Goal: Task Accomplishment & Management: Manage account settings

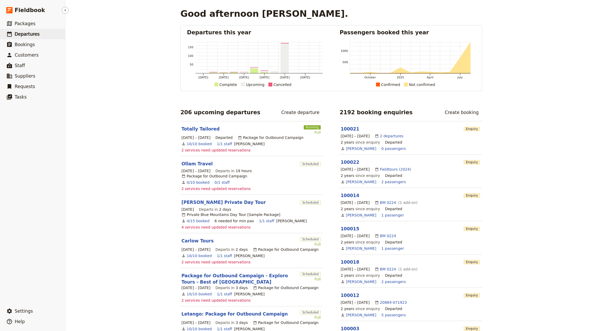
click at [18, 34] on span "Departures" at bounding box center [27, 33] width 25 height 5
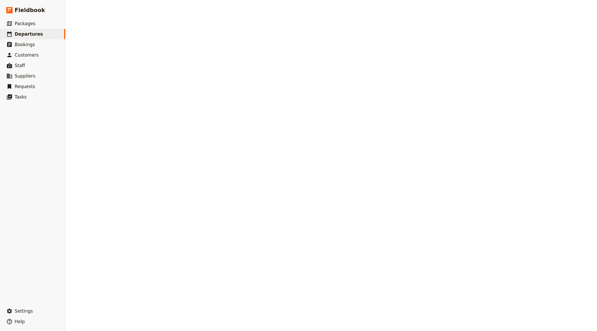
select select "CREATED_AT"
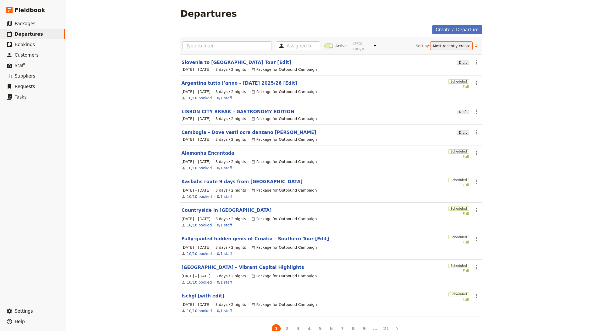
click at [459, 47] on select "Start date Name Status Most recently updated Most recently created" at bounding box center [452, 46] width 42 height 8
click at [276, 125] on section "Cambogia – Dove vesti ocra danzano [PERSON_NAME] Draft ​ [DATE] – [DATE] 3 days…" at bounding box center [331, 135] width 302 height 21
click at [241, 129] on link "Cambogia – Dove vesti ocra danzano [PERSON_NAME]" at bounding box center [248, 132] width 135 height 6
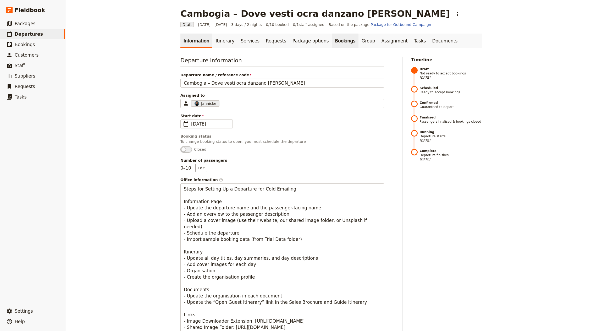
click at [332, 38] on link "Bookings" at bounding box center [345, 41] width 26 height 15
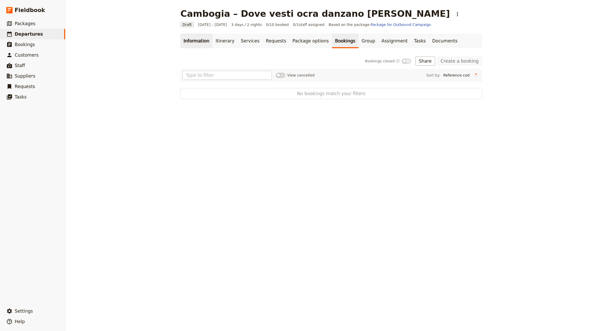
drag, startPoint x: 175, startPoint y: 37, endPoint x: 180, endPoint y: 37, distance: 4.7
click at [175, 37] on nav "Information Itinerary Services Requests Package options Bookings Group Assignme…" at bounding box center [331, 41] width 314 height 15
click at [184, 40] on link "Information" at bounding box center [196, 41] width 32 height 15
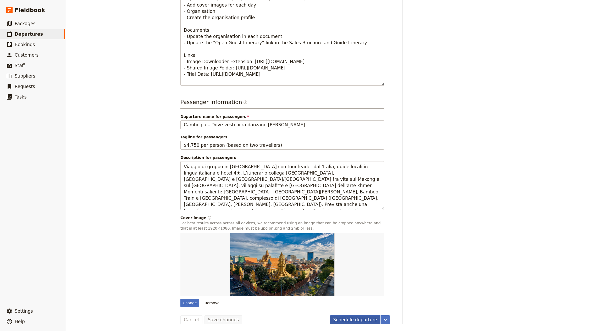
click at [354, 317] on button "Schedule departure" at bounding box center [355, 319] width 51 height 9
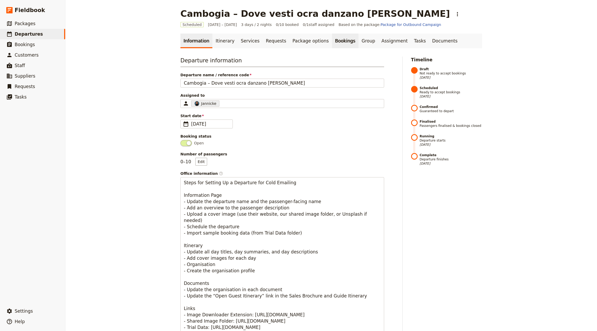
click at [332, 35] on link "Bookings" at bounding box center [345, 41] width 26 height 15
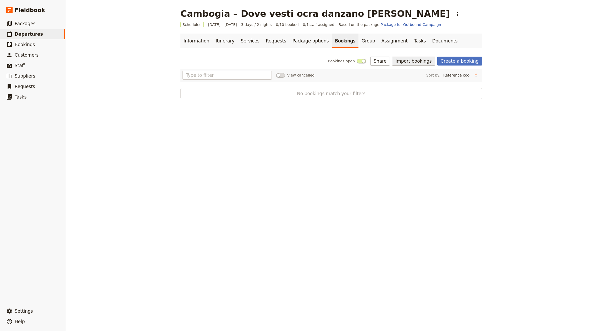
click at [410, 58] on button "Import bookings" at bounding box center [413, 61] width 43 height 9
click at [419, 72] on span "Import Bookings" at bounding box center [415, 72] width 30 height 5
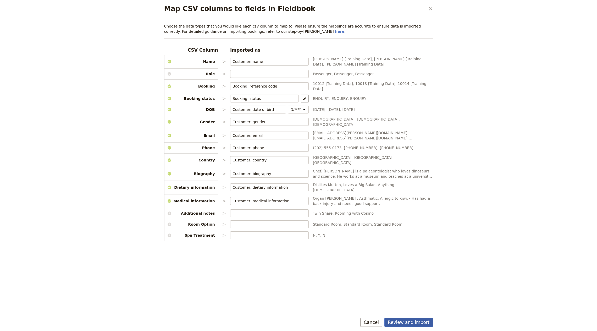
click at [417, 318] on button "Review and import" at bounding box center [408, 322] width 49 height 9
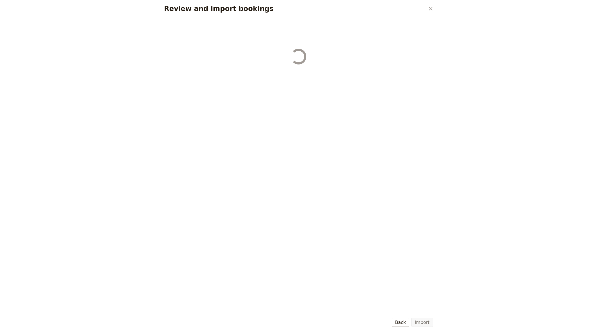
select select "655d56b39948720cb8e55355"
select select "655d57ca9948720cb8e553ec"
select select "655d57fa9948720cb8e553f3"
select select "655d58079948720cb8e553fa"
select select "655d584c9948720cb8e55401"
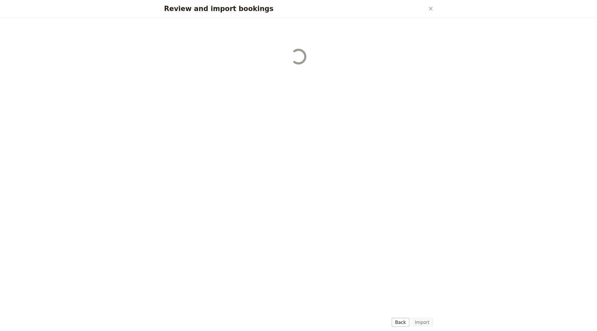
select select "655d58679948720cb8e5540d"
select select "650e6b6659641ed5ee156647"
select select "650e6b4b59641ed5ee156605"
select select "650e2104408bbede5b0c60fd"
select select "650e1d73408bbede5b0c60a6"
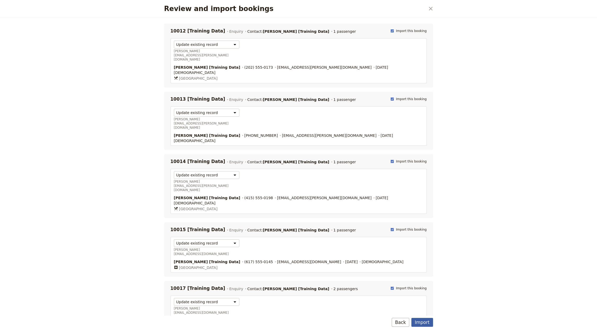
click at [426, 321] on button "Import" at bounding box center [421, 322] width 21 height 9
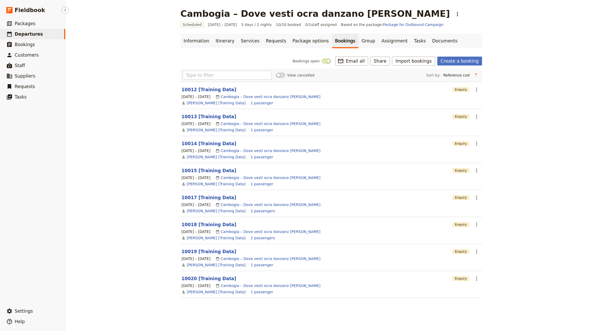
click at [27, 36] on span "Departures" at bounding box center [29, 33] width 28 height 5
select select "CREATED_AT"
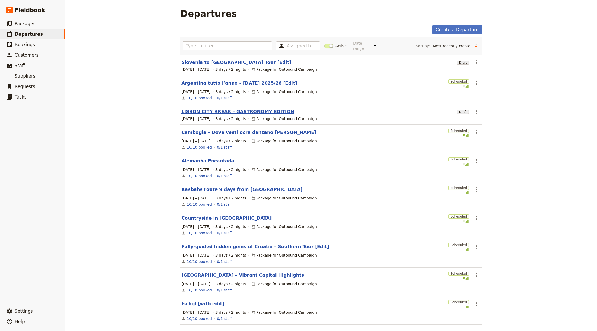
click at [226, 109] on link "LISBON CITY BREAK – GASTRONOMY EDITION" at bounding box center [237, 111] width 113 height 6
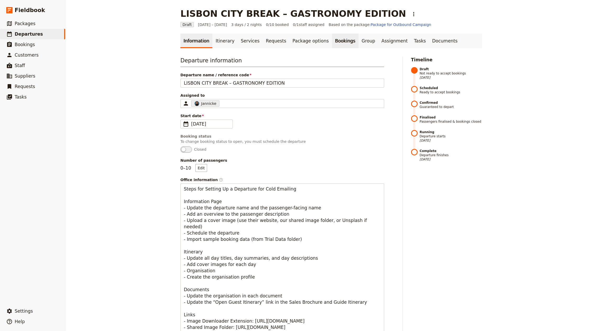
click at [332, 45] on link "Bookings" at bounding box center [345, 41] width 26 height 15
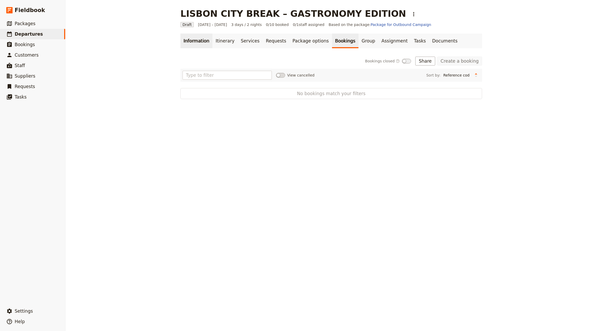
click at [200, 41] on link "Information" at bounding box center [196, 41] width 32 height 15
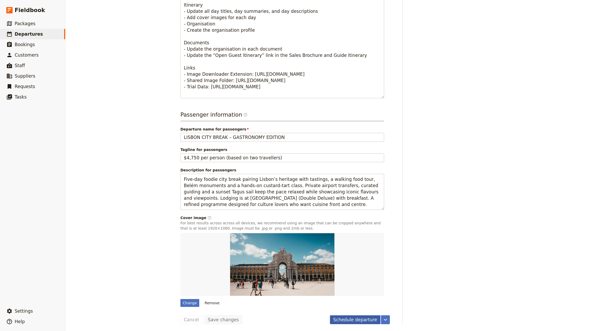
click at [359, 321] on button "Schedule departure" at bounding box center [355, 319] width 51 height 9
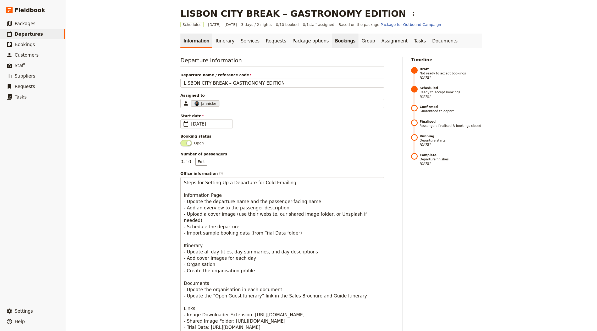
click at [332, 42] on link "Bookings" at bounding box center [345, 41] width 26 height 15
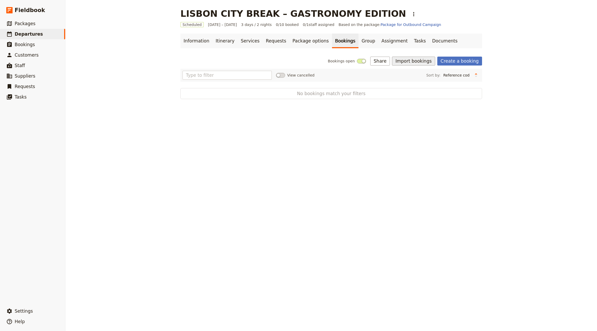
click at [426, 64] on button "Import bookings" at bounding box center [413, 61] width 43 height 9
click at [429, 74] on span "Import Bookings" at bounding box center [432, 72] width 65 height 5
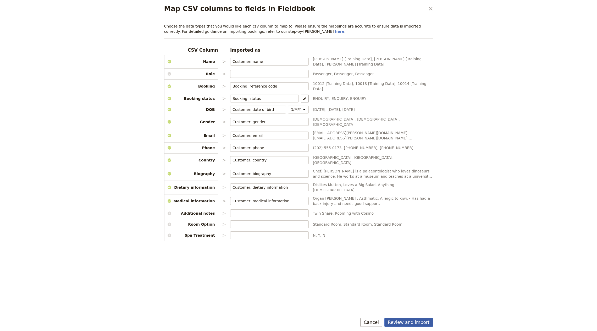
click at [420, 321] on button "Review and import" at bounding box center [408, 322] width 49 height 9
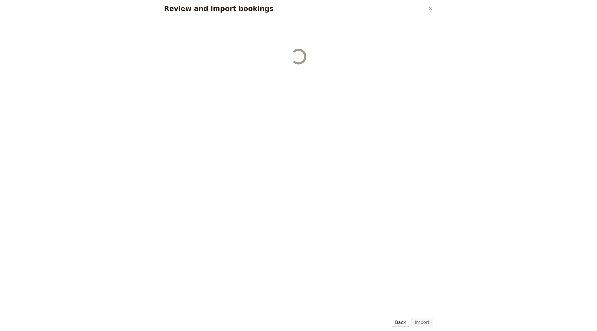
select select "655d56b39948720cb8e55355"
select select "655d57ca9948720cb8e553ec"
select select "655d57fa9948720cb8e553f3"
select select "655d58079948720cb8e553fa"
select select "655d584c9948720cb8e55401"
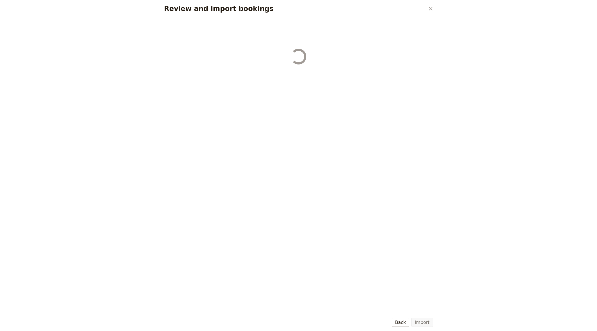
select select "655d58679948720cb8e5540d"
select select "650e6b6659641ed5ee156647"
select select "650e6b4b59641ed5ee156605"
select select "650e2104408bbede5b0c60fd"
select select "650e1d73408bbede5b0c60a6"
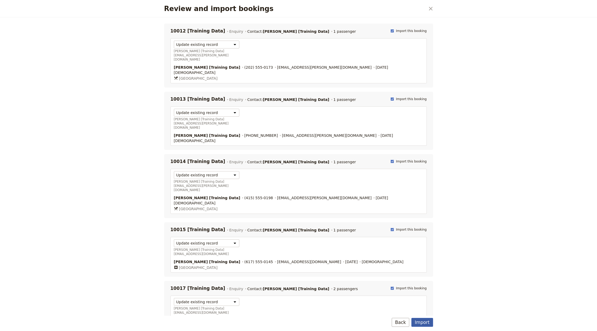
click at [422, 322] on button "Import" at bounding box center [421, 322] width 21 height 9
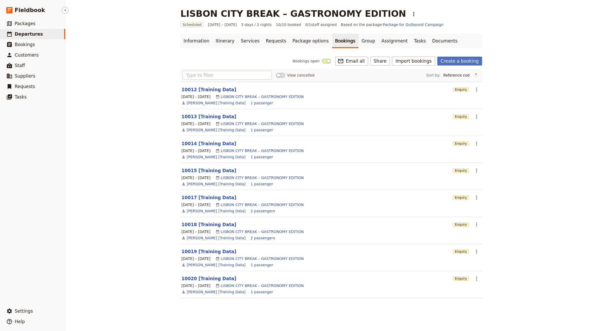
click at [35, 37] on link "​ Departures" at bounding box center [32, 34] width 65 height 10
select select "CREATED_AT"
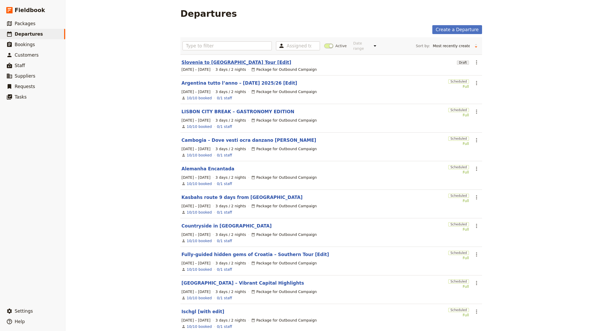
click at [220, 59] on link "Slovenia to [GEOGRAPHIC_DATA] Tour [Edit]" at bounding box center [236, 62] width 110 height 6
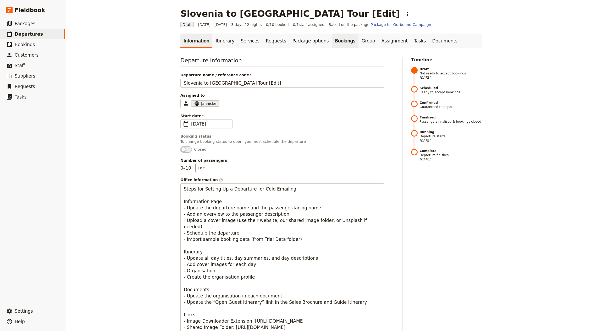
click at [332, 38] on link "Bookings" at bounding box center [345, 41] width 26 height 15
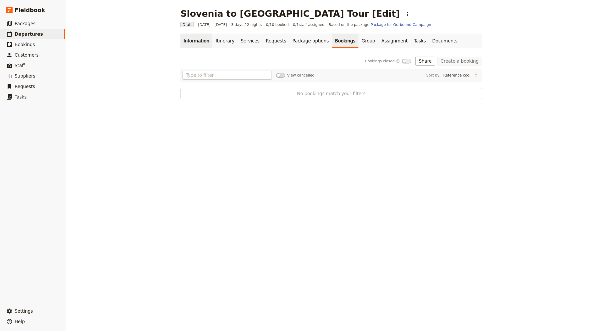
click at [191, 40] on link "Information" at bounding box center [196, 41] width 32 height 15
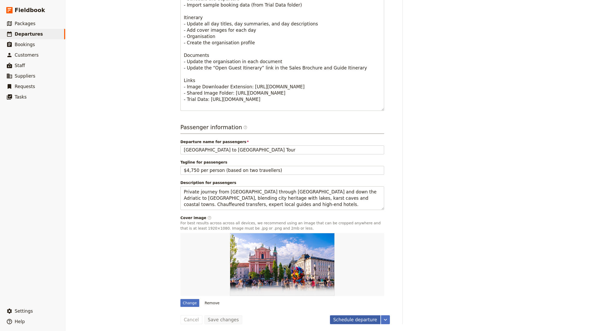
click at [347, 315] on button "Schedule departure" at bounding box center [355, 319] width 51 height 9
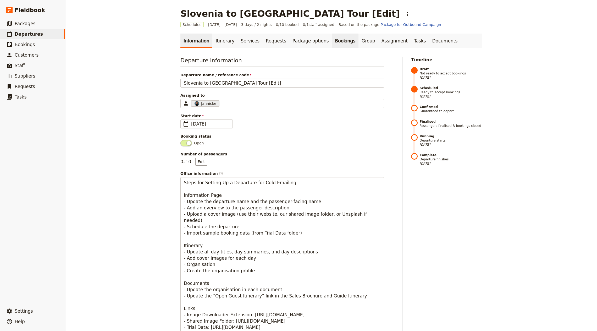
click at [332, 42] on link "Bookings" at bounding box center [345, 41] width 26 height 15
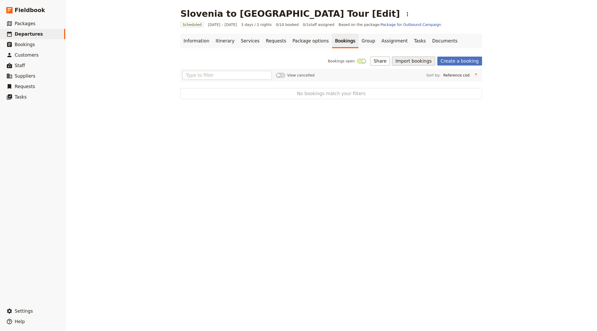
click at [421, 62] on button "Import bookings" at bounding box center [413, 61] width 43 height 9
click at [420, 69] on button "Import Bookings" at bounding box center [431, 72] width 71 height 7
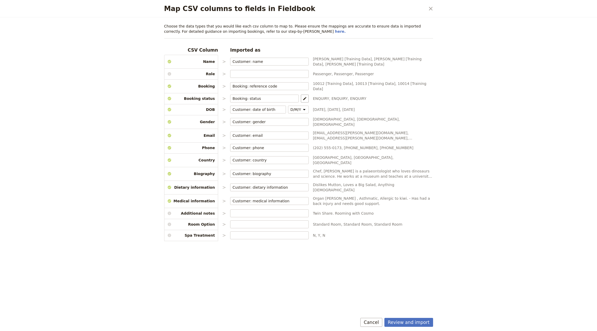
click at [335, 29] on link "here." at bounding box center [340, 31] width 11 height 4
click at [422, 322] on button "Review and import" at bounding box center [408, 322] width 49 height 9
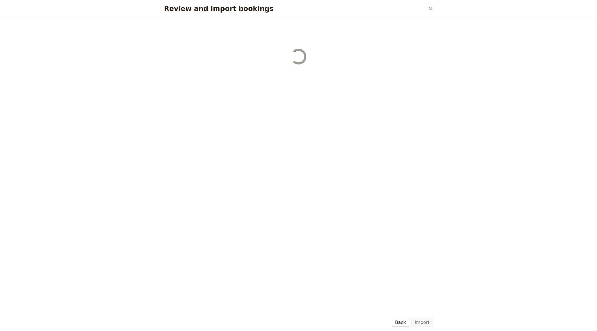
select select "655d56b39948720cb8e55355"
select select "655d57ca9948720cb8e553ec"
select select "655d57fa9948720cb8e553f3"
select select "655d58079948720cb8e553fa"
select select "655d584c9948720cb8e55401"
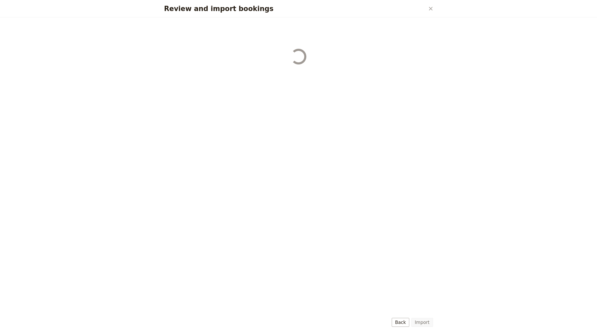
select select "655d58679948720cb8e5540d"
select select "650e6b6659641ed5ee156647"
select select "650e6b4b59641ed5ee156605"
select select "650e2104408bbede5b0c60fd"
select select "650e1d73408bbede5b0c60a6"
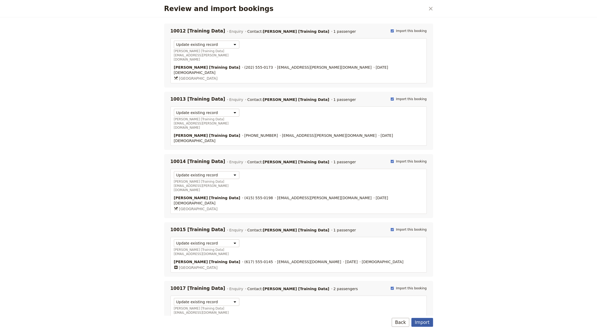
click at [430, 326] on button "Import" at bounding box center [421, 322] width 21 height 9
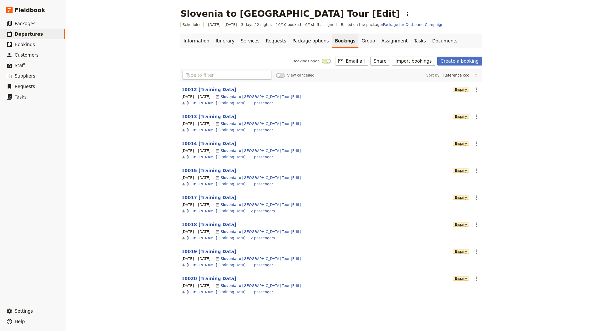
click at [512, 61] on div "[GEOGRAPHIC_DATA] to [GEOGRAPHIC_DATA] Tour [Edit] ​ Scheduled [DATE] – [DATE] …" at bounding box center [331, 165] width 532 height 331
click at [530, 48] on div "[GEOGRAPHIC_DATA] to [GEOGRAPHIC_DATA] Tour [Edit] ​ Scheduled [DATE] – [DATE] …" at bounding box center [331, 165] width 532 height 331
click at [180, 44] on link "Information" at bounding box center [196, 41] width 32 height 15
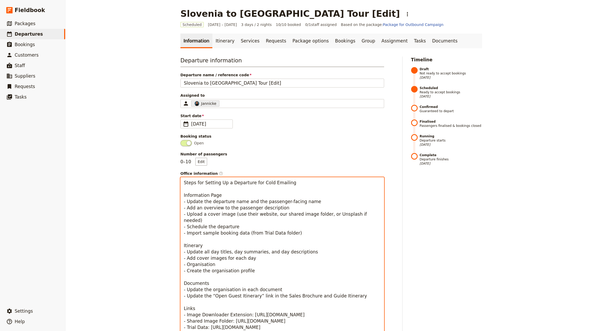
click at [257, 215] on textarea "Steps for Setting Up a Departure for Cold Emailing Information Page - Update th…" at bounding box center [282, 258] width 204 height 162
click at [275, 219] on textarea "Steps for Setting Up a Departure for Cold Emailing Information Page - Update th…" at bounding box center [282, 258] width 204 height 162
click at [271, 201] on textarea "Steps for Setting Up a Departure for Cold Emailing Information Page - Update th…" at bounding box center [282, 258] width 204 height 162
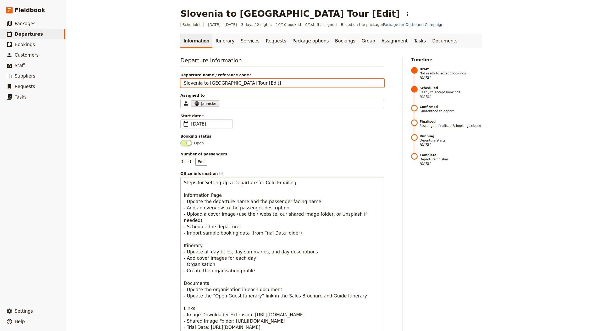
click at [242, 86] on input "Slovenia to [GEOGRAPHIC_DATA] Tour [Edit]" at bounding box center [282, 83] width 204 height 9
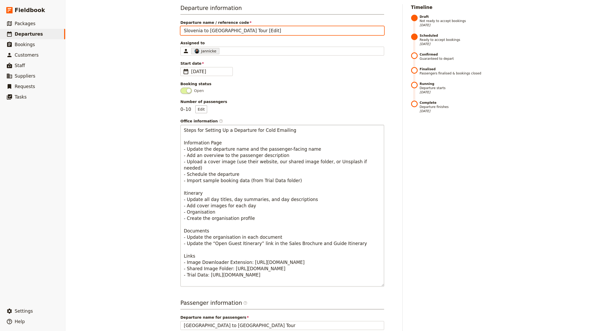
scroll to position [53, 0]
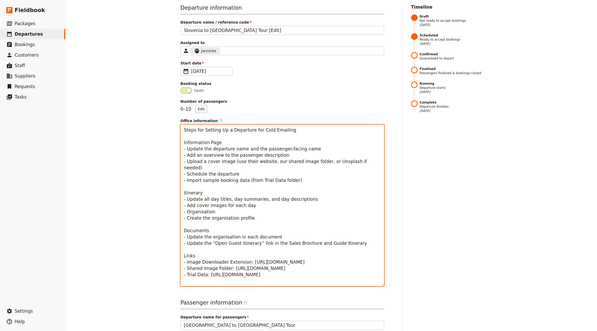
click at [248, 187] on textarea "Steps for Setting Up a Departure for Cold Emailing Information Page - Update th…" at bounding box center [282, 205] width 204 height 162
click at [271, 214] on textarea "Steps for Setting Up a Departure for Cold Emailing Information Page - Update th…" at bounding box center [282, 205] width 204 height 162
click at [222, 196] on textarea "Steps for Setting Up a Departure for Cold Emailing Information Page - Update th…" at bounding box center [282, 205] width 204 height 162
paste textarea "Create brand Update brand name, logo, colour Create Departures: Information tab…"
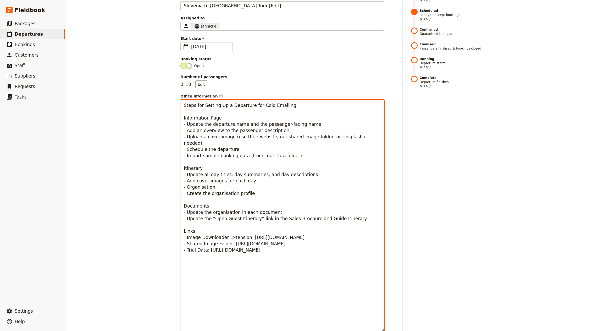
scroll to position [0, 0]
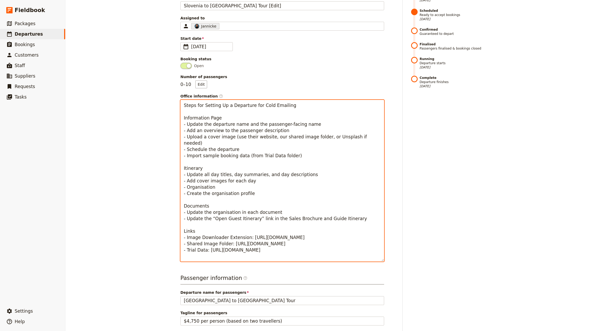
paste textarea "Create brand Update brand name, logo, colour Create Departures: Information tab…"
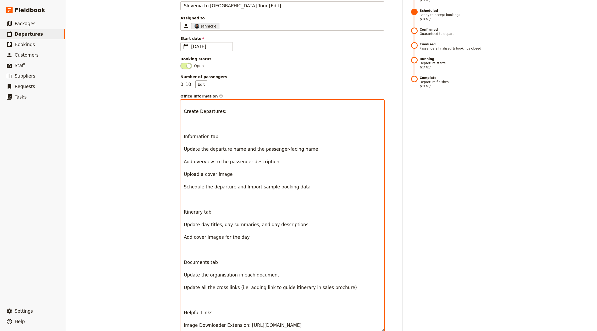
type textarea "Steps for Setting Up a Departure for Cold Emailing Information Page - Update th…"
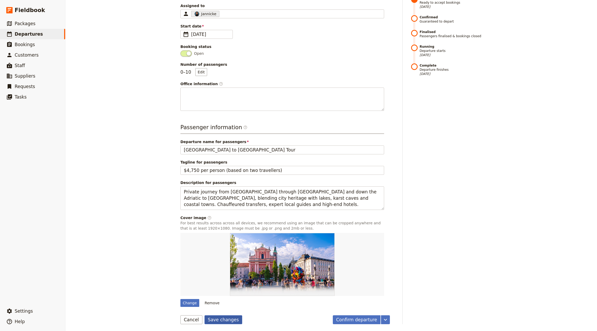
click at [222, 322] on button "Save changes" at bounding box center [224, 319] width 38 height 9
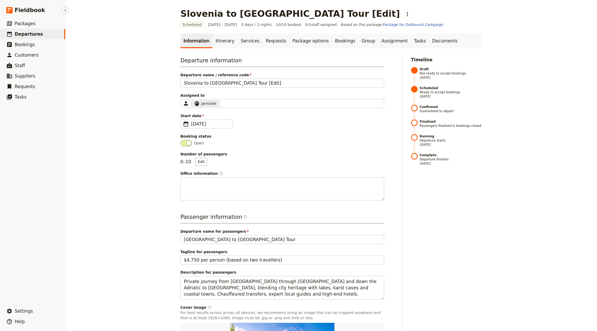
click at [41, 35] on link "​ Departures" at bounding box center [32, 34] width 65 height 10
select select "CREATED_AT"
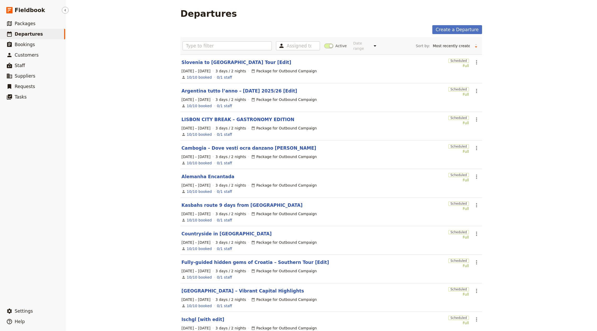
click at [39, 36] on link "​ Departures" at bounding box center [32, 34] width 65 height 10
click at [322, 59] on div "Slovenia to [GEOGRAPHIC_DATA] Tour [Edit]" at bounding box center [313, 62] width 265 height 6
click at [476, 59] on icon "Actions" at bounding box center [476, 62] width 6 height 6
click at [478, 78] on span "Clone this departure" at bounding box center [491, 76] width 37 height 5
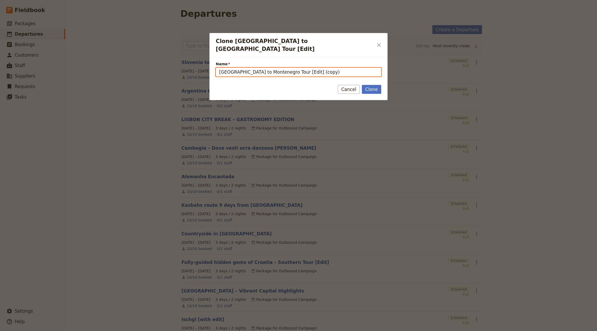
click at [279, 68] on input "[GEOGRAPHIC_DATA] to Montenegro Tour [Edit] (copy)" at bounding box center [299, 72] width 166 height 9
drag, startPoint x: 277, startPoint y: 66, endPoint x: 178, endPoint y: 57, distance: 99.2
click at [177, 331] on div "Clone [GEOGRAPHIC_DATA] to [GEOGRAPHIC_DATA] Tour [Edit] ​ Name [GEOGRAPHIC_DAT…" at bounding box center [298, 331] width 597 height 0
paste input "Classic Excursions (Sicilian Emotions)"
drag, startPoint x: 320, startPoint y: 65, endPoint x: 307, endPoint y: 65, distance: 13.4
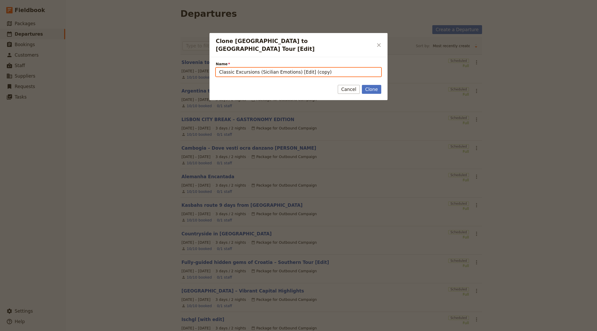
click at [307, 68] on input "Classic Excursions (Sicilian Emotions) [Edit] (copy)" at bounding box center [299, 72] width 166 height 9
type input "Classic Excursions (Sicilian Emotions) [Edit]"
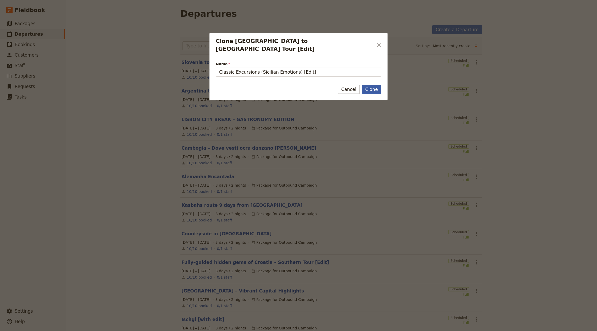
click at [369, 85] on button "Clone" at bounding box center [371, 89] width 19 height 9
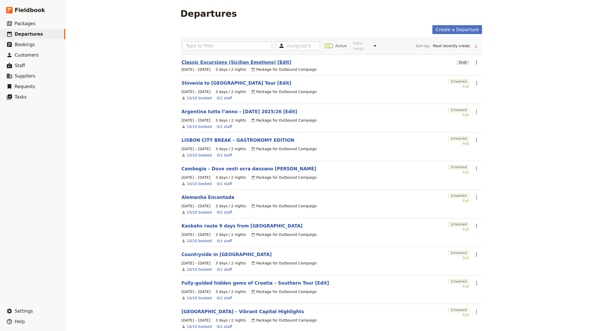
click at [232, 59] on link "Classic Excursions (Sicilian Emotions) [Edit]" at bounding box center [236, 62] width 110 height 6
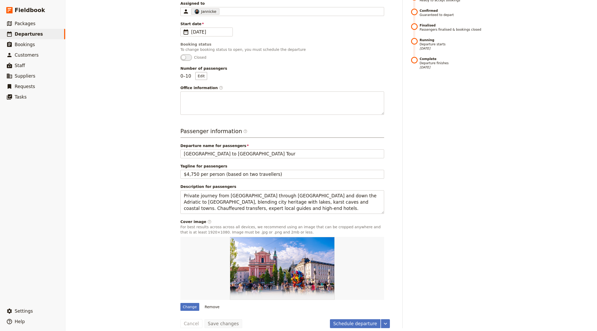
scroll to position [96, 0]
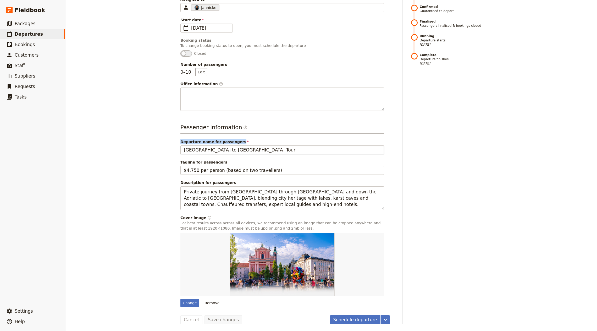
drag, startPoint x: 240, startPoint y: 144, endPoint x: 234, endPoint y: 146, distance: 5.9
click at [234, 145] on label "Departure name for passengers [GEOGRAPHIC_DATA] to [GEOGRAPHIC_DATA] Tour" at bounding box center [282, 145] width 204 height 13
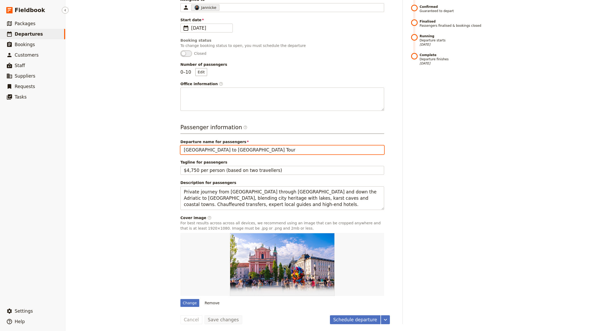
drag, startPoint x: 253, startPoint y: 151, endPoint x: 44, endPoint y: 127, distance: 210.6
click at [47, 128] on div "Fieldbook ​ ​ Fieldbook ​ ​ Packages ​ Departures ​ Bookings ​ Customers ​ Staf…" at bounding box center [298, 165] width 597 height 331
paste input "Classic Excursions (Sicilian Emotions)"
type input "Classic Excursions (Sicilian Emotions)"
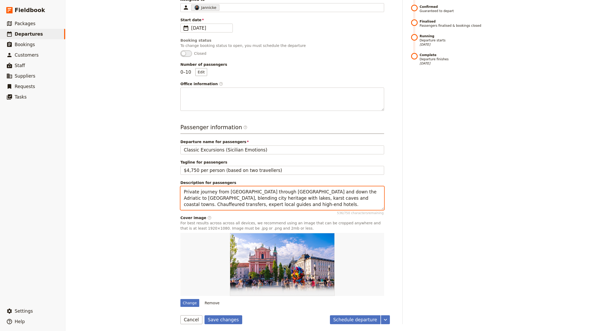
click at [229, 189] on textarea "Private journey from [GEOGRAPHIC_DATA] through [GEOGRAPHIC_DATA] and down the A…" at bounding box center [282, 197] width 204 height 23
paste textarea "Catalogue of day excursions ([GEOGRAPHIC_DATA], [GEOGRAPHIC_DATA], [GEOGRAPHIC_…"
type textarea "Catalogue of day excursions ([GEOGRAPHIC_DATA], [GEOGRAPHIC_DATA], [GEOGRAPHIC_…"
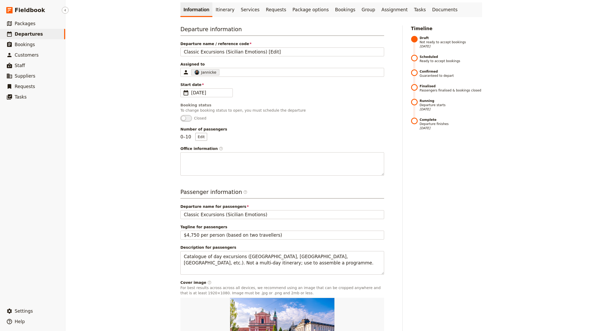
click at [29, 32] on span "Departures" at bounding box center [29, 33] width 28 height 5
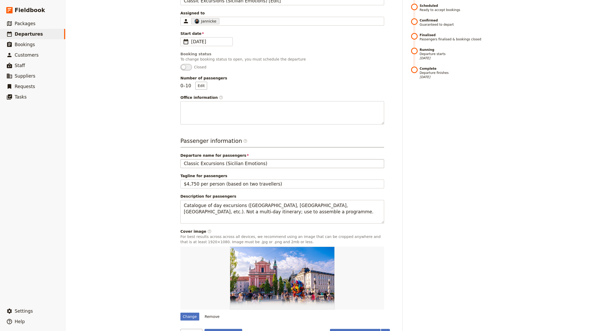
scroll to position [96, 0]
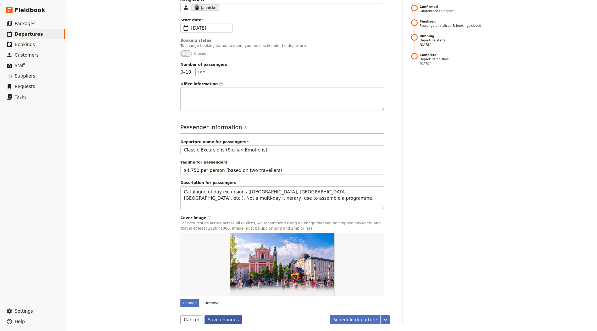
click at [212, 318] on button "Save changes" at bounding box center [224, 319] width 38 height 9
click at [32, 305] on div "​ Settings ​ Help" at bounding box center [32, 315] width 65 height 23
click at [32, 307] on button "​ Settings" at bounding box center [32, 311] width 65 height 10
click at [99, 296] on span "Your organization" at bounding box center [87, 296] width 32 height 5
click at [40, 33] on link "​ Departures" at bounding box center [32, 34] width 65 height 10
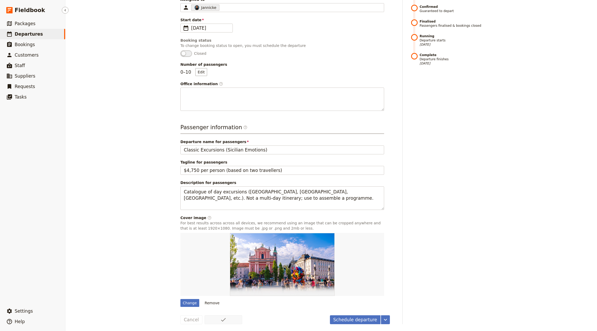
scroll to position [22, 0]
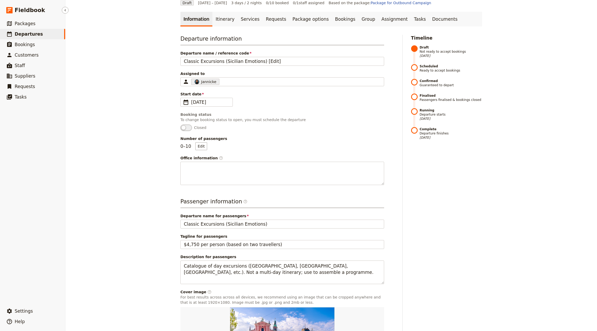
select select "CREATED_AT"
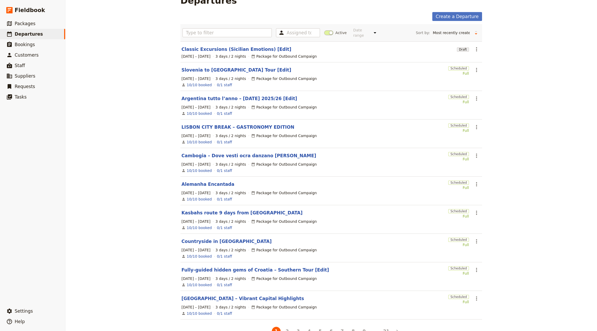
scroll to position [0, 0]
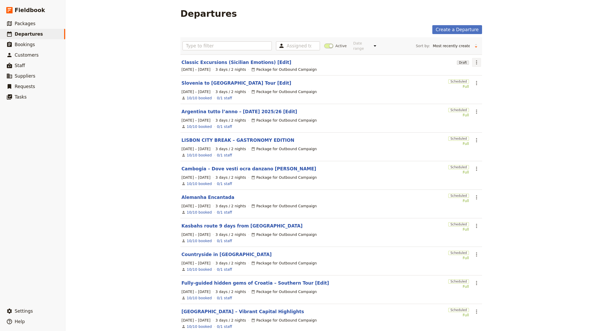
click at [473, 59] on icon "Actions" at bounding box center [476, 62] width 6 height 6
click at [478, 78] on span "Clone this departure" at bounding box center [491, 76] width 37 height 5
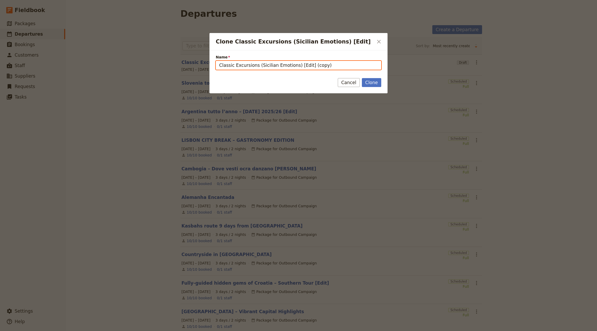
drag, startPoint x: 293, startPoint y: 65, endPoint x: 34, endPoint y: 44, distance: 259.3
click at [66, 331] on div "Clone Classic Excursions (Sicilian Emotions) [Edit] ​ Name Classic Excursions (…" at bounding box center [298, 331] width 597 height 0
paste input "Alps, Black Forest & Alsace Tour"
drag, startPoint x: 347, startPoint y: 67, endPoint x: 354, endPoint y: 67, distance: 6.8
click at [354, 67] on input "Alps, Black Forest & Alsace Tour [Edit] (copy)" at bounding box center [299, 65] width 166 height 9
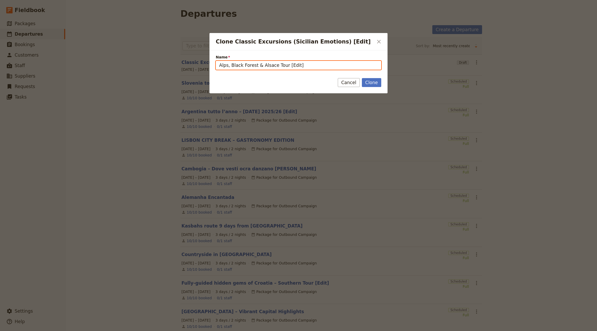
type input "Alps, Black Forest & Alsace Tour [Edit]"
click at [362, 78] on button "Clone" at bounding box center [371, 82] width 19 height 9
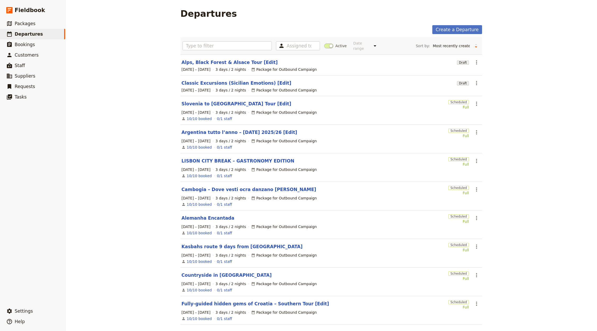
click at [252, 66] on div "[DATE] – [DATE] 3 days / 2 nights Package for Outbound Campaign" at bounding box center [331, 69] width 301 height 6
click at [248, 59] on link "Alps, Black Forest & Alsace Tour [Edit]" at bounding box center [229, 62] width 96 height 6
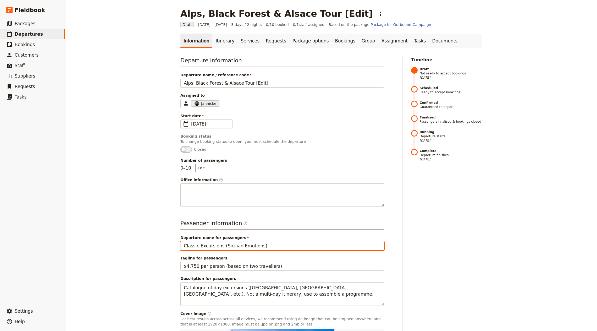
click at [249, 244] on input "Classic Excursions (Sicilian Emotions)" at bounding box center [282, 245] width 204 height 9
paste input "Alps, Black Forest & Alsace Tour"
type input "Alps, Black Forest & Alsace Tour"
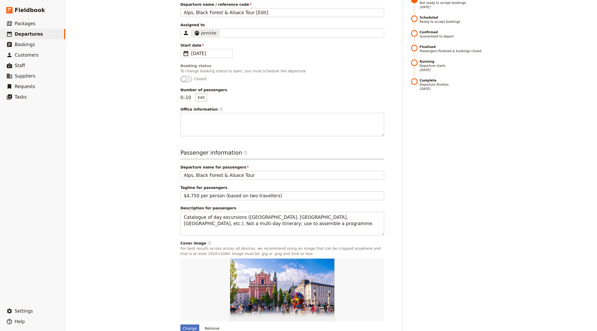
scroll to position [96, 0]
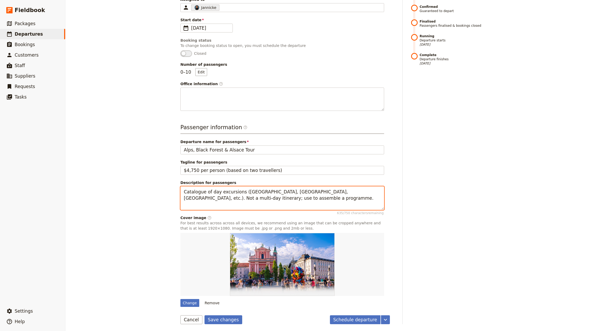
drag, startPoint x: 218, startPoint y: 191, endPoint x: 245, endPoint y: 192, distance: 27.5
click at [218, 191] on textarea "Catalogue of day excursions ([GEOGRAPHIC_DATA], [GEOGRAPHIC_DATA], [GEOGRAPHIC_…" at bounding box center [282, 197] width 204 height 23
paste textarea "Pan-European route from [GEOGRAPHIC_DATA] and the Rhine to [GEOGRAPHIC_DATA], […"
type textarea "Pan-European route from [GEOGRAPHIC_DATA] and the Rhine to [GEOGRAPHIC_DATA], […"
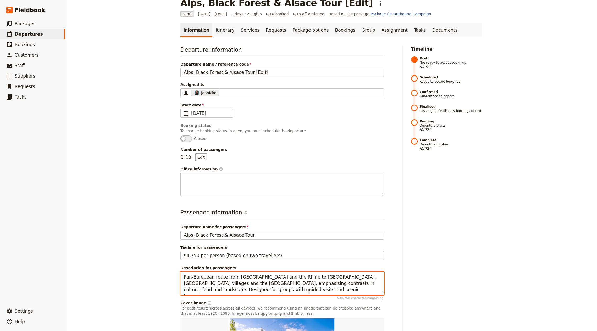
scroll to position [0, 0]
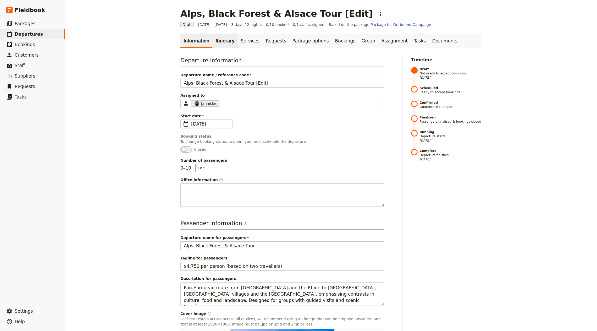
click at [228, 45] on link "Itinerary" at bounding box center [224, 41] width 25 height 15
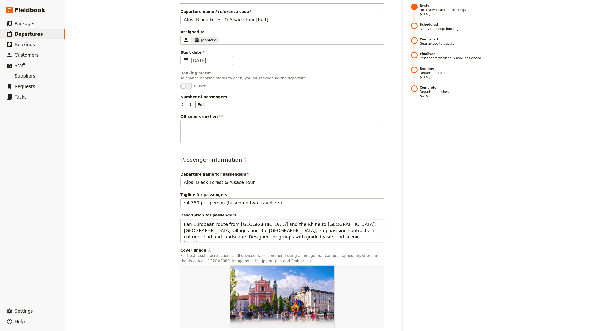
scroll to position [96, 0]
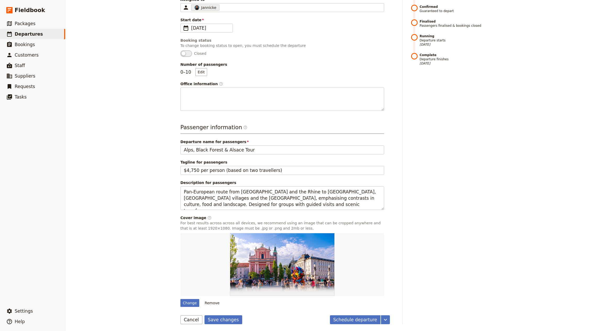
drag, startPoint x: 220, startPoint y: 320, endPoint x: 223, endPoint y: 309, distance: 11.4
click at [220, 320] on button "Save changes" at bounding box center [224, 319] width 38 height 9
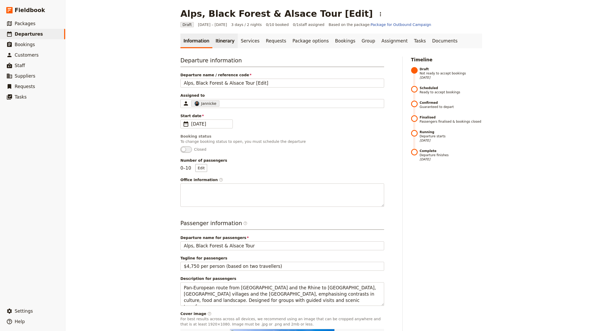
click at [222, 39] on link "Itinerary" at bounding box center [224, 41] width 25 height 15
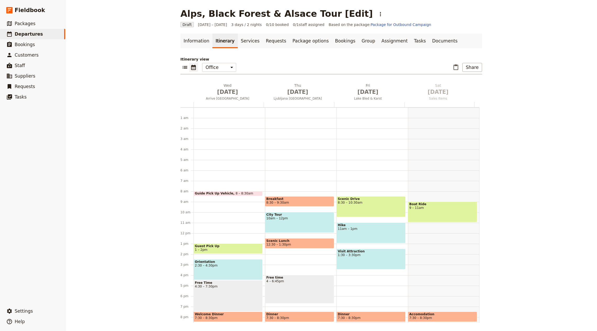
scroll to position [36, 0]
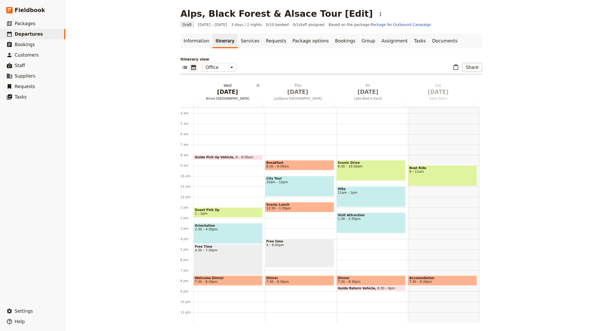
click at [216, 84] on h2 "[DATE] Arrive [GEOGRAPHIC_DATA]" at bounding box center [228, 89] width 64 height 13
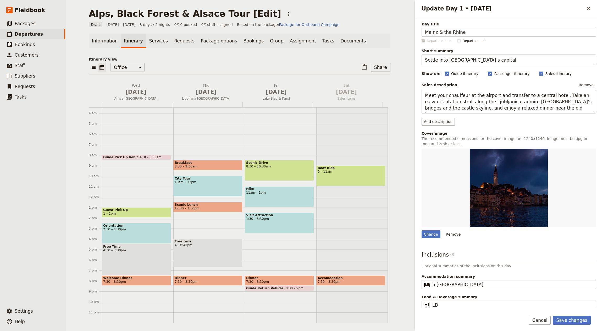
type input "Mainz & the Rhine"
click at [456, 58] on textarea "Settle into [GEOGRAPHIC_DATA]’s capital." at bounding box center [509, 59] width 174 height 11
paste textarea "Gutenberg’s city and river ambience"
type textarea "Gutenberg’s city and river ambience."
click at [454, 103] on textarea "Meet your chauffeur at the airport and transfer to a central hotel. Take an eas…" at bounding box center [509, 101] width 174 height 23
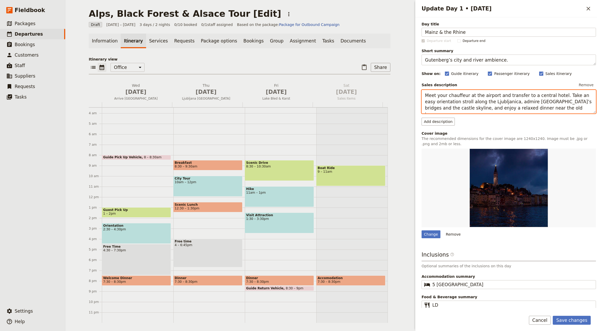
paste textarea "Arrive in [GEOGRAPHIC_DATA] for a guided walk through the cathedral area and th…"
type textarea "Arrive in [GEOGRAPHIC_DATA] for a guided walk through the cathedral area and th…"
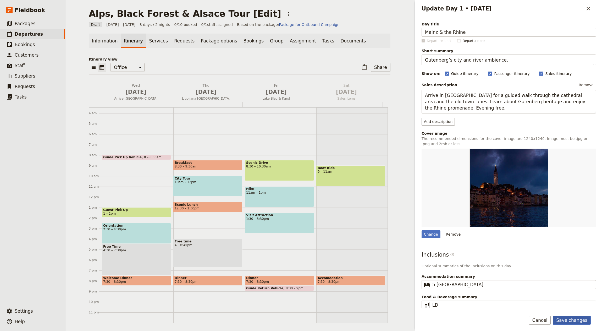
click at [568, 317] on button "Save changes" at bounding box center [572, 320] width 38 height 9
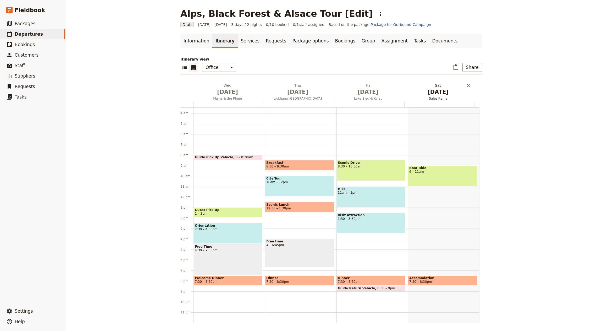
click at [290, 93] on span "[DATE]" at bounding box center [298, 92] width 64 height 8
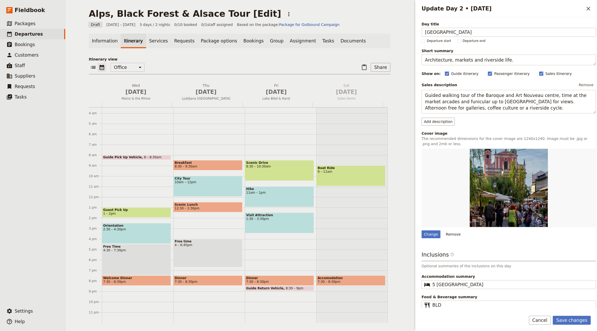
type input "Strasbourg"
click at [454, 58] on textarea "Architecture, markets and riverside life." at bounding box center [509, 59] width 174 height 11
paste textarea "Franco-German crossroads"
type textarea "Franco-German crossroads."
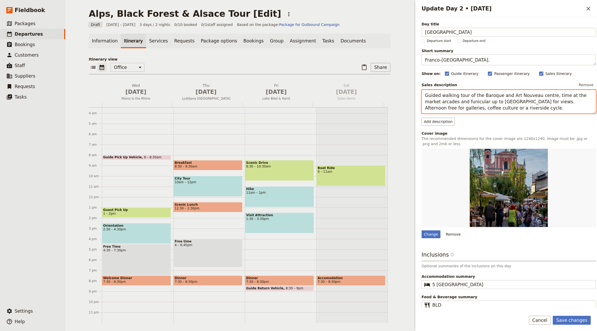
click at [503, 100] on textarea "Guided walking tour of the Baroque and Art Nouveau centre, time at the market a…" at bounding box center [509, 101] width 174 height 23
paste textarea "Transfer to Strasbourg for La Petite France, the cathedral and canals. Taste Al…"
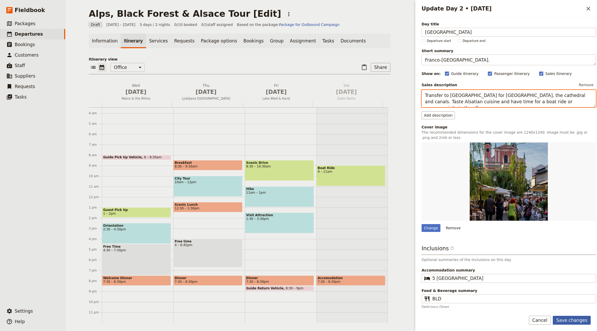
type textarea "Transfer to Strasbourg for La Petite France, the cathedral and canals. Taste Al…"
click at [574, 322] on button "Save changes" at bounding box center [572, 320] width 38 height 9
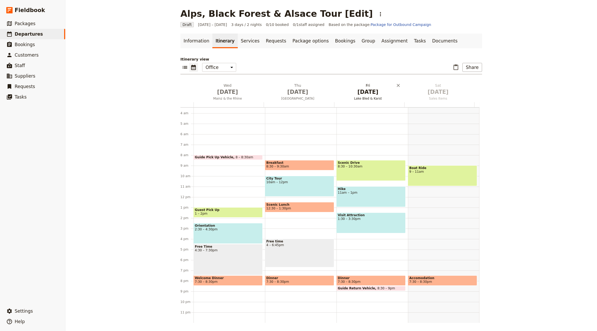
click at [367, 99] on span "Lake Bled & Karst" at bounding box center [368, 98] width 68 height 4
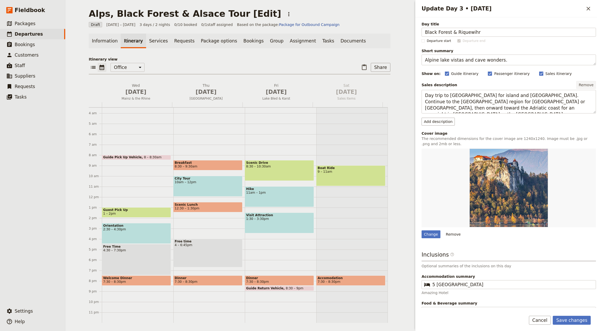
type input "Black Forest & Riquewihr"
click at [458, 54] on textarea "Alpine lake vistas and cave wonders." at bounding box center [509, 59] width 174 height 11
paste textarea "Fir forests and wine village"
type textarea "Fir forests and wine villages."
click at [494, 109] on textarea "Day trip to Lake Bled for island and castle viewpoints. Continue to the Karst r…" at bounding box center [509, 101] width 174 height 23
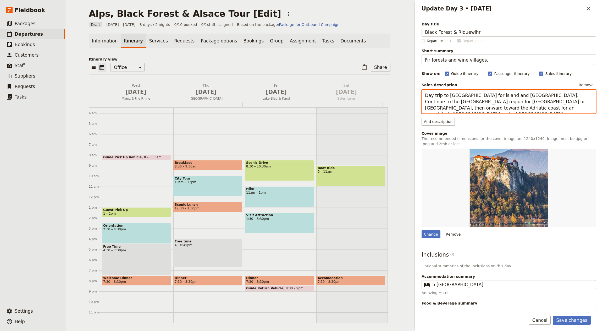
paste textarea "Continue into the Black Forest for scenic roads and cuckoo-clock heritage, then…"
type textarea "Continue into the Black Forest for scenic roads and cuckoo-clock heritage, then…"
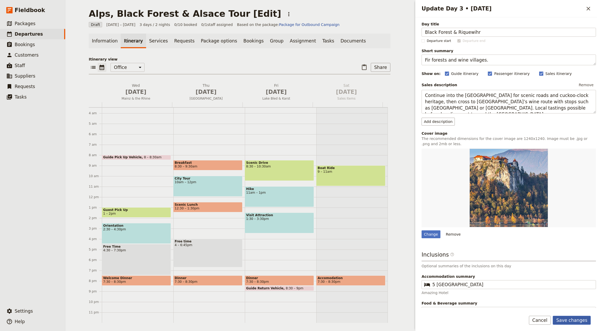
click at [577, 317] on button "Save changes" at bounding box center [572, 320] width 38 height 9
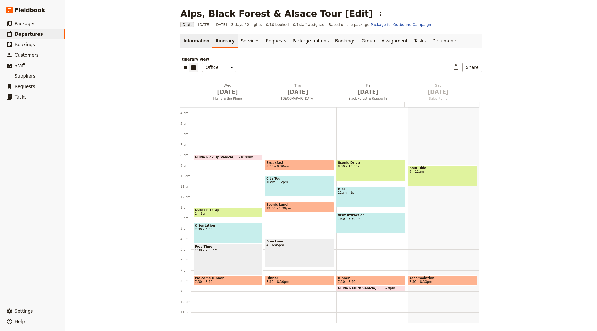
click at [188, 42] on link "Information" at bounding box center [196, 41] width 32 height 15
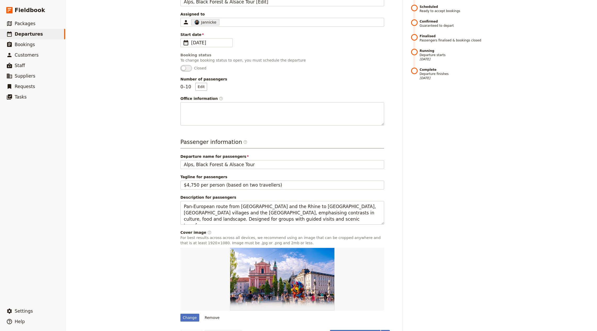
scroll to position [96, 0]
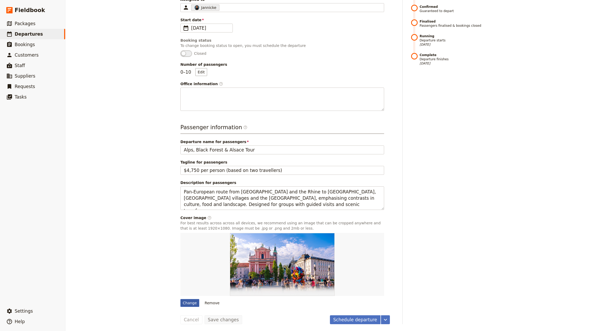
click at [190, 303] on div "Change" at bounding box center [189, 303] width 19 height 8
click at [180, 299] on input "Change" at bounding box center [180, 299] width 0 height 0
type input "C:\fakepath\Strasbourg.jpeg"
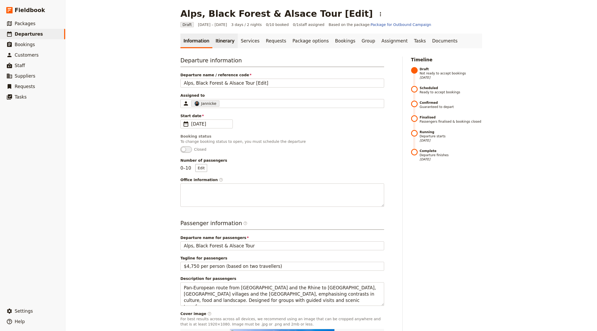
click at [219, 44] on link "Itinerary" at bounding box center [224, 41] width 25 height 15
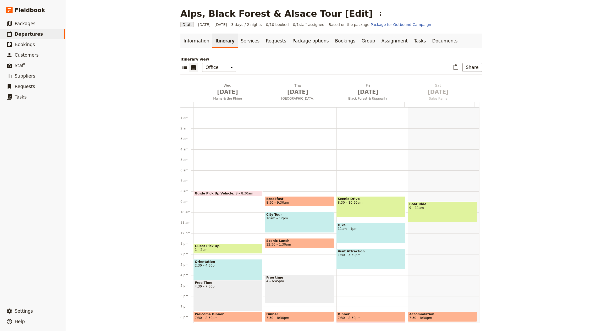
scroll to position [36, 0]
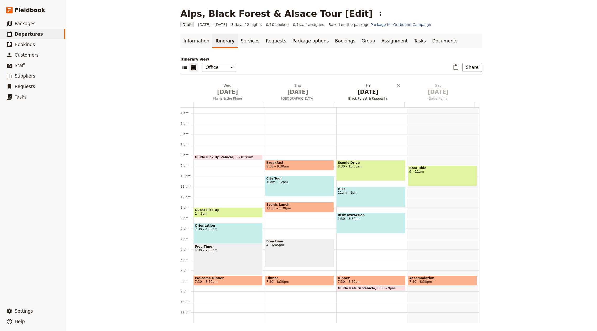
click at [362, 88] on span "[DATE]" at bounding box center [368, 92] width 64 height 8
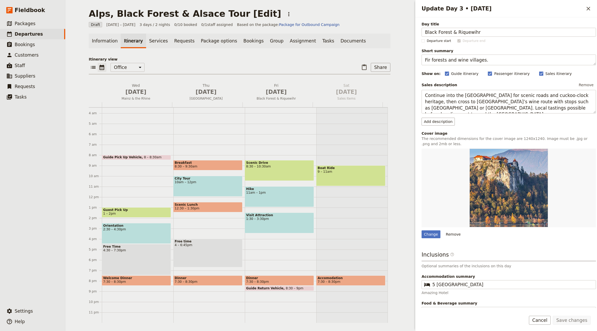
drag, startPoint x: 450, startPoint y: 32, endPoint x: 525, endPoint y: 72, distance: 84.6
click at [381, 30] on div "Alps, Black Forest & Alsace Tour [Edit] ​ Draft 1 – 3 Oct 2025 3 days / 2 night…" at bounding box center [331, 165] width 532 height 331
click at [429, 236] on div "Change" at bounding box center [431, 234] width 19 height 8
click at [422, 230] on input "Change" at bounding box center [421, 230] width 0 height 0
type input "C:\fakepath\claudio-schwarz-uKO66DKu-3o-unsplash.jpg"
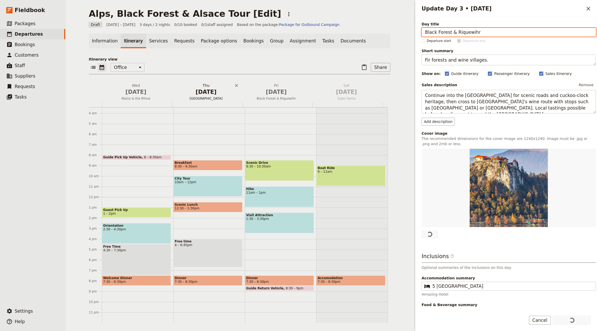
click at [201, 93] on span "[DATE]" at bounding box center [206, 92] width 64 height 8
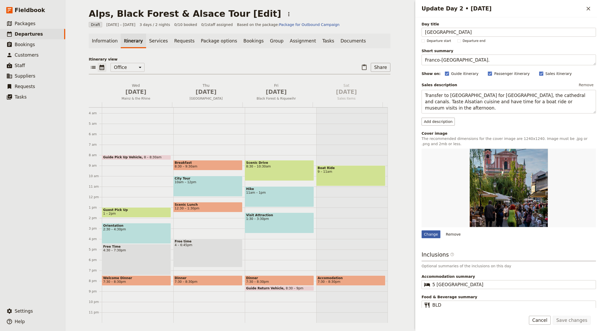
click at [426, 233] on div "Change" at bounding box center [431, 234] width 19 height 8
click at [422, 230] on input "Change" at bounding box center [421, 230] width 0 height 0
type input "C:\fakepath\levon-fZsuGayvibo-unsplash.jpg"
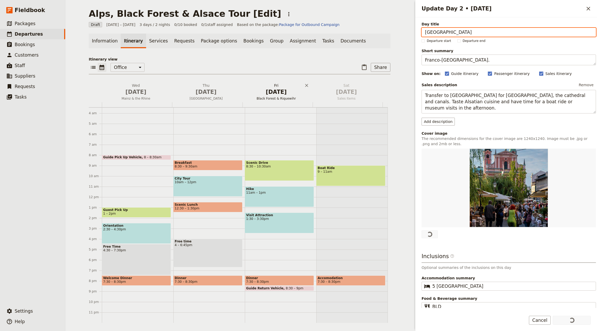
click at [272, 92] on span "[DATE]" at bounding box center [276, 92] width 64 height 8
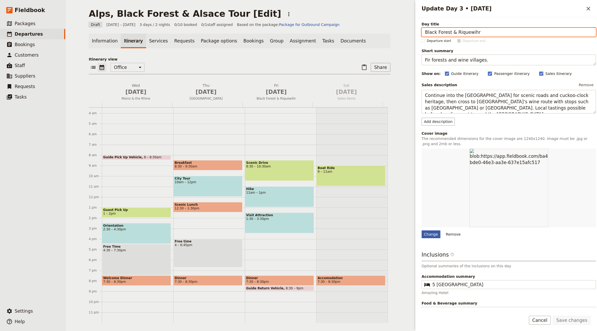
click at [428, 235] on div "Change" at bounding box center [431, 234] width 19 height 8
click at [422, 230] on input "Change" at bounding box center [421, 230] width 0 height 0
type input "C:\fakepath\tomer-texler-MIGq1g0ws7k-unsplash.jpg"
click at [337, 42] on link "Documents" at bounding box center [353, 41] width 32 height 15
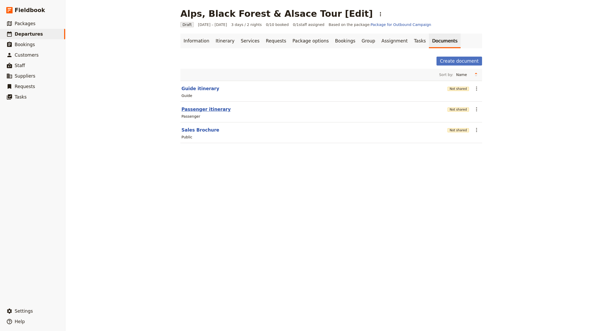
click at [208, 107] on button "Passenger itinerary" at bounding box center [205, 109] width 49 height 6
select select "PASSENGER"
select select "RUN_SHEET"
select select "LARGE"
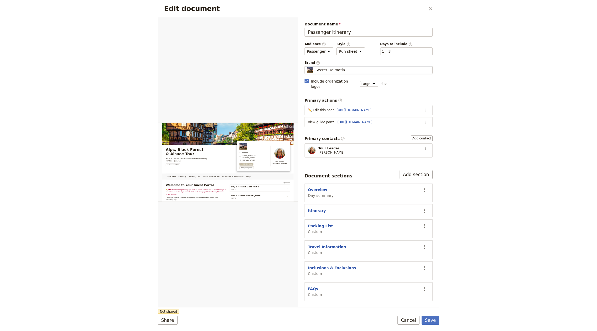
click at [358, 70] on div "Secret Dalmatia" at bounding box center [368, 69] width 123 height 5
click at [307, 66] on input "Secret Dalmatia" at bounding box center [307, 66] width 0 height 0
click at [339, 71] on input "Secret Dalmatia" at bounding box center [368, 69] width 123 height 5
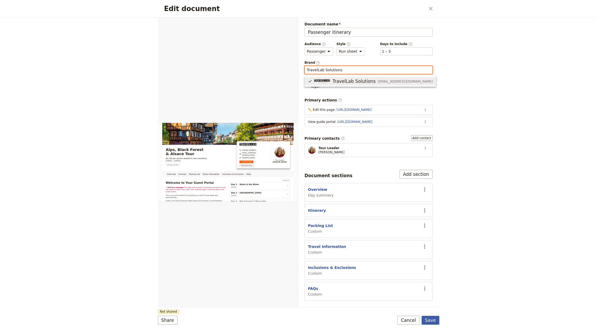
type input "TravelLab Solutions"
click at [427, 323] on button "Save" at bounding box center [431, 320] width 18 height 9
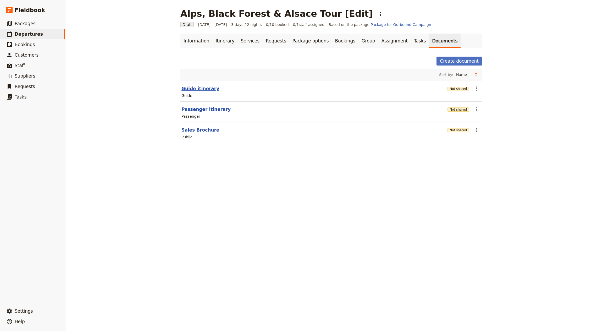
click at [201, 90] on button "Guide itinerary" at bounding box center [200, 88] width 38 height 6
select select "STAFF"
select select "RUN_SHEET"
select select "LARGE"
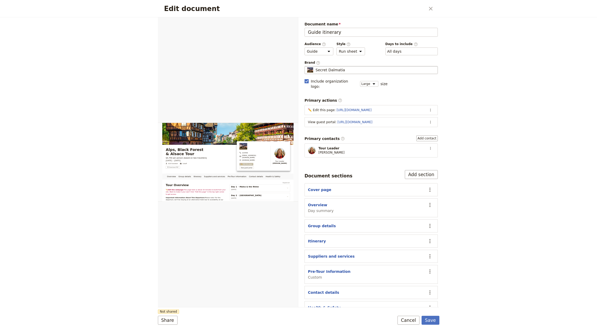
click at [338, 68] on span "Secret Dalmatia" at bounding box center [331, 69] width 30 height 5
click at [307, 66] on input "Secret Dalmatia" at bounding box center [307, 66] width 0 height 0
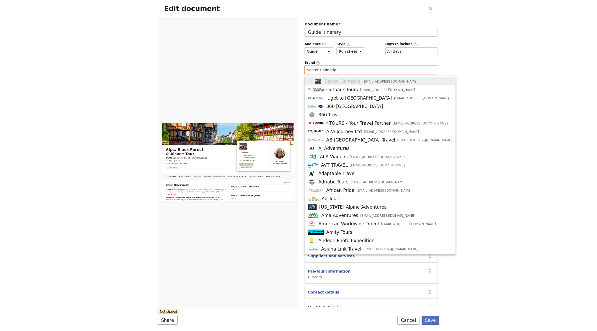
paste input "TravelLab Solutions"
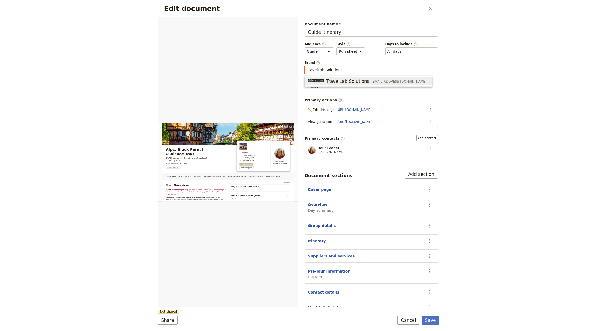
click at [325, 80] on div "TravelLab Solutions info@travellabsolutions.com" at bounding box center [367, 81] width 119 height 6
type input "TravelLab Solutions"
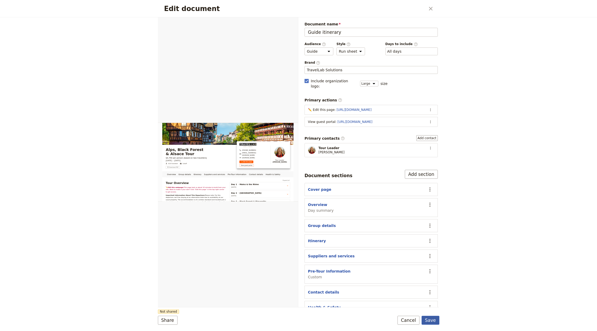
click at [431, 323] on button "Save" at bounding box center [431, 320] width 18 height 9
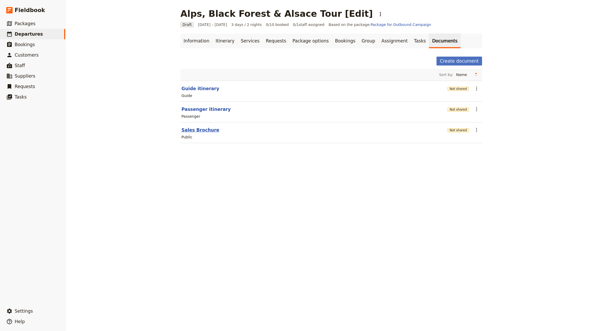
click at [198, 127] on button "Sales Brochure" at bounding box center [200, 130] width 38 height 6
select select "DEFAULT"
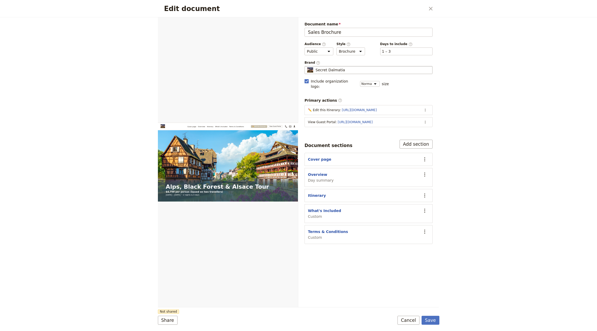
click at [329, 70] on span "Secret Dalmatia" at bounding box center [331, 69] width 30 height 5
click at [307, 66] on input "Secret Dalmatia" at bounding box center [307, 66] width 0 height 0
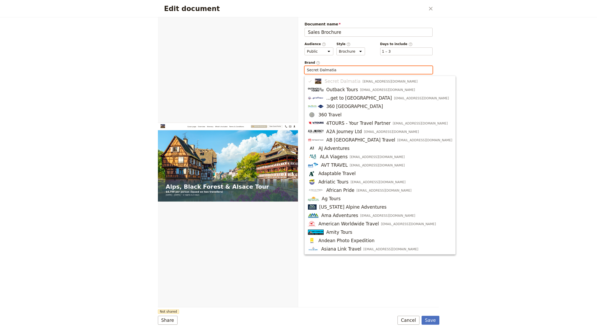
paste input "TravelLab Solutions"
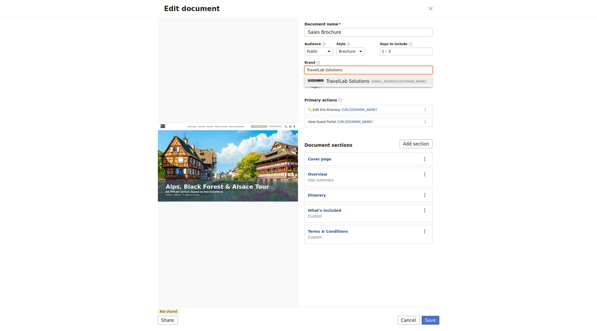
click at [351, 82] on span "TravelLab Solutions" at bounding box center [347, 81] width 43 height 6
type input "TravelLab Solutions"
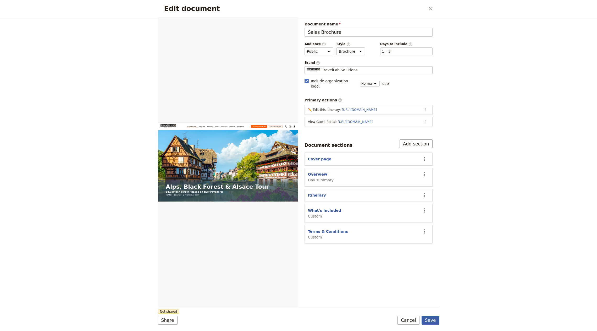
click at [429, 318] on button "Save" at bounding box center [431, 320] width 18 height 9
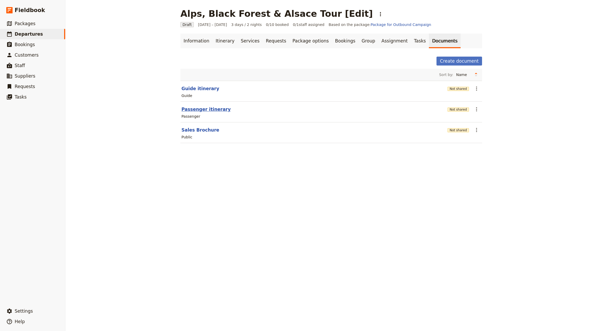
click at [201, 107] on button "Passenger itinerary" at bounding box center [205, 109] width 49 height 6
select select "PASSENGER"
select select "RUN_SHEET"
select select "LARGE"
click at [452, 108] on button "Not shared" at bounding box center [458, 109] width 21 height 4
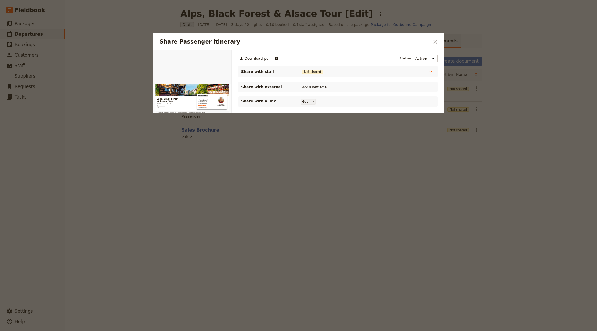
click at [304, 100] on button "Get link" at bounding box center [308, 102] width 15 height 6
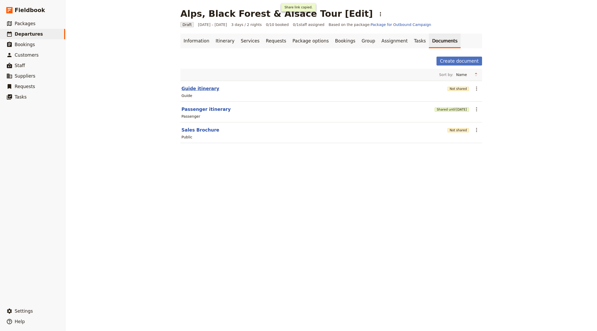
click at [187, 89] on button "Guide itinerary" at bounding box center [200, 88] width 38 height 6
select select "STAFF"
select select "RUN_SHEET"
select select "LARGE"
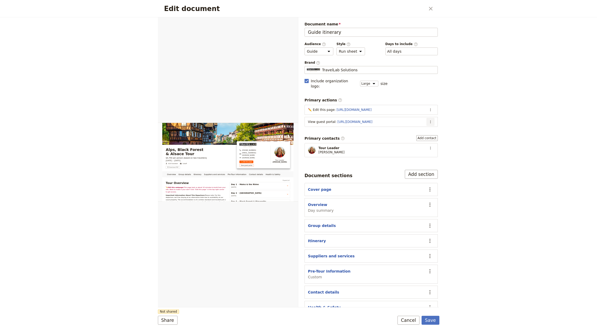
click at [428, 118] on button "​" at bounding box center [431, 122] width 8 height 8
click at [423, 122] on ul "Edit action Remove action Move up" at bounding box center [404, 134] width 49 height 26
click at [418, 125] on span "Edit action" at bounding box center [404, 126] width 42 height 5
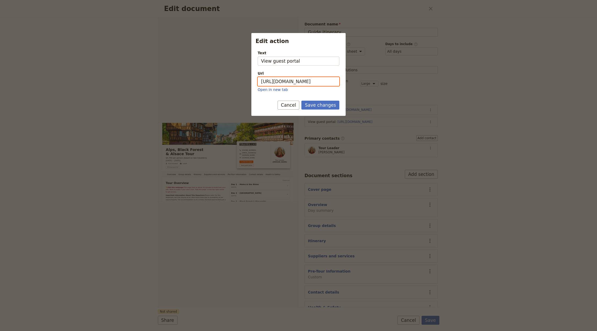
click at [284, 80] on input "https://trips.fieldbook.com/d/-kby6r8F9M8DQG68OIU8l" at bounding box center [299, 81] width 82 height 9
paste input "rNAsasZnAQe_S-rolIN0B"
type input "https://trips.fieldbook.com/d/rNAsasZnAQe_S-rolIN0B"
click at [325, 107] on button "Save changes" at bounding box center [320, 105] width 38 height 9
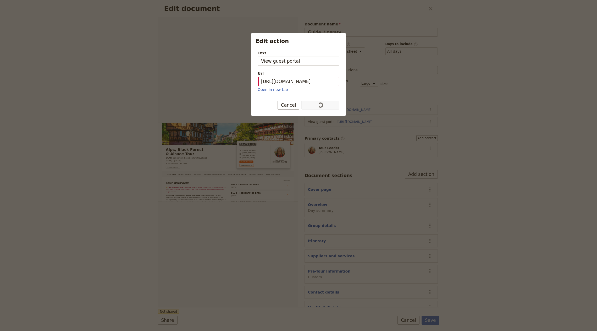
scroll to position [0, 0]
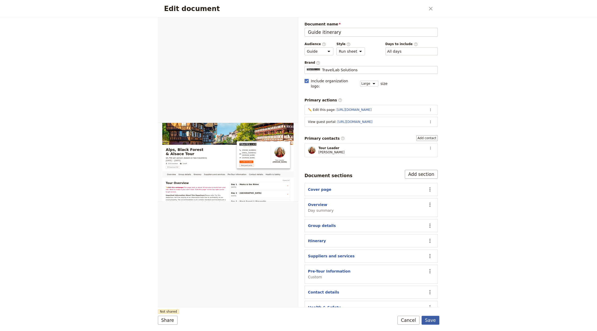
click at [425, 319] on button "Save" at bounding box center [431, 320] width 18 height 9
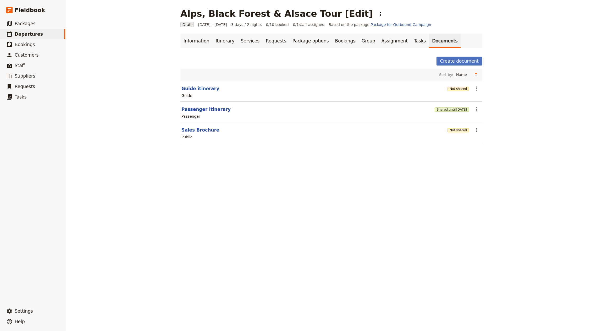
click at [195, 125] on section "Sales Brochure Not shared ​ Public" at bounding box center [331, 132] width 302 height 21
click at [194, 132] on section "Sales Brochure Not shared ​ Public" at bounding box center [331, 132] width 302 height 21
click at [191, 127] on button "Sales Brochure" at bounding box center [200, 130] width 38 height 6
select select "DEFAULT"
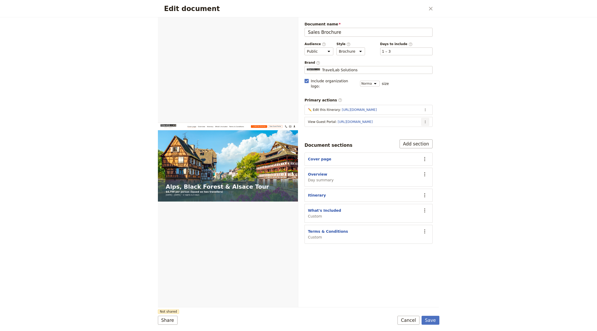
click at [425, 120] on icon "Actions" at bounding box center [425, 122] width 4 height 4
click at [406, 129] on span "Edit action" at bounding box center [404, 126] width 42 height 5
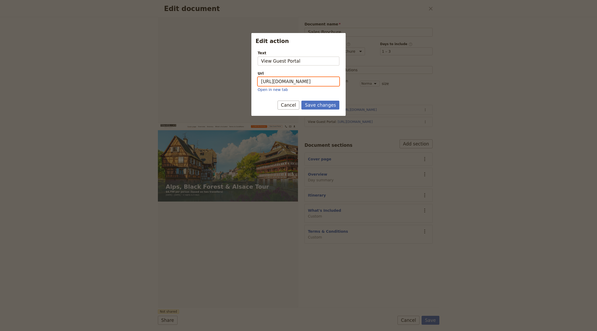
click at [312, 81] on input "https://trips.fieldbook.com/d/-kby6r8F9M8DQG68OIU8l" at bounding box center [299, 81] width 82 height 9
paste input "rNAsasZnAQe_S-rolIN0B"
type input "https://trips.fieldbook.com/d/rNAsasZnAQe_S-rolIN0B"
click at [313, 106] on button "Save changes" at bounding box center [320, 105] width 38 height 9
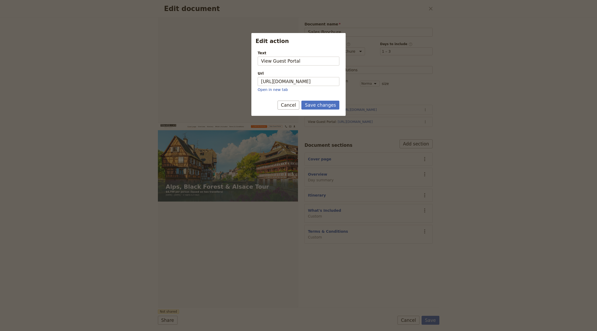
scroll to position [0, 0]
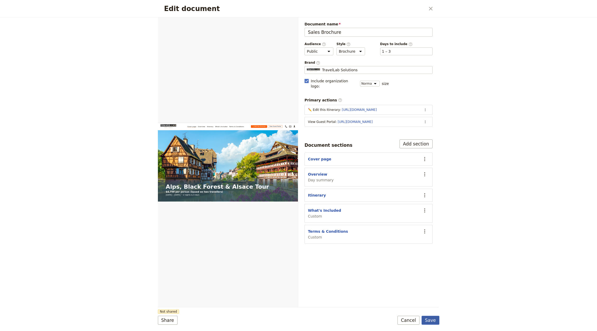
click at [434, 319] on button "Save" at bounding box center [431, 320] width 18 height 9
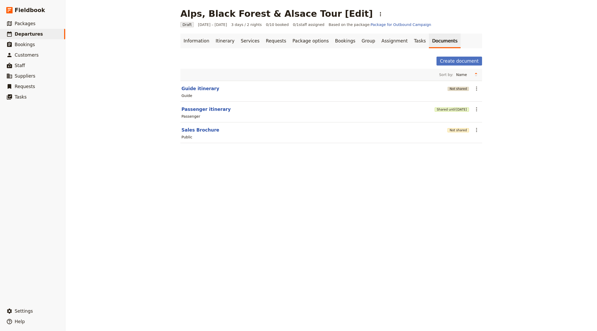
drag, startPoint x: 455, startPoint y: 85, endPoint x: 454, endPoint y: 87, distance: 2.9
click at [455, 85] on div "Not shared" at bounding box center [458, 88] width 21 height 9
click at [454, 87] on button "Not shared" at bounding box center [458, 89] width 21 height 4
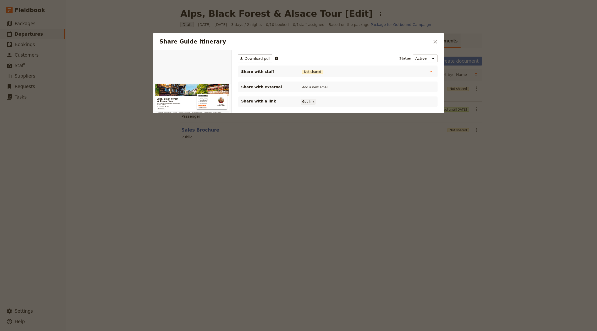
click at [304, 102] on button "Get link" at bounding box center [308, 102] width 15 height 6
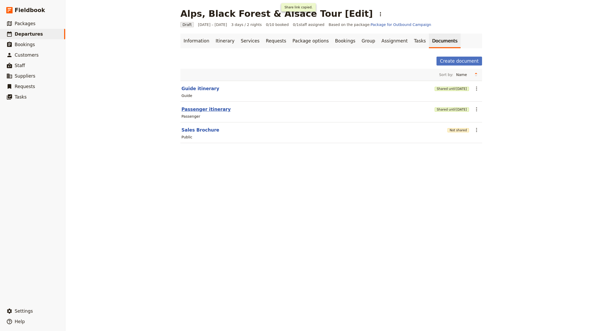
click at [203, 107] on button "Passenger itinerary" at bounding box center [205, 109] width 49 height 6
select select "PASSENGER"
select select "RUN_SHEET"
select select "LARGE"
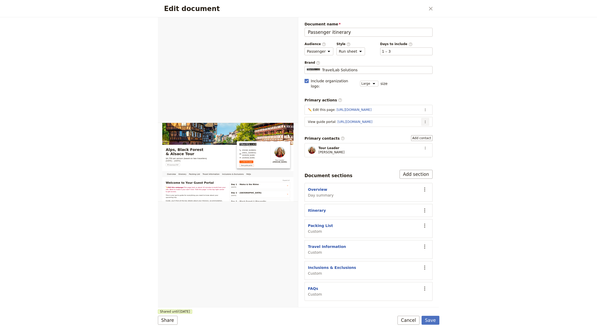
click at [426, 120] on icon "Actions" at bounding box center [425, 122] width 4 height 4
click at [409, 126] on span "Edit action" at bounding box center [404, 126] width 42 height 5
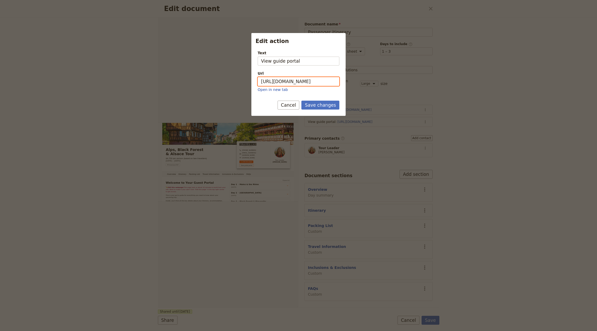
click at [290, 79] on input "https://trips.fieldbook.com/d/cXX_ZggHLrpI3aRfGK28s" at bounding box center [299, 81] width 82 height 9
paste input "T6a_1oQCqo-fdImB-BCs-"
type input "https://trips.fieldbook.com/d/T6a_1oQCqo-fdImB-BCs-"
click at [317, 102] on button "Save changes" at bounding box center [320, 105] width 38 height 9
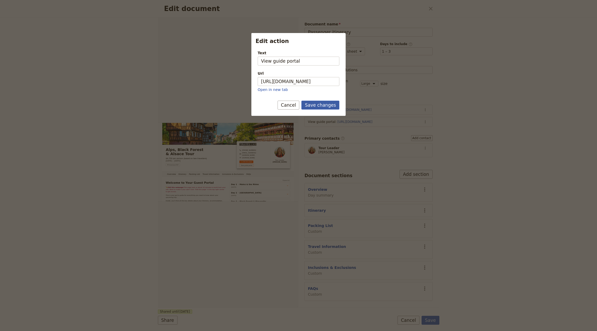
scroll to position [0, 0]
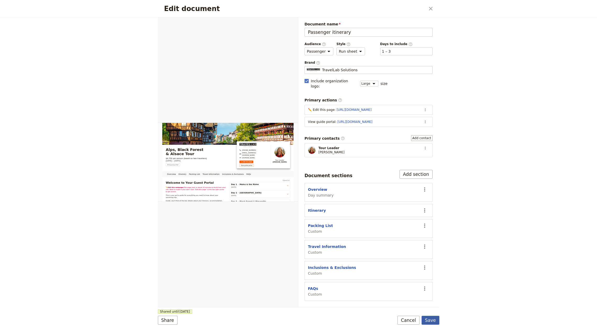
click at [432, 320] on button "Save" at bounding box center [431, 320] width 18 height 9
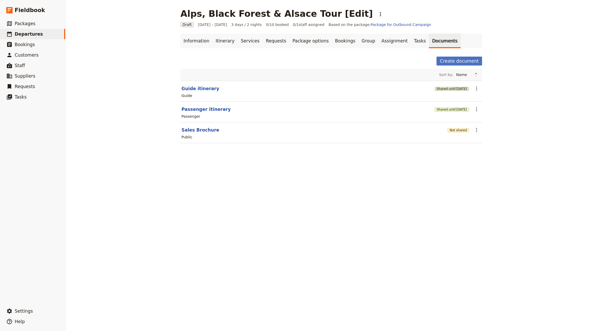
click at [460, 88] on span "[DATE]" at bounding box center [461, 89] width 11 height 4
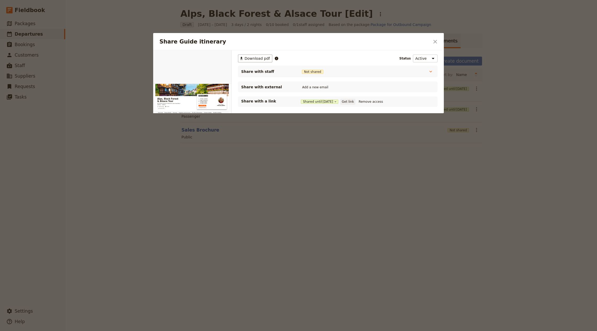
click at [353, 102] on button "Get link" at bounding box center [347, 102] width 15 height 6
click at [334, 193] on div at bounding box center [298, 165] width 597 height 331
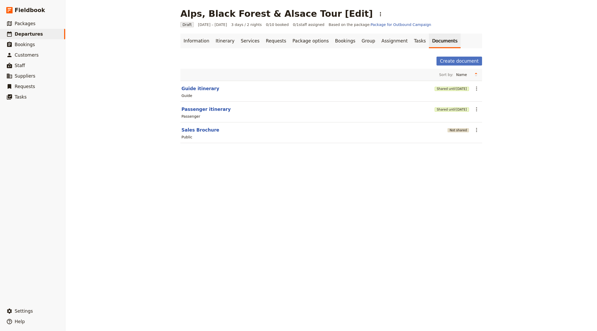
click at [450, 128] on button "Not shared" at bounding box center [458, 130] width 21 height 4
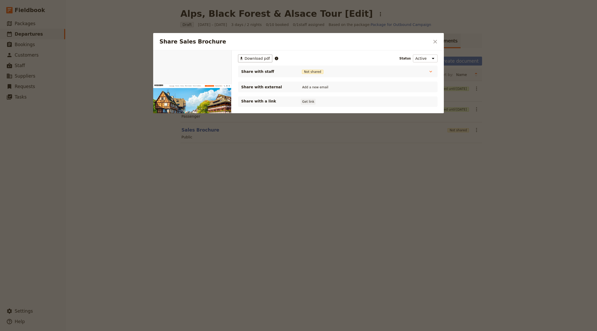
click at [308, 104] on button "Get link" at bounding box center [308, 102] width 15 height 6
click at [413, 196] on div at bounding box center [298, 165] width 597 height 331
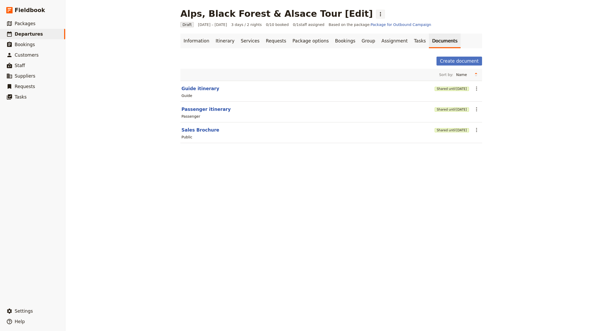
click at [377, 14] on icon "Actions" at bounding box center [380, 14] width 6 height 6
click at [344, 40] on span "Schedule departure" at bounding box center [355, 41] width 36 height 5
click at [332, 40] on link "Bookings" at bounding box center [345, 41] width 26 height 15
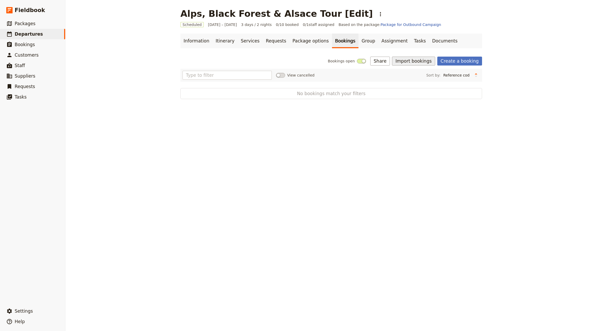
click at [410, 62] on button "Import bookings" at bounding box center [413, 61] width 43 height 9
click at [409, 71] on span "Import Bookings" at bounding box center [415, 72] width 30 height 5
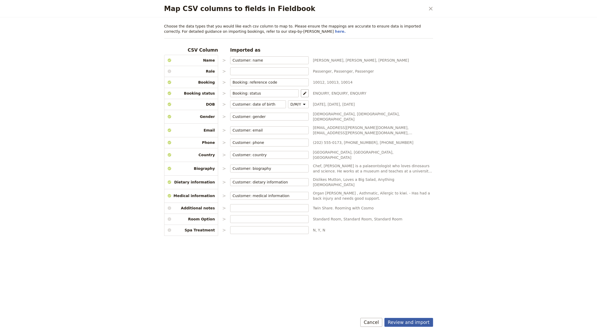
click at [416, 326] on button "Review and import" at bounding box center [408, 322] width 49 height 9
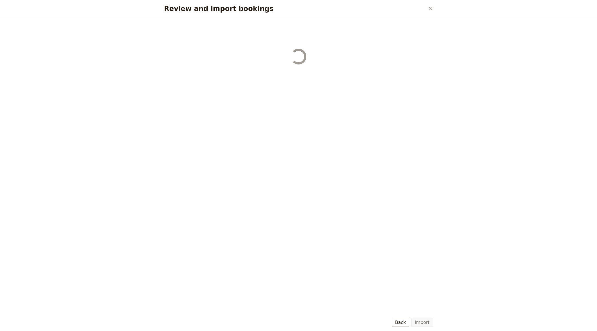
select select "655d56b39948720cb8e55355"
select select "655d57ca9948720cb8e553ec"
select select "655d57fa9948720cb8e553f3"
select select "655d58079948720cb8e553fa"
select select "655d584c9948720cb8e55401"
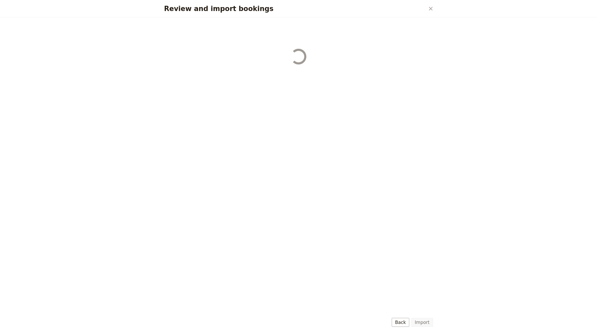
select select "655d58679948720cb8e5540d"
select select "650e6b6659641ed5ee156647"
select select "650e6b4b59641ed5ee156605"
select select "650e2104408bbede5b0c60fd"
select select "650e1d73408bbede5b0c60a6"
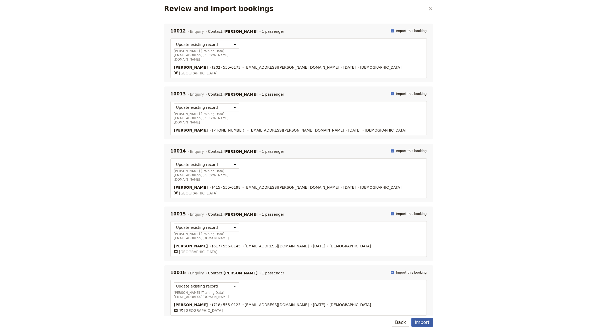
click at [424, 322] on button "Import" at bounding box center [421, 322] width 21 height 9
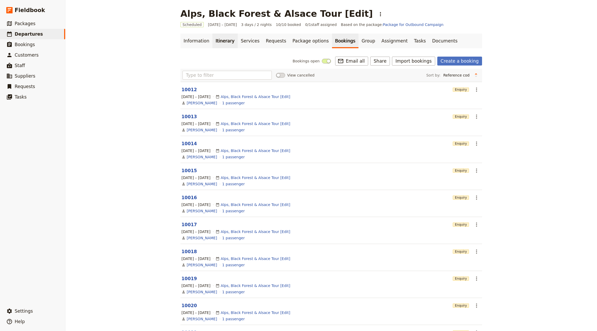
click at [212, 40] on link "Itinerary" at bounding box center [224, 41] width 25 height 15
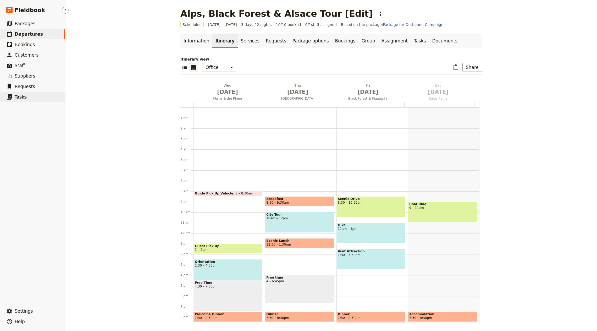
scroll to position [36, 0]
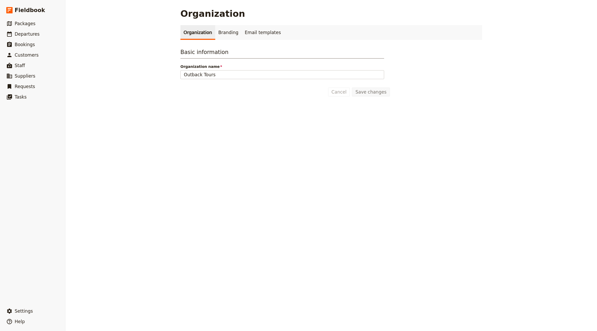
click at [208, 34] on link "Organization" at bounding box center [197, 32] width 35 height 15
click at [215, 34] on link "Branding" at bounding box center [228, 32] width 26 height 15
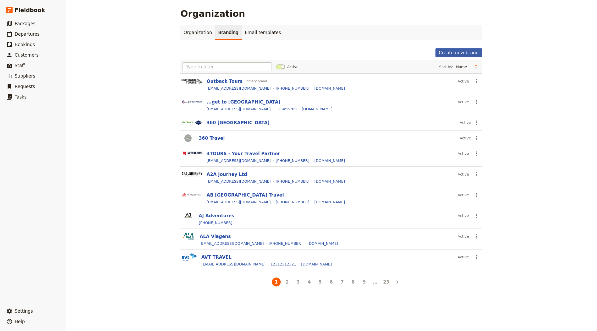
click at [448, 52] on button "Create new brand" at bounding box center [459, 52] width 47 height 9
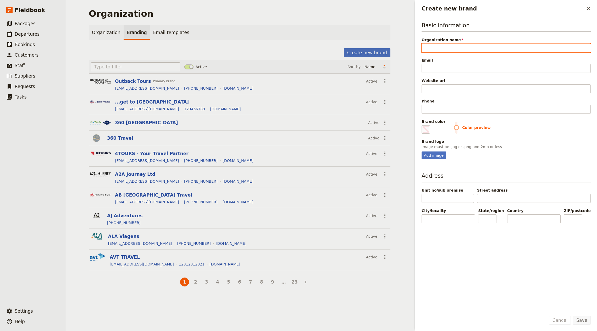
click at [448, 51] on input "Organization name" at bounding box center [506, 47] width 169 height 9
paste input "Alps, Black Forest & Alsace Tour"
type input "Alps, Black Forest & Alsace Tour"
type input "#000000"
click at [448, 45] on input "Alps, Black Forest & Alsace Tour" at bounding box center [506, 47] width 169 height 9
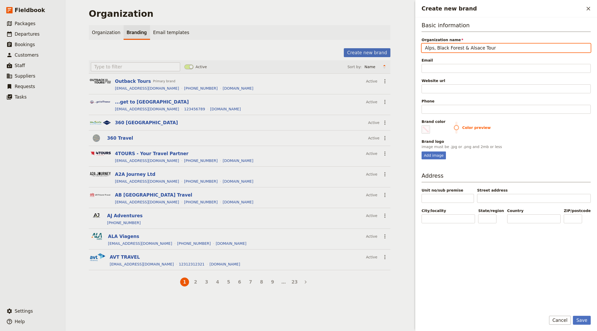
paste input "TravelLab Solutions"
type input "TravelLab Solutions"
type input "#000000"
type input "TravelLab Solutions"
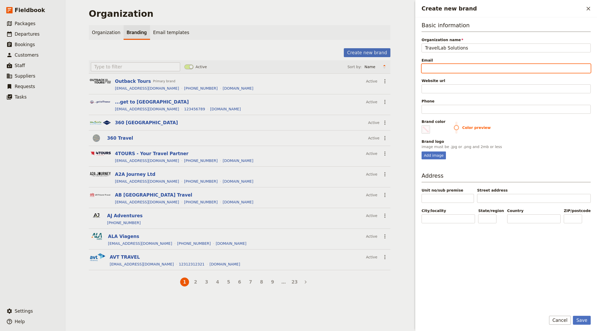
click at [448, 70] on input "Email" at bounding box center [506, 68] width 169 height 9
paste input "[EMAIL_ADDRESS][DOMAIN_NAME]"
type input "[EMAIL_ADDRESS][DOMAIN_NAME]"
type input "#000000"
type input "[EMAIL_ADDRESS][DOMAIN_NAME]"
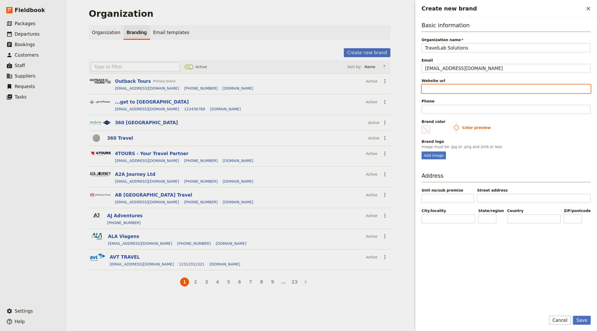
click at [448, 88] on input "Website url" at bounding box center [506, 88] width 169 height 9
paste input "https://www.travellabsolutions.com"
type input "https://www.travellabsolutions.com"
type input "#000000"
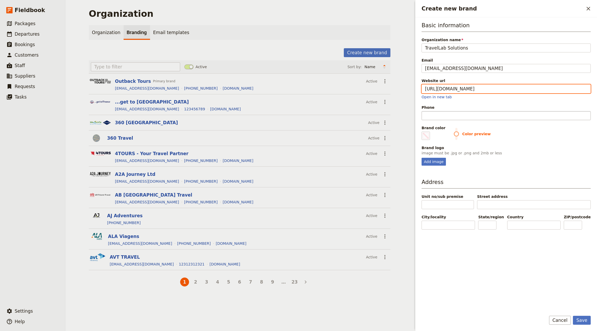
type input "https://www.travellabsolutions.com"
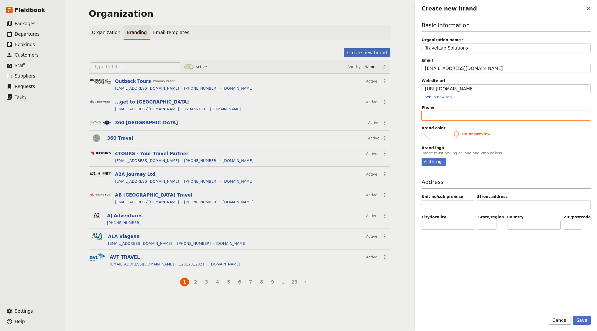
type input "#000000"
click at [445, 113] on input "Phone" at bounding box center [506, 115] width 169 height 9
paste input "=+43 1 388 38 83 10"
type input "=+43 1 388 38 83 10"
type input "#000000"
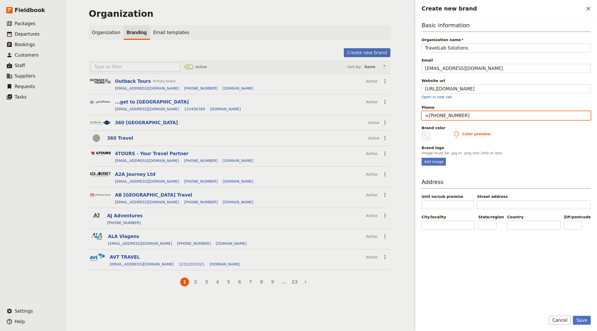
drag, startPoint x: 429, startPoint y: 114, endPoint x: 456, endPoint y: 112, distance: 27.1
click at [429, 114] on input "=+43 1 388 38 83 10" at bounding box center [506, 115] width 169 height 9
type input "[PHONE_NUMBER]"
type input "#000000"
type input "[PHONE_NUMBER]"
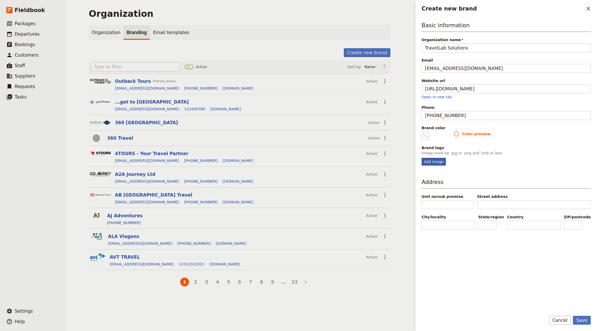
click at [438, 161] on div "Add image" at bounding box center [434, 162] width 24 height 8
click at [422, 158] on input "Add image" at bounding box center [421, 157] width 0 height 0
type input "C:\fakepath\logo4.png"
type input "#000000"
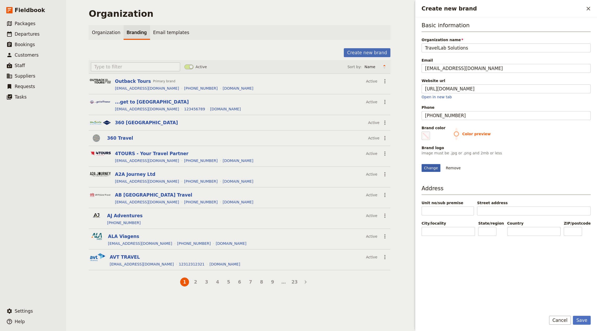
click at [433, 172] on div "Change" at bounding box center [431, 168] width 19 height 8
click at [422, 164] on input "Change" at bounding box center [421, 164] width 0 height 0
type input "C:\fakepath\logo (3) (1).png"
click at [448, 248] on button "Save" at bounding box center [582, 320] width 18 height 9
type input "#000000"
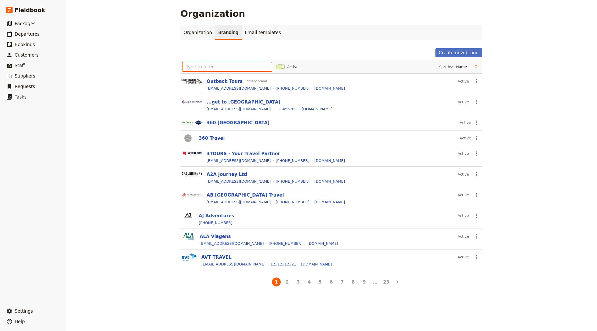
click at [192, 64] on input "text" at bounding box center [227, 66] width 89 height 9
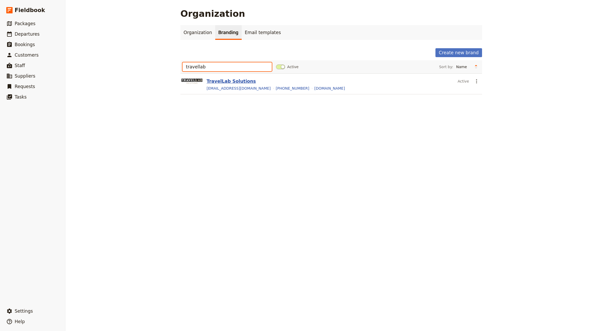
type input "travellab"
click at [231, 83] on button "TravelLab Solutions" at bounding box center [231, 81] width 49 height 6
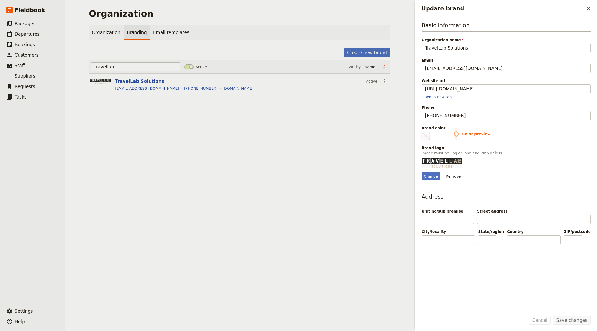
click at [423, 135] on span "Update brand" at bounding box center [426, 136] width 6 height 6
click at [423, 131] on input "#000000" at bounding box center [423, 131] width 0 height 0
type input "#000000"
click at [448, 163] on div "Change Remove" at bounding box center [506, 169] width 169 height 23
click at [448, 248] on button "Save changes" at bounding box center [572, 320] width 38 height 9
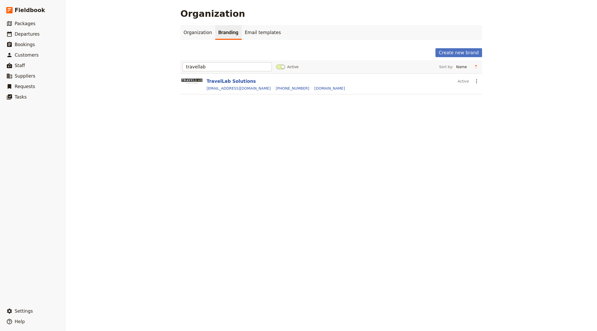
click at [272, 189] on div "Organization Organization Branding Email templates Create new brand travellab A…" at bounding box center [331, 165] width 532 height 331
click at [448, 56] on button "Create new brand" at bounding box center [459, 52] width 47 height 9
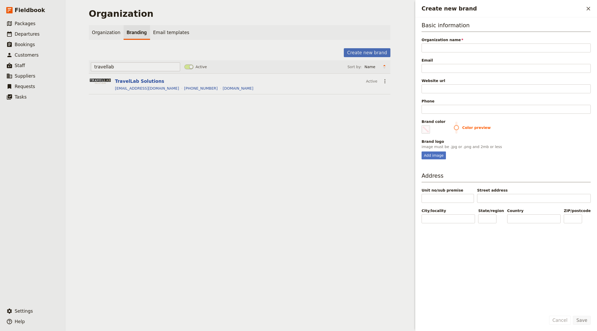
click at [438, 53] on div "Basic information Organization name Please fill in this field. Email Website ur…" at bounding box center [506, 90] width 169 height 138
click at [441, 49] on input "Organization name" at bounding box center [506, 47] width 169 height 9
paste input "Global Tourisme International"
type input "Global Tourisme International"
type input "#000000"
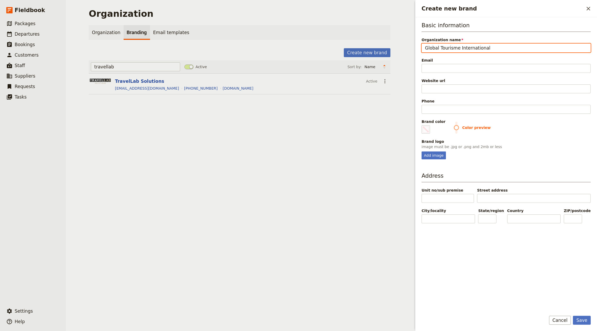
type input "Global Tourisme International"
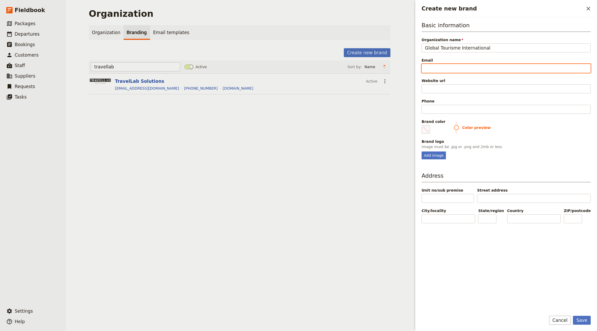
click at [448, 65] on input "Email" at bounding box center [506, 68] width 169 height 9
paste input "info@globaltourisme.com"
type input "info@globaltourisme.com"
type input "#000000"
type input "info@globaltourisme.com"
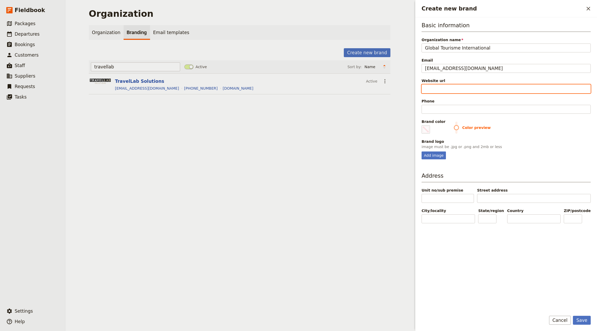
click at [448, 85] on input "Website url" at bounding box center [506, 88] width 169 height 9
paste input "https://www.globaltourisme.com/"
type input "https://www.globaltourisme.com/"
type input "#000000"
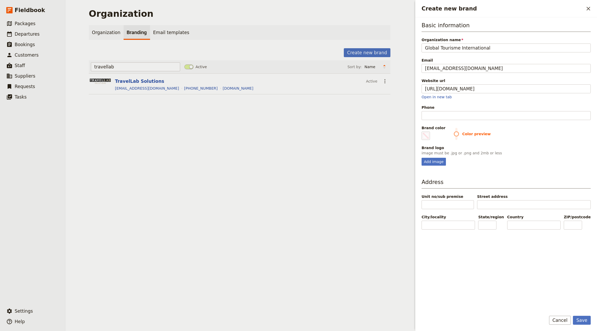
type input "https://www.globaltourisme.com"
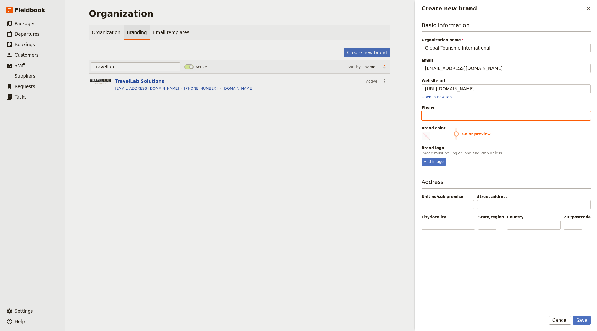
type input "#000000"
click at [442, 116] on input "Phone" at bounding box center [506, 115] width 169 height 9
paste input "=+1 418 684 0662"
type input "=+1 418 684 0662"
type input "#000000"
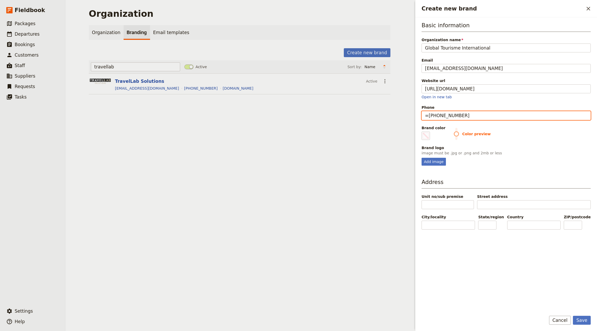
type input "+1 418 684 0662"
type input "#000000"
type input "+1 418 684 0662"
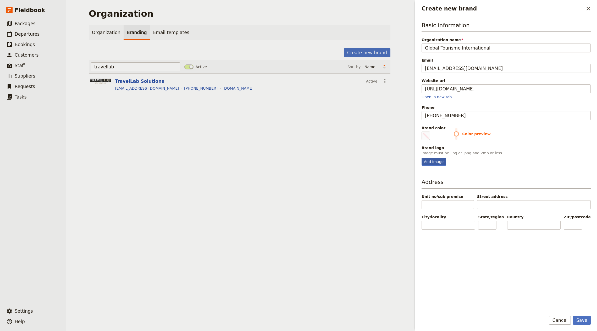
click at [435, 160] on div "Add image" at bounding box center [434, 162] width 24 height 8
click at [422, 158] on input "Add image" at bounding box center [421, 157] width 0 height 0
click at [427, 136] on span "Create new brand" at bounding box center [426, 136] width 6 height 6
click at [423, 131] on input "#000000" at bounding box center [423, 131] width 0 height 0
type input "#19a1dd"
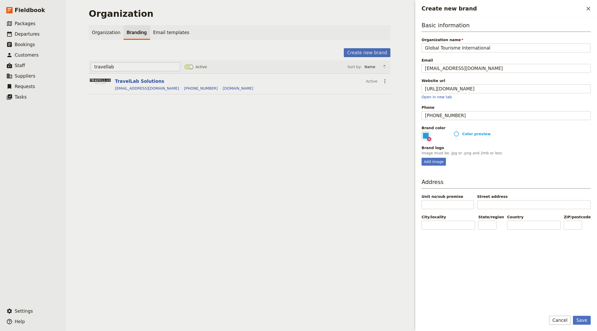
click at [448, 144] on div "Basic information Organization name Global Tourisme International Email info@gl…" at bounding box center [506, 93] width 169 height 144
click at [434, 161] on div "Add image" at bounding box center [434, 162] width 24 height 8
click at [422, 158] on input "Add image" at bounding box center [421, 157] width 0 height 0
type input "C:\fakepath\Screenshot 2025-08-27 at 1.13.39 PM.png"
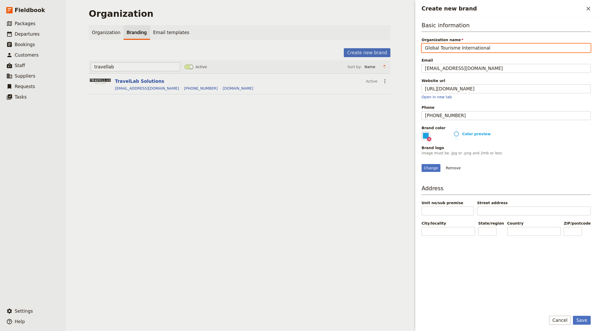
click at [448, 48] on input "Global Tourisme International" at bounding box center [506, 47] width 169 height 9
click at [448, 248] on div "Save Cancel" at bounding box center [506, 323] width 182 height 15
click at [448, 248] on button "Save" at bounding box center [582, 320] width 18 height 9
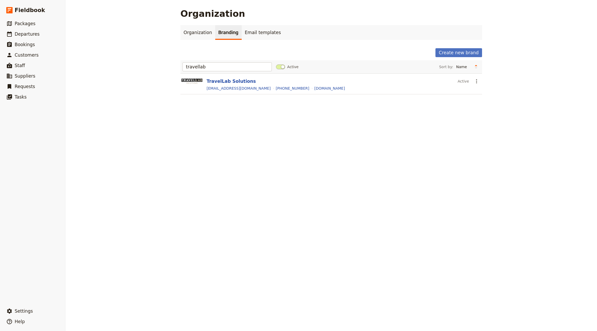
click at [448, 47] on div "Organization Branding Email templates Create new brand travellab Active Sort by…" at bounding box center [331, 62] width 302 height 75
click at [448, 52] on button "Create new brand" at bounding box center [459, 52] width 47 height 9
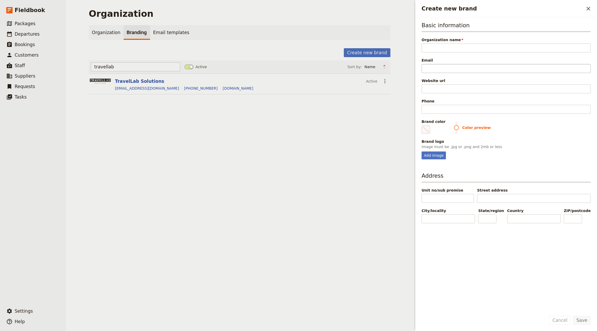
type input "Vores Afrika A/S"
type input "#000000"
type input "Vores Afrika A/S"
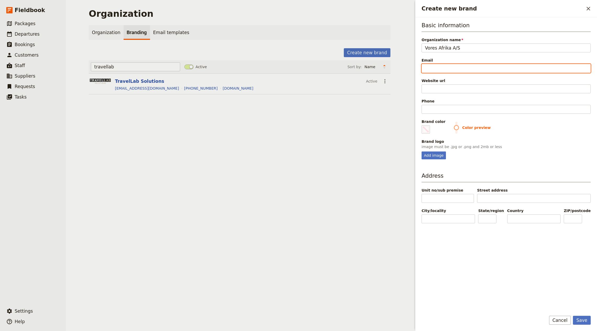
click at [448, 64] on input "Email" at bounding box center [506, 68] width 169 height 9
paste input "info@voresafrika.dk"
type input "info@voresafrika.dk"
type input "#000000"
type input "info@voresafrika.dk"
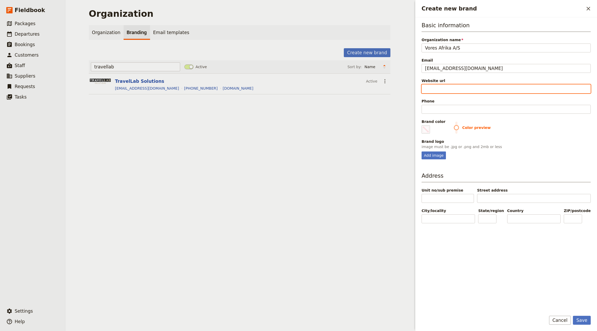
click at [448, 91] on input "Website url" at bounding box center [506, 88] width 169 height 9
paste input "https://voresafrika.dk"
type input "https://voresafrika.dk"
type input "#000000"
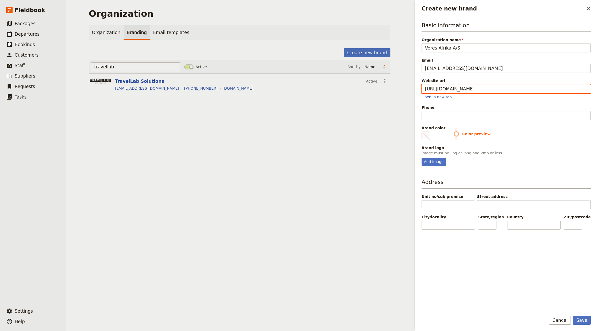
type input "https://voresafrika.dk"
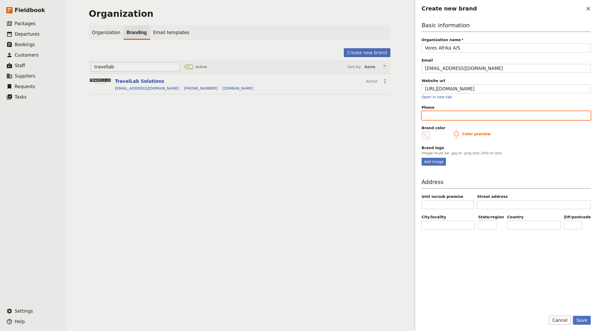
type input "#000000"
click at [436, 113] on input "Phone" at bounding box center [506, 115] width 169 height 9
paste input "=+45 60 75 60 75"
type input "=+45 60 75 60 75"
type input "#000000"
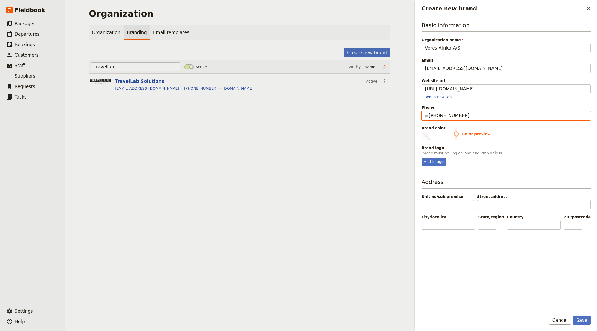
type input "+45 60 75 60 75"
type input "#000000"
type input "+45 60 75 60 75"
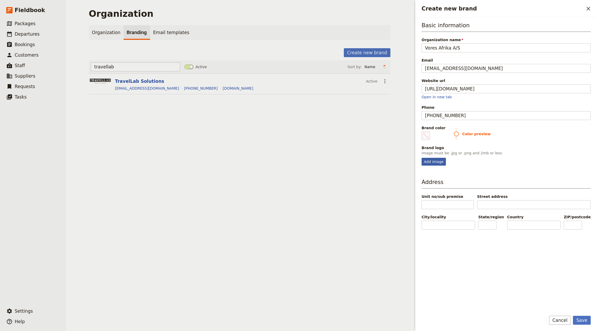
click at [428, 162] on div "Add image" at bounding box center [434, 162] width 24 height 8
click at [422, 158] on input "Add image" at bounding box center [421, 157] width 0 height 0
type input "C:\fakepath\Screenshot 2025-08-27 at 1.17.29 PM.png"
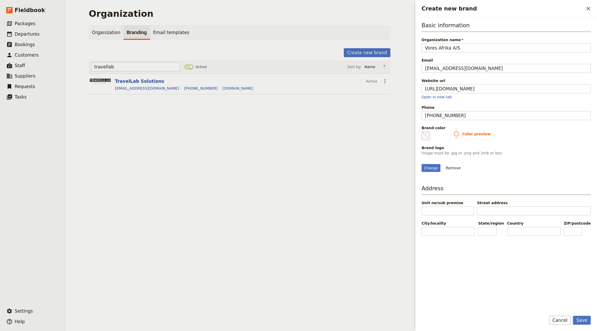
click at [426, 136] on span "Create new brand" at bounding box center [426, 136] width 6 height 6
click at [423, 131] on input "#000000" at bounding box center [423, 131] width 0 height 0
type input "#6c8a7b"
click at [448, 248] on div "Save Cancel" at bounding box center [506, 323] width 182 height 15
click at [448, 248] on button "Save" at bounding box center [582, 320] width 18 height 9
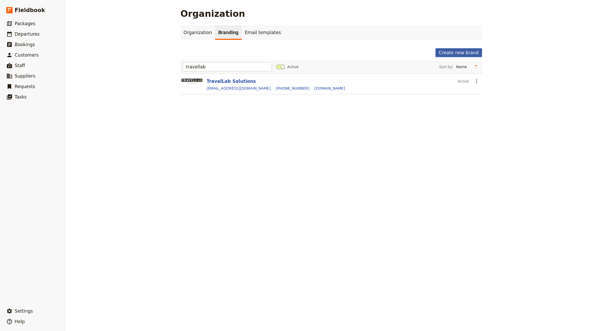
click at [448, 55] on button "Create new brand" at bounding box center [459, 52] width 47 height 9
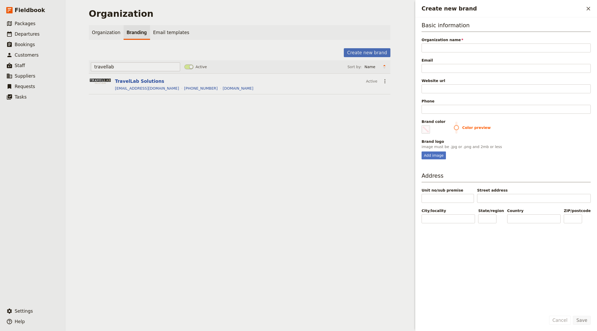
click at [432, 158] on div "Basic information Organization name Please fill in this field. Email Website ur…" at bounding box center [506, 164] width 169 height 286
click at [432, 157] on div "Add image" at bounding box center [434, 155] width 24 height 8
click at [422, 151] on input "Add image" at bounding box center [421, 151] width 0 height 0
type input "C:\fakepath\be9207_a555a2c42c85477590d85b29188992e9~mv2.png"
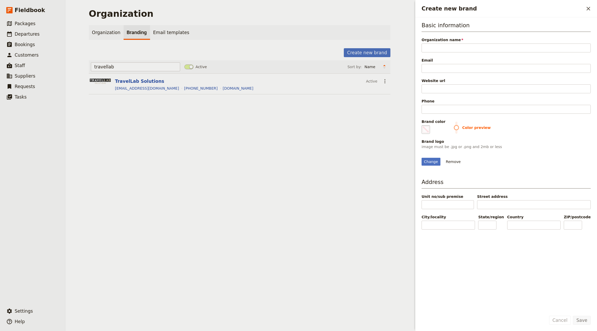
click at [427, 129] on span "Create new brand" at bounding box center [426, 129] width 6 height 6
click at [423, 125] on input "#000000" at bounding box center [423, 125] width 0 height 0
type input "#5cc081"
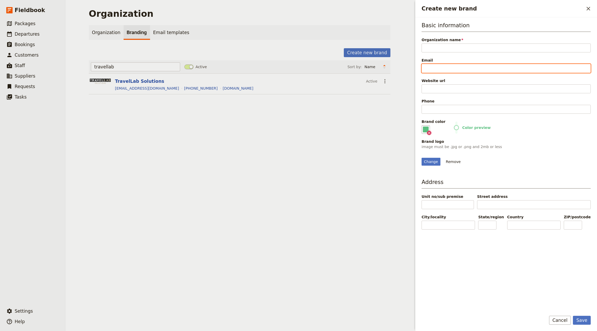
click at [431, 64] on input "Email" at bounding box center [506, 68] width 169 height 9
drag, startPoint x: 423, startPoint y: 81, endPoint x: 428, endPoint y: 85, distance: 5.8
click at [424, 81] on div "Website url" at bounding box center [506, 80] width 169 height 5
click at [424, 84] on input "Website url" at bounding box center [506, 88] width 169 height 9
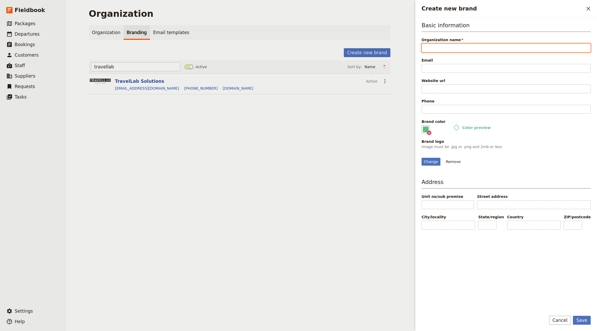
click at [448, 46] on input "Organization name" at bounding box center [506, 47] width 169 height 9
paste input "Scandi Lights"
type input "Scandi Lights"
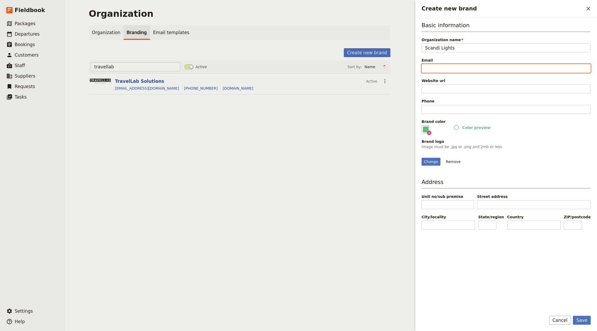
click at [446, 67] on input "Email" at bounding box center [506, 68] width 169 height 9
paste input "sweden@scandilights-dmc.com"
type input "sweden@scandilights-dmc.com"
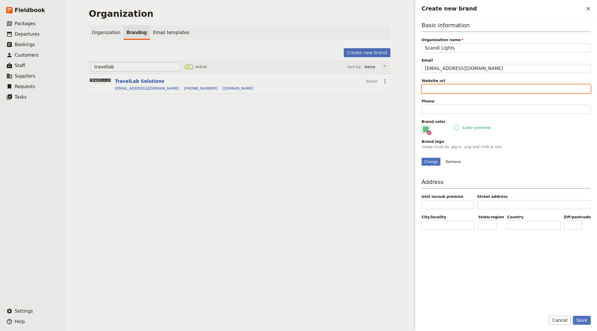
drag, startPoint x: 436, startPoint y: 90, endPoint x: 439, endPoint y: 89, distance: 3.2
click at [436, 90] on input "Website url" at bounding box center [506, 88] width 169 height 9
paste input "https://www.scandilights-dmc.com"
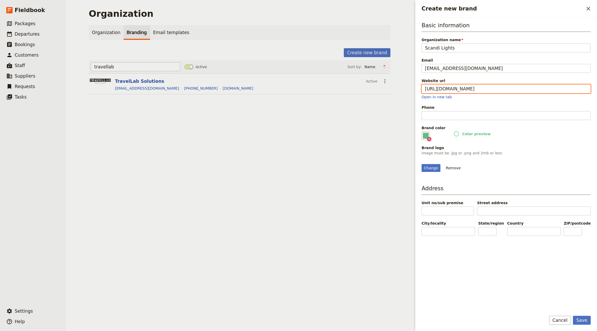
type input "https://www.scandilights-dmc.com"
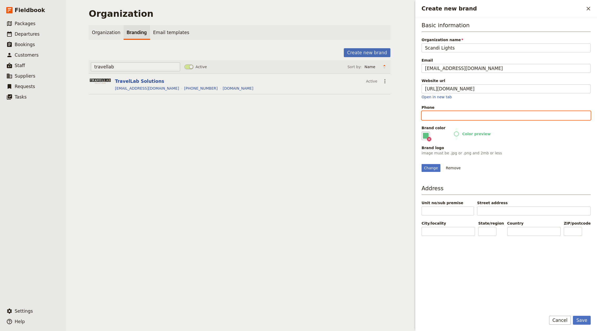
click at [448, 117] on input "Phone" at bounding box center [506, 115] width 169 height 9
paste input "=+46 707 18 02 02"
type input "+46 707 18 02 02"
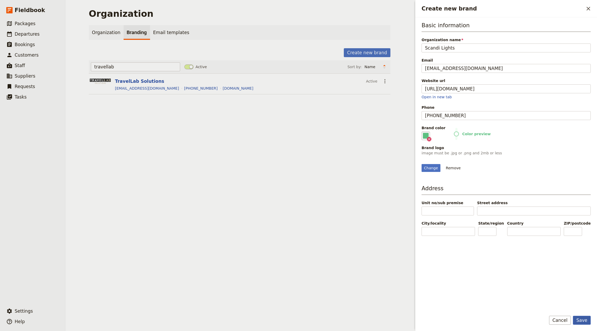
click at [448, 248] on button "Save" at bounding box center [582, 320] width 18 height 9
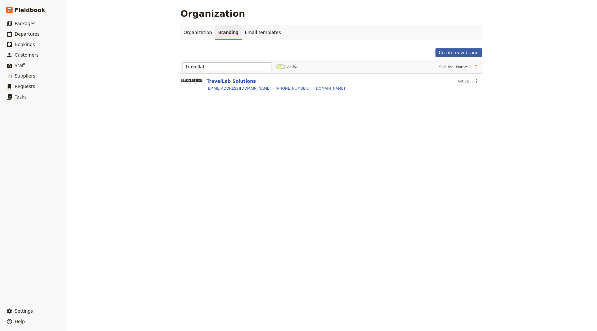
click at [448, 54] on button "Create new brand" at bounding box center [459, 52] width 47 height 9
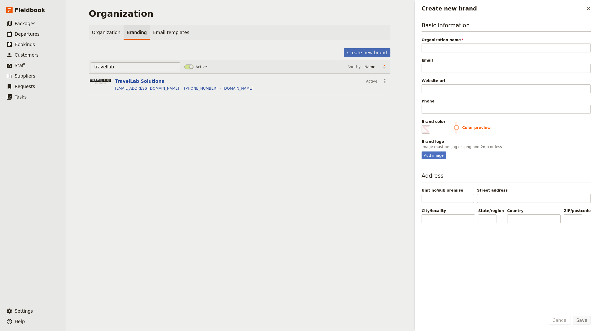
type input "Only4U S.r.l."
type input "#000000"
type input "Only4U S.r.l."
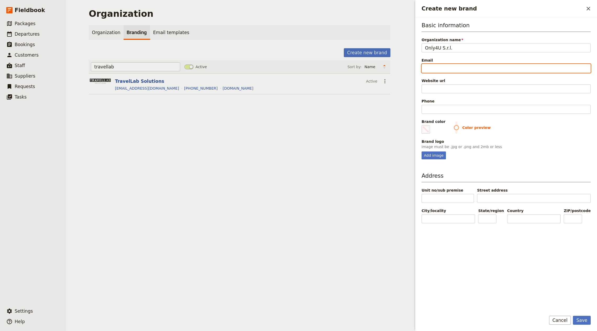
click at [448, 66] on input "Email" at bounding box center [506, 68] width 169 height 9
paste input "info@only-4u.it"
type input "info@only-4u.it"
type input "#000000"
type input "info@only-4u.it"
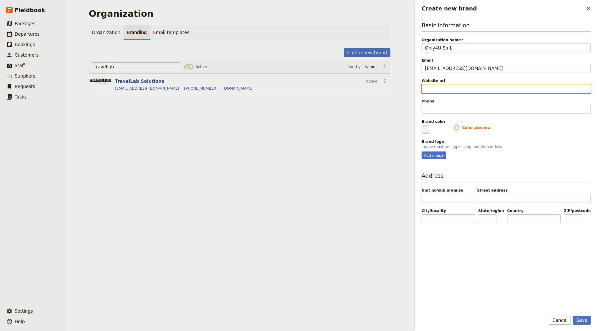
drag, startPoint x: 478, startPoint y: 85, endPoint x: 514, endPoint y: 86, distance: 35.9
click at [448, 84] on input "Website url" at bounding box center [506, 88] width 169 height 9
paste input "https://www.only-4u.it/"
type input "https://www.only-4u.it/"
type input "#000000"
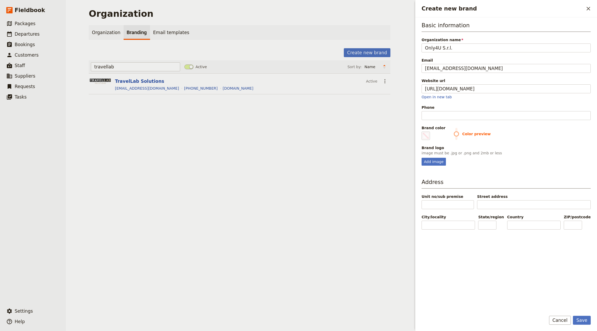
type input "https://www.only-4u.it"
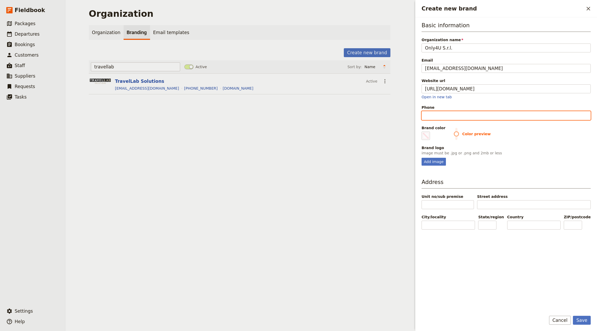
type input "#000000"
click at [439, 113] on input "Phone" at bounding box center [506, 115] width 169 height 9
paste input "+39 0523 972003"
type input "+39 0523 972003"
type input "#000000"
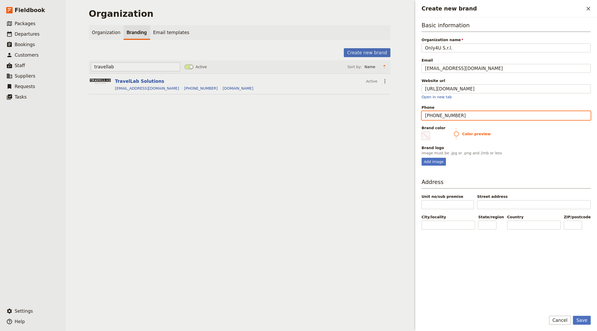
type input "+39 0523 972003"
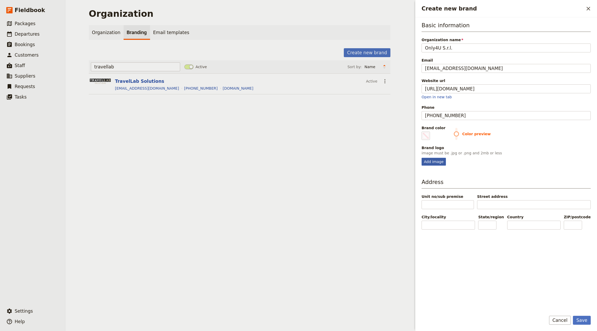
click at [434, 160] on div "Add image" at bounding box center [434, 162] width 24 height 8
click at [422, 158] on input "Add image" at bounding box center [421, 157] width 0 height 0
type input "C:\fakepath\c6dc08_904114014df748e684980d9e11f6b4c6~mv2.png"
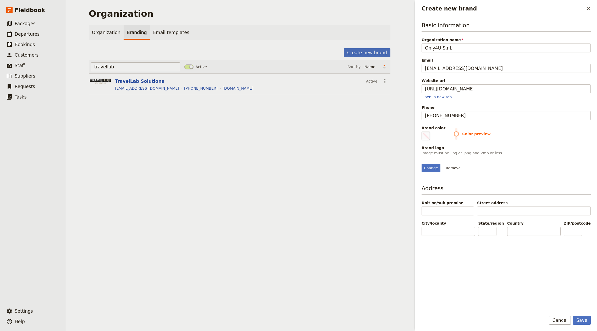
click at [428, 134] on span "Create new brand" at bounding box center [426, 136] width 6 height 6
click at [423, 131] on input "#000000" at bounding box center [423, 131] width 0 height 0
type input "#a3987a"
click at [448, 135] on span "Color preview" at bounding box center [522, 133] width 137 height 5
click at [448, 248] on button "Save" at bounding box center [582, 320] width 18 height 9
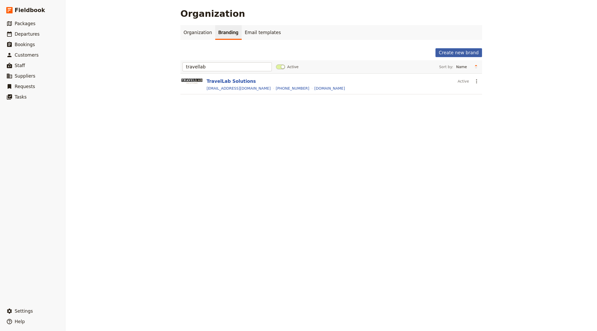
click at [448, 54] on button "Create new brand" at bounding box center [459, 52] width 47 height 9
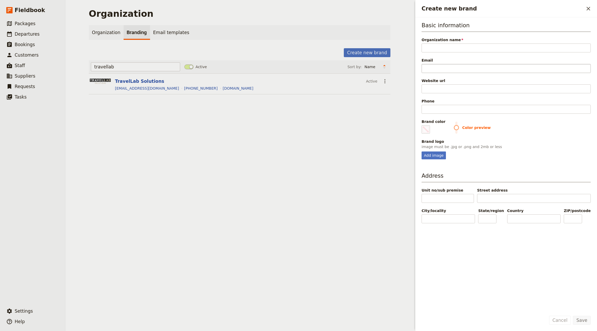
type input "Unique North Incoming"
type input "#000000"
type input "Unique North Incoming"
type input "#000000"
type input "Unique North Incomin"
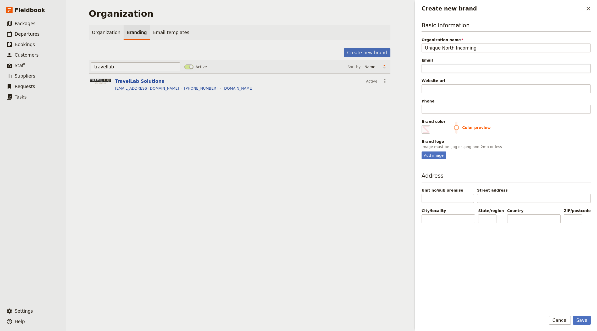
type input "#000000"
type input "Unique North Incoming"
type input "#000000"
type input "Unique North Incoming"
click at [448, 79] on div "Website url" at bounding box center [506, 80] width 169 height 5
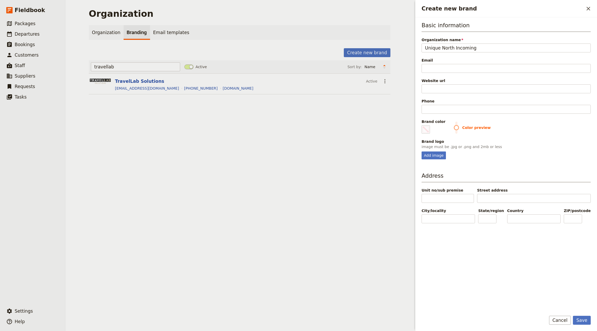
click at [448, 84] on input "Website url" at bounding box center [506, 88] width 169 height 9
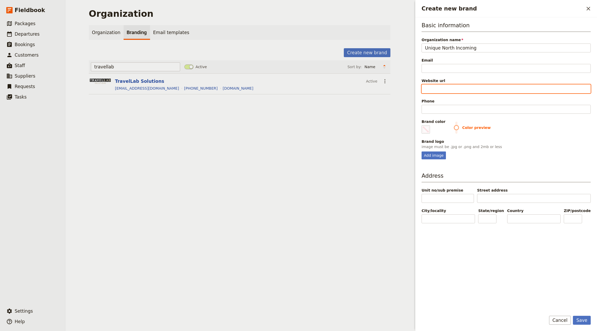
click at [448, 89] on input "Website url" at bounding box center [506, 88] width 169 height 9
paste input "https://uniquenorthincoming.com/"
type input "https://uniquenorthincoming.com/"
type input "#000000"
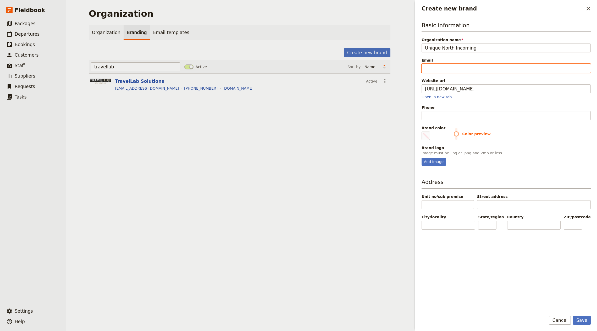
type input "https://uniquenorthincoming.com"
type input "#000000"
click at [443, 68] on input "Email" at bounding box center [506, 68] width 169 height 9
type input "i"
type input "#000000"
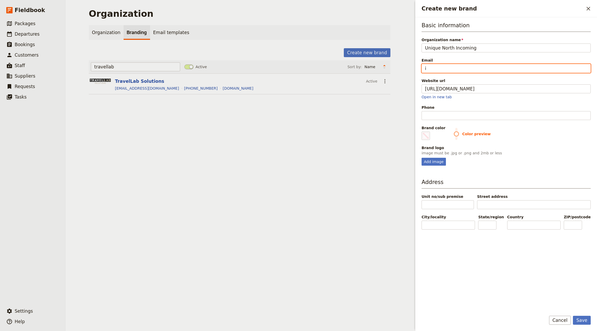
type input "in"
type input "#000000"
type input "inf"
type input "#000000"
type input "info"
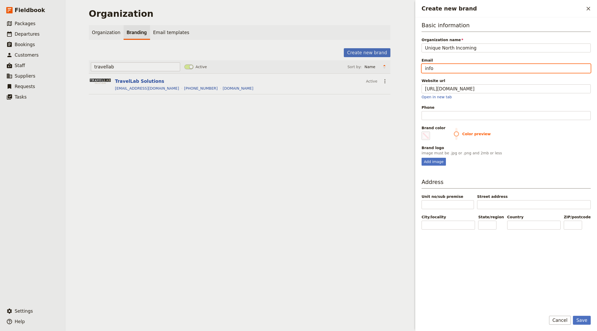
type input "#000000"
type input "info@"
type input "#000000"
type input "info@e"
type input "#000000"
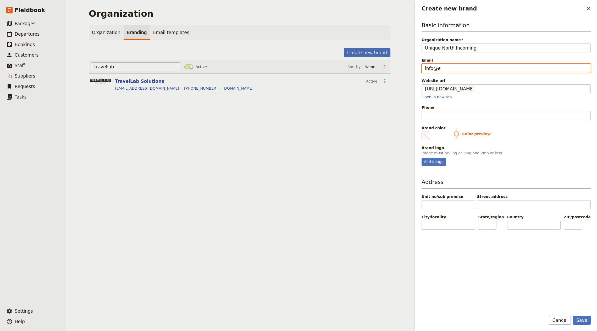
type input "info@em"
type input "#000000"
type input "info@ema"
type input "#000000"
type input "info@emai"
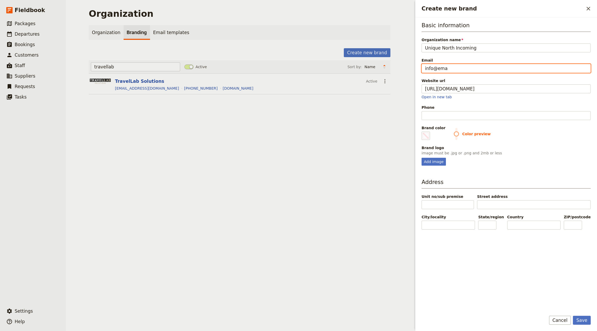
type input "#000000"
type input "info@email"
type input "#000000"
type input "info@email."
type input "#000000"
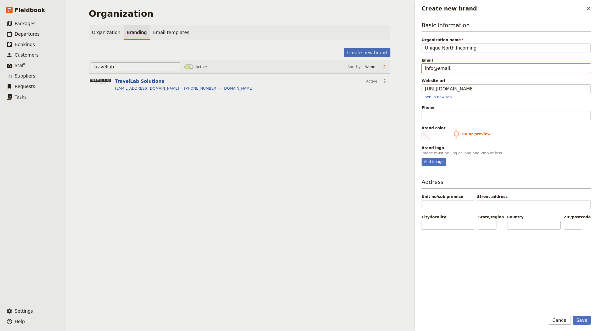
type input "info@email.,"
type input "#000000"
type input "info@email.,c"
type input "#000000"
type input "info@email.,co"
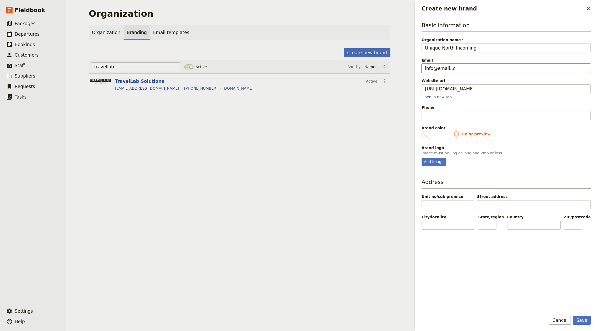
type input "#000000"
type input "info@email.,com"
type input "#000000"
type input "info@email.,co"
type input "#000000"
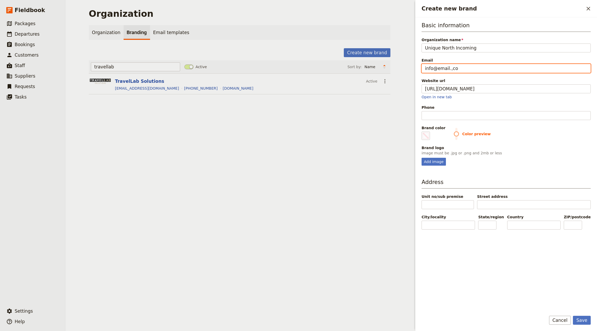
type input "info@email.,c"
type input "#000000"
type input "info@email.,"
type input "#000000"
type input "info@email."
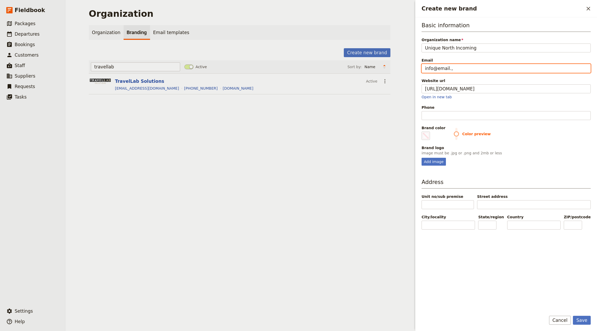
type input "#000000"
type input "info@email.c"
type input "#000000"
type input "info@email.co"
type input "#000000"
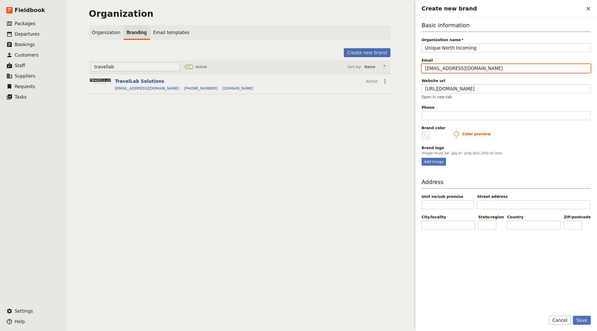
type input "[EMAIL_ADDRESS][DOMAIN_NAME]"
type input "#000000"
type input "[EMAIL_ADDRESS][DOMAIN_NAME]"
type input "#000000"
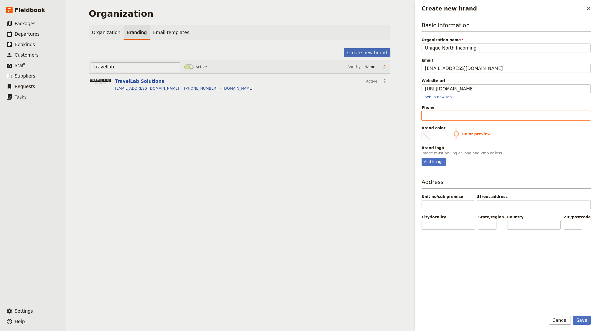
type input "1"
type input "#000000"
type input "12"
type input "#000000"
type input "123"
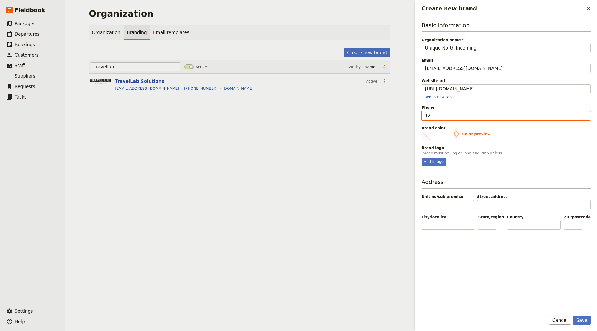
type input "#000000"
type input "1234"
type input "#000000"
type input "12345"
type input "#000000"
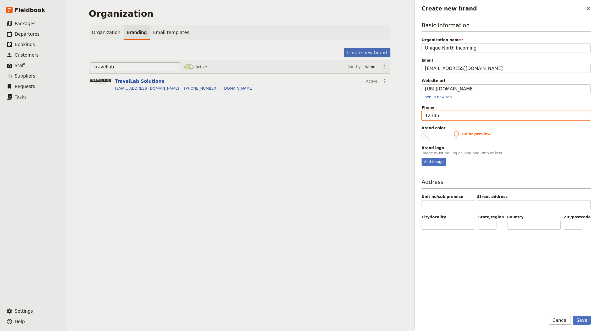
type input "123456"
type input "#000000"
type input "1234567"
type input "#000000"
type input "12345678"
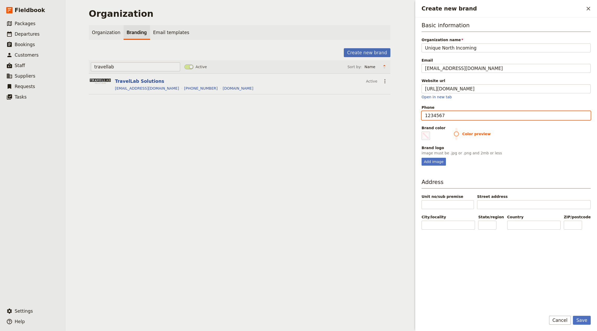
type input "#000000"
type input "123456789"
type input "#000000"
type input "123456789"
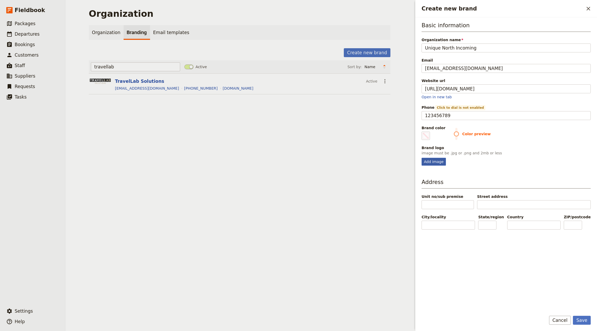
click at [436, 160] on div "Add image" at bounding box center [434, 162] width 24 height 8
click at [422, 158] on input "Add image" at bounding box center [421, 157] width 0 height 0
type input "C:\fakepath\Unique-North-Incoming-Transparent-Small.png"
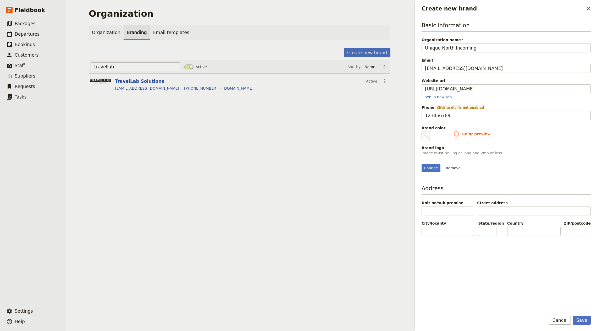
click at [427, 133] on span "Create new brand" at bounding box center [426, 136] width 6 height 6
click at [423, 131] on input "#000000" at bounding box center [423, 131] width 0 height 0
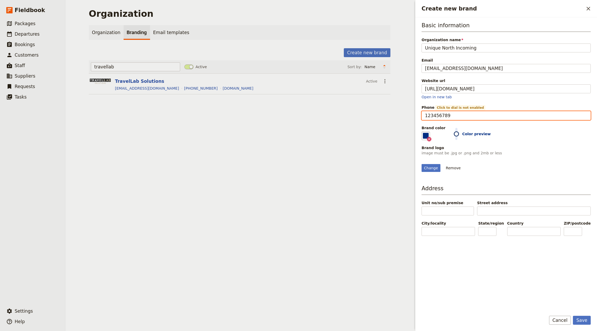
type input "#012d82"
click at [448, 117] on input "123456789" at bounding box center [506, 115] width 169 height 9
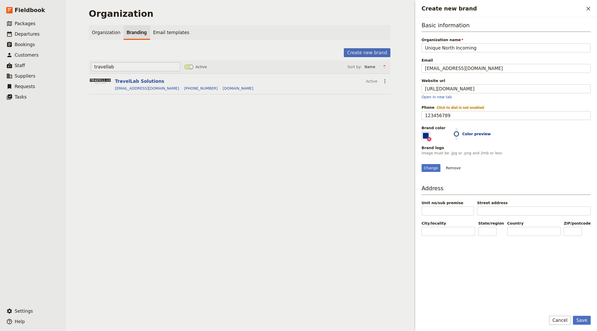
click at [448, 172] on div "Change Remove" at bounding box center [506, 168] width 169 height 8
click at [448, 248] on button "Save" at bounding box center [582, 320] width 18 height 9
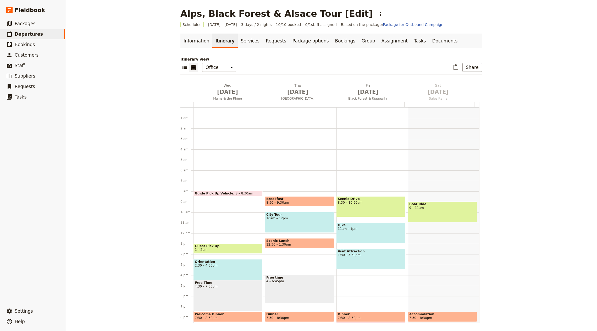
scroll to position [36, 0]
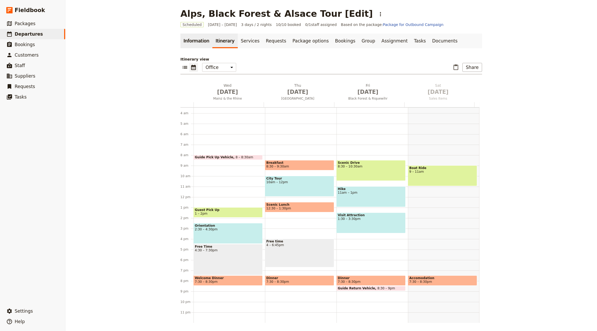
click at [195, 42] on link "Information" at bounding box center [196, 41] width 32 height 15
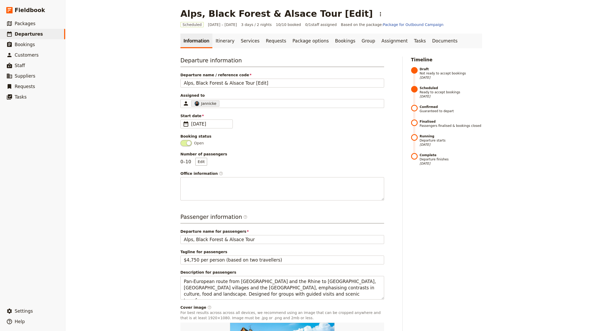
click at [114, 32] on div "Alps, Black Forest & Alsace Tour [Edit] ​ Scheduled 1 – 3 Oct 2025 3 days / 2 n…" at bounding box center [331, 165] width 532 height 331
click at [61, 33] on link "​ Departures" at bounding box center [32, 34] width 65 height 10
select select "CREATED_AT"
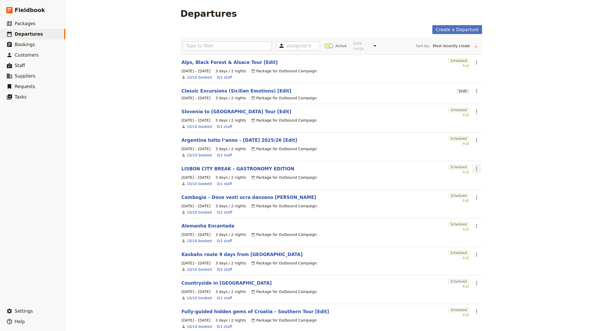
click at [473, 166] on icon "Actions" at bounding box center [476, 169] width 6 height 6
click at [477, 183] on span "Clone this departure" at bounding box center [491, 182] width 37 height 5
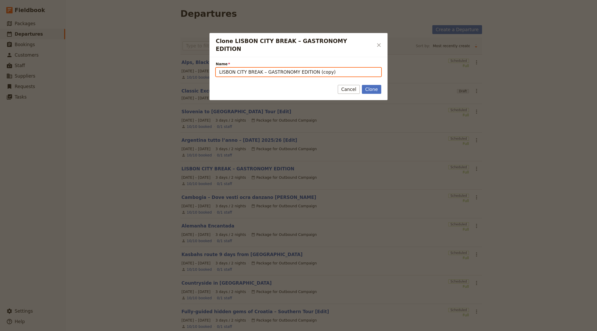
click at [308, 68] on input "LISBON CITY BREAK – GASTRONOMY EDITION (copy)" at bounding box center [299, 72] width 166 height 9
paste input "Western Canada – Vancouver, Sea-to-Sky & Victoria (sample 3 days"
type input "Western Canada – Vancouver, Sea-to-Sky & Victoria (sample 3 days)"
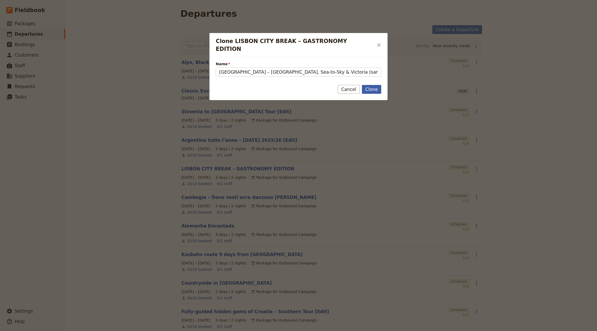
click at [376, 85] on button "Clone" at bounding box center [371, 89] width 19 height 9
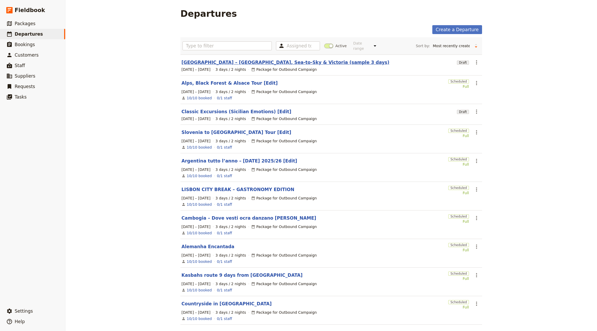
click at [220, 59] on link "Western Canada – Vancouver, Sea-to-Sky & Victoria (sample 3 days)" at bounding box center [285, 62] width 208 height 6
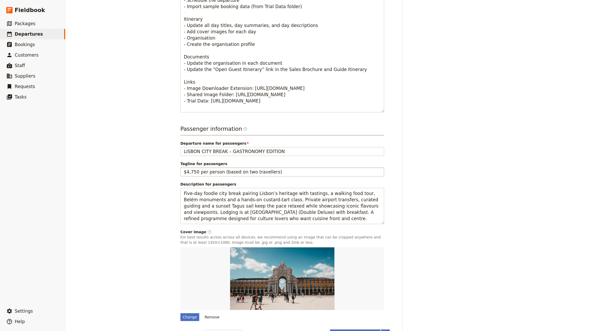
scroll to position [247, 0]
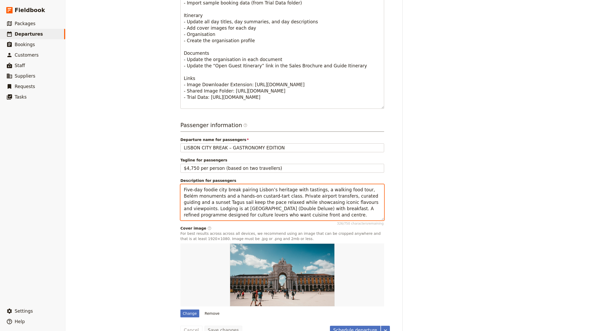
click at [235, 188] on textarea "Five-day foodie city break pairing Lisbon’s heritage with tastings, a walking f…" at bounding box center [282, 202] width 204 height 36
paste textarea "A compact introduction inspired by Global Tourisme’s Western Canada highlights:…"
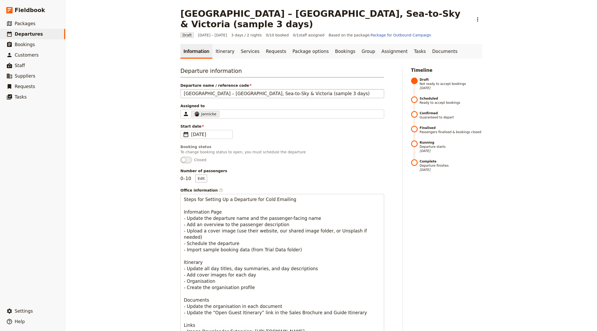
type textarea "A compact introduction inspired by Global Tourisme’s Western Canada highlights:…"
click at [293, 89] on input "Western Canada – Vancouver, Sea-to-Sky & Victoria (sample 3 days)" at bounding box center [282, 93] width 204 height 9
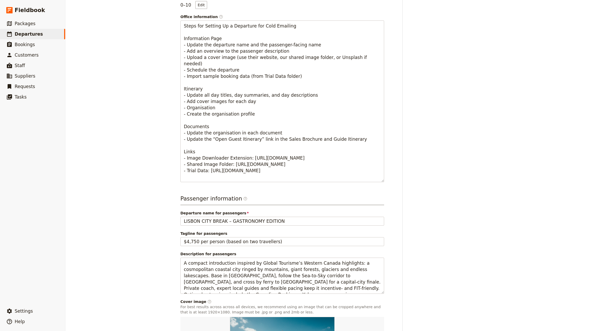
scroll to position [247, 0]
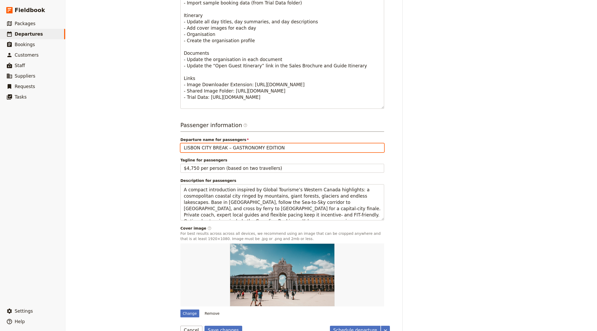
click at [279, 143] on input "LISBON CITY BREAK – GASTRONOMY EDITION" at bounding box center [282, 147] width 204 height 9
paste input "Western Canada – Vancouver, Sea-to-Sky & Victoria (sample 3 days)"
type input "Western Canada – Vancouver, Sea-to-Sky & Victoria (sample 3 days)"
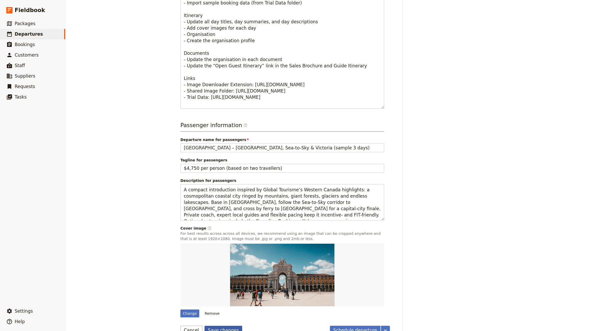
click at [227, 326] on button "Save changes" at bounding box center [224, 330] width 38 height 9
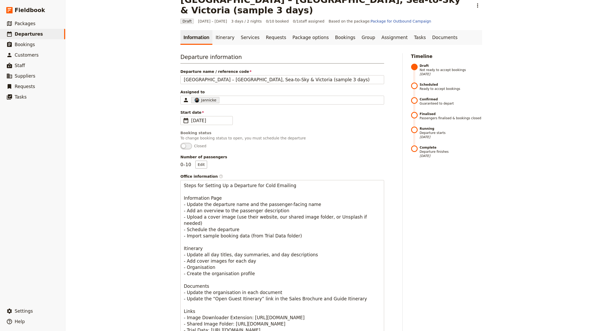
scroll to position [0, 0]
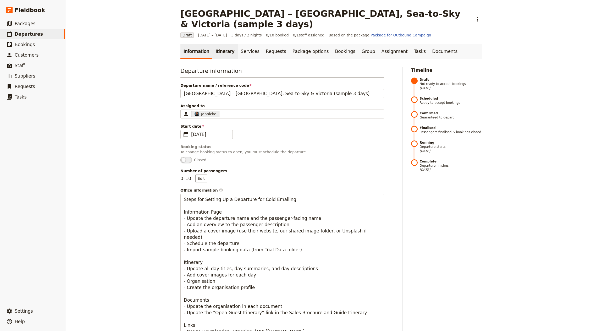
click at [217, 44] on link "Itinerary" at bounding box center [224, 51] width 25 height 15
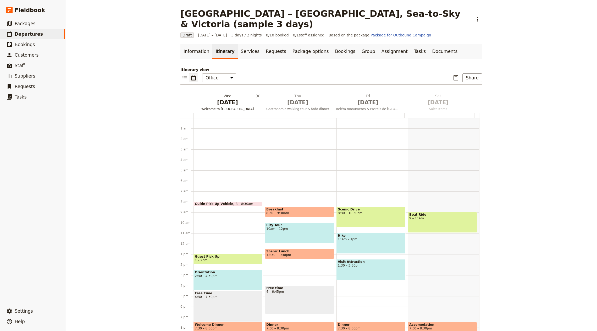
scroll to position [36, 0]
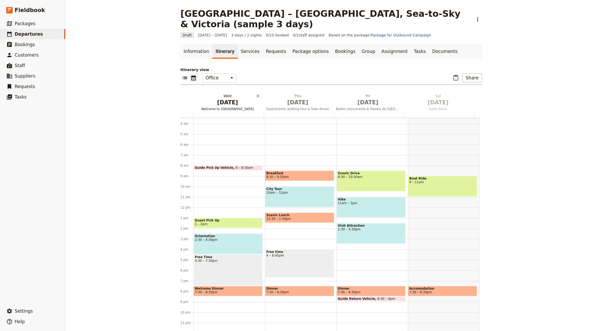
click at [232, 98] on span "[DATE]" at bounding box center [228, 102] width 64 height 8
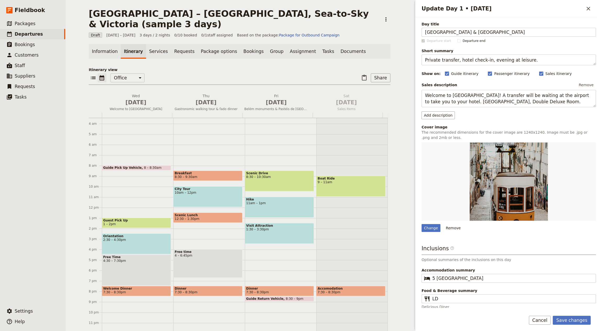
type input "Vancouver City & North Shore"
click at [461, 59] on textarea "Private transfer, hotel check-in, evening at leisure." at bounding box center [509, 59] width 174 height 11
paste textarea "Skyline views, old-growth forest and waterfront vibes"
type textarea "Skyline views, old-growth forest and waterfront vibes."
click at [461, 95] on textarea "Welcome to Lisbon! A transfer will be waiting at the airport to take you to you…" at bounding box center [509, 98] width 174 height 17
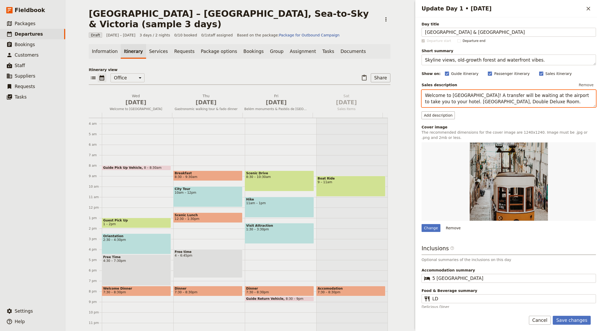
paste textarea "Arrive at YVR and transfer to your hotel. Begin with a city orientation: Gastow…"
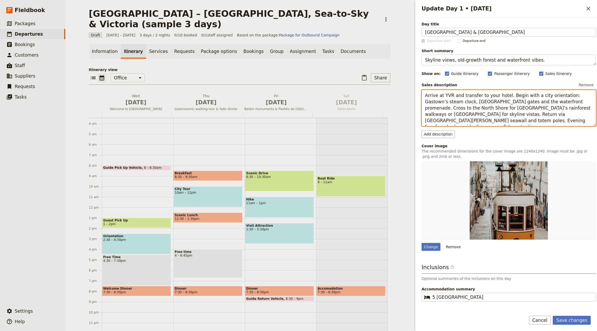
type textarea "Arrive at YVR and transfer to your hotel. Begin with a city orientation: Gastow…"
drag, startPoint x: 568, startPoint y: 320, endPoint x: 565, endPoint y: 315, distance: 5.4
click at [568, 320] on button "Save changes" at bounding box center [572, 320] width 38 height 9
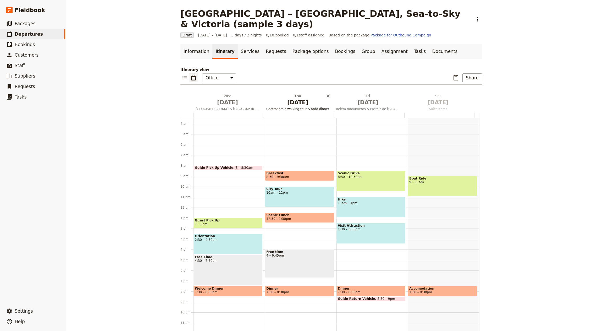
click at [318, 98] on span "[DATE]" at bounding box center [298, 102] width 64 height 8
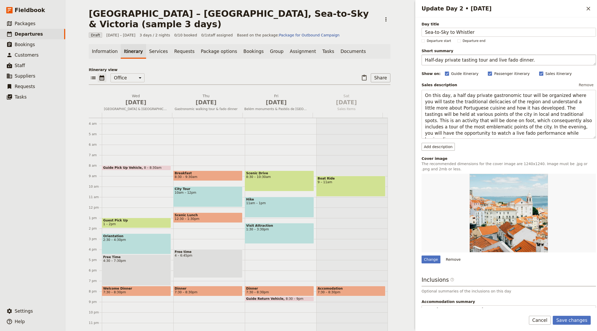
type input "Sea-to-Sky to Whistler"
click at [459, 60] on textarea "Half-day private tasting tour and live fado dinner." at bounding box center [509, 59] width 174 height 11
paste textarea "Waterfalls, alpine village and gondola panoramas"
type textarea "Waterfalls, alpine village and gondola panoramas."
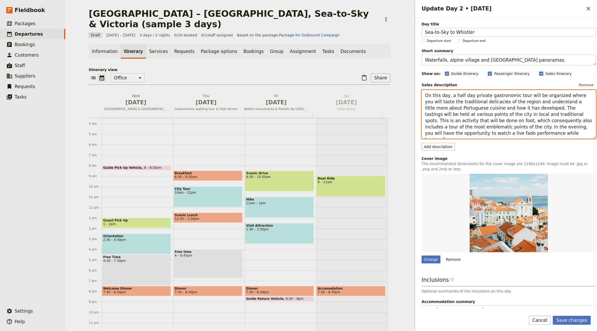
click at [467, 109] on textarea "On this day, a half day private gastronomic tour will be organized where you wi…" at bounding box center [509, 114] width 174 height 48
paste textarea "Follow Highway 99 along Howe Sound to Shannon Falls and the Sea to Sky Gondola …"
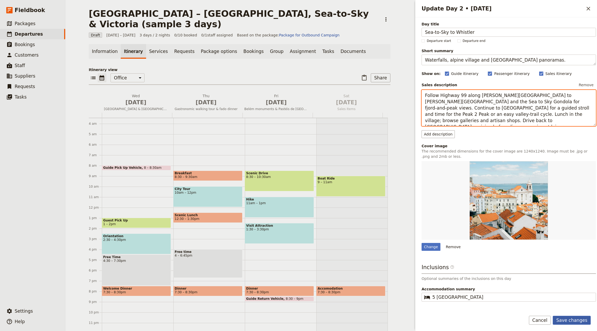
type textarea "Follow Highway 99 along Howe Sound to Shannon Falls and the Sea to Sky Gondola …"
click at [568, 320] on button "Save changes" at bounding box center [572, 320] width 38 height 9
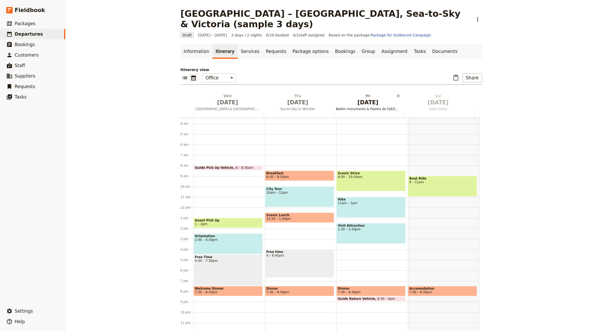
click at [357, 100] on button "Fri Oct 3 Belém monuments & Pastéis de Belém" at bounding box center [369, 102] width 70 height 19
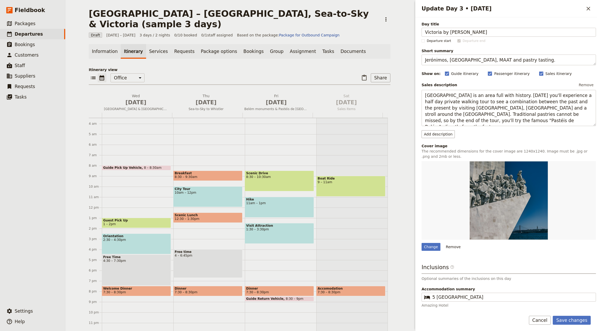
type input "Victoria by Ferry"
click at [458, 60] on textarea "Jerónimos, Belém Tower, MAAT and pastry tasting." at bounding box center [509, 59] width 174 height 11
paste textarea "Harbour history, gardens and tea by the Inner Harbour"
type textarea "Harbour history, gardens and tea by the Inner Harbour."
click at [496, 112] on textarea "Belém is an area full with history. Today you'll experience a half day private …" at bounding box center [509, 108] width 174 height 36
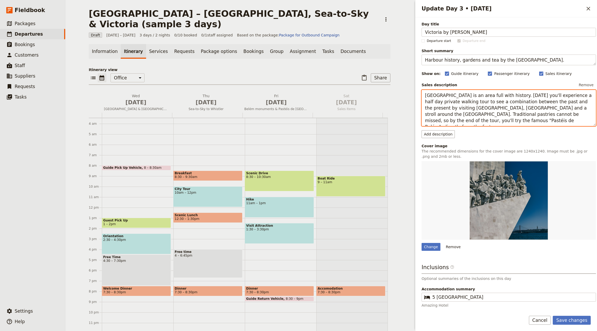
click at [496, 112] on textarea "Belém is an area full with history. Today you'll experience a half day private …" at bounding box center [509, 108] width 174 height 36
paste textarea "Sail through the Gulf Islands to Vancouver Island. In Victoria, explore the Inn…"
type textarea "Sail through the Gulf Islands to Vancouver Island. In Victoria, explore the Inn…"
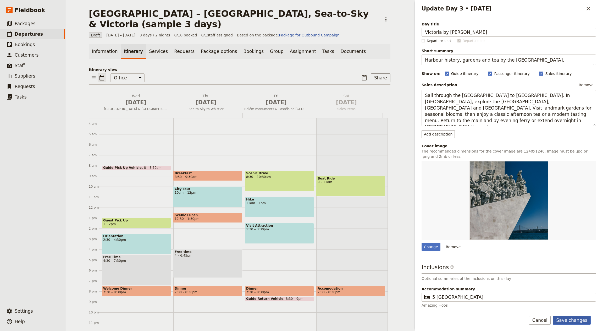
click at [587, 319] on button "Save changes" at bounding box center [572, 320] width 38 height 9
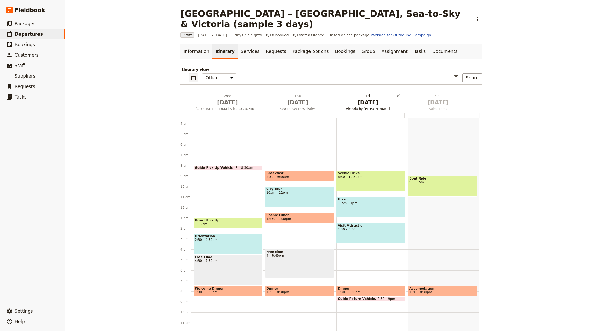
click at [370, 98] on span "[DATE]" at bounding box center [368, 102] width 64 height 8
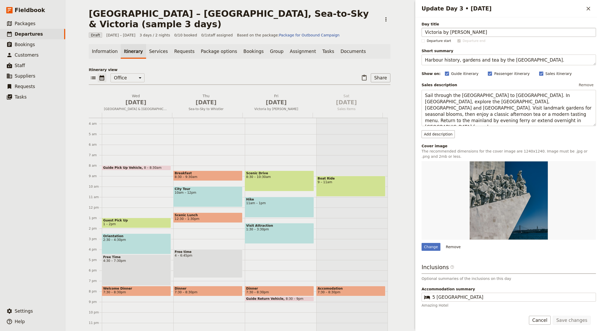
click at [442, 33] on input "Victoria by Ferry" at bounding box center [509, 32] width 174 height 9
click at [436, 32] on input "Victoria by Ferry" at bounding box center [509, 32] width 174 height 9
click at [100, 44] on link "Information" at bounding box center [105, 51] width 32 height 15
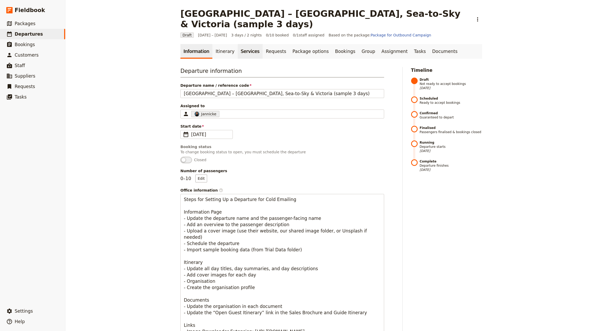
click at [238, 44] on link "Services" at bounding box center [250, 51] width 25 height 15
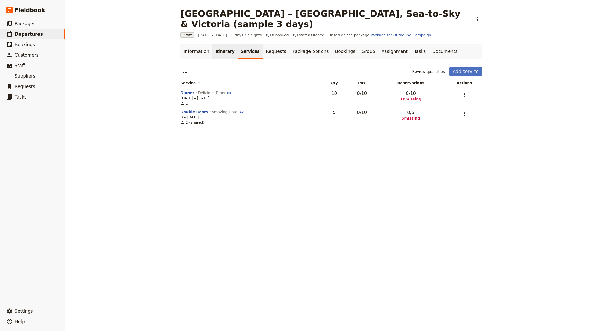
click at [214, 46] on link "Itinerary" at bounding box center [224, 51] width 25 height 15
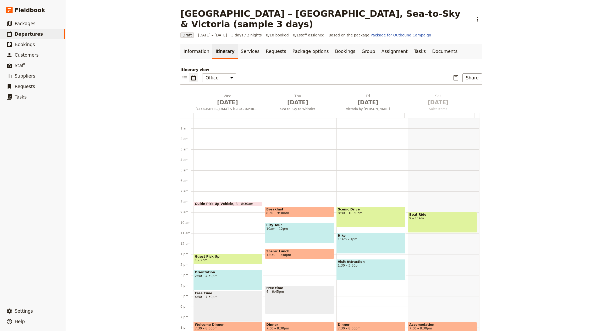
scroll to position [36, 0]
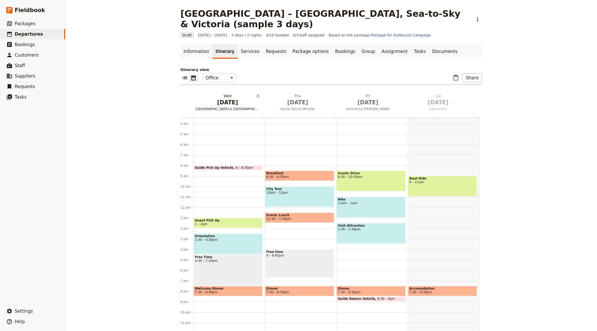
click at [231, 98] on span "[DATE]" at bounding box center [228, 102] width 64 height 8
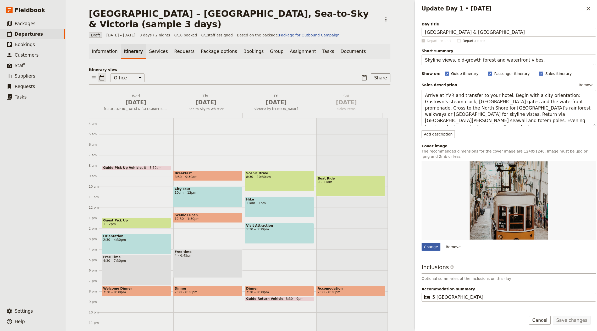
click at [438, 246] on div "Change" at bounding box center [431, 247] width 19 height 8
click at [422, 243] on input "Change" at bounding box center [421, 243] width 0 height 0
type input "C:\fakepath\mike-benna-WHHY-iBp3aI-unsplash.jpg"
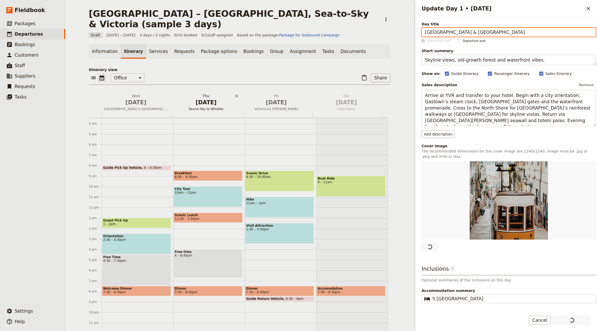
click at [197, 98] on span "[DATE]" at bounding box center [206, 102] width 64 height 8
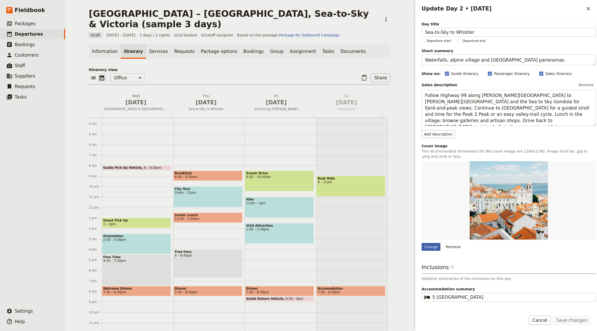
click at [428, 246] on div "Change" at bounding box center [431, 247] width 19 height 8
click at [422, 243] on input "Change" at bounding box center [421, 243] width 0 height 0
type input "C:\fakepath\ashley-m--pVXOtcybco-unsplash.jpg"
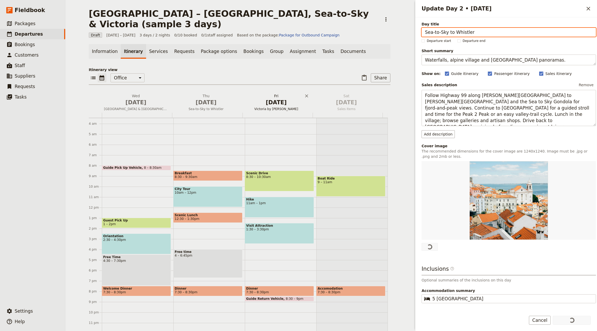
click at [279, 107] on span "Victoria by Ferry" at bounding box center [276, 109] width 68 height 4
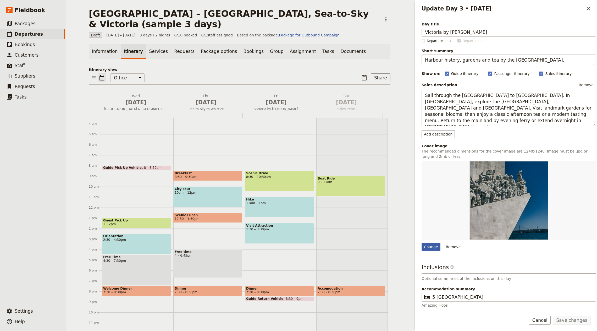
click at [426, 243] on div "Change" at bounding box center [431, 247] width 19 height 8
click at [422, 243] on input "Change" at bounding box center [421, 243] width 0 height 0
type input "C:\fakepath\lesly-derksen-YCDA8z-ultA-unsplash.jpg"
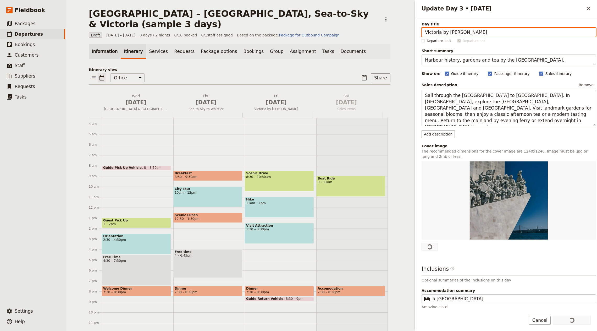
click at [104, 48] on div "Information Itinerary Services Requests Package options Bookings Group Assignme…" at bounding box center [240, 188] width 302 height 289
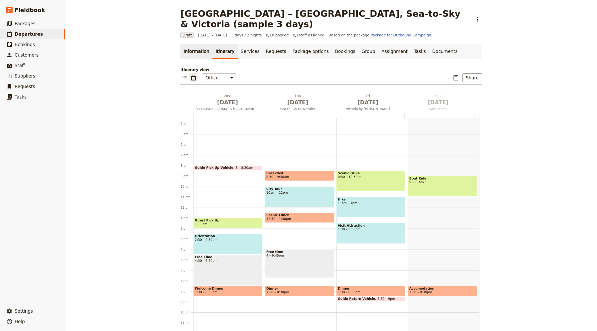
click at [189, 44] on link "Information" at bounding box center [196, 51] width 32 height 15
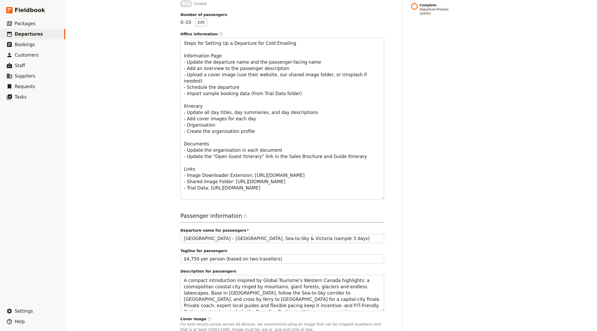
scroll to position [247, 0]
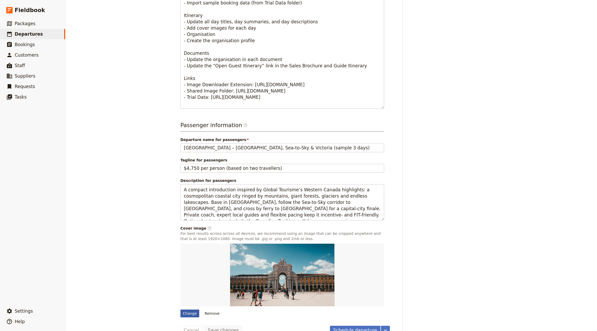
click at [187, 309] on div "Change" at bounding box center [189, 313] width 19 height 8
click at [180, 309] on input "Change" at bounding box center [180, 309] width 0 height 0
type input "C:\fakepath\kalen-emsley-54ETr06aYSk-unsplash.jpg"
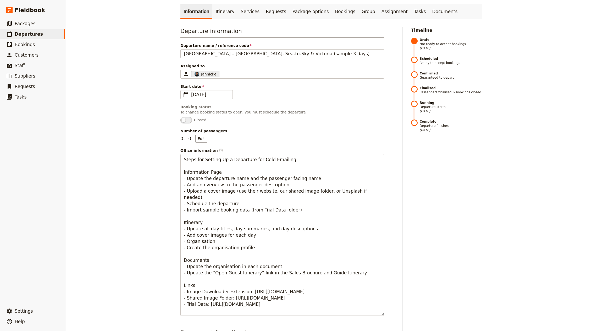
scroll to position [0, 0]
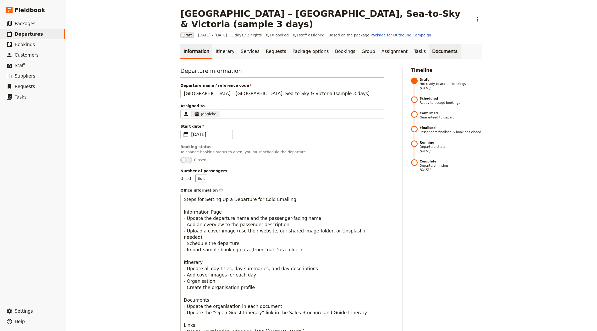
click at [429, 44] on link "Documents" at bounding box center [445, 51] width 32 height 15
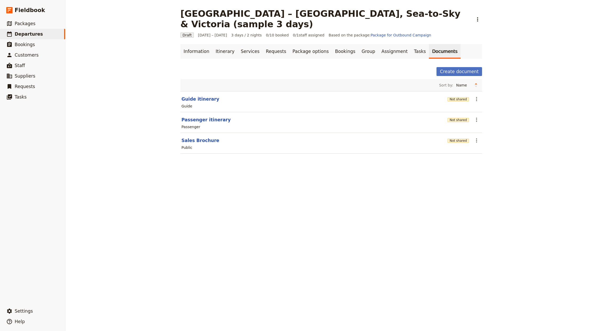
click at [186, 91] on section "Guide itinerary Not shared ​ Guide" at bounding box center [331, 101] width 302 height 21
click at [189, 96] on button "Guide itinerary" at bounding box center [200, 99] width 38 height 6
select select "STAFF"
select select "RUN_SHEET"
select select "LARGE"
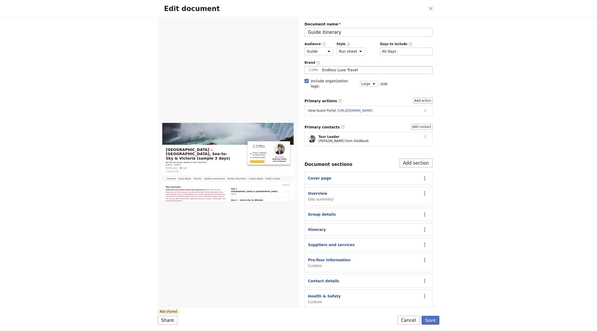
click at [333, 68] on span "Endless Luxe Travel" at bounding box center [340, 69] width 36 height 5
click at [307, 66] on input "Endless Luxe Travel" at bounding box center [307, 66] width 0 height 0
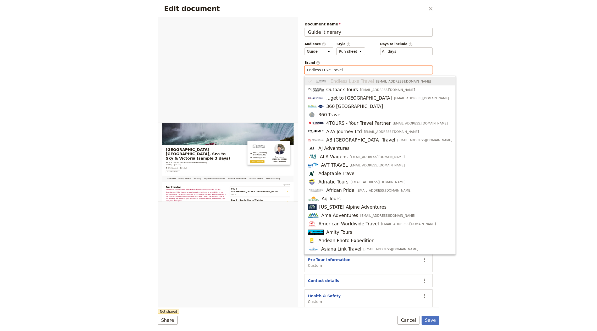
paste input "Global Tourisme Internationa"
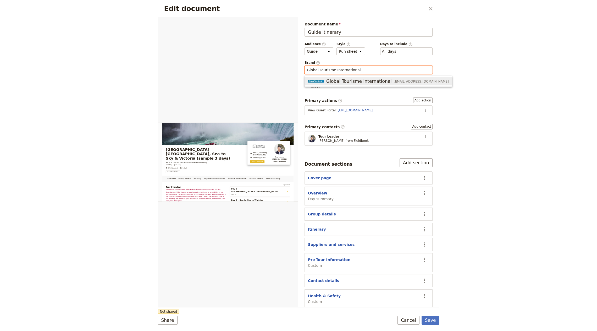
click at [344, 79] on span "Global Tourisme International" at bounding box center [358, 81] width 65 height 6
type input "Global Tourisme International"
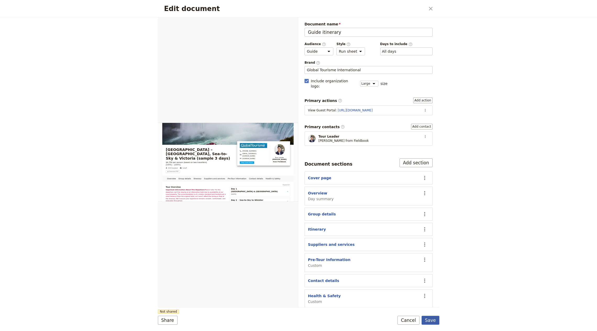
drag, startPoint x: 439, startPoint y: 327, endPoint x: 433, endPoint y: 321, distance: 8.0
click at [439, 326] on form "Overview Group details Itinerary Suppliers and services Pre-Tour Information Co…" at bounding box center [299, 173] width 282 height 313
drag, startPoint x: 433, startPoint y: 321, endPoint x: 427, endPoint y: 306, distance: 15.6
click at [433, 321] on button "Save" at bounding box center [431, 320] width 18 height 9
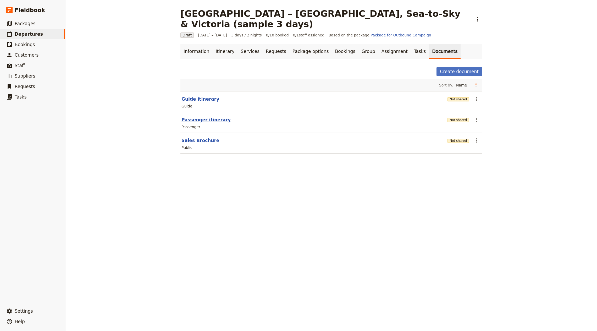
drag, startPoint x: 201, startPoint y: 113, endPoint x: 202, endPoint y: 110, distance: 3.1
click at [202, 124] on div "Passenger" at bounding box center [331, 127] width 301 height 6
click at [201, 117] on button "Passenger itinerary" at bounding box center [205, 120] width 49 height 6
select select "PASSENGER"
select select "RUN_SHEET"
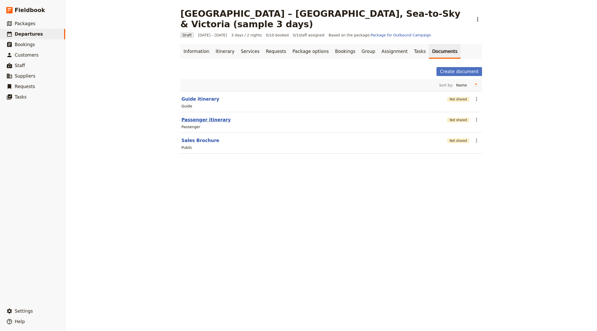
select select "LARGE"
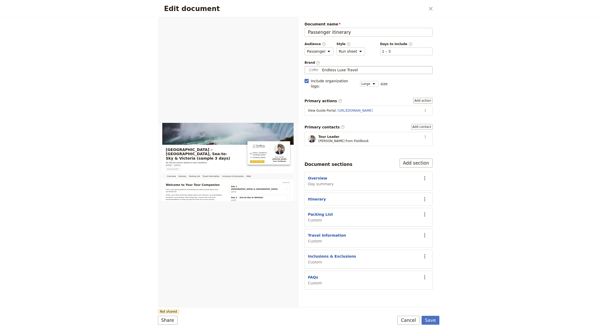
click at [349, 66] on fieldset "Endless Luxe Travel Endless Luxe Travel" at bounding box center [369, 70] width 128 height 8
click at [307, 66] on input "Endless Luxe Travel" at bounding box center [307, 66] width 0 height 0
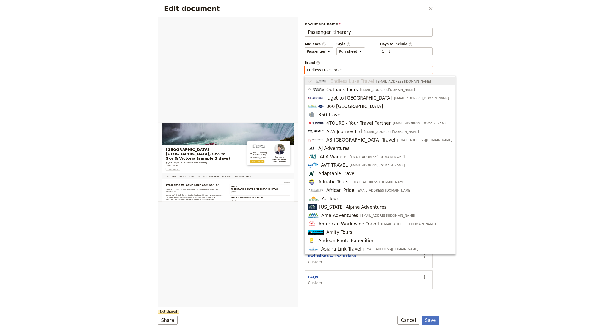
click at [345, 70] on input "Endless Luxe Travel" at bounding box center [368, 69] width 123 height 5
paste input "Global Tourisme Internationa"
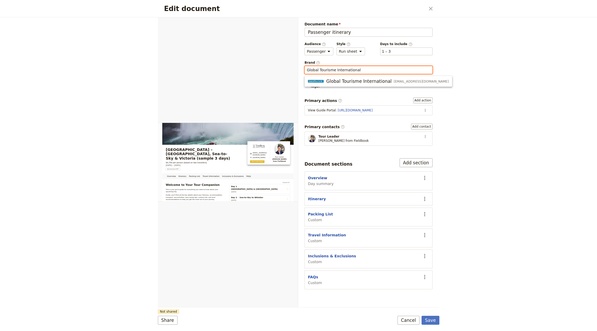
click at [332, 78] on span "Global Tourisme International" at bounding box center [358, 81] width 65 height 6
type input "Global Tourisme International"
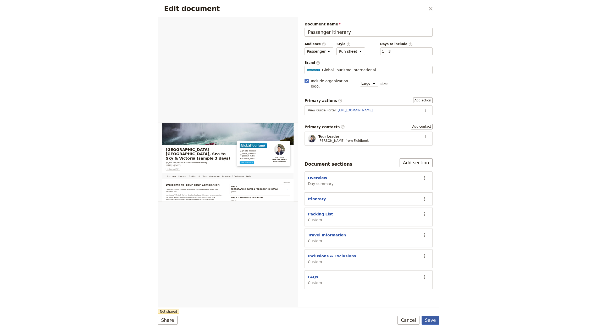
click at [430, 317] on button "Save" at bounding box center [431, 320] width 18 height 9
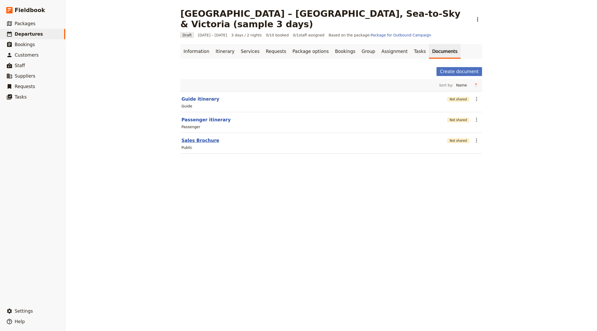
click at [195, 137] on button "Sales Brochure" at bounding box center [200, 140] width 38 height 6
select select "DEFAULT"
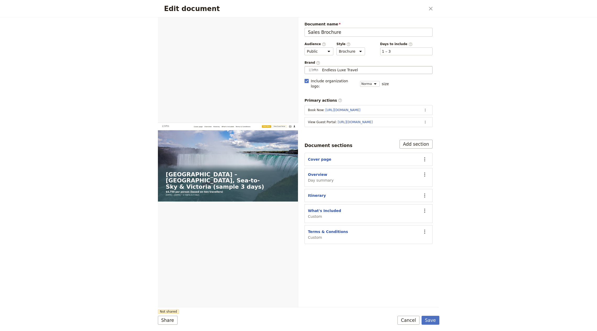
click at [357, 67] on div "Endless Luxe Travel" at bounding box center [368, 69] width 123 height 5
click at [307, 66] on input "Endless Luxe Travel" at bounding box center [307, 66] width 0 height 0
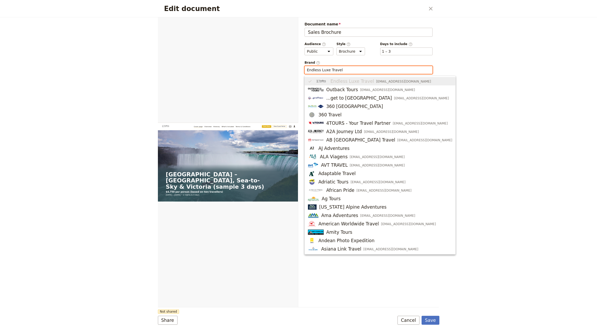
paste input "Global Tourisme Internationa"
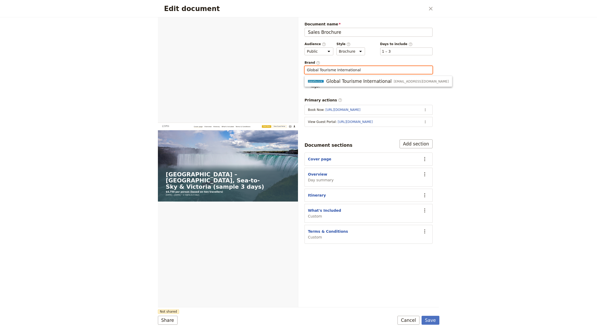
click at [327, 79] on span "Global Tourisme International" at bounding box center [358, 81] width 65 height 6
type input "Global Tourisme International"
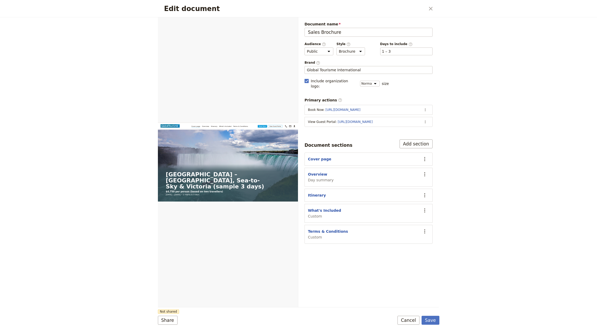
click at [432, 314] on form "Web PDF ​ Document name Sales Brochure Preview Audience ​ Public Passenger Guid…" at bounding box center [299, 173] width 282 height 313
click at [428, 316] on button "Save" at bounding box center [431, 320] width 18 height 9
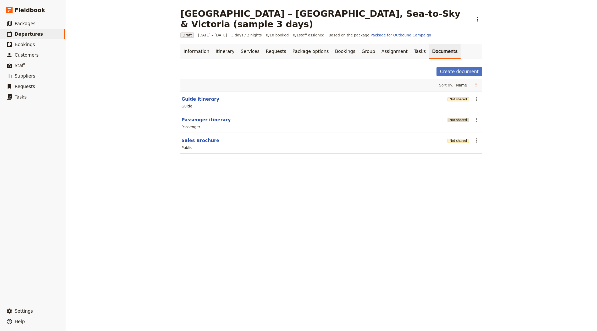
click at [449, 118] on button "Not shared" at bounding box center [458, 120] width 21 height 4
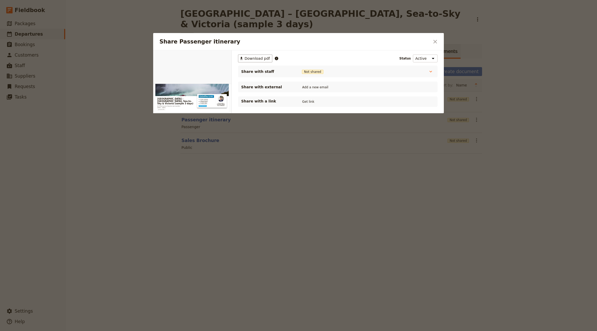
click at [303, 104] on div "Share with a link Get link" at bounding box center [337, 101] width 193 height 6
click at [305, 104] on button "Get link" at bounding box center [308, 102] width 15 height 6
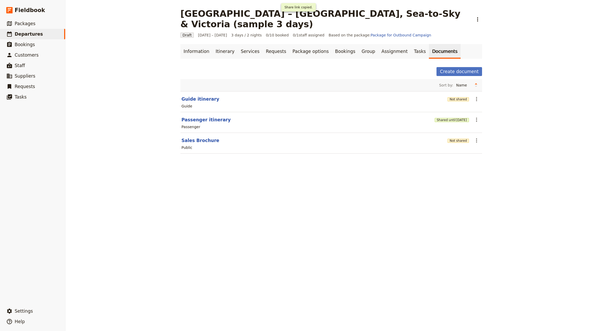
click at [187, 103] on div "Guide" at bounding box center [186, 105] width 11 height 5
click at [196, 96] on button "Guide itinerary" at bounding box center [200, 99] width 38 height 6
select select "STAFF"
select select "RUN_SHEET"
select select "LARGE"
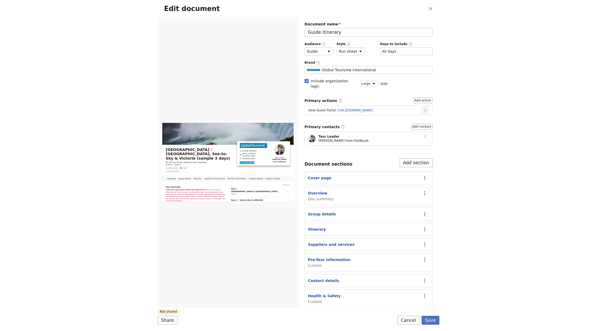
click at [425, 108] on icon "Actions" at bounding box center [425, 110] width 4 height 4
click at [421, 114] on span "Edit action" at bounding box center [412, 114] width 27 height 5
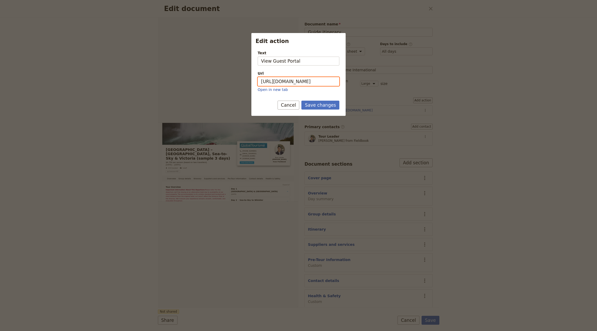
click at [296, 80] on input "https://trips.fieldbook.com/d/BSR85Wl89KJl6l-OLpg1H" at bounding box center [299, 81] width 82 height 9
paste input "cpmIs1Q4YD_aA0fKtve3b"
type input "https://trips.fieldbook.com/d/cpmIs1Q4YD_aA0fKtve3b"
drag, startPoint x: 311, startPoint y: 94, endPoint x: 316, endPoint y: 101, distance: 8.5
click at [311, 94] on form "Text View Guest Portal Url https://trips.fieldbook.com/d/cpmIs1Q4YD_aA0fKtve3b …" at bounding box center [298, 81] width 94 height 70
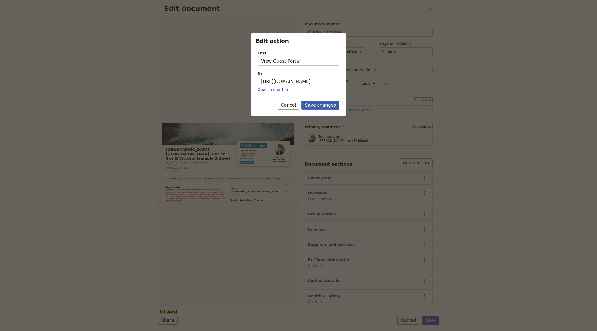
click at [318, 102] on button "Save changes" at bounding box center [320, 105] width 38 height 9
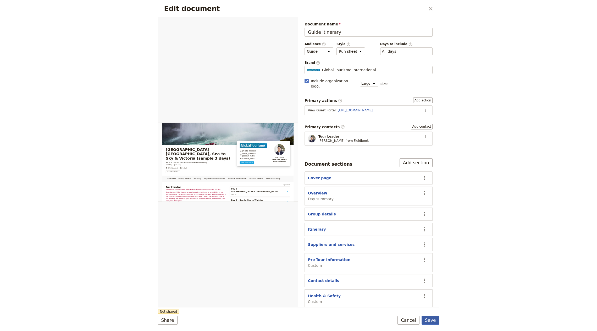
click at [427, 319] on button "Save" at bounding box center [431, 320] width 18 height 9
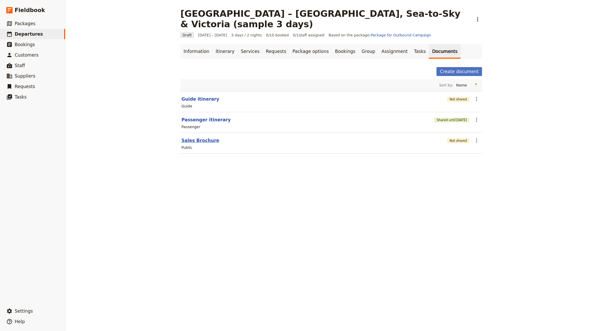
click at [197, 137] on button "Sales Brochure" at bounding box center [200, 140] width 38 height 6
select select "DEFAULT"
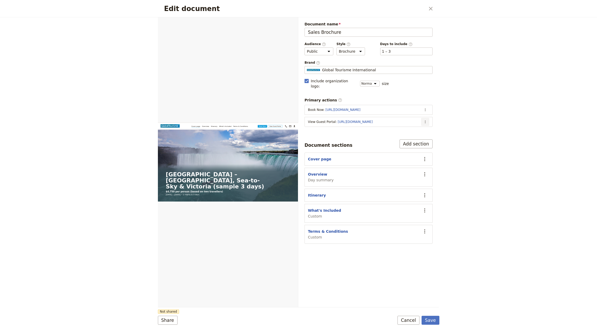
click at [426, 118] on button "​" at bounding box center [425, 122] width 8 height 8
click at [411, 126] on span "Edit action" at bounding box center [404, 126] width 42 height 5
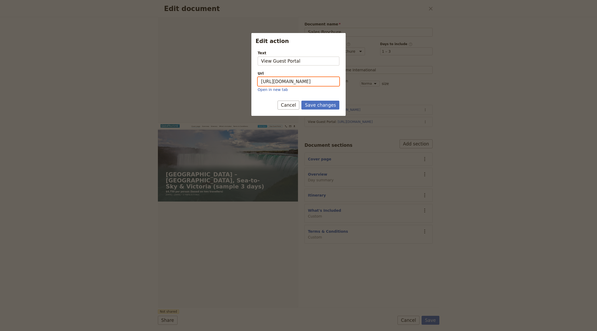
click at [300, 83] on input "https://trips.fieldbook.com/d/BSR85Wl89KJl6l-OLpg1H" at bounding box center [299, 81] width 82 height 9
paste input "cpmIs1Q4YD_aA0fKtve3b"
type input "https://trips.fieldbook.com/d/cpmIs1Q4YD_aA0fKtve3b"
click at [324, 104] on button "Save changes" at bounding box center [320, 105] width 38 height 9
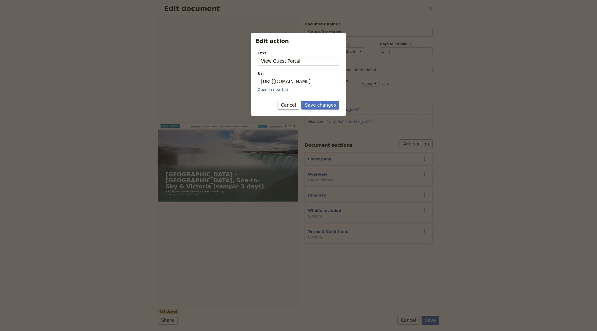
scroll to position [0, 0]
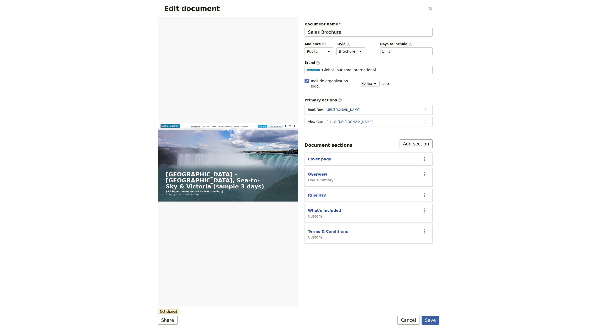
click at [427, 318] on button "Save" at bounding box center [431, 320] width 18 height 9
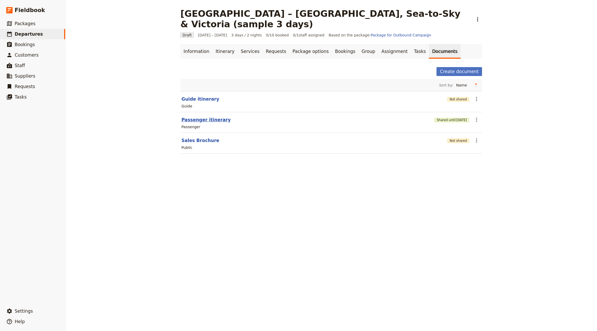
click at [201, 117] on button "Passenger itinerary" at bounding box center [205, 120] width 49 height 6
select select "PASSENGER"
select select "RUN_SHEET"
select select "LARGE"
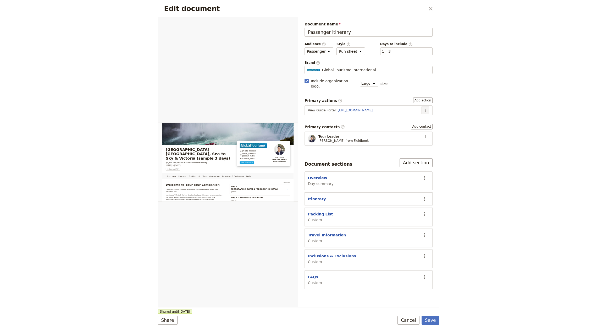
click at [423, 108] on icon "Actions" at bounding box center [425, 110] width 4 height 4
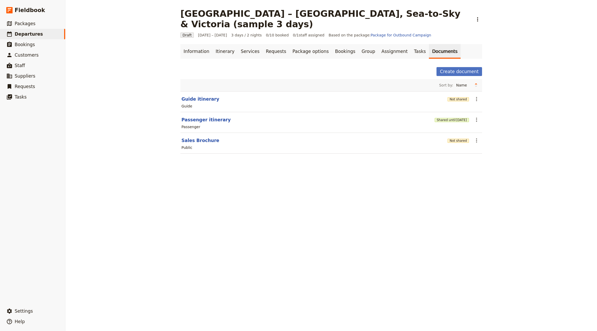
click at [452, 95] on div "Not shared" at bounding box center [458, 99] width 21 height 9
click at [461, 96] on div "Not shared" at bounding box center [458, 98] width 21 height 5
click at [475, 95] on button "​" at bounding box center [476, 99] width 9 height 9
click at [463, 97] on button "Not shared" at bounding box center [458, 99] width 21 height 4
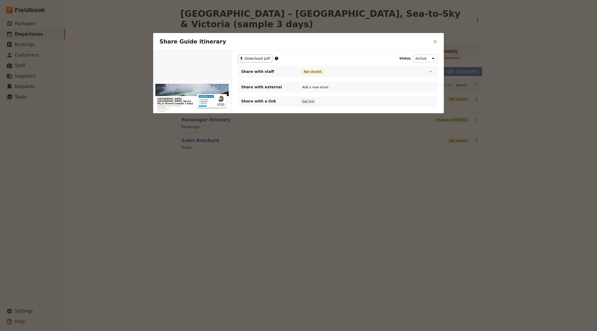
click at [304, 101] on button "Get link" at bounding box center [308, 102] width 15 height 6
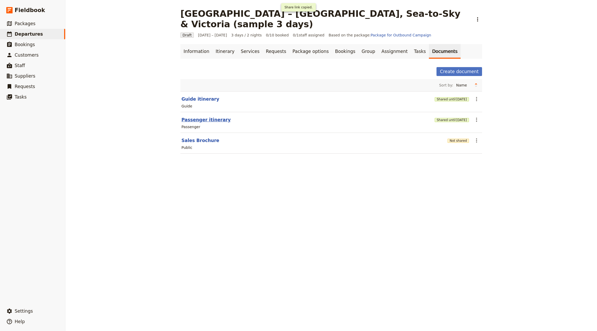
click at [192, 117] on button "Passenger itinerary" at bounding box center [205, 120] width 49 height 6
select select "PASSENGER"
select select "RUN_SHEET"
select select "LARGE"
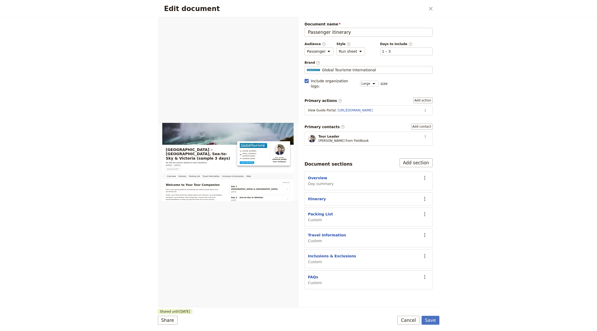
click at [431, 105] on section "View Guide Portal : https://trips.fieldbook.com/d/Oco_tjT2GlSMQveHQeh-z ​" at bounding box center [369, 110] width 128 height 10
click at [427, 108] on icon "Actions" at bounding box center [425, 110] width 4 height 4
click at [420, 111] on button "Edit action" at bounding box center [412, 114] width 34 height 7
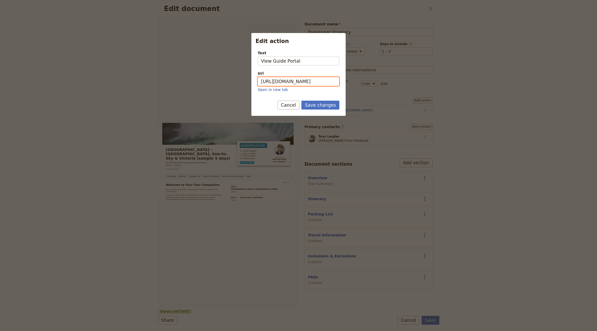
click at [304, 80] on input "https://trips.fieldbook.com/d/Oco_tjT2GlSMQveHQeh-z" at bounding box center [299, 81] width 82 height 9
paste input "2R_bjG0TQ7PAp05muP-el"
type input "https://trips.fieldbook.com/d/2R_bjG0TQ7PAp05muP-el"
click at [317, 105] on button "Save changes" at bounding box center [320, 105] width 38 height 9
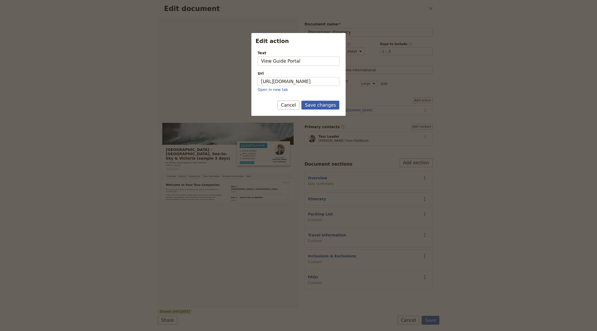
scroll to position [0, 0]
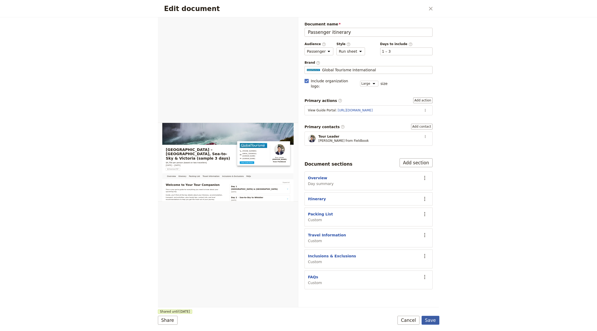
click at [430, 318] on button "Save" at bounding box center [431, 320] width 18 height 9
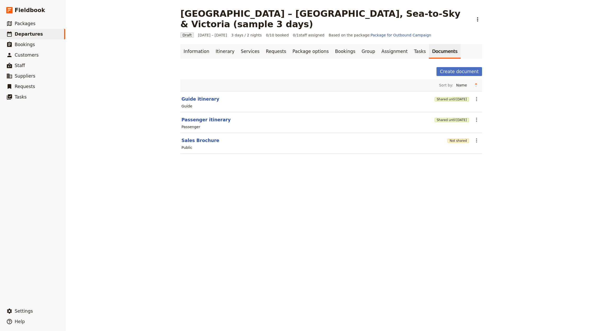
click at [454, 138] on div "Not shared" at bounding box center [458, 140] width 21 height 5
click at [454, 139] on button "Not shared" at bounding box center [458, 141] width 21 height 4
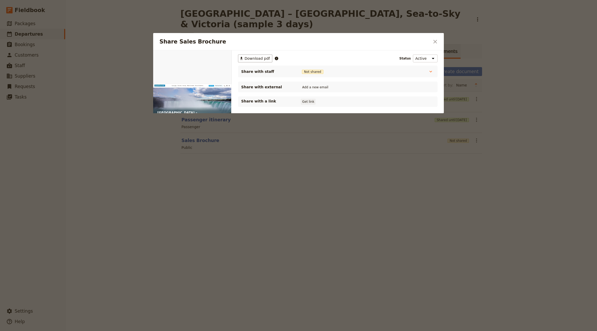
click at [306, 101] on button "Get link" at bounding box center [308, 102] width 15 height 6
click at [416, 219] on div at bounding box center [298, 165] width 597 height 331
click at [475, 229] on div "Western Canada – Vancouver, Sea-to-Sky & Victoria (sample 3 days) ​ Draft 1 – 3…" at bounding box center [331, 165] width 532 height 331
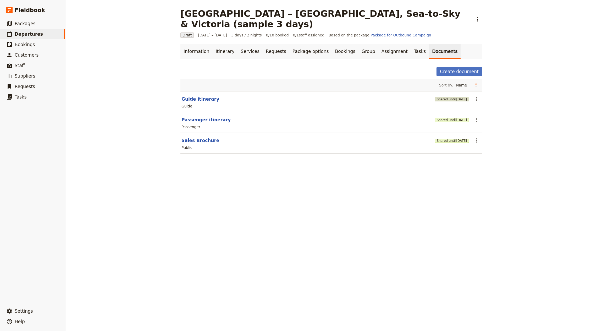
click at [435, 97] on button "Shared until [DATE]" at bounding box center [452, 99] width 34 height 4
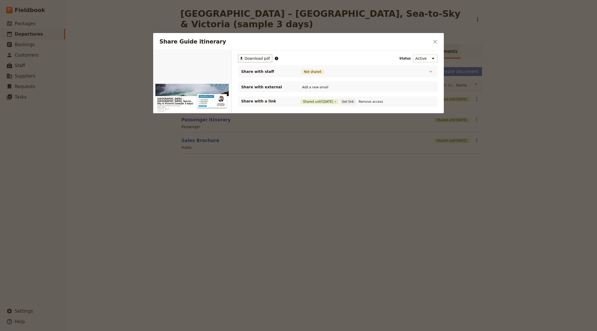
click at [355, 103] on button "Get link" at bounding box center [347, 102] width 15 height 6
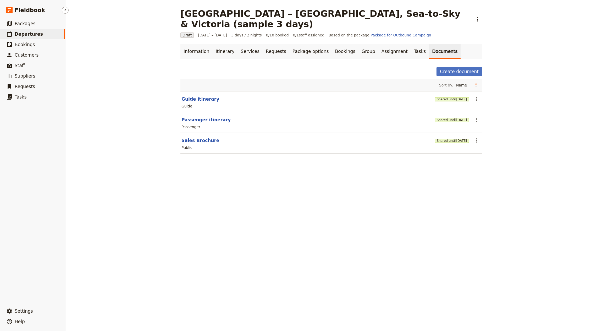
click at [19, 33] on span "Departures" at bounding box center [29, 33] width 28 height 5
select select "CREATED_AT"
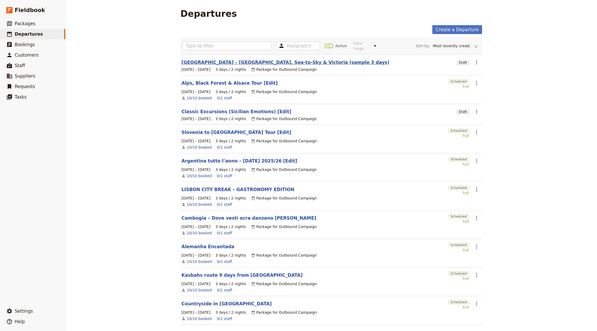
drag, startPoint x: 220, startPoint y: 54, endPoint x: 220, endPoint y: 57, distance: 2.9
click at [220, 54] on section "Western Canada – Vancouver, Sea-to-Sky & Victoria (sample 3 days) Draft ​ 1 – 3…" at bounding box center [331, 64] width 302 height 21
click at [220, 59] on link "[GEOGRAPHIC_DATA] – [GEOGRAPHIC_DATA], Sea-to-Sky & Victoria (sample 3 days)" at bounding box center [285, 62] width 208 height 6
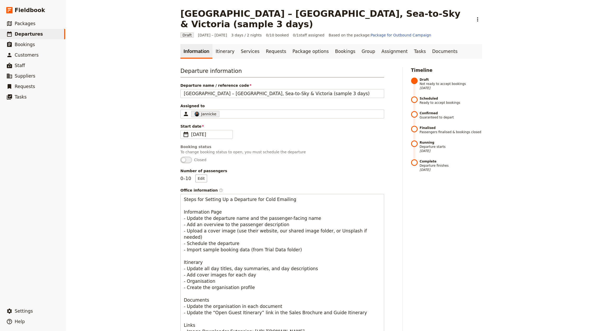
click at [456, 14] on div "Western Canada – Vancouver, Sea-to-Sky & Victoria (sample 3 days) ​" at bounding box center [331, 18] width 302 height 21
click at [468, 15] on div "Western Canada – Vancouver, Sea-to-Sky & Victoria (sample 3 days) ​" at bounding box center [331, 18] width 302 height 21
click at [473, 15] on button "​" at bounding box center [477, 19] width 9 height 9
drag, startPoint x: 465, startPoint y: 34, endPoint x: 466, endPoint y: 24, distance: 10.0
click at [466, 24] on ul "Clone this departure Delete Departure... Schedule departure Confirm departure D…" at bounding box center [481, 41] width 49 height 41
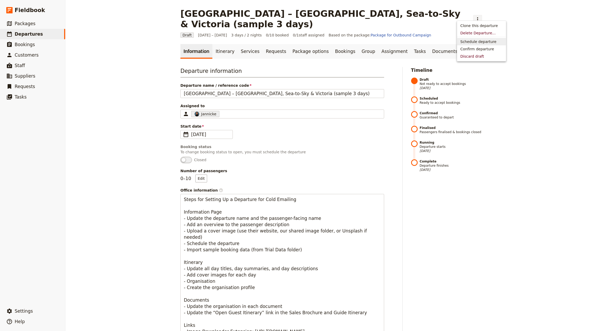
click at [472, 41] on span "Schedule departure" at bounding box center [478, 41] width 36 height 5
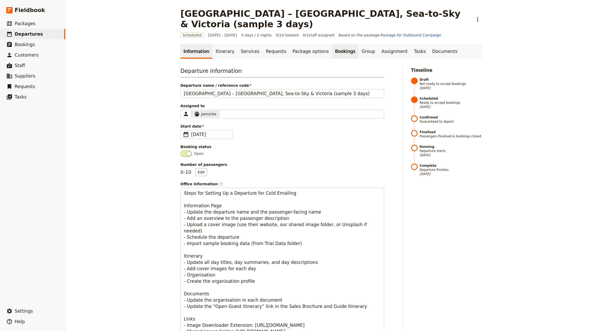
click at [332, 44] on link "Bookings" at bounding box center [345, 51] width 26 height 15
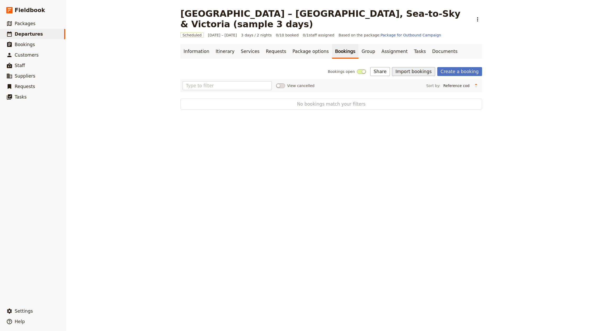
click at [426, 67] on button "Import bookings" at bounding box center [413, 71] width 43 height 9
click at [424, 73] on span "Import Bookings" at bounding box center [415, 72] width 30 height 5
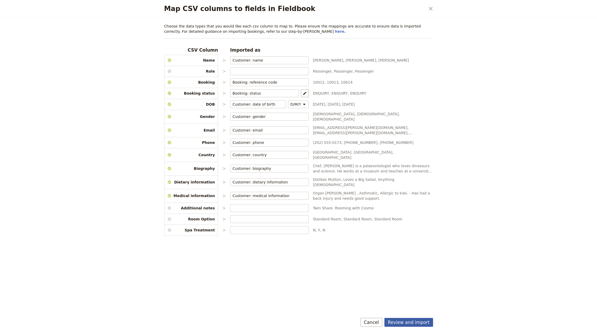
click at [416, 319] on button "Review and import" at bounding box center [408, 322] width 49 height 9
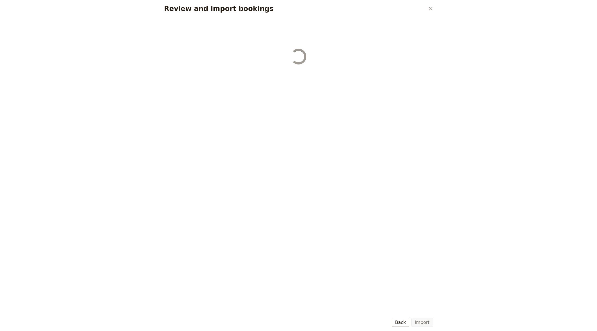
select select "655d56b39948720cb8e55355"
select select "655d57ca9948720cb8e553ec"
select select "655d57fa9948720cb8e553f3"
select select "655d58079948720cb8e553fa"
select select "655d584c9948720cb8e55401"
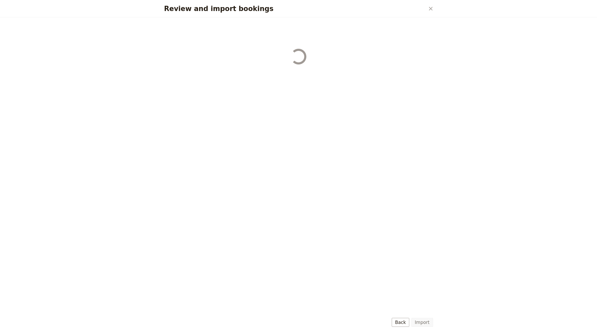
select select "655d58679948720cb8e5540d"
select select "650e6b6659641ed5ee156647"
select select "650e6b4b59641ed5ee156605"
select select "650e2104408bbede5b0c60fd"
select select "650e1d73408bbede5b0c60a6"
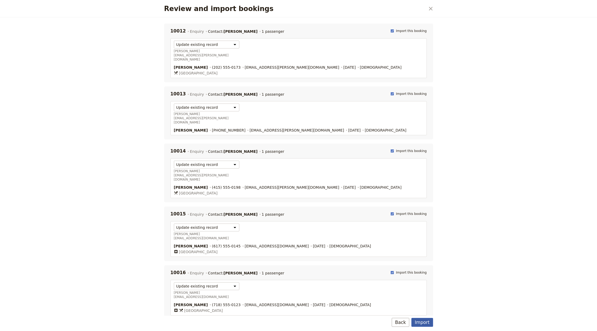
click at [423, 319] on button "Import" at bounding box center [421, 322] width 21 height 9
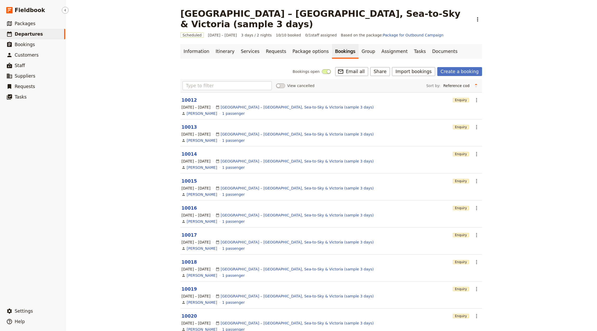
click at [36, 30] on link "​ Departures" at bounding box center [32, 34] width 65 height 10
select select "CREATED_AT"
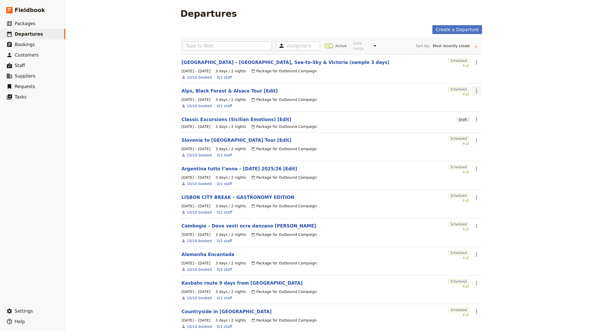
click at [473, 88] on icon "Actions" at bounding box center [476, 91] width 6 height 6
click at [480, 104] on span "Clone this departure" at bounding box center [491, 104] width 37 height 5
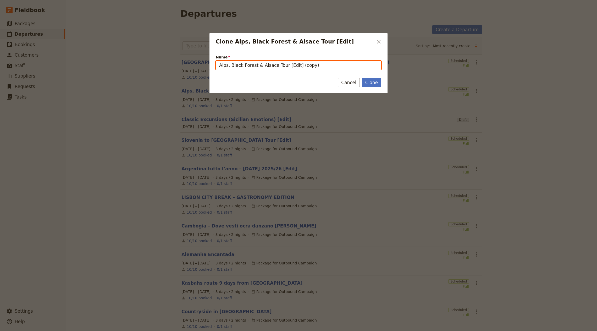
click at [262, 66] on input "Alps, Black Forest & Alsace Tour [Edit] (copy)" at bounding box center [299, 65] width 166 height 9
click at [268, 65] on input "Alps, Black Forest & Alsace Tour [Edit] (copy)" at bounding box center [299, 65] width 166 height 9
drag, startPoint x: 222, startPoint y: 62, endPoint x: 194, endPoint y: 60, distance: 28.0
click at [194, 331] on div "Clone Alps, Black Forest & Alsace Tour [Edit] ​ Name Alps, Black Forest & Alsac…" at bounding box center [298, 331] width 597 height 0
drag, startPoint x: 282, startPoint y: 65, endPoint x: 196, endPoint y: 60, distance: 85.8
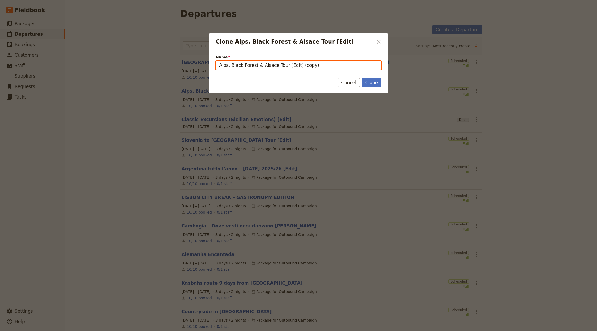
click at [191, 331] on div "Clone Alps, Black Forest & Alsace Tour [Edit] ​ Name Alps, Black Forest & Alsac…" at bounding box center [298, 331] width 597 height 0
paste input "På ekspedition i [GEOGRAPHIC_DATA] & [GEOGRAPHIC_DATA]"
drag, startPoint x: 317, startPoint y: 65, endPoint x: 344, endPoint y: 64, distance: 27.0
click at [344, 64] on input "På ekspedition i [GEOGRAPHIC_DATA] & [GEOGRAPHIC_DATA] [Edit] (copy)" at bounding box center [299, 65] width 166 height 9
type input "På ekspedition i [GEOGRAPHIC_DATA] & [GEOGRAPHIC_DATA] [Edit]"
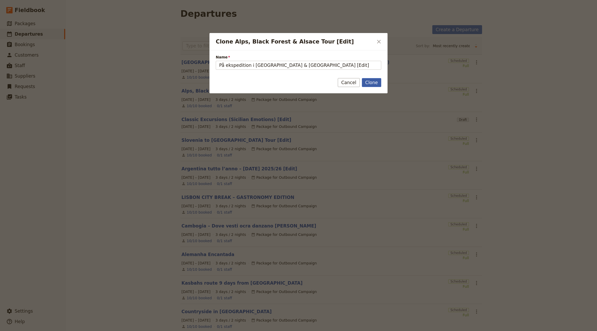
click at [366, 81] on button "Clone" at bounding box center [371, 82] width 19 height 9
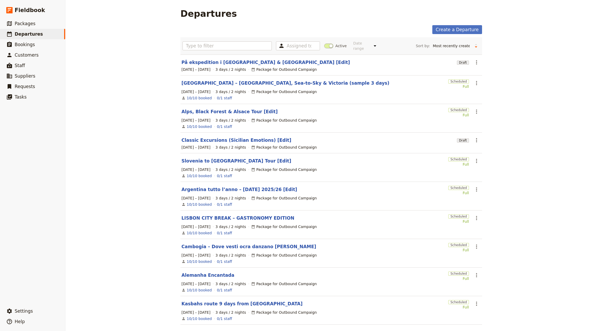
click at [253, 61] on section "På ekspedition i Botswana & Victoria Falls [Edit] Draft ​ 1 – 3 Oct 2025 3 days…" at bounding box center [331, 64] width 302 height 21
click at [252, 60] on link "På ekspedition i [GEOGRAPHIC_DATA] & [GEOGRAPHIC_DATA] [Edit]" at bounding box center [265, 62] width 169 height 6
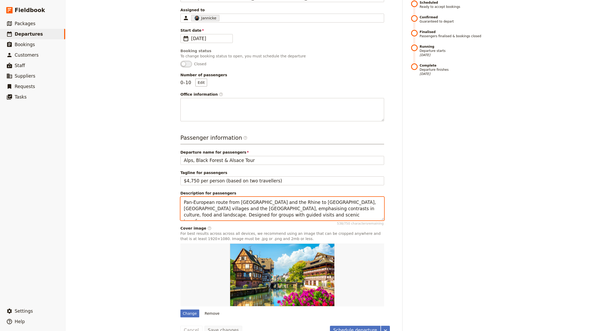
click at [228, 197] on textarea "Pan-European route from Mainz and the Rhine to Strasbourg, Alsace villages and …" at bounding box center [282, 208] width 204 height 23
paste textarea "Iconic 18-day expedition through Botswana and Zimbabwe with a Danish field-guid…"
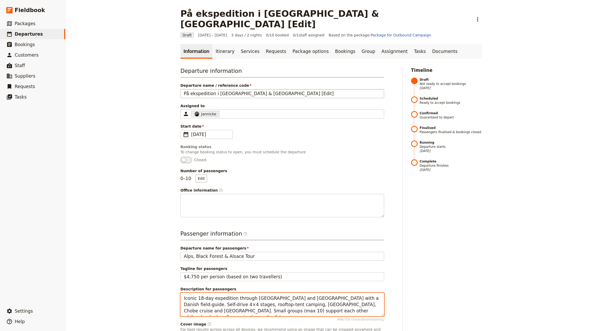
type textarea "Iconic 18-day expedition through Botswana and Zimbabwe with a Danish field-guid…"
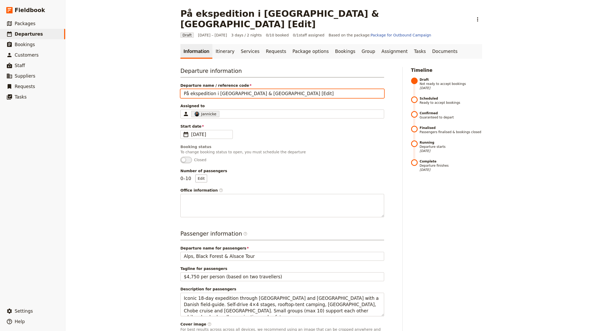
click at [242, 89] on input "På ekspedition i Botswana & Victoria Falls [Edit]" at bounding box center [282, 93] width 204 height 9
drag, startPoint x: 263, startPoint y: 82, endPoint x: 36, endPoint y: 53, distance: 229.5
click at [57, 54] on div "Fieldbook ​ ​ Fieldbook ​ ​ Packages ​ Departures ​ Bookings ​ Customers ​ Staf…" at bounding box center [298, 165] width 597 height 331
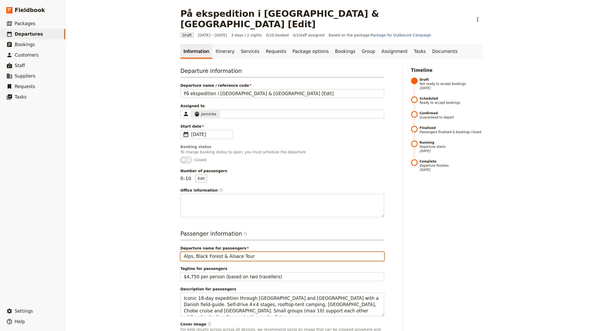
click at [221, 252] on input "Alps, Black Forest & Alsace Tour" at bounding box center [282, 256] width 204 height 9
click at [222, 252] on input "Alps, Black Forest & Alsace Tour" at bounding box center [282, 256] width 204 height 9
paste input "På ekspedition i Botswana & Victoria Falls"
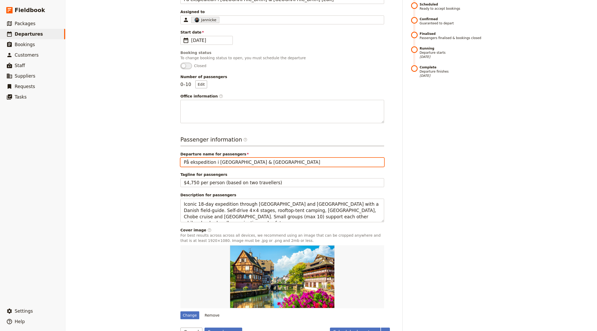
scroll to position [96, 0]
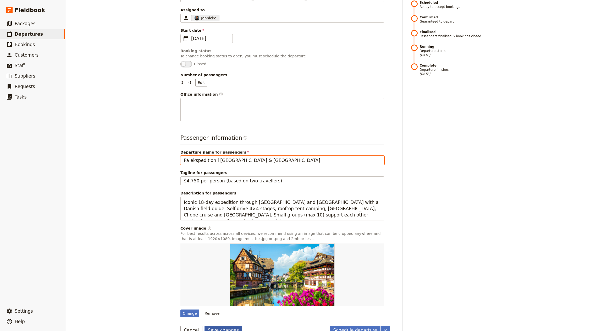
type input "På ekspedition i Botswana & Victoria Falls"
click at [217, 326] on button "Save changes" at bounding box center [224, 330] width 38 height 9
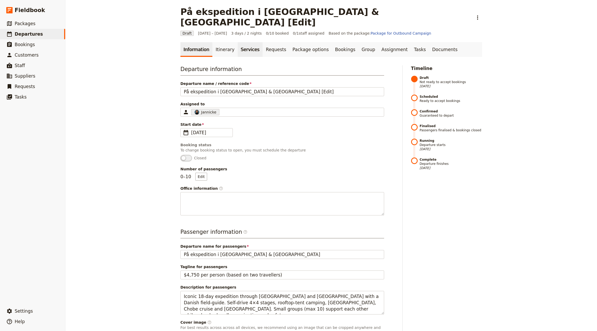
scroll to position [0, 0]
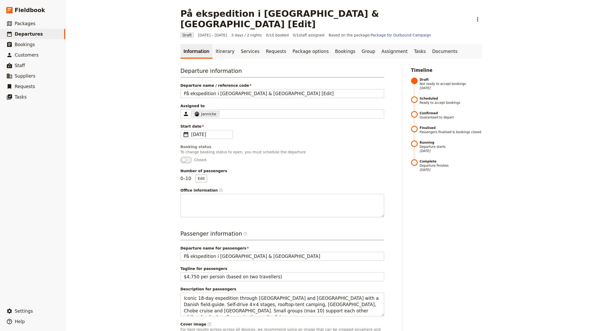
click at [210, 32] on main "På ekspedition i Botswana & Victoria Falls [Edit] ​ Draft 1 – 3 Oct 2025 3 days…" at bounding box center [331, 219] width 314 height 439
click at [220, 44] on link "Itinerary" at bounding box center [224, 51] width 25 height 15
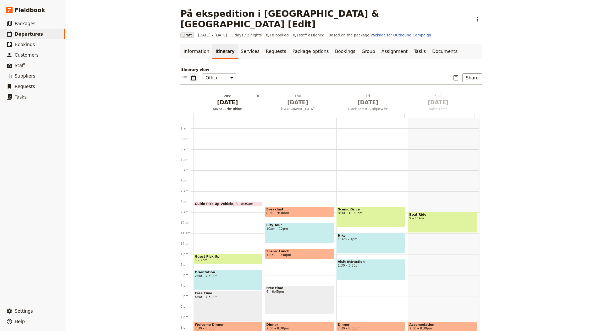
scroll to position [36, 0]
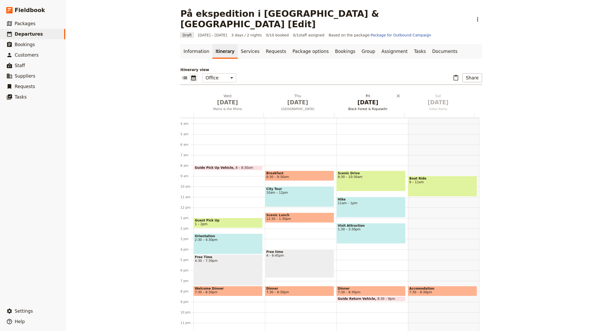
drag, startPoint x: 221, startPoint y: 92, endPoint x: 256, endPoint y: 99, distance: 36.1
click at [221, 98] on span "[DATE]" at bounding box center [228, 102] width 64 height 8
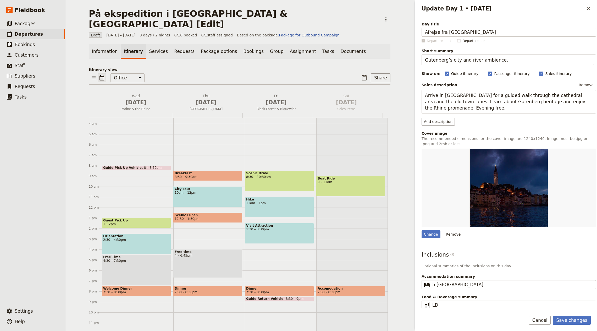
type input "Afrejse fra Danmark"
click at [463, 59] on textarea "Gutenberg’s city and river ambience." at bounding box center [509, 59] width 174 height 11
paste textarea "Afternoon departure to Johannesburg"
type textarea "Afternoon departure to Johannesburg."
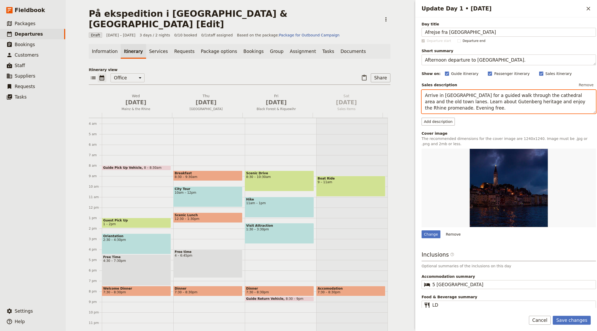
click at [462, 112] on textarea "Arrive in Mainz for a guided walk through the cathedral area and the old town l…" at bounding box center [509, 101] width 174 height 23
paste textarea "Du rejser fra Danmark om eftermiddagen, hvorfra rejsen går mod Johannesburg i S…"
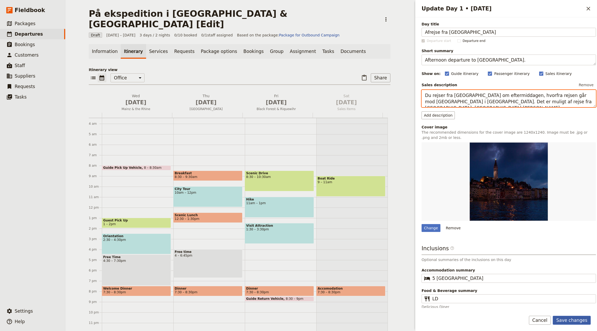
type textarea "Du rejser fra Danmark om eftermiddagen, hvorfra rejsen går mod Johannesburg i S…"
click at [574, 318] on button "Save changes" at bounding box center [572, 320] width 38 height 9
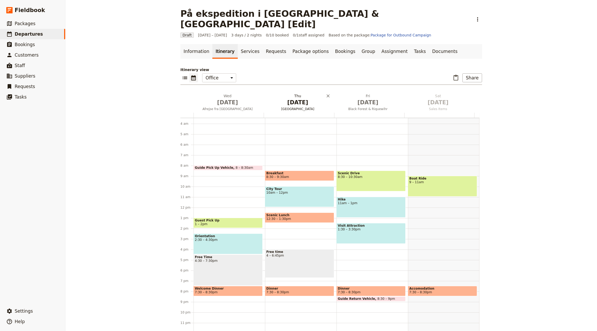
click at [286, 98] on span "[DATE]" at bounding box center [298, 102] width 64 height 8
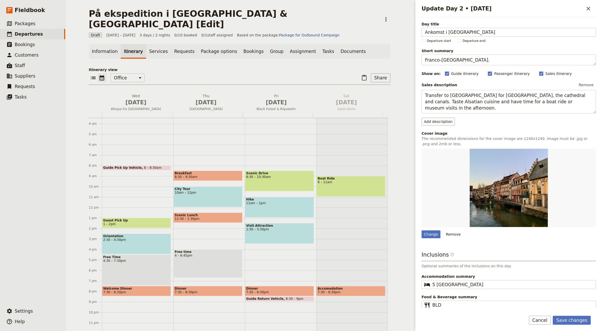
type input "Ankomst i [GEOGRAPHIC_DATA]"
click at [442, 60] on textarea "Franco-German crossroads." at bounding box center [509, 59] width 174 height 11
paste textarea "Arrive and settle in Sandton"
type textarea "Arrive and settle in [GEOGRAPHIC_DATA]."
click at [447, 103] on textarea "Transfer to Strasbourg for La Petite France, the cathedral and canals. Taste Al…" at bounding box center [509, 101] width 174 height 23
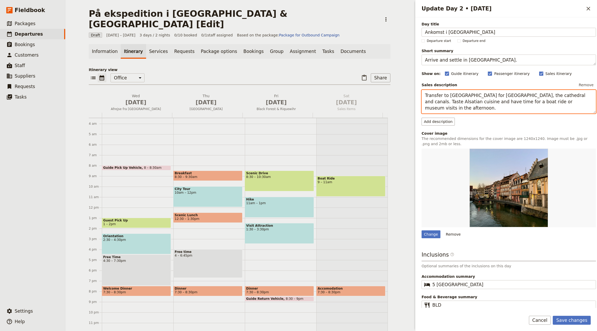
click at [447, 103] on textarea "Transfer to Strasbourg for La Petite France, the cathedral and canals. Taste Al…" at bounding box center [509, 101] width 174 height 23
paste textarea "Ved ankomst i Johannesburg står vores chauffør klar til at tage imod os i lufth…"
type textarea "Ved ankomst i [GEOGRAPHIC_DATA] står vores chauffør klar til at tage imod os i …"
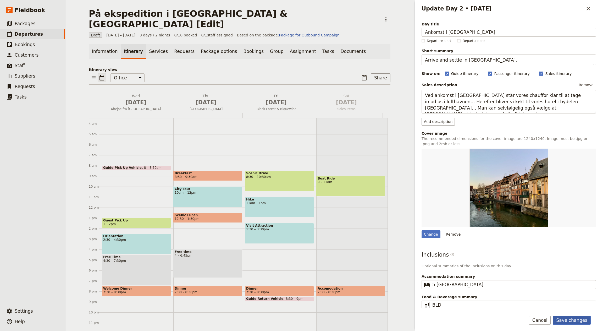
click at [580, 319] on button "Save changes" at bounding box center [572, 320] width 38 height 9
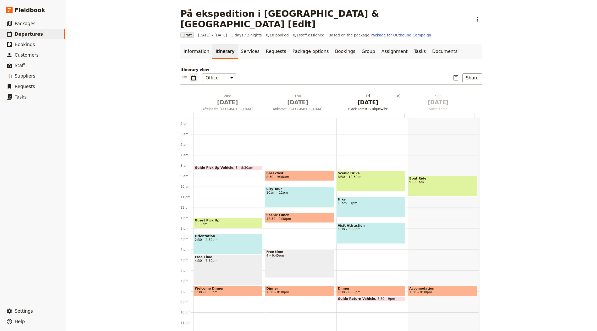
click at [363, 100] on button "Fri Oct 3 Black Forest & Riquewihr" at bounding box center [369, 102] width 70 height 19
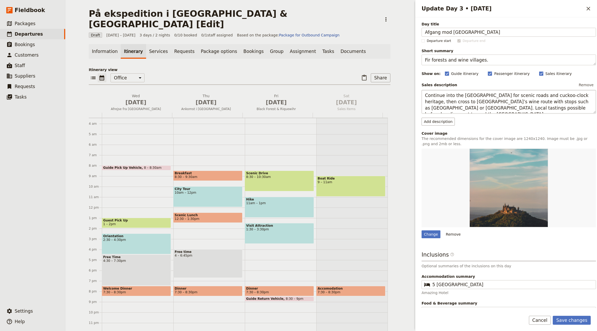
type input "Afgang mod Botswana"
click at [478, 63] on textarea "Fir forests and wine villages." at bounding box center [509, 59] width 174 height 11
paste textarea "Briefing, border crossing and first camp"
type textarea "Briefing, border crossing and first camp."
click at [448, 96] on textarea "Continue into the Black Forest for scenic roads and cuckoo-clock heritage, then…" at bounding box center [509, 101] width 174 height 23
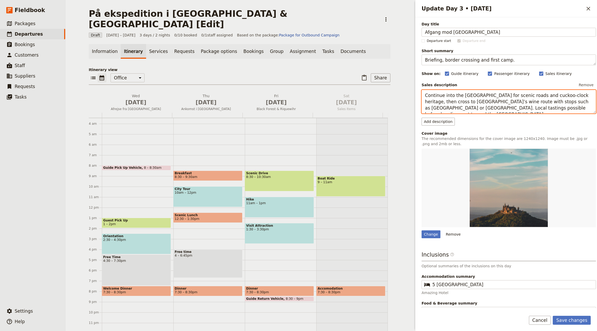
click at [448, 96] on textarea "Continue into the Black Forest for scenic roads and cuckoo-clock heritage, then…" at bounding box center [509, 101] width 174 height 23
paste textarea "Vi bliver hentet om morgenen… hvor vi mødes med Richi. Her får alle en grundig …"
type textarea "Vi bliver hentet om morgenen… hvor vi mødes med Richi. Her får alle en grundig …"
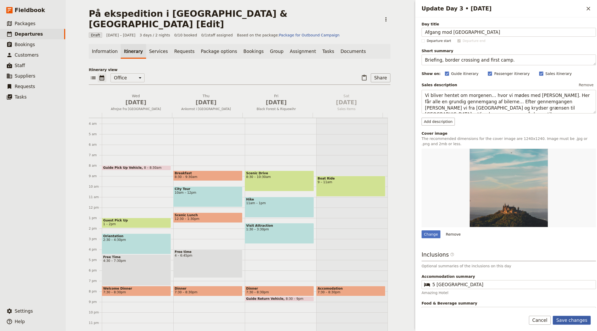
click at [565, 319] on button "Save changes" at bounding box center [572, 320] width 38 height 9
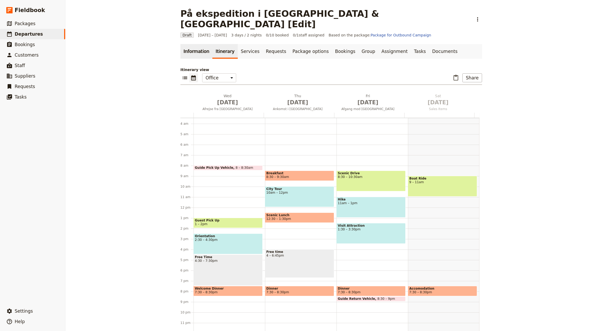
click at [191, 44] on link "Information" at bounding box center [196, 51] width 32 height 15
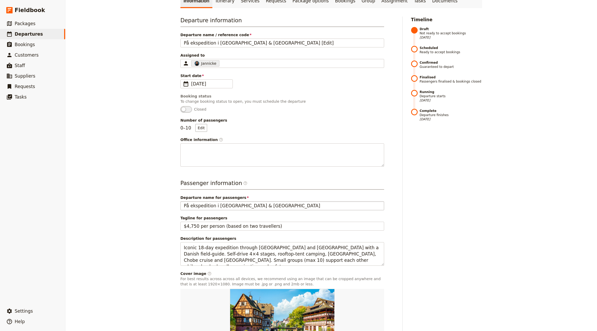
scroll to position [96, 0]
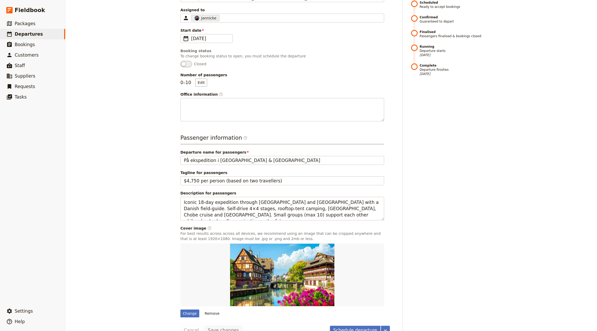
click at [189, 296] on div "Change Remove" at bounding box center [282, 280] width 204 height 74
click at [180, 309] on div "Change" at bounding box center [189, 313] width 19 height 8
click at [180, 309] on input "Change" at bounding box center [180, 309] width 0 height 0
type input "C:\fakepath\Untitled-design-26-1-4-2b8774d4.png"
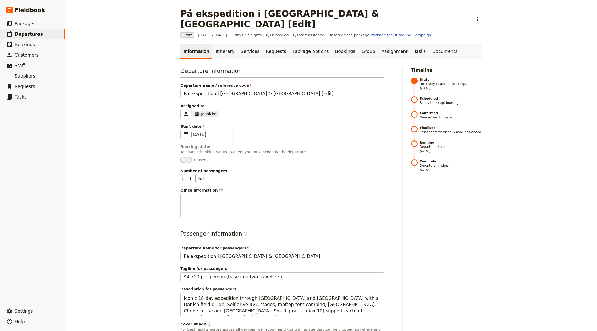
scroll to position [0, 0]
click at [215, 44] on link "Itinerary" at bounding box center [224, 51] width 25 height 15
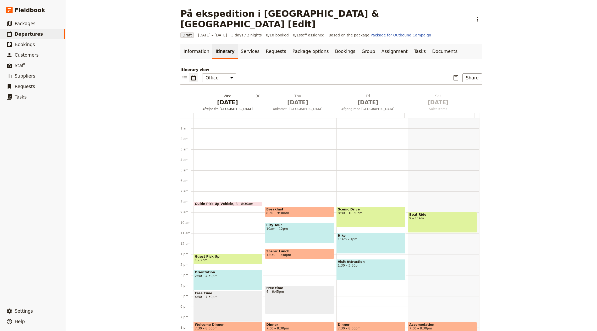
scroll to position [36, 0]
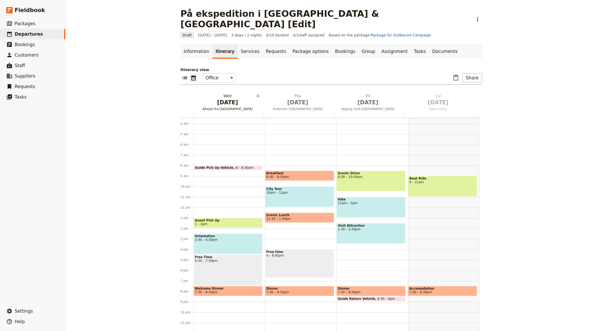
click at [218, 98] on span "Oct 1" at bounding box center [228, 102] width 64 height 8
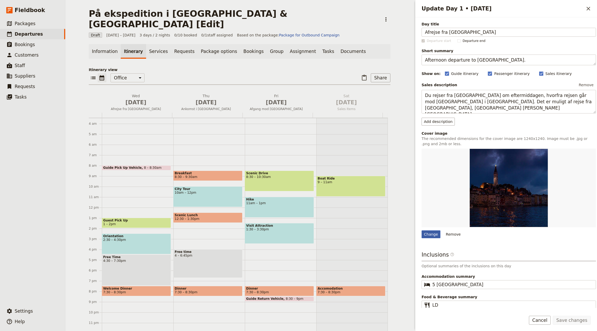
click at [426, 233] on div "Change" at bounding box center [431, 234] width 19 height 8
click at [422, 230] on input "Change" at bounding box center [421, 230] width 0 height 0
type input "C:\fakepath\Design-uden-navn-20-1-1-dbe2a6a9.png"
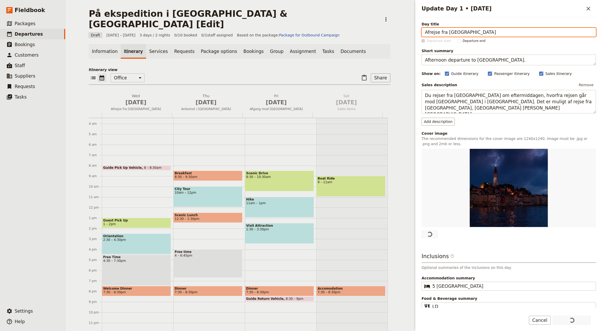
click at [201, 98] on span "Oct 2" at bounding box center [206, 102] width 64 height 8
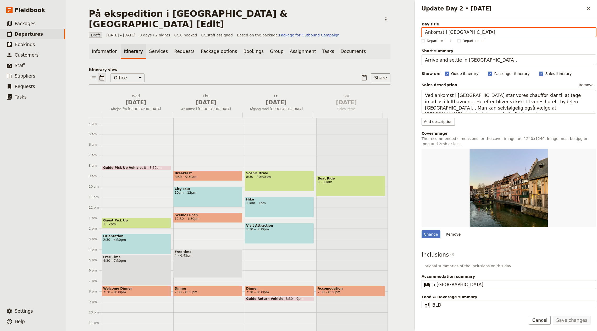
click at [456, 30] on input "Ankomst i Johannesburg" at bounding box center [509, 32] width 174 height 9
click at [430, 233] on div "Change" at bounding box center [431, 234] width 19 height 8
click at [422, 230] on input "Change" at bounding box center [421, 230] width 0 height 0
type input "C:\fakepath\simon-hurry-LuiwD6fnKM8-unsplash (1).jpg"
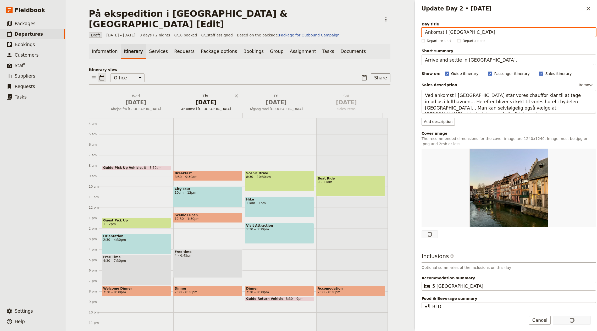
click at [203, 98] on span "Oct 2" at bounding box center [206, 102] width 64 height 8
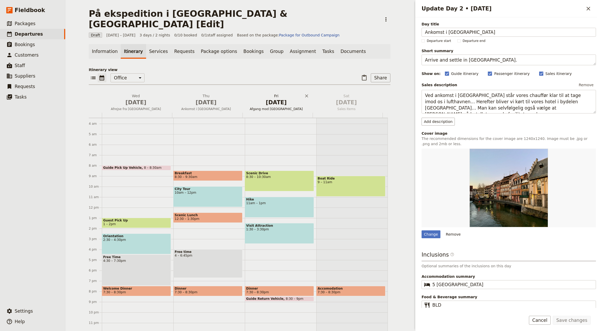
click at [273, 98] on span "Oct 3" at bounding box center [276, 102] width 64 height 8
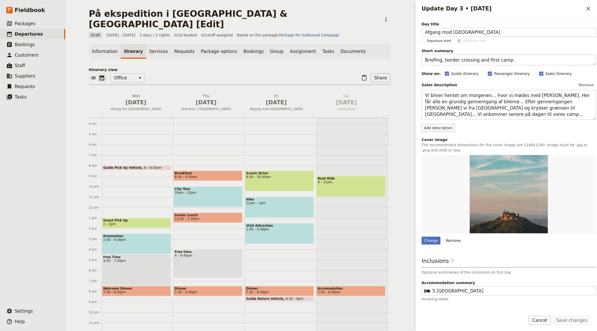
click at [426, 235] on div "Change Remove" at bounding box center [509, 200] width 174 height 90
click at [438, 241] on div "Change" at bounding box center [431, 240] width 19 height 8
click at [422, 236] on input "Change" at bounding box center [421, 236] width 0 height 0
type input "C:\fakepath\Untitled-design-59-a2f13478.jpeg"
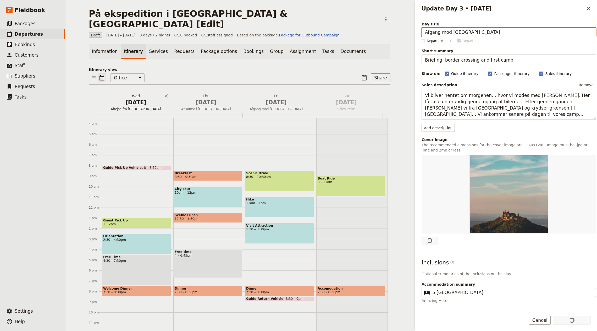
click at [144, 98] on span "Oct 1" at bounding box center [136, 102] width 64 height 8
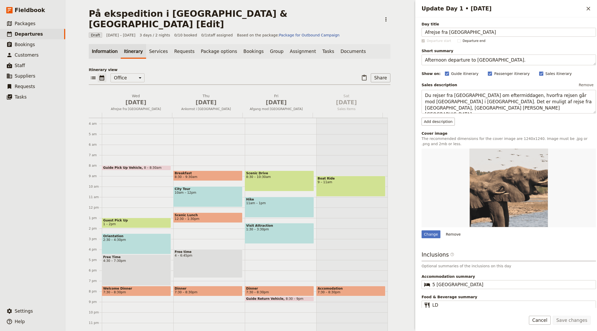
click at [109, 44] on link "Information" at bounding box center [105, 51] width 32 height 15
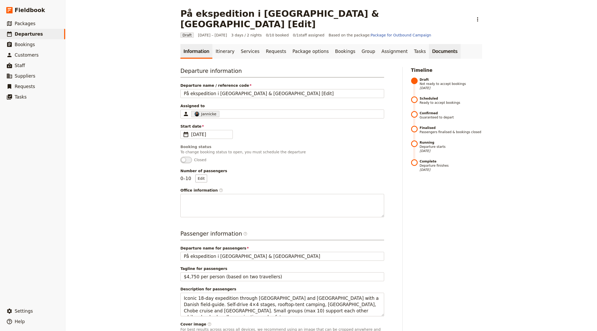
click at [430, 44] on link "Documents" at bounding box center [445, 51] width 32 height 15
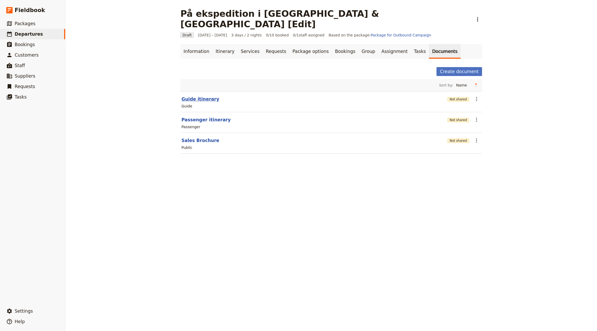
click at [185, 96] on button "Guide itinerary" at bounding box center [200, 99] width 38 height 6
select select "STAFF"
select select "RUN_SHEET"
select select "LARGE"
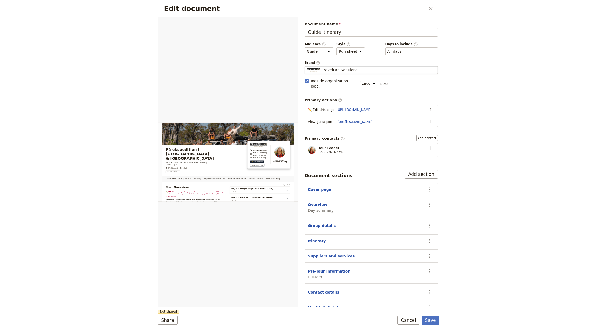
click at [362, 69] on div "TravelLab Solutions" at bounding box center [371, 69] width 129 height 5
click at [307, 66] on input "TravelLab Solutions" at bounding box center [307, 66] width 0 height 0
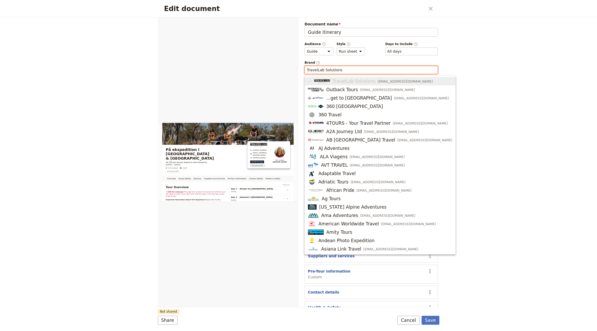
paste input "voresafrika"
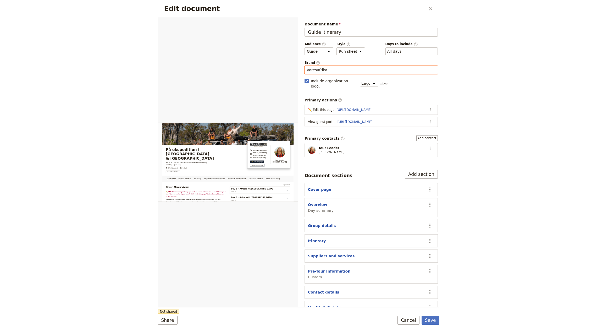
click at [333, 70] on input "voresafrika" at bounding box center [371, 69] width 129 height 5
drag, startPoint x: 316, startPoint y: 70, endPoint x: 365, endPoint y: 74, distance: 49.7
click at [365, 74] on div "Document name Guide itinerary Preview Audience ​ Public Passenger Guide Style ​…" at bounding box center [371, 170] width 133 height 298
click at [346, 82] on span "Vores Afrika A/S" at bounding box center [343, 81] width 35 height 6
type input "Vores Afrika A/S"
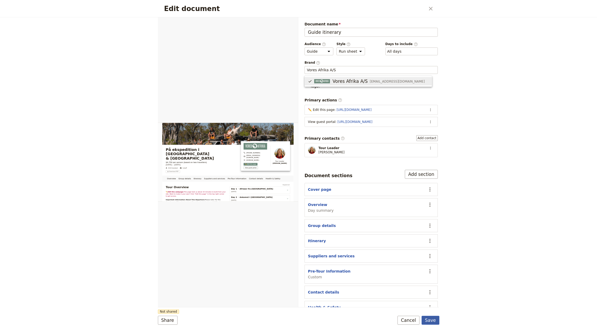
click at [431, 318] on button "Save" at bounding box center [431, 320] width 18 height 9
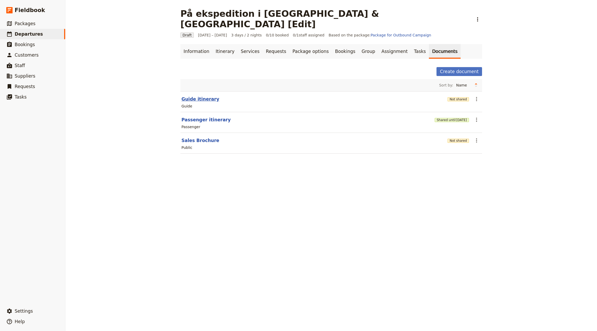
click at [197, 96] on button "Guide itinerary" at bounding box center [200, 99] width 38 height 6
select select "STAFF"
select select "RUN_SHEET"
select select "LARGE"
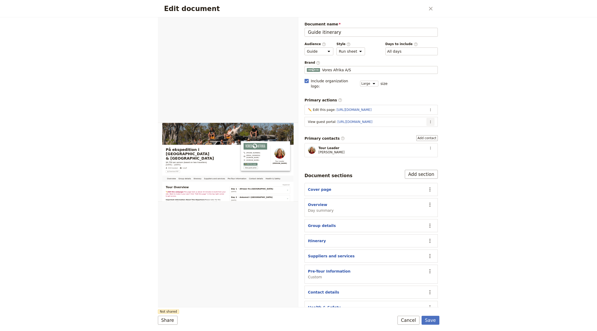
click at [427, 118] on button "​" at bounding box center [431, 122] width 8 height 8
click at [401, 126] on span "Edit action" at bounding box center [393, 126] width 20 height 5
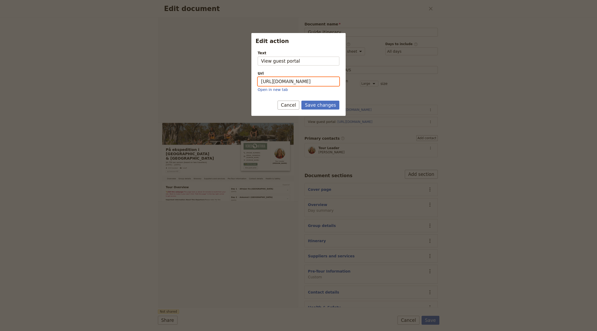
click at [299, 77] on input "[URL][DOMAIN_NAME]" at bounding box center [299, 81] width 82 height 9
paste input "bRqxtUvyKkXOArKvhOmA"
type input "https://trips.fieldbook.com/d/rbRqxtUvyKkXOArKvhOmA"
click at [327, 105] on button "Save changes" at bounding box center [320, 105] width 38 height 9
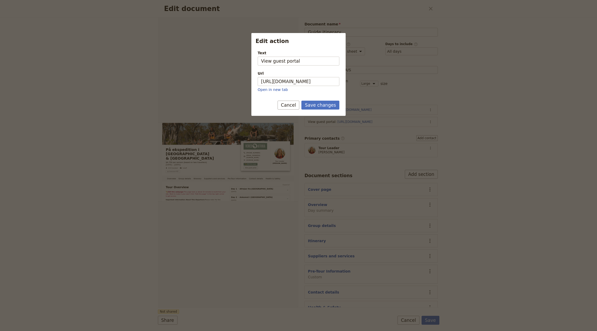
scroll to position [0, 0]
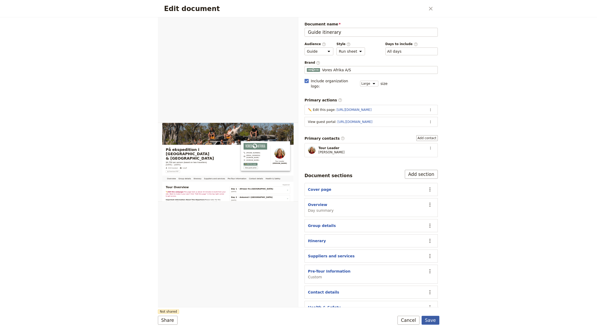
click at [433, 321] on button "Save" at bounding box center [431, 320] width 18 height 9
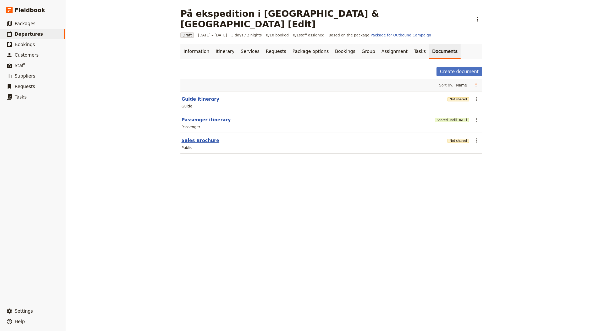
click at [205, 137] on button "Sales Brochure" at bounding box center [200, 140] width 38 height 6
select select "DEFAULT"
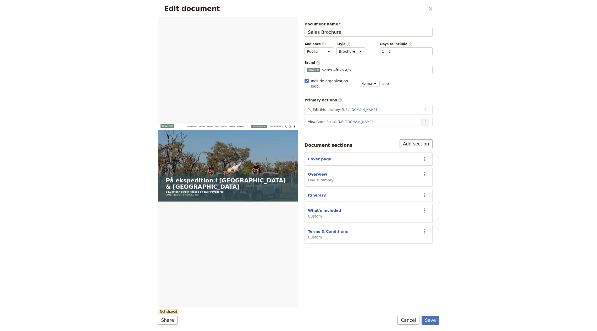
click at [429, 118] on button "​" at bounding box center [425, 122] width 8 height 8
click at [398, 128] on span "Edit action" at bounding box center [393, 126] width 20 height 5
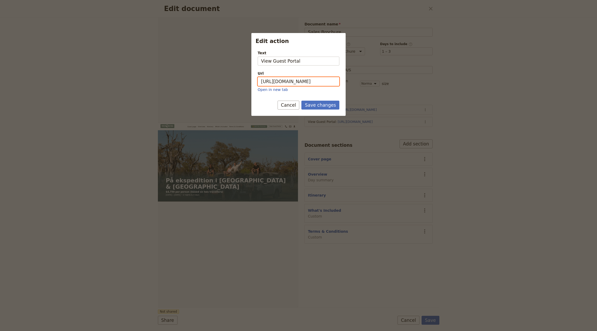
click at [293, 78] on input "[URL][DOMAIN_NAME]" at bounding box center [299, 81] width 82 height 9
paste input "bRqxtUvyKkXOArKvhOmA"
type input "https://trips.fieldbook.com/d/rbRqxtUvyKkXOArKvhOmA"
click at [318, 102] on button "Save changes" at bounding box center [320, 105] width 38 height 9
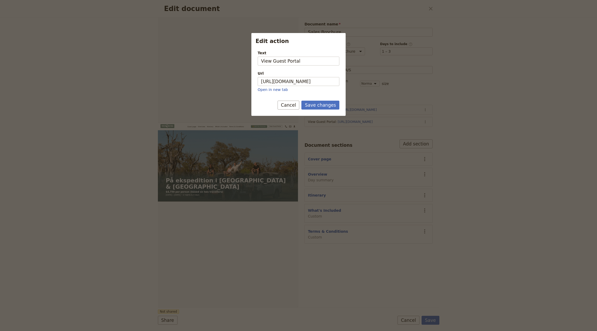
scroll to position [0, 0]
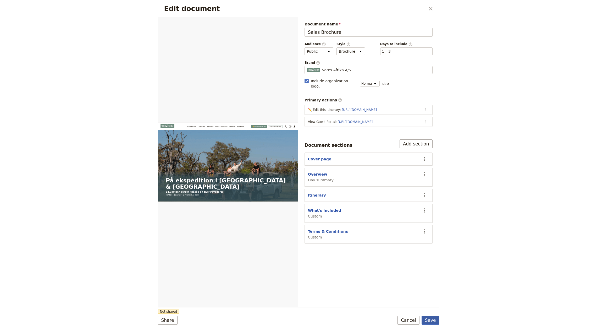
click at [432, 318] on button "Save" at bounding box center [431, 320] width 18 height 9
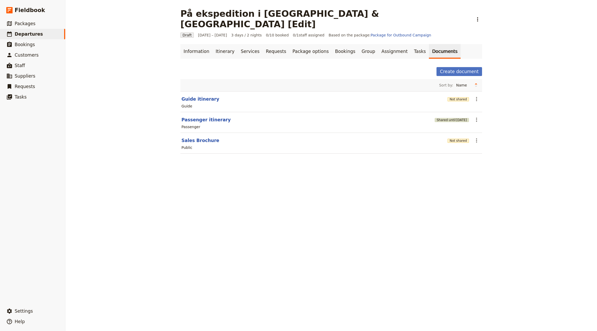
click at [456, 118] on span "[DATE]" at bounding box center [461, 120] width 11 height 4
click at [455, 97] on button "Not shared" at bounding box center [458, 99] width 21 height 4
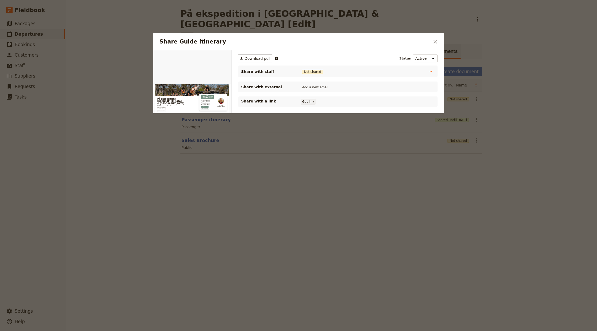
click at [303, 103] on button "Get link" at bounding box center [308, 102] width 15 height 6
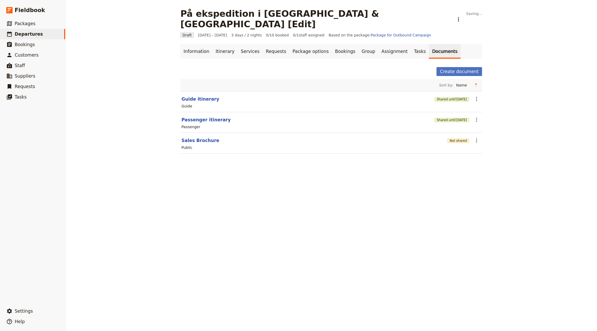
click at [404, 210] on div "På ekspedition i Botswana & Victoria Falls [Edit] ​ Saving... Draft 1 – 3 Oct 2…" at bounding box center [331, 165] width 532 height 331
click at [205, 117] on button "Passenger itinerary" at bounding box center [205, 120] width 49 height 6
select select "PASSENGER"
select select "RUN_SHEET"
select select "LARGE"
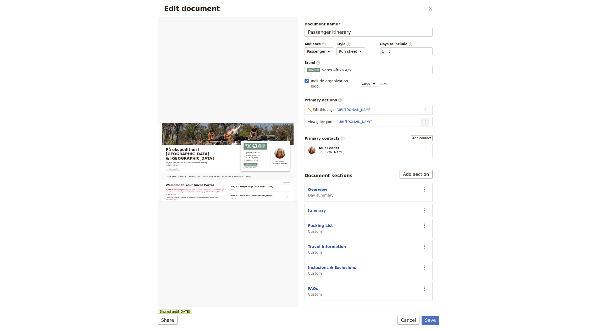
click at [427, 120] on icon "Actions" at bounding box center [425, 122] width 4 height 4
click at [401, 130] on button "Remove action" at bounding box center [404, 133] width 49 height 7
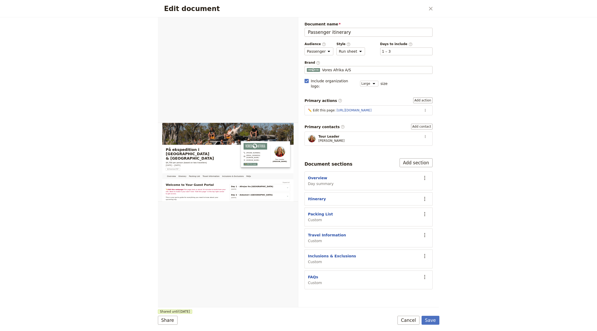
click at [401, 134] on div "Tour Leader Silvana" at bounding box center [363, 138] width 111 height 8
click at [412, 318] on button "Cancel" at bounding box center [409, 320] width 22 height 9
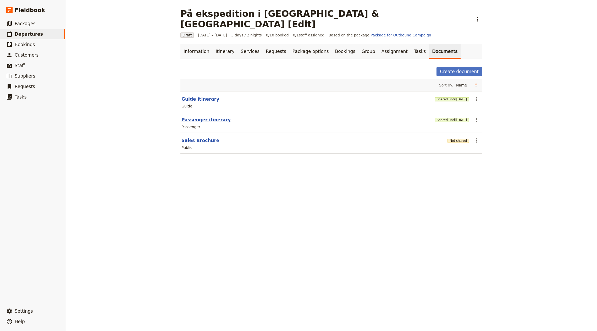
click at [192, 117] on button "Passenger itinerary" at bounding box center [205, 120] width 49 height 6
select select "PASSENGER"
select select "RUN_SHEET"
select select "LARGE"
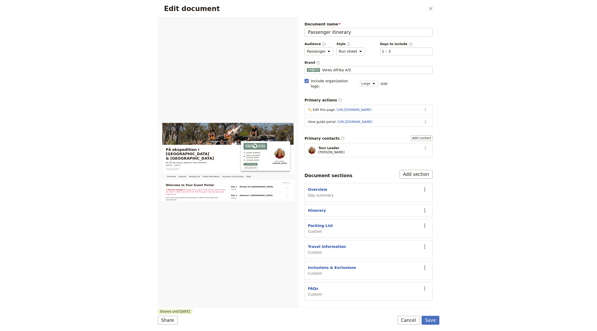
click at [431, 117] on section "View guide portal : https://trips.fieldbook.com/d/T6a_1oQCqo-fdImB-BCs- ​" at bounding box center [369, 122] width 128 height 10
click at [425, 120] on icon "Actions" at bounding box center [425, 122] width 4 height 4
click at [424, 124] on span "Edit action" at bounding box center [404, 126] width 42 height 5
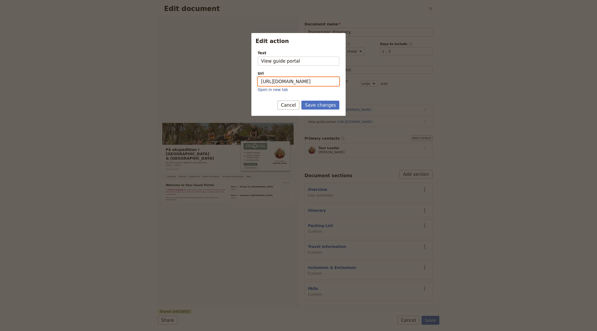
drag, startPoint x: 289, startPoint y: 81, endPoint x: 312, endPoint y: 98, distance: 28.9
click at [289, 81] on input "[URL][DOMAIN_NAME]" at bounding box center [299, 81] width 82 height 9
paste input "mZqhs5Bo1GbBhKoi_06ys"
type input "https://trips.fieldbook.com/d/mZqhs5Bo1GbBhKoi_06ys"
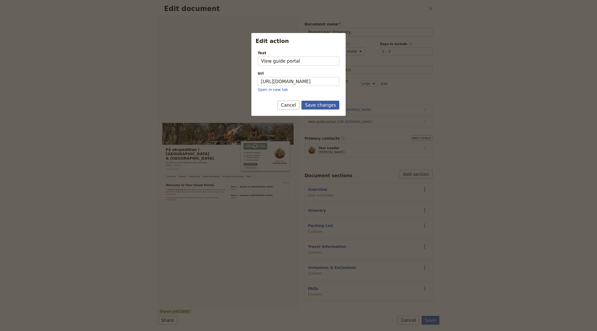
click at [324, 105] on button "Save changes" at bounding box center [320, 105] width 38 height 9
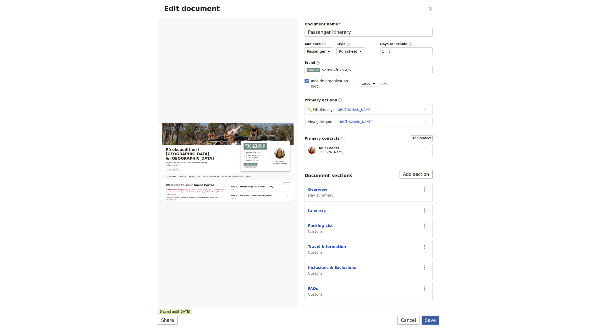
click at [429, 321] on button "Save" at bounding box center [431, 320] width 18 height 9
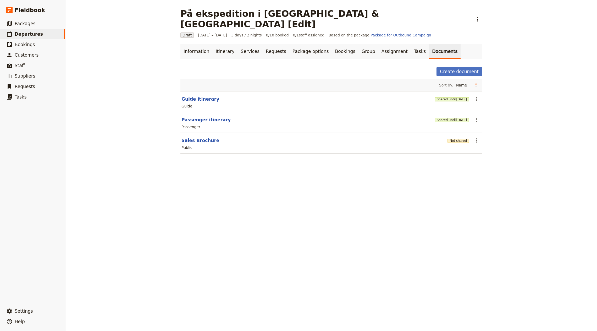
click at [463, 133] on section "Sales Brochure Not shared ​ Public" at bounding box center [331, 143] width 302 height 21
click at [459, 139] on button "Not shared" at bounding box center [458, 141] width 21 height 4
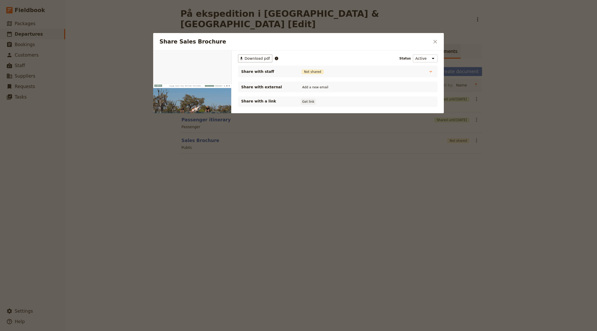
click at [302, 103] on button "Get link" at bounding box center [308, 102] width 15 height 6
click at [374, 240] on div at bounding box center [298, 165] width 597 height 331
click at [374, 239] on div "På ekspedition i Botswana & Victoria Falls [Edit] ​ Draft 1 – 3 Oct 2025 3 days…" at bounding box center [331, 165] width 532 height 331
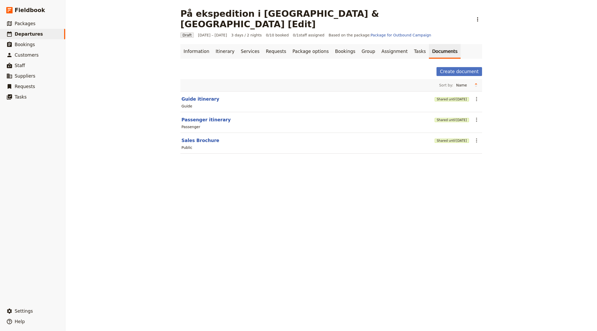
drag, startPoint x: 444, startPoint y: 95, endPoint x: 444, endPoint y: 91, distance: 4.5
click at [444, 103] on div "Guide" at bounding box center [331, 106] width 301 height 6
click at [443, 97] on button "Shared until 4 Nov 2025" at bounding box center [452, 99] width 34 height 4
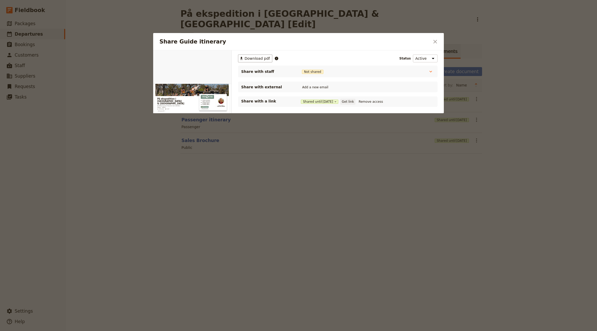
click at [353, 101] on button "Get link" at bounding box center [347, 102] width 15 height 6
click at [378, 218] on div at bounding box center [298, 165] width 597 height 331
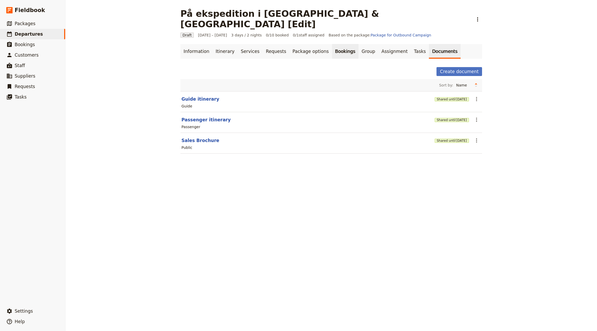
click at [332, 47] on link "Bookings" at bounding box center [345, 51] width 26 height 15
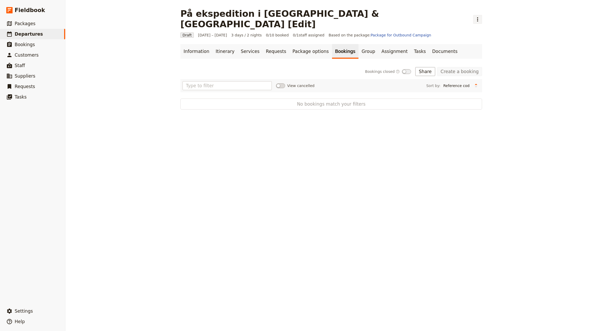
click at [475, 16] on icon "Actions" at bounding box center [478, 19] width 6 height 6
click at [385, 41] on span "Schedule departure" at bounding box center [393, 41] width 36 height 5
click at [421, 67] on button "Import bookings" at bounding box center [413, 71] width 43 height 9
click at [421, 72] on span "Import Bookings" at bounding box center [415, 72] width 30 height 5
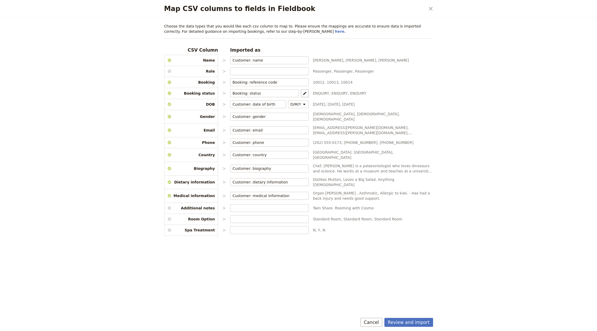
drag, startPoint x: 405, startPoint y: 323, endPoint x: 411, endPoint y: 323, distance: 6.3
click at [405, 323] on button "Review and import" at bounding box center [408, 322] width 49 height 9
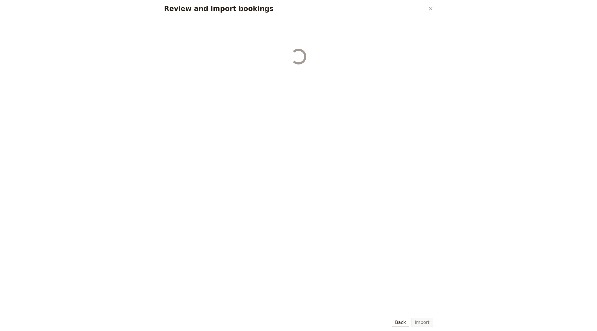
select select "655d56b39948720cb8e55355"
select select "655d57ca9948720cb8e553ec"
select select "655d57fa9948720cb8e553f3"
select select "655d58079948720cb8e553fa"
select select "655d584c9948720cb8e55401"
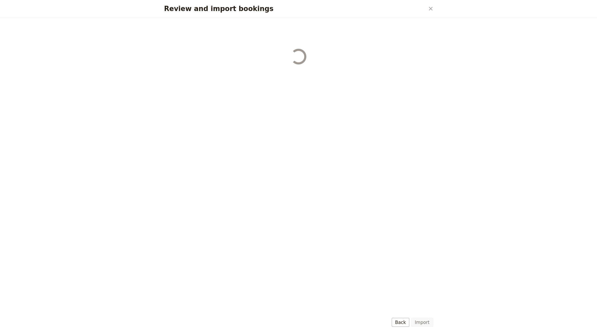
select select "655d58679948720cb8e5540d"
select select "650e6b6659641ed5ee156647"
select select "650e6b4b59641ed5ee156605"
select select "650e2104408bbede5b0c60fd"
select select "650e1d73408bbede5b0c60a6"
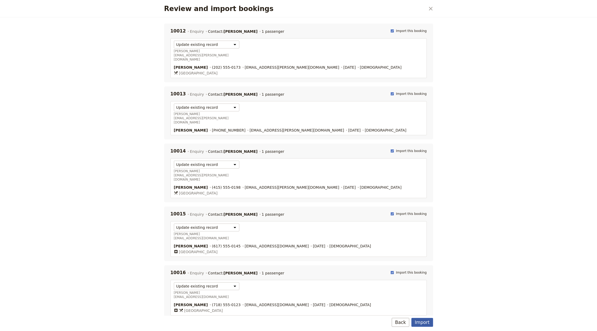
click at [422, 320] on button "Import" at bounding box center [421, 322] width 21 height 9
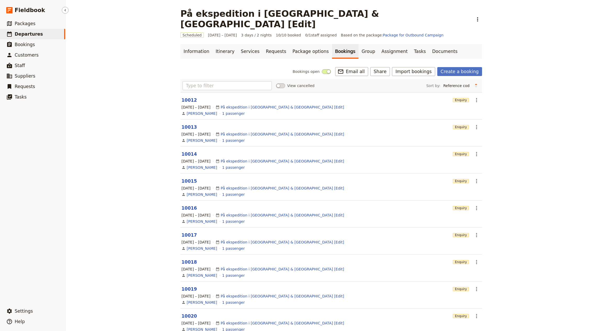
click at [35, 37] on span "Departures" at bounding box center [29, 34] width 28 height 6
select select "CREATED_AT"
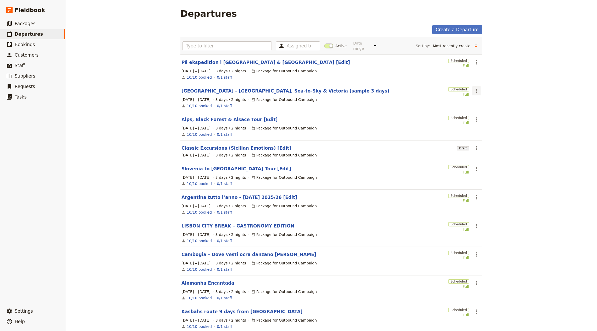
click at [476, 89] on icon "Actions" at bounding box center [476, 91] width 6 height 6
click at [489, 106] on span "Clone this departure" at bounding box center [491, 104] width 37 height 5
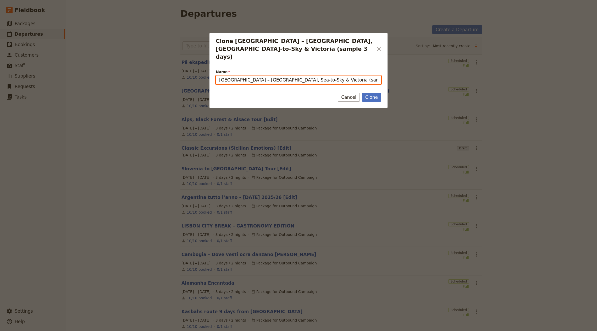
click at [285, 75] on input "Western Canada – Vancouver, Sea-to-Sky & Victoria (sample 3 days) (copy)" at bounding box center [299, 79] width 166 height 9
paste input "Sweden Highlights – Stockholm & Lapland (sample itinerar"
type input "Sweden Highlights – Stockholm & Lapland (sample itinerary)"
click at [374, 93] on button "Clone" at bounding box center [371, 97] width 19 height 9
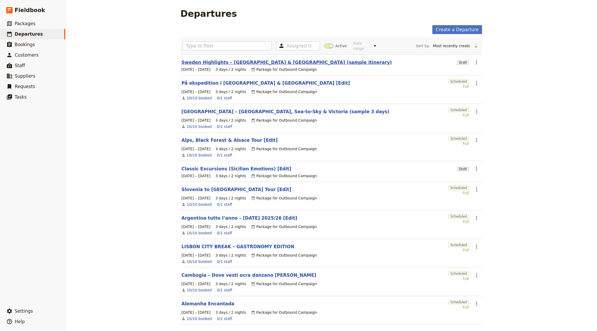
click at [266, 59] on link "Sweden Highlights – Stockholm & Lapland (sample itinerary)" at bounding box center [286, 62] width 211 height 6
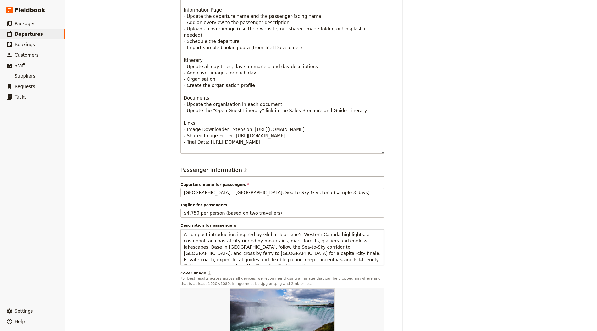
scroll to position [238, 0]
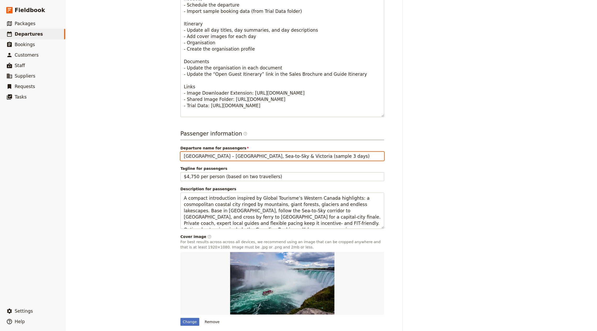
click at [306, 152] on input "Western Canada – Vancouver, Sea-to-Sky & Victoria (sample 3 days)" at bounding box center [282, 156] width 204 height 9
paste input "Sweden Highlights – Stockholm & Lapland (sample itinerary"
type input "Sweden Highlights – Stockholm & Lapland (sample itinerary)"
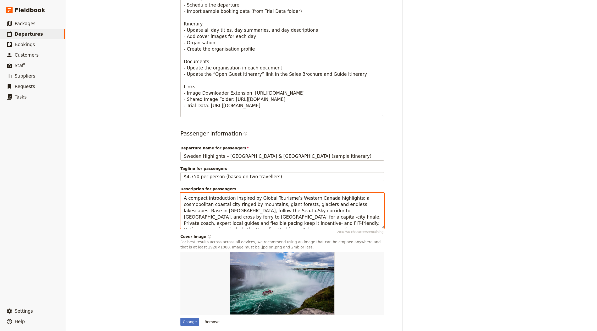
click at [298, 192] on textarea "A compact introduction inspired by Global Tourisme’s Western Canada highlights:…" at bounding box center [282, 210] width 204 height 36
paste textarea "Nordic snapshot inspired by Scandi Lights’ Sweden page: design-forward Stockhol…"
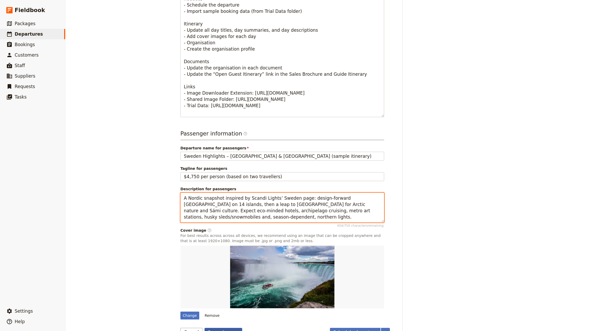
type textarea "A Nordic snapshot inspired by Scandi Lights’ Sweden page: design-forward Stockh…"
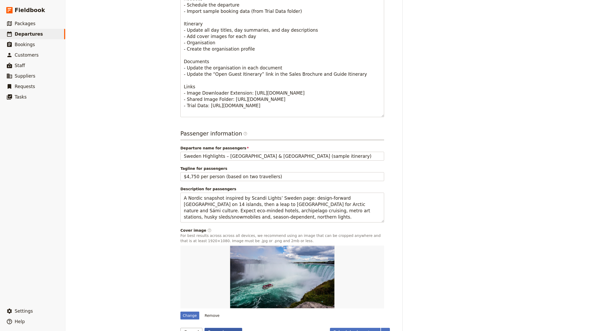
click at [227, 328] on button "Save changes" at bounding box center [224, 332] width 38 height 9
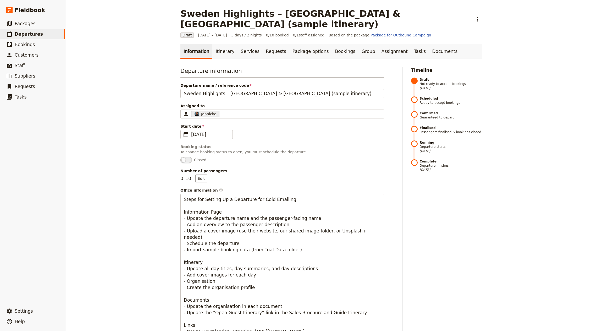
click at [226, 32] on main "Sweden Highlights – Stockholm & Lapland (sample itinerary) ​ Draft 1 – 3 Oct 20…" at bounding box center [331, 291] width 314 height 583
click at [217, 44] on link "Itinerary" at bounding box center [224, 51] width 25 height 15
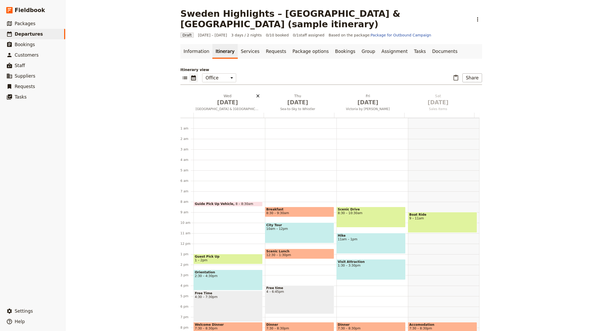
scroll to position [36, 0]
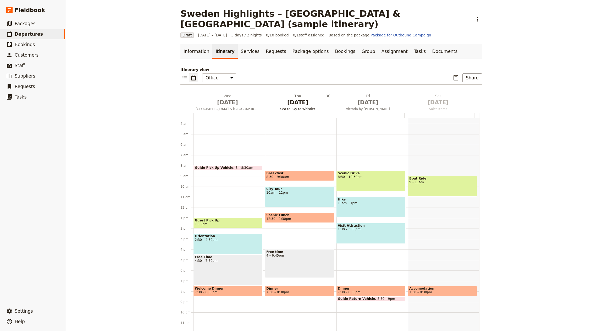
click at [230, 98] on span "[DATE]" at bounding box center [228, 102] width 64 height 8
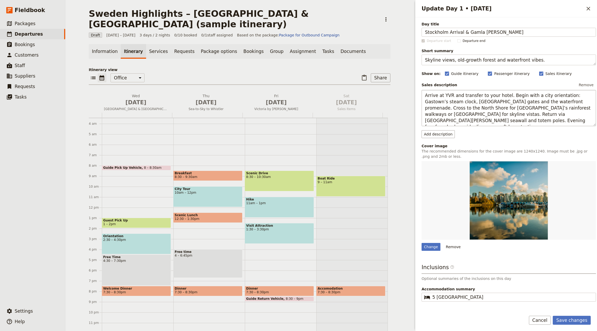
type input "Stockholm Arrival & Gamla Stan"
click at [493, 60] on textarea "Skyline views, old-growth forest and waterfront vibes." at bounding box center [509, 59] width 174 height 11
paste textarea "Old Town stroll and capital intro"
type textarea "Old Town stroll and capital intro."
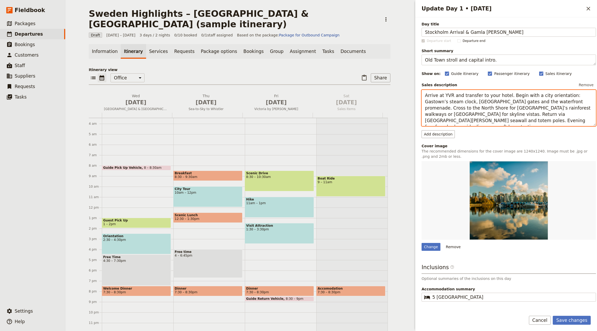
click at [450, 110] on textarea "Arrive at YVR and transfer to your hotel. Begin with a city orientation: Gastow…" at bounding box center [509, 108] width 174 height 36
paste textarea "in Stockholm and transfer to your hotel. Stroll Gamla Stan’s cobbled lanes towa…"
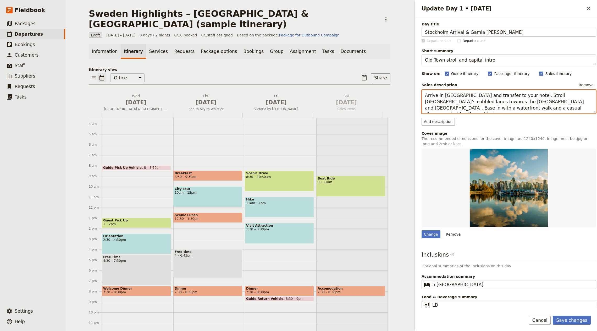
type textarea "Arrive in Stockholm and transfer to your hotel. Stroll Gamla Stan’s cobbled lan…"
click at [579, 315] on form "Day title Stockholm Arrival & Gamla Stan Departure start Departure end Short su…" at bounding box center [506, 173] width 182 height 313
click at [579, 317] on button "Save changes" at bounding box center [572, 320] width 38 height 9
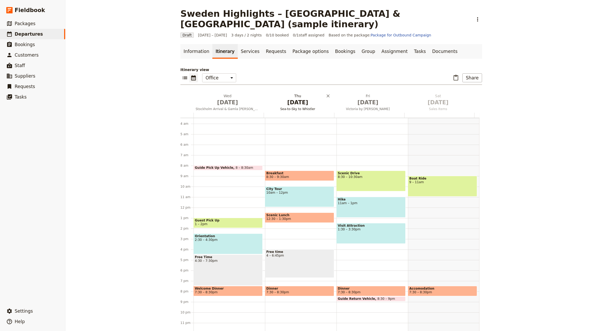
click at [285, 98] on span "[DATE]" at bounding box center [298, 102] width 64 height 8
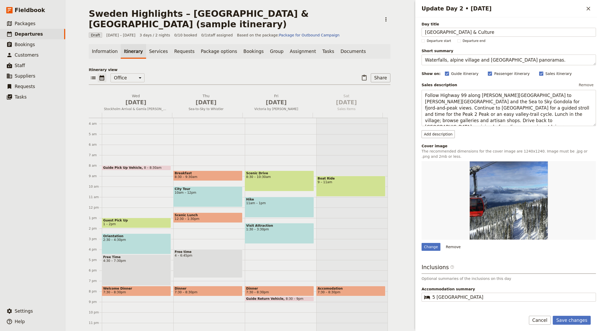
type input "Stockholm Archipelago & Culture"
click at [453, 64] on textarea "Waterfalls, alpine village and gondola panoramas." at bounding box center [509, 59] width 174 height 11
paste textarea "Island cruise, metro art & fika"
type textarea "Island cruise, metro art & fika."
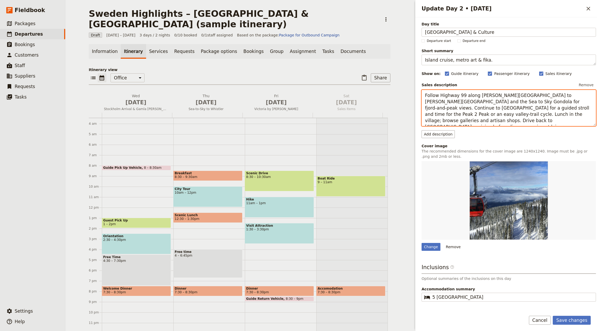
click at [491, 111] on textarea "Follow Highway 99 along Howe Sound to Shannon Falls and the Sea to Sky Gondola …" at bounding box center [509, 108] width 174 height 36
paste textarea "Cruise among low-lying islands for sea-air views of Stockholm’s archipelago. Ri…"
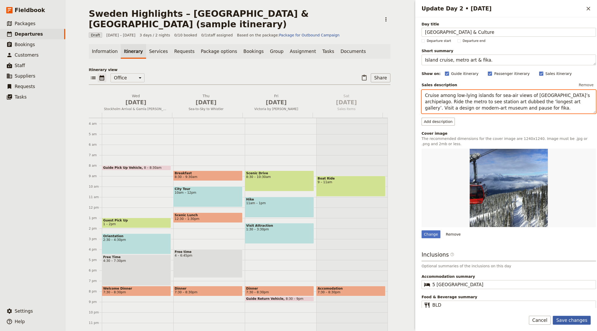
type textarea "Cruise among low-lying islands for sea-air views of Stockholm’s archipelago. Ri…"
click at [582, 317] on button "Save changes" at bounding box center [572, 320] width 38 height 9
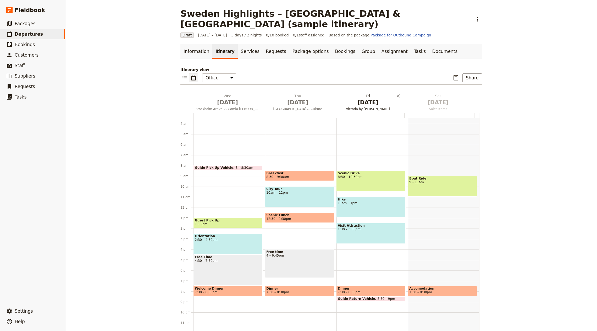
click at [361, 107] on span "Victoria by Ferry" at bounding box center [368, 109] width 68 height 4
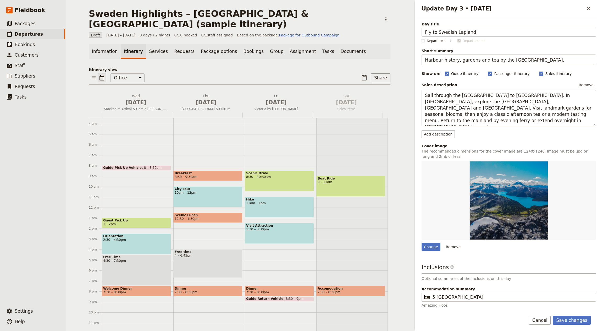
type input "Fly to Swedish Lapland"
click at [448, 57] on textarea "Harbour history, gardens and tea by the Inner Harbour." at bounding box center [509, 59] width 174 height 11
paste textarea "Check-in at an arctic lodge; aurora"
type textarea "Check-in at an arctic lodge; aurora."
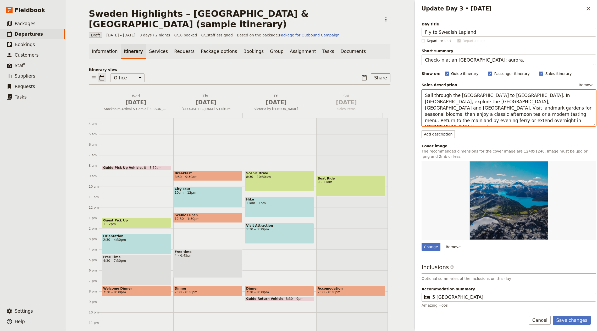
click at [450, 114] on textarea "Sail through the Gulf Islands to Vancouver Island. In Victoria, explore the Inn…" at bounding box center [509, 108] width 174 height 36
paste textarea "Fly north to Kiruna or Luleå and transfer to a cosy Arctic lodge. Meet reindeer…"
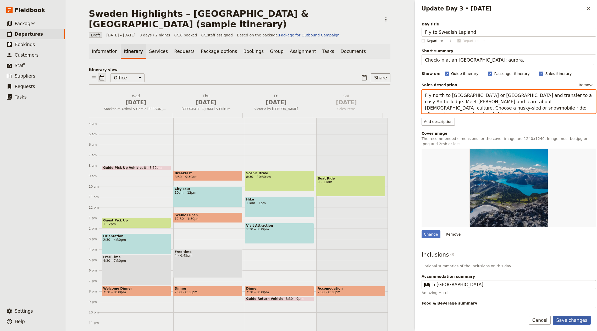
type textarea "Fly north to Kiruna or Luleå and transfer to a cosy Arctic lodge. Meet reindeer…"
click at [574, 322] on button "Save changes" at bounding box center [572, 320] width 38 height 9
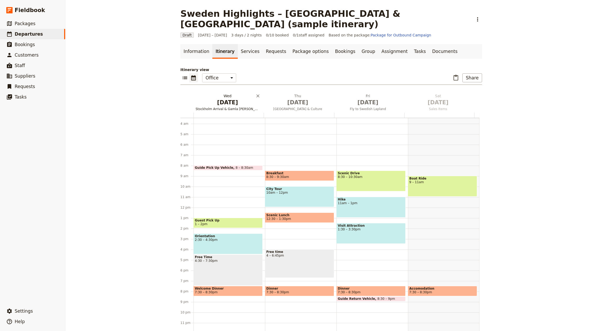
click at [219, 107] on span "Stockholm Arrival & Gamla Stan" at bounding box center [228, 109] width 68 height 4
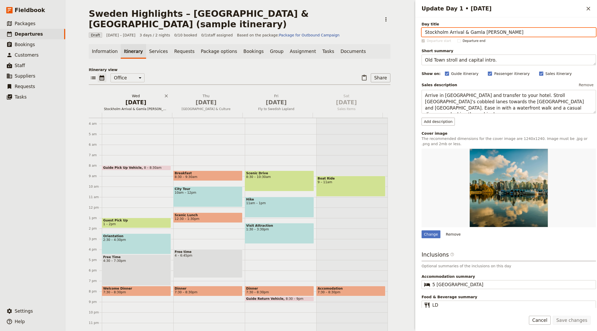
click at [128, 107] on span "Stockholm Arrival & Gamla Stan" at bounding box center [136, 109] width 68 height 4
click at [430, 228] on div "Change Remove" at bounding box center [509, 193] width 174 height 90
click at [432, 230] on div "Change" at bounding box center [431, 234] width 19 height 8
click at [422, 230] on input "Change" at bounding box center [421, 230] width 0 height 0
type input "C:\fakepath\be9207_44f04c549a6844aba2e1c93e6f0d0d2ef000.jpg"
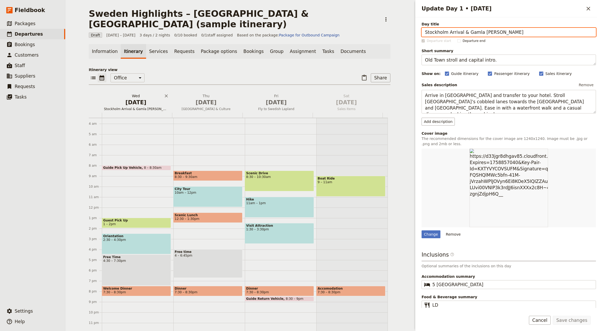
click at [118, 98] on span "[DATE]" at bounding box center [136, 102] width 64 height 8
click at [434, 229] on div "Change Remove" at bounding box center [509, 193] width 174 height 90
click at [209, 107] on span "Stockholm Archipelago & Culture" at bounding box center [206, 109] width 68 height 4
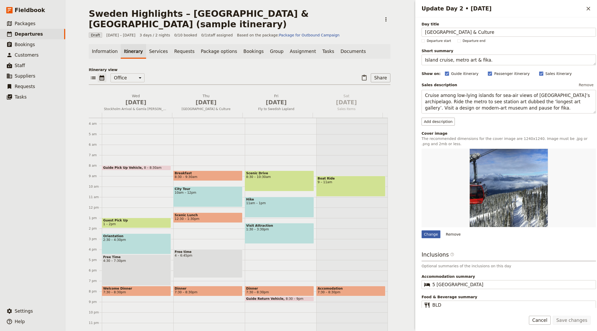
click at [427, 234] on div "Change" at bounding box center [431, 234] width 19 height 8
click at [422, 230] on input "Change" at bounding box center [421, 230] width 0 height 0
click at [117, 98] on span "[DATE]" at bounding box center [136, 102] width 64 height 8
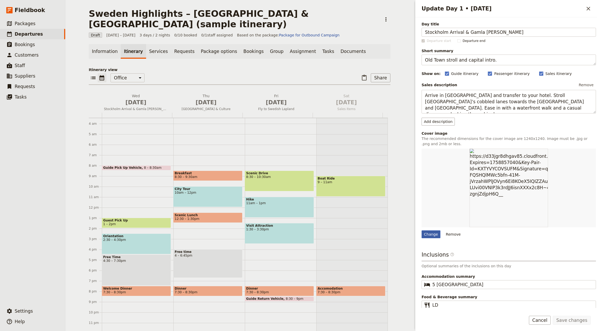
click at [429, 234] on div "Change" at bounding box center [431, 234] width 19 height 8
click at [422, 230] on input "Change" at bounding box center [421, 230] width 0 height 0
type input "C:\fakepath\raphael-andres-3cwvFD-YPtk-unsplash.jpg"
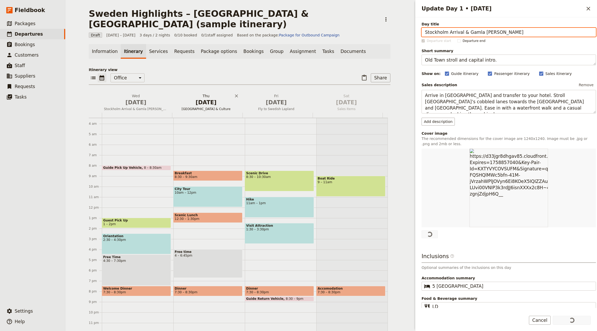
click at [210, 98] on span "[DATE]" at bounding box center [206, 102] width 64 height 8
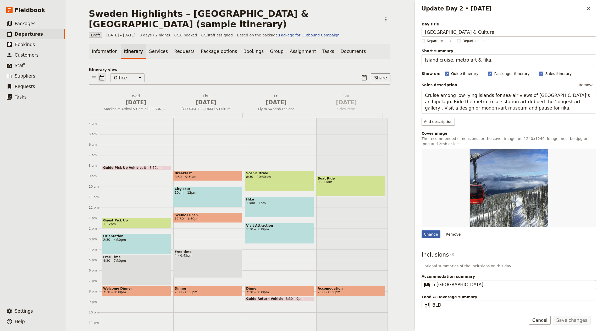
click at [428, 234] on div "Change" at bounding box center [431, 234] width 19 height 8
click at [422, 230] on input "Change" at bounding box center [421, 230] width 0 height 0
type input "C:\fakepath\be9207_1e064d5daea9419cbe5a05da961c0f8af000.jpg"
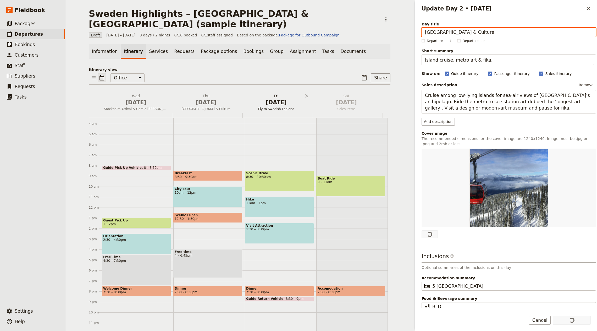
click at [261, 98] on span "[DATE]" at bounding box center [276, 102] width 64 height 8
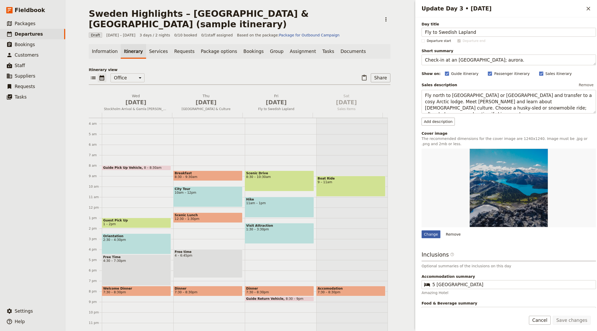
click at [437, 234] on div "Change" at bounding box center [431, 234] width 19 height 8
click at [422, 230] on input "Change" at bounding box center [421, 230] width 0 height 0
type input "C:\fakepath\be9207_1e064d5daea9419cbe5a05da961c0f8af000.jpg"
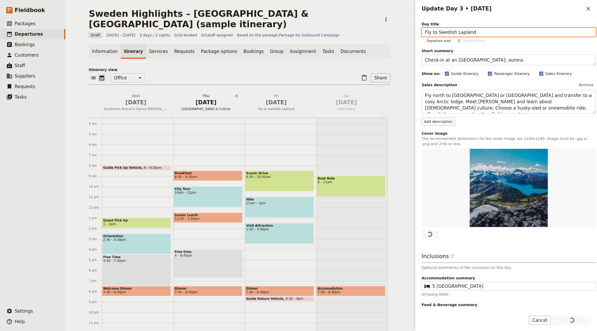
click at [195, 98] on span "[DATE]" at bounding box center [206, 102] width 64 height 8
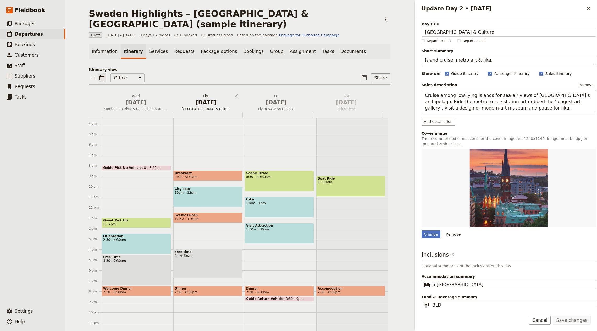
drag, startPoint x: 131, startPoint y: 93, endPoint x: 196, endPoint y: 93, distance: 64.2
click at [131, 98] on span "[DATE]" at bounding box center [136, 102] width 64 height 8
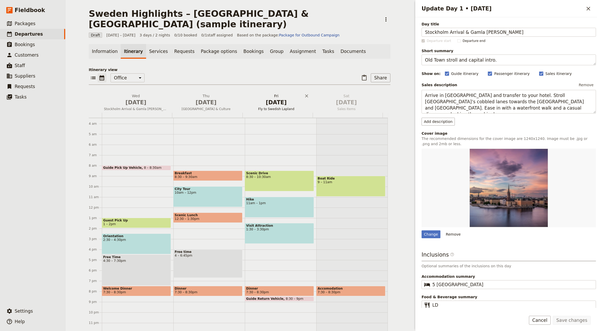
click at [271, 98] on span "[DATE]" at bounding box center [276, 102] width 64 height 8
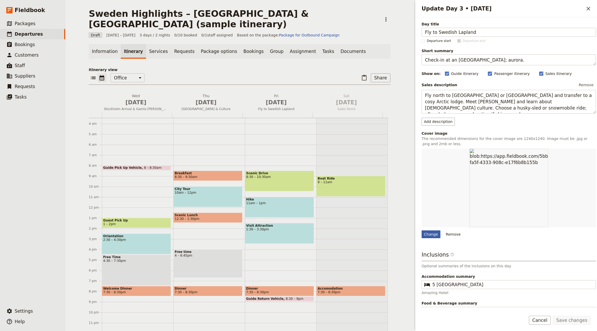
click at [431, 232] on div "Change" at bounding box center [431, 234] width 19 height 8
click at [422, 230] on input "Change" at bounding box center [421, 230] width 0 height 0
type input "C:\fakepath\be9207_15e7de34deb645b6829ae279a6209a35f000.jpg"
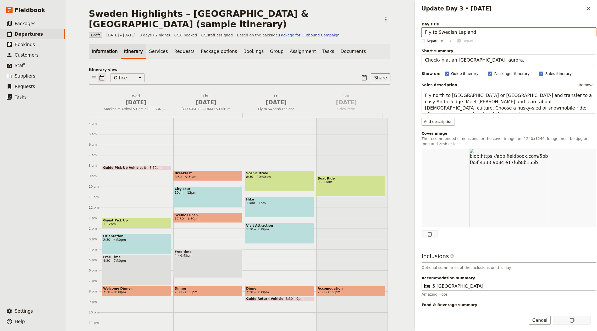
click at [93, 44] on link "Information" at bounding box center [105, 51] width 32 height 15
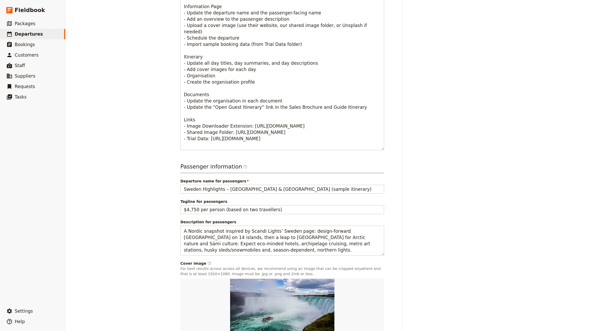
scroll to position [240, 0]
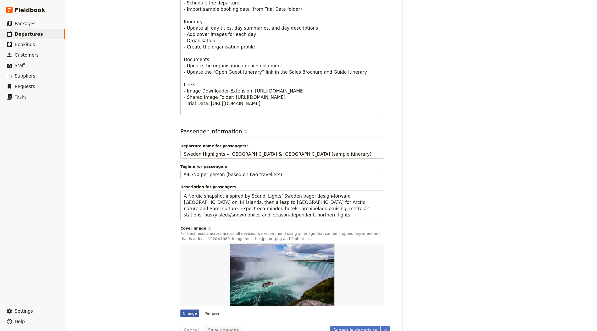
click at [183, 309] on div "Change" at bounding box center [189, 313] width 19 height 8
click at [180, 309] on input "Change" at bounding box center [180, 309] width 0 height 0
type input "C:\fakepath\vincent-guth-62V7ntlKgL8-unsplash.jpg"
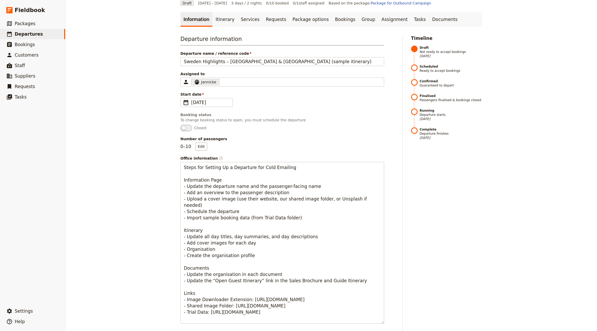
scroll to position [0, 0]
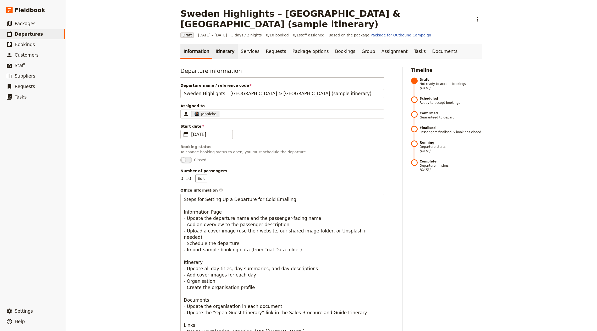
click at [228, 46] on link "Itinerary" at bounding box center [224, 51] width 25 height 15
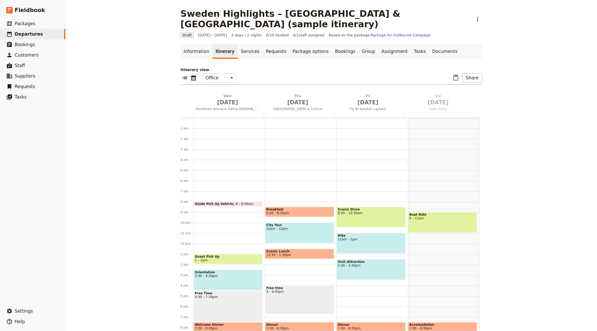
scroll to position [36, 0]
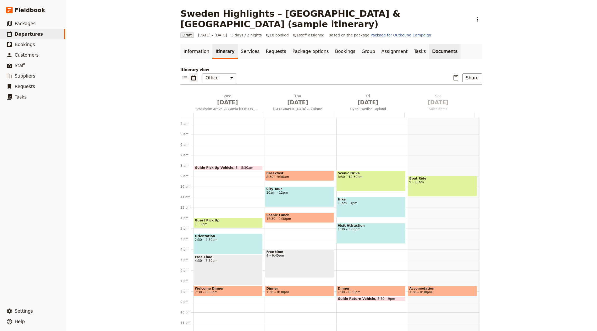
click at [429, 44] on link "Documents" at bounding box center [445, 51] width 32 height 15
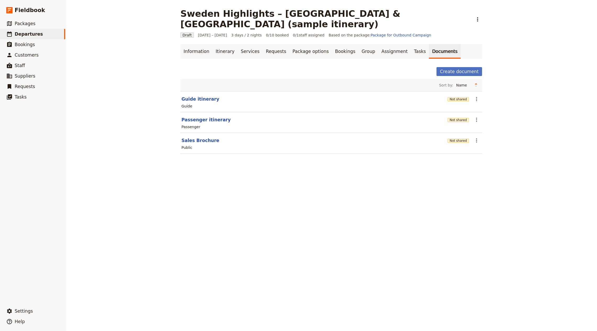
click at [456, 115] on div "Not shared" at bounding box center [458, 119] width 21 height 9
click at [458, 118] on button "Not shared" at bounding box center [458, 120] width 21 height 4
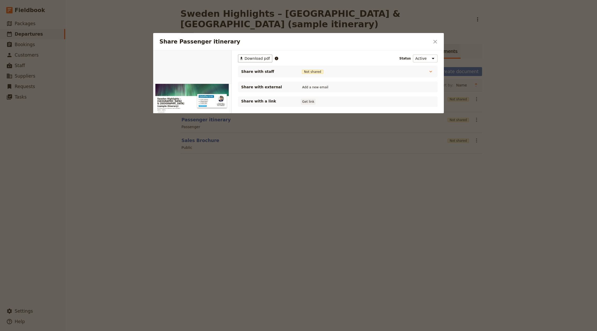
click at [309, 101] on button "Get link" at bounding box center [308, 102] width 15 height 6
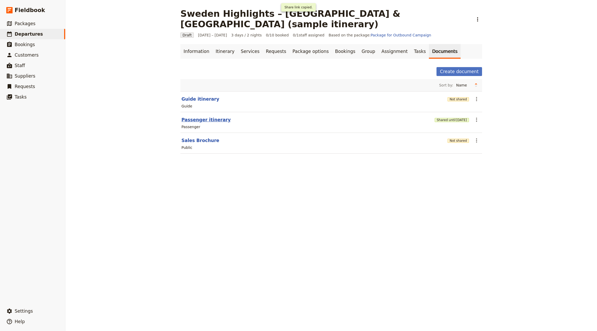
click at [201, 117] on button "Passenger itinerary" at bounding box center [205, 120] width 49 height 6
select select "PASSENGER"
select select "RUN_SHEET"
select select "LARGE"
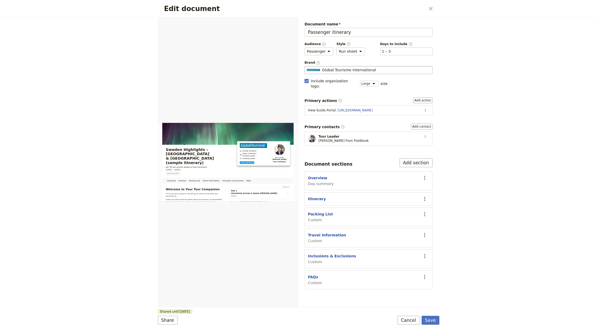
click at [351, 68] on span "Global Tourisme International" at bounding box center [349, 69] width 54 height 5
click at [307, 66] on input "Global Tourisme International" at bounding box center [307, 66] width 0 height 0
type input "Scandi Lights"
click at [432, 322] on button "Save" at bounding box center [431, 320] width 18 height 9
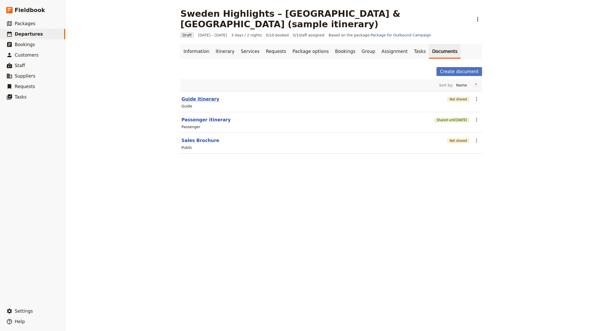
click at [208, 96] on button "Guide itinerary" at bounding box center [200, 99] width 38 height 6
select select "STAFF"
select select "RUN_SHEET"
select select "LARGE"
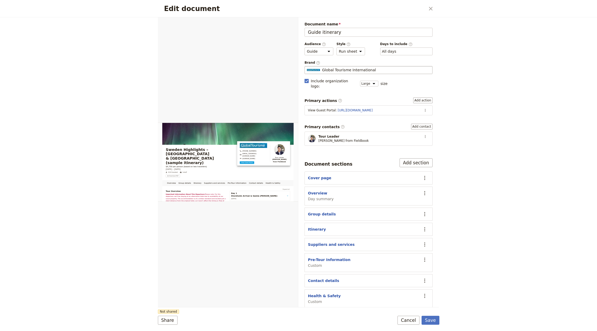
click at [324, 71] on span "Global Tourisme International" at bounding box center [349, 69] width 54 height 5
click at [307, 66] on input "Global Tourisme International" at bounding box center [307, 66] width 0 height 0
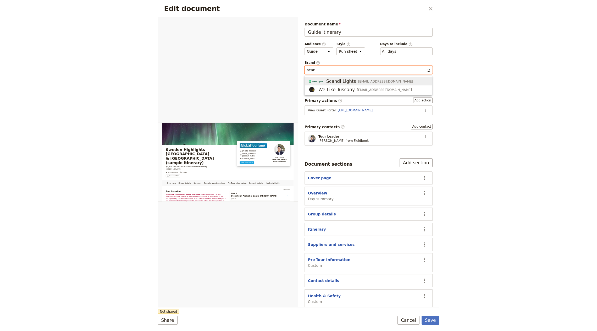
type input "Scandi Lights"
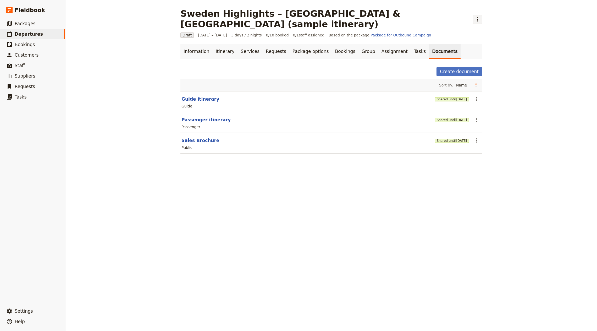
click at [475, 16] on icon "Actions" at bounding box center [478, 19] width 6 height 6
click at [447, 28] on span "Clone this departure" at bounding box center [446, 25] width 37 height 5
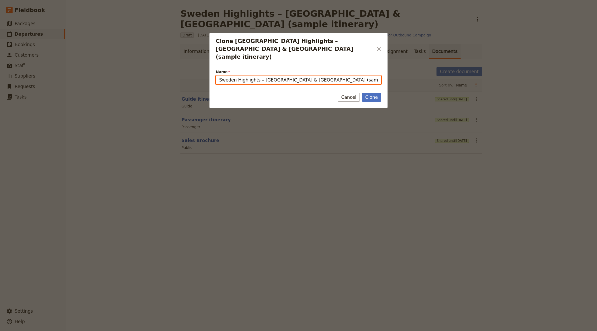
drag, startPoint x: 261, startPoint y: 69, endPoint x: 261, endPoint y: 73, distance: 4.5
click at [261, 75] on input "Sweden Highlights – [GEOGRAPHIC_DATA] & [GEOGRAPHIC_DATA] (sample itinerary) (c…" at bounding box center [299, 79] width 166 height 9
paste input "Amalfi Coast D.O.C.: An Unforgettable 3-Day Trip"
type input "Amalfi Coast D.O.C.: An Unforgettable 3-Day Trip"
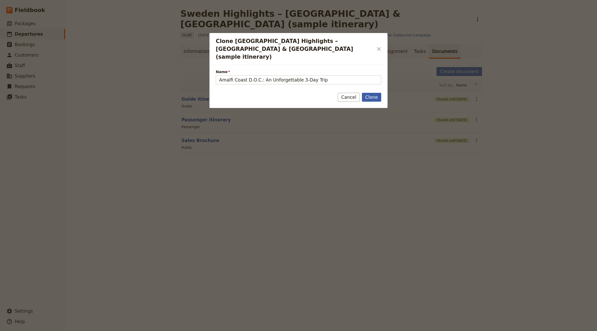
click at [370, 93] on button "Clone" at bounding box center [371, 97] width 19 height 9
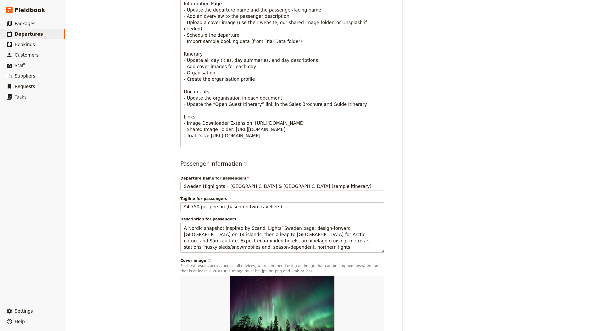
scroll to position [240, 0]
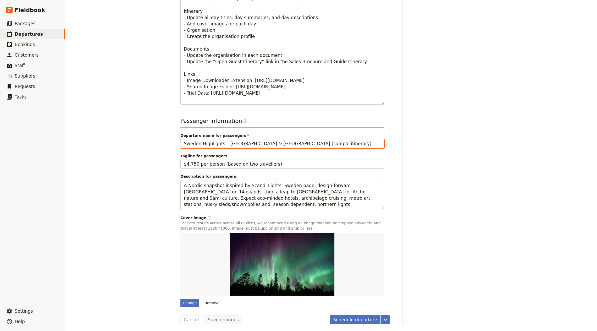
drag, startPoint x: 239, startPoint y: 142, endPoint x: 286, endPoint y: 145, distance: 47.0
click at [239, 142] on input "Sweden Highlights – [GEOGRAPHIC_DATA] & [GEOGRAPHIC_DATA] (sample itinerary)" at bounding box center [282, 143] width 204 height 9
paste input "Amalfi Coast D.O.C.: An Unforgettable 3-Day Trip"
type input "Amalfi Coast D.O.C.: An Unforgettable 3-Day Trip"
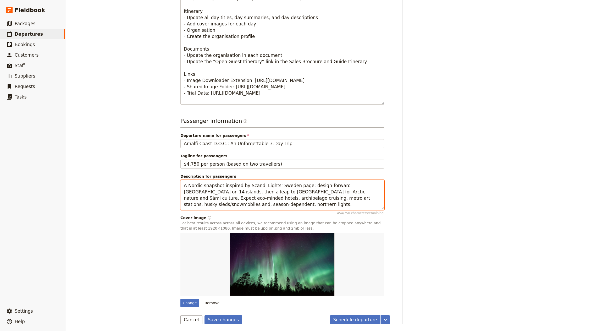
click at [274, 193] on textarea "A Nordic snapshot inspired by Scandi Lights’ Sweden page: design-forward [GEOGR…" at bounding box center [282, 195] width 204 height 30
click at [248, 205] on textarea "A Nordic snapshot inspired by Scandi Lights’ Sweden page: design-forward [GEOGR…" at bounding box center [282, 195] width 204 height 30
paste textarea "Explore the Amalfi Coast over three days blending food, wine and culture. Begin…"
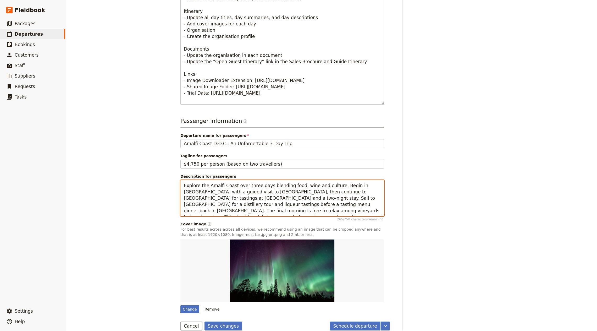
type textarea "Explore the Amalfi Coast over three days blending food, wine and culture. Begin…"
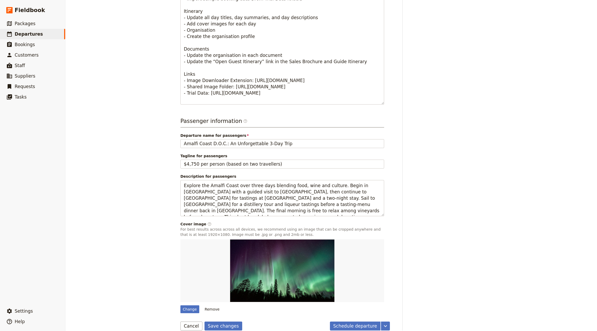
click at [218, 319] on form "Departure information Departure name / reference code Amalfi Coast D.O.C.: An U…" at bounding box center [285, 73] width 210 height 514
click at [218, 321] on button "Save changes" at bounding box center [224, 325] width 38 height 9
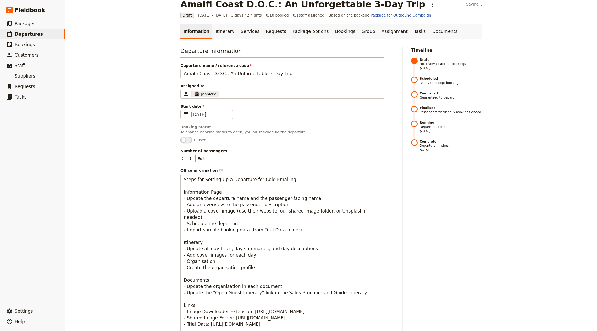
scroll to position [0, 0]
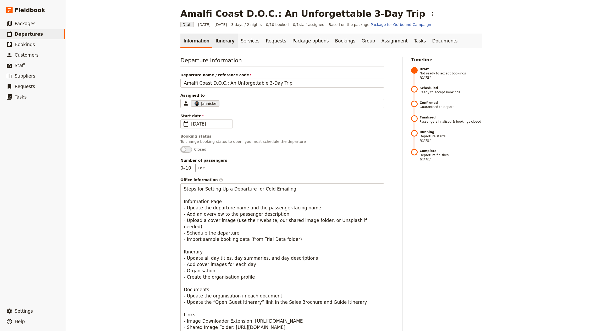
click at [218, 38] on link "Itinerary" at bounding box center [224, 41] width 25 height 15
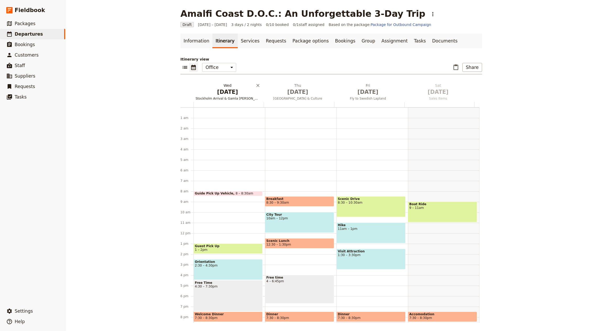
scroll to position [36, 0]
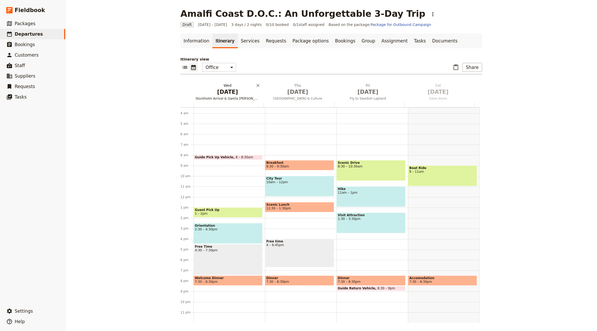
click at [233, 83] on h2 "[DATE] Stockholm Arrival & Gamla [PERSON_NAME]" at bounding box center [228, 89] width 64 height 13
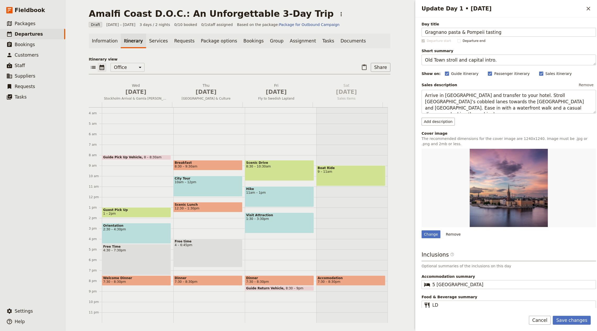
type input "Gragnano pasta & Pompeii tasting"
drag, startPoint x: 488, startPoint y: 60, endPoint x: 589, endPoint y: 80, distance: 103.3
click at [488, 60] on textarea "Old Town stroll and capital intro." at bounding box center [509, 59] width 174 height 11
paste textarea "Pasta tour, Pompeii tasting and resort check-in"
type textarea "Pasta tour, Pompeii tasting and resort check-in."
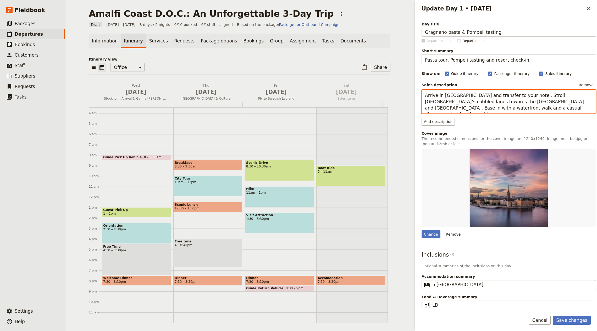
click at [482, 102] on textarea "Arrive in [GEOGRAPHIC_DATA] and transfer to your hotel. Stroll [GEOGRAPHIC_DATA…" at bounding box center [509, 101] width 174 height 23
paste textarea "Start your journey with a guided tour of the renowned Pastificio dei Campi in […"
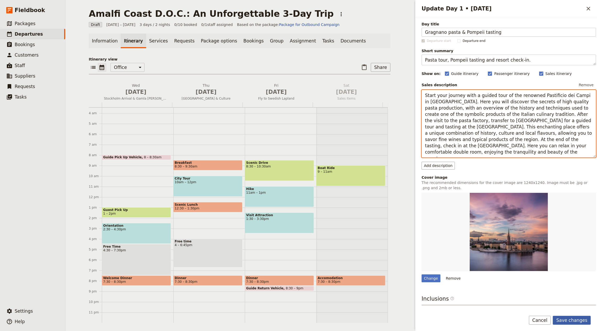
type textarea "Start your journey with a guided tour of the renowned Pastificio dei Campi in […"
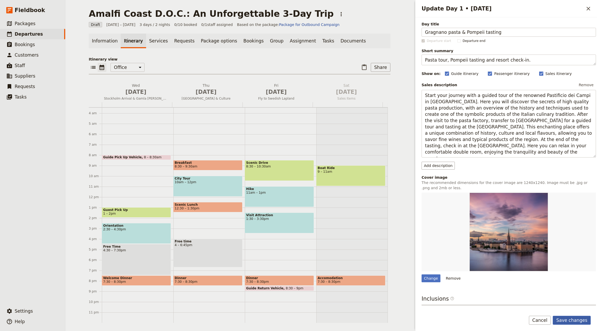
click at [574, 319] on button "Save changes" at bounding box center [572, 320] width 38 height 9
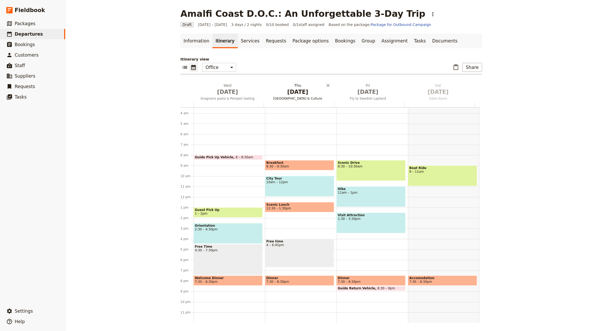
click at [293, 95] on span "[DATE]" at bounding box center [298, 92] width 64 height 8
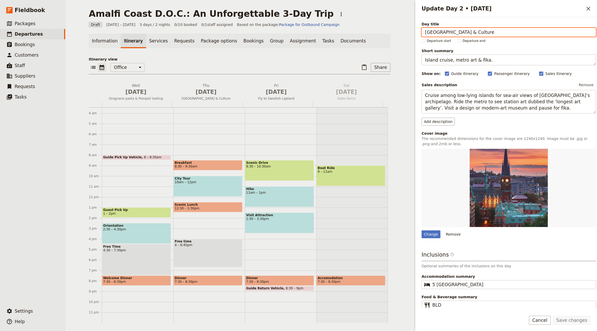
click at [510, 28] on input "[GEOGRAPHIC_DATA] & Culture" at bounding box center [509, 32] width 174 height 9
paste input "Ischia distillery & tasting-menu dinner"
type input "Ischia distillery & tasting-menu dinner"
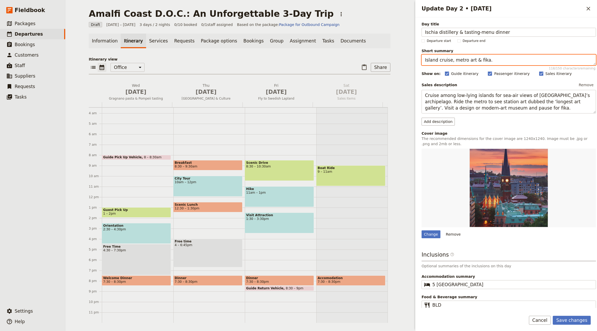
drag, startPoint x: 474, startPoint y: 61, endPoint x: 511, endPoint y: 63, distance: 37.0
click at [474, 61] on textarea "Island cruise, metro art & fika." at bounding box center [509, 59] width 174 height 11
paste textarea "Ferry to [GEOGRAPHIC_DATA], distillery visit, dinner in [GEOGRAPHIC_DATA]"
type textarea "Ferry to [GEOGRAPHIC_DATA], distillery visit, dinner in [GEOGRAPHIC_DATA]."
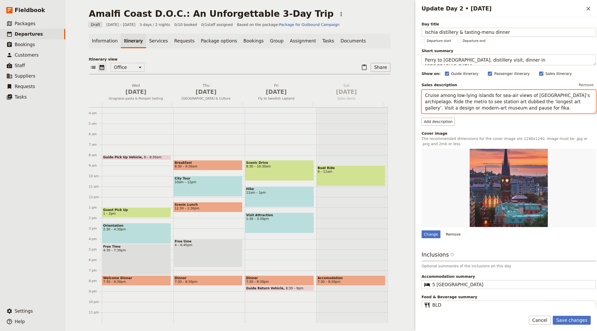
drag, startPoint x: 492, startPoint y: 100, endPoint x: 498, endPoint y: 104, distance: 7.6
click at [492, 100] on textarea "Cruise among low-lying islands for sea-air views of [GEOGRAPHIC_DATA]’s archipe…" at bounding box center [509, 101] width 174 height 23
paste textarea "After a hearty breakfast, take the ferry from [GEOGRAPHIC_DATA] to [GEOGRAPHIC_…"
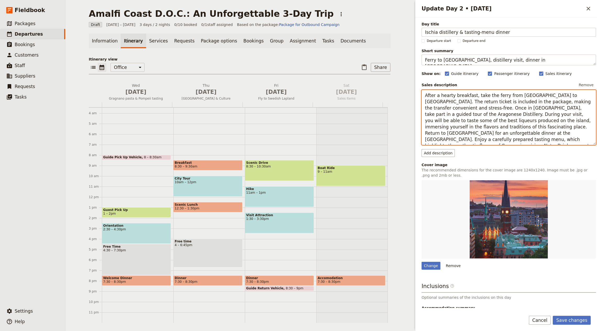
type textarea "After a hearty breakfast, take the ferry from [GEOGRAPHIC_DATA] to [GEOGRAPHIC_…"
click at [571, 325] on div "Save changes Cancel" at bounding box center [506, 323] width 182 height 15
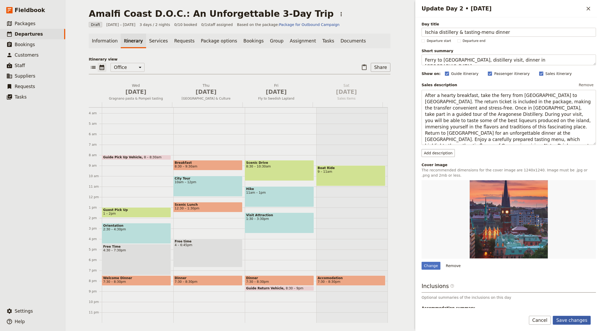
click at [572, 316] on button "Save changes" at bounding box center [572, 320] width 38 height 9
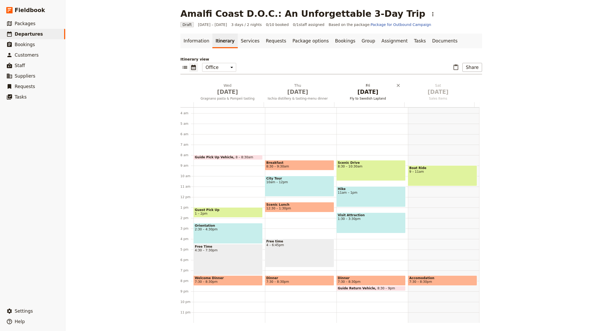
click at [361, 92] on span "[DATE]" at bounding box center [368, 92] width 64 height 8
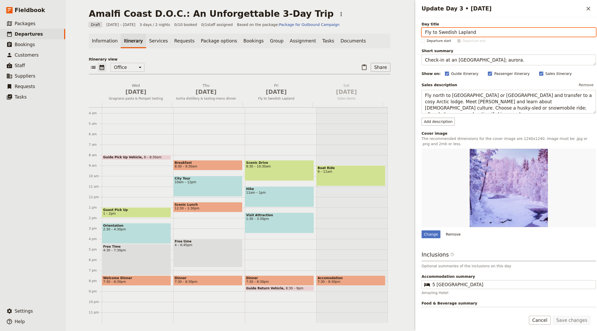
click at [461, 35] on input "Fly to Swedish Lapland" at bounding box center [509, 32] width 174 height 9
paste input "Relax & depart"
type input "Relax & depart"
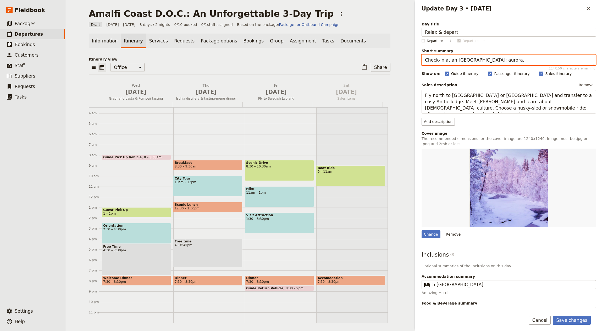
drag, startPoint x: 471, startPoint y: 61, endPoint x: 546, endPoint y: 62, distance: 74.6
click at [471, 61] on textarea "Check-in at an [GEOGRAPHIC_DATA]; aurora." at bounding box center [509, 59] width 174 height 11
paste textarea "Relax at [GEOGRAPHIC_DATA] before check-out and departure"
type textarea "Relax at [GEOGRAPHIC_DATA] before check-out and departure."
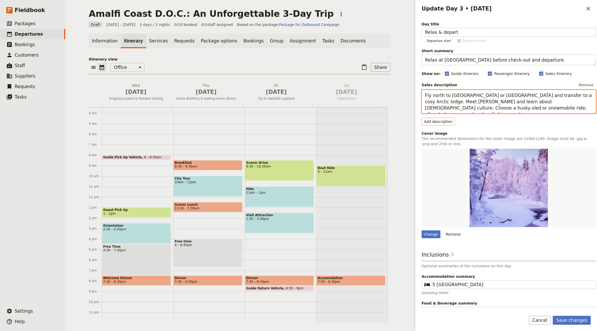
click at [480, 93] on textarea "Fly north to [GEOGRAPHIC_DATA] or [GEOGRAPHIC_DATA] and transfer to a cosy Arct…" at bounding box center [509, 101] width 174 height 23
paste textarea "Enjoy the morning at [GEOGRAPHIC_DATA]. You can choose to relax in the resort's…"
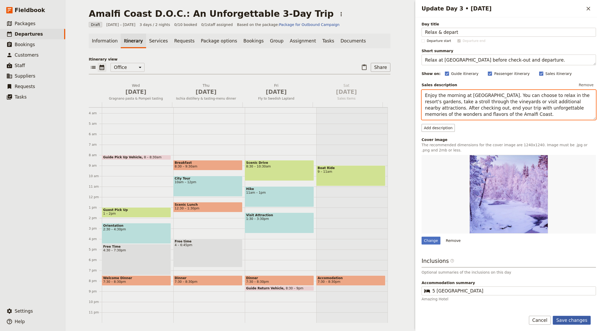
type textarea "Enjoy the morning at [GEOGRAPHIC_DATA]. You can choose to relax in the resort's…"
click at [576, 320] on button "Save changes" at bounding box center [572, 320] width 38 height 9
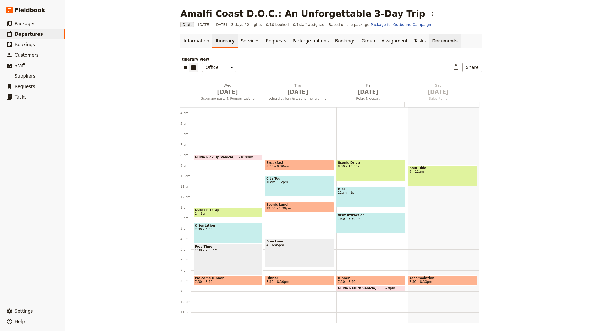
click at [429, 38] on link "Documents" at bounding box center [445, 41] width 32 height 15
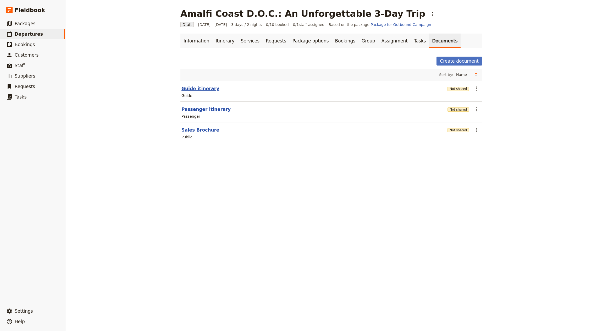
click at [203, 86] on button "Guide itinerary" at bounding box center [200, 88] width 38 height 6
select select "STAFF"
select select "RUN_SHEET"
select select "LARGE"
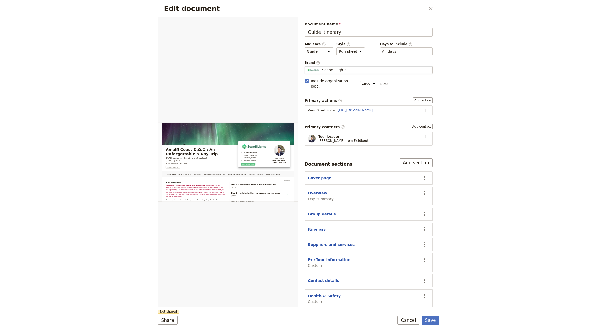
click at [325, 69] on span "Scandi Lights" at bounding box center [334, 69] width 25 height 5
click at [307, 66] on input "Scandi Lights" at bounding box center [307, 66] width 0 height 0
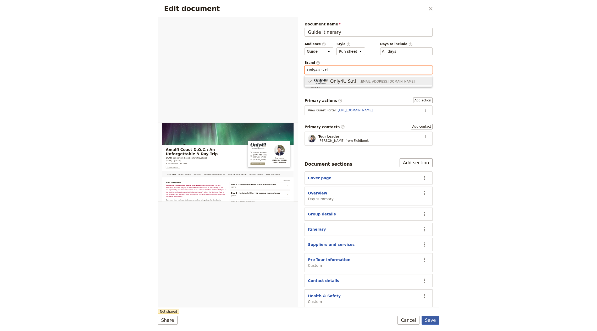
type input "Only4U S.r.l."
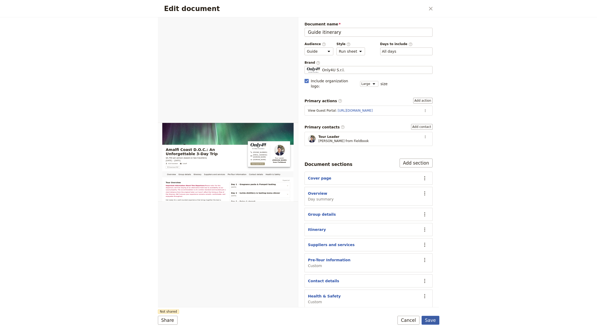
click at [432, 320] on button "Save" at bounding box center [431, 320] width 18 height 9
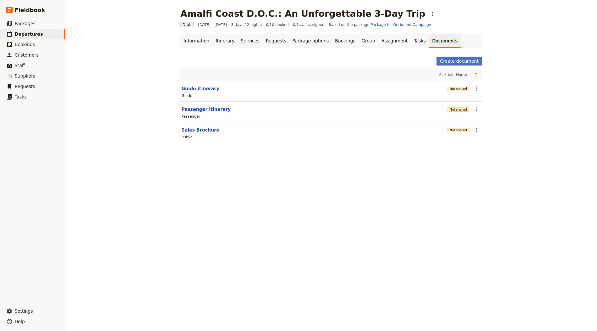
click at [201, 109] on button "Passenger itinerary" at bounding box center [205, 109] width 49 height 6
select select "PASSENGER"
select select "RUN_SHEET"
select select "LARGE"
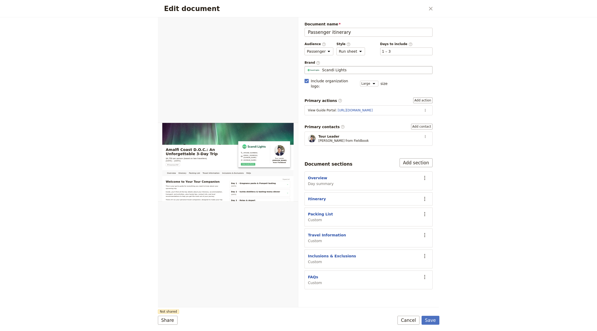
click at [342, 67] on span "Scandi Lights" at bounding box center [334, 69] width 25 height 5
click at [307, 66] on input "Scandi Lights" at bounding box center [307, 66] width 0 height 0
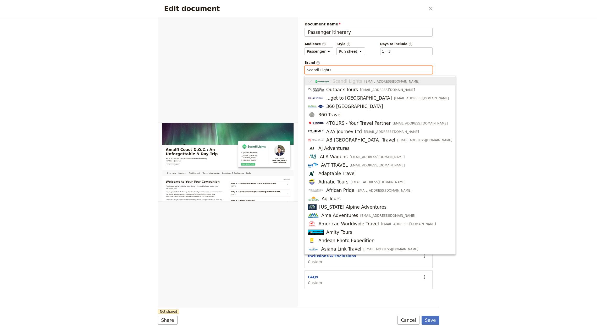
paste input "Only4U S.r.l."
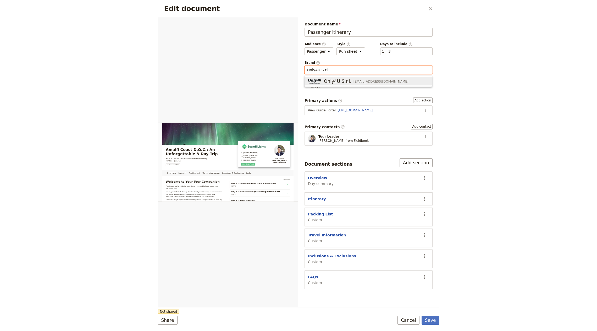
click at [364, 79] on div "Only4U S.r.l. [EMAIL_ADDRESS][DOMAIN_NAME]" at bounding box center [358, 81] width 101 height 6
type input "Only4U S.r.l."
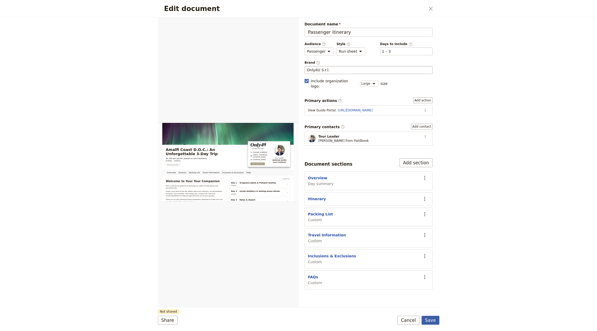
click at [429, 319] on button "Save" at bounding box center [431, 320] width 18 height 9
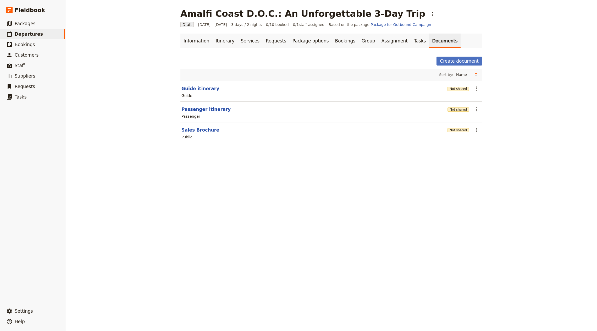
click at [189, 132] on button "Sales Brochure" at bounding box center [200, 130] width 38 height 6
select select "DEFAULT"
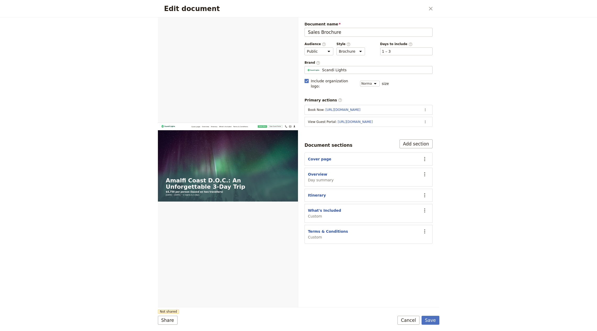
click at [345, 64] on div "Brand ​ Scandi Lights Scandi Lights" at bounding box center [369, 66] width 128 height 13
click at [344, 67] on span "Scandi Lights" at bounding box center [334, 69] width 25 height 5
click at [307, 66] on input "Scandi Lights" at bounding box center [307, 66] width 0 height 0
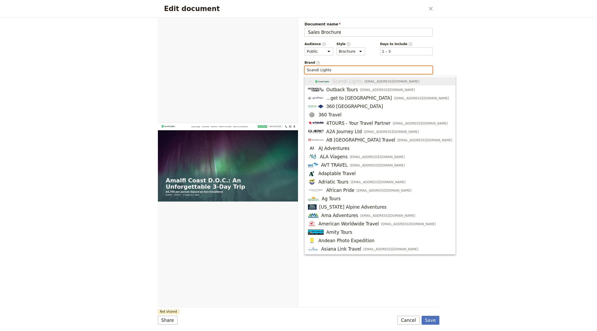
paste input "Only4U S.r.l."
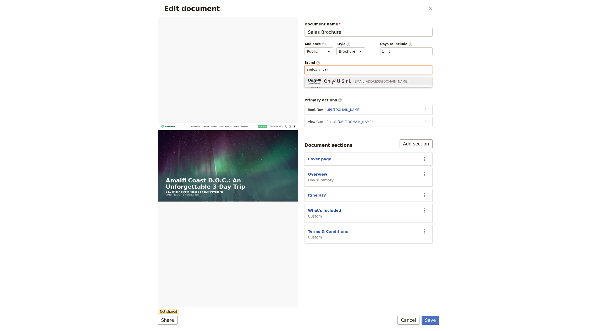
click at [338, 78] on button "Only4U S.r.l. info@only-4u.it" at bounding box center [368, 81] width 127 height 8
type input "Only4U S.r.l."
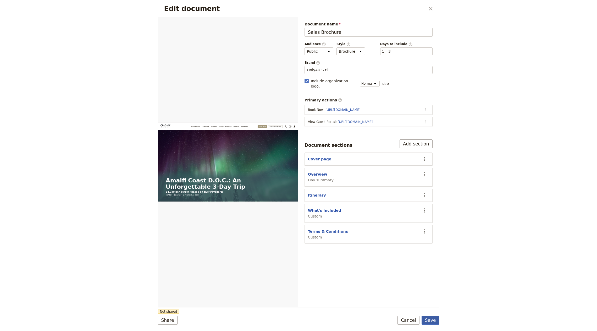
click at [432, 317] on button "Save" at bounding box center [431, 320] width 18 height 9
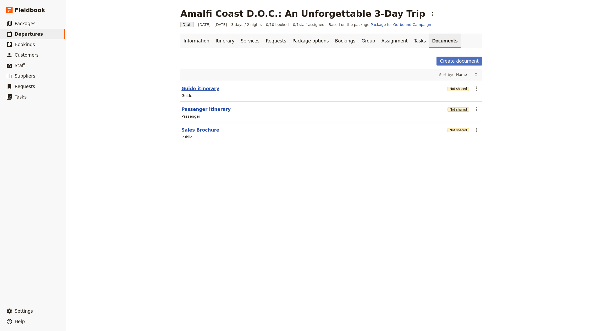
click at [202, 89] on button "Guide itinerary" at bounding box center [200, 88] width 38 height 6
select select "STAFF"
select select "RUN_SHEET"
select select "LARGE"
click at [164, 48] on div "Amalfi Coast D.O.C.: An Unforgettable 3-Day Trip ​ Draft 1 – 3 Oct 2025 3 days …" at bounding box center [331, 165] width 532 height 331
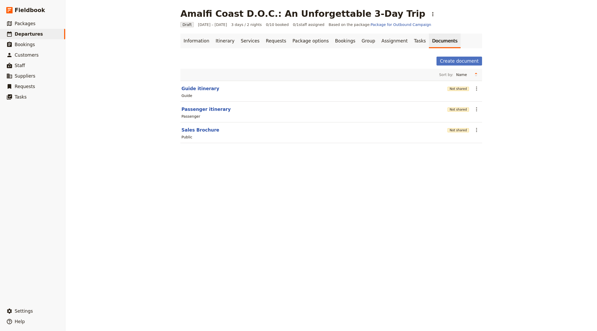
click at [177, 42] on nav "Information Itinerary Services Requests Package options Bookings Group Assignme…" at bounding box center [331, 41] width 314 height 15
click at [202, 48] on div "Information Itinerary Services Requests Package options Bookings Group Assignme…" at bounding box center [331, 92] width 302 height 116
click at [199, 43] on link "Information" at bounding box center [196, 41] width 32 height 15
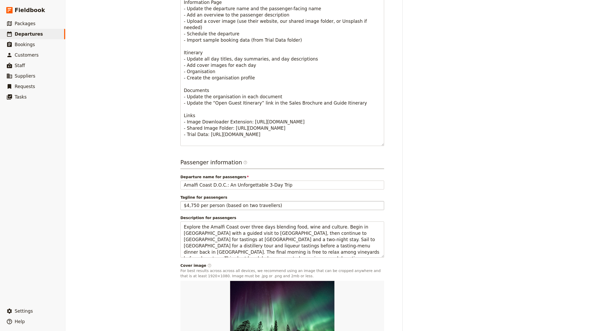
scroll to position [247, 0]
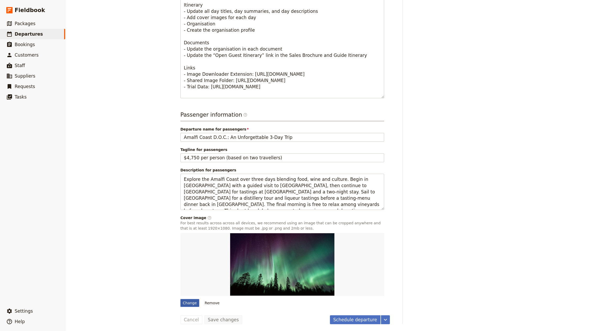
click at [185, 304] on div "Change" at bounding box center [189, 303] width 19 height 8
click at [180, 299] on input "Change" at bounding box center [180, 299] width 0 height 0
type input "C:\fakepath\tom-podmore-1zkHXas1GIo-unsplash.jpg"
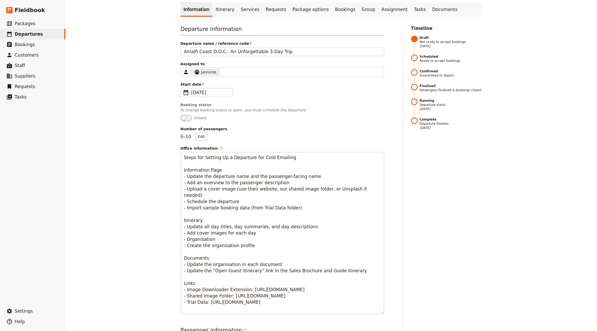
scroll to position [0, 0]
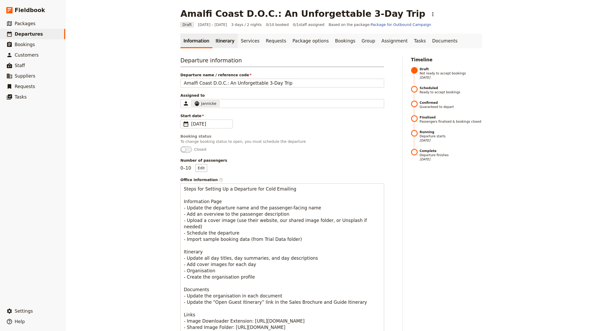
click at [222, 38] on link "Itinerary" at bounding box center [224, 41] width 25 height 15
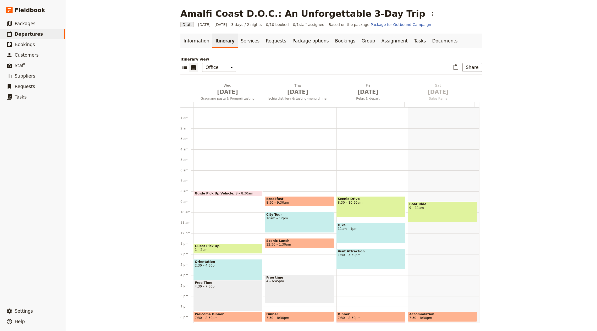
scroll to position [36, 0]
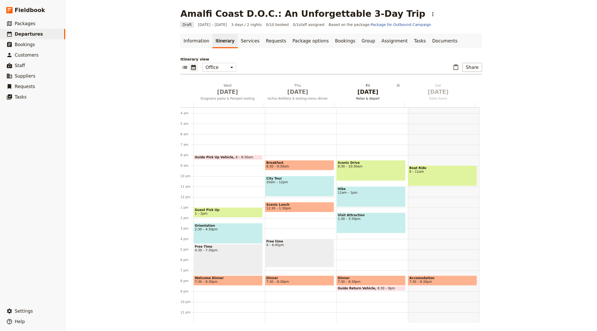
drag, startPoint x: 224, startPoint y: 93, endPoint x: 253, endPoint y: 87, distance: 29.3
click at [224, 93] on span "[DATE]" at bounding box center [228, 92] width 64 height 8
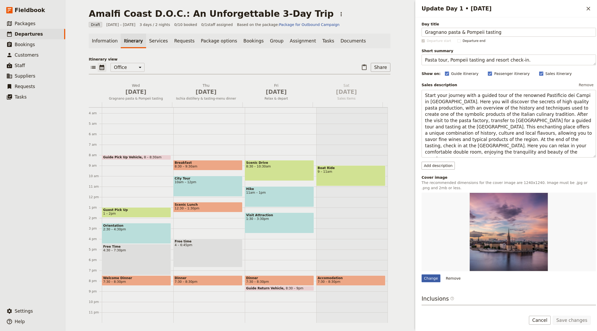
click at [422, 275] on div "Change" at bounding box center [431, 278] width 19 height 8
click at [422, 274] on input "Change" at bounding box center [421, 274] width 0 height 0
click at [209, 90] on span "[DATE]" at bounding box center [206, 92] width 64 height 8
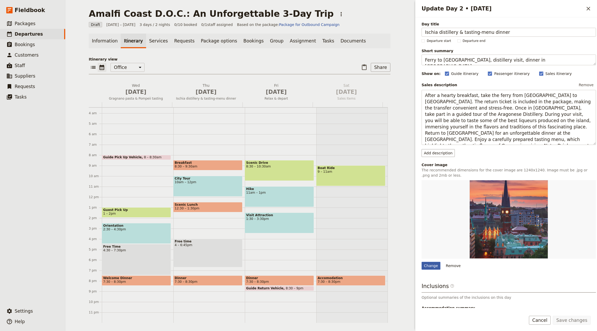
click at [435, 262] on div "Change" at bounding box center [431, 266] width 19 height 8
click at [422, 262] on input "Change" at bounding box center [421, 261] width 0 height 0
type input "C:\fakepath\jordan-steranka-z0L0mo__9bg-unsplash.jpg"
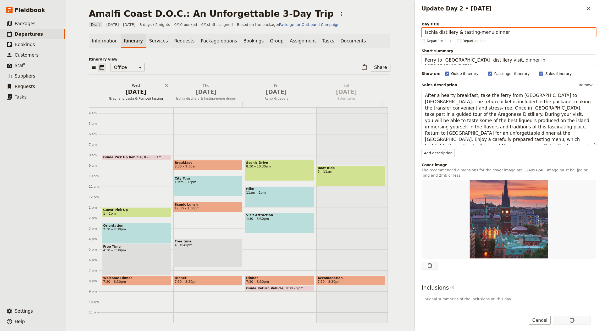
click at [135, 95] on span "[DATE]" at bounding box center [136, 92] width 64 height 8
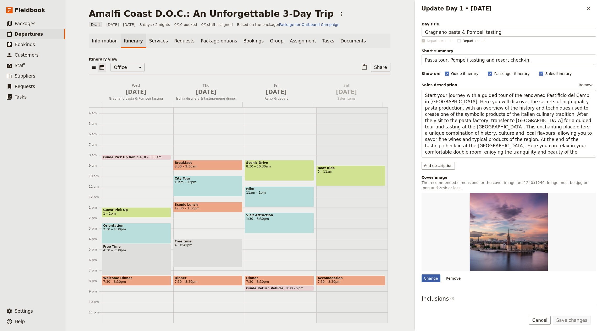
click at [432, 277] on div "Change" at bounding box center [431, 278] width 19 height 8
click at [422, 274] on input "Change" at bounding box center [421, 274] width 0 height 0
type input "C:\fakepath\reiseuhu-Qw-K23N1V4s-unsplash.jpg"
drag, startPoint x: 259, startPoint y: 90, endPoint x: 297, endPoint y: 112, distance: 43.4
click at [259, 90] on span "[DATE]" at bounding box center [276, 92] width 64 height 8
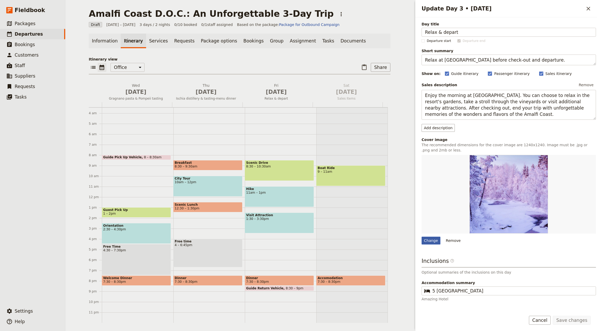
click at [427, 236] on div "Change" at bounding box center [431, 240] width 19 height 8
click at [422, 236] on input "Change" at bounding box center [421, 236] width 0 height 0
type input "C:\fakepath\nellia-kurme-0kVnoA6Thgs-unsplash.jpg"
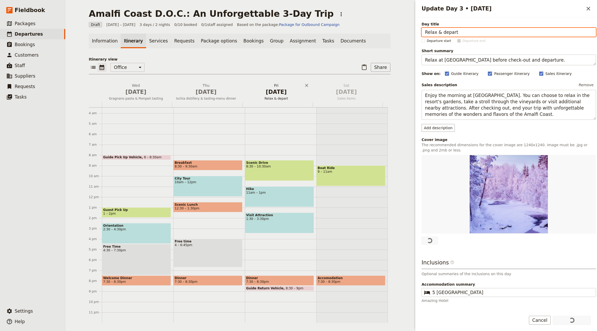
click at [274, 85] on h2 "Fri Oct 3 Relax & depart" at bounding box center [276, 89] width 64 height 13
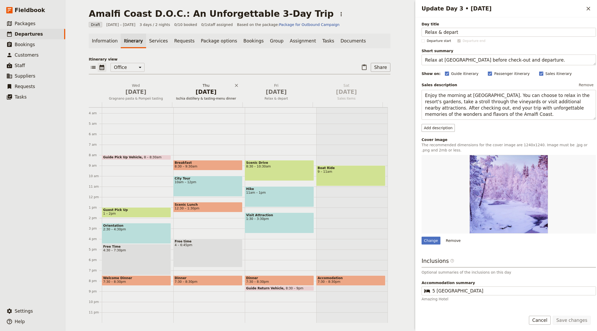
click at [208, 96] on button "Thu Oct 2 Ischia distillery & tasting-menu dinner" at bounding box center [207, 92] width 70 height 19
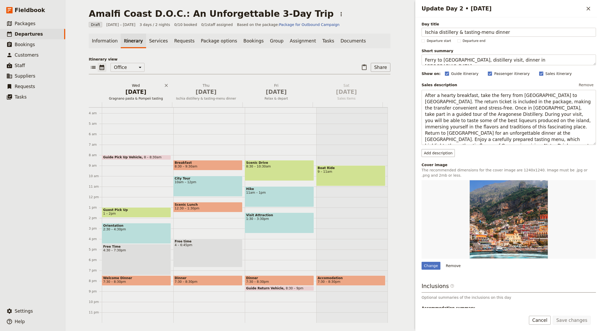
click at [142, 93] on span "[DATE]" at bounding box center [136, 92] width 64 height 8
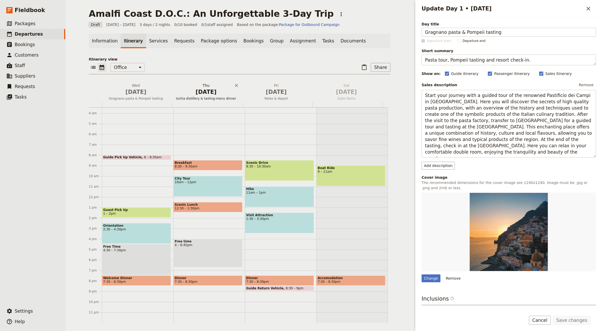
click at [205, 94] on span "[DATE]" at bounding box center [206, 92] width 64 height 8
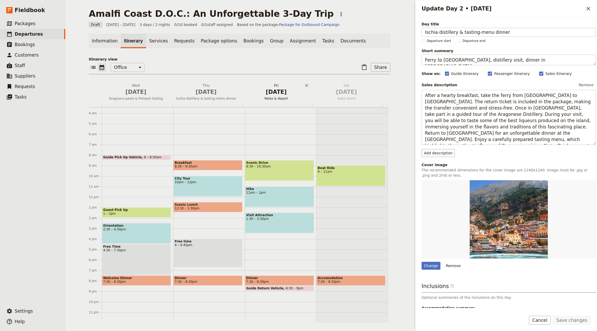
click at [269, 88] on span "[DATE]" at bounding box center [276, 92] width 64 height 8
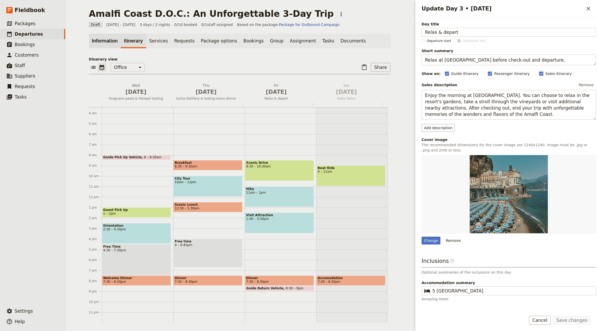
click at [101, 42] on link "Information" at bounding box center [105, 41] width 32 height 15
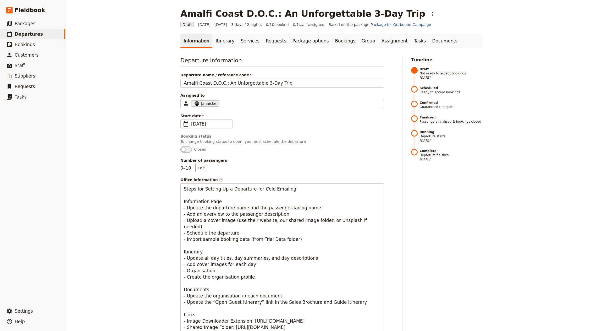
click at [438, 43] on ul "Information Itinerary Services Requests Package options Bookings Group Assignme…" at bounding box center [331, 41] width 302 height 15
click at [439, 36] on ul "Information Itinerary Services Requests Package options Bookings Group Assignme…" at bounding box center [331, 41] width 302 height 15
click at [411, 38] on link "Tasks" at bounding box center [420, 41] width 18 height 15
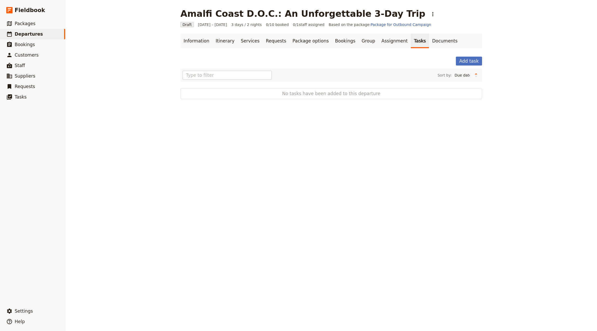
click at [411, 43] on link "Tasks" at bounding box center [420, 41] width 18 height 15
click at [430, 44] on link "Documents" at bounding box center [445, 41] width 32 height 15
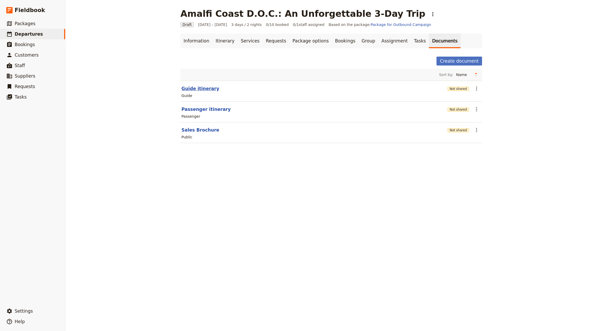
click at [190, 87] on button "Guide itinerary" at bounding box center [200, 88] width 38 height 6
select select "STAFF"
select select "RUN_SHEET"
select select "LARGE"
click at [457, 107] on button "Not shared" at bounding box center [458, 109] width 21 height 4
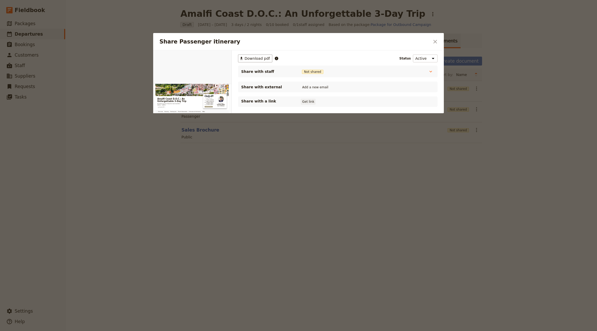
click at [312, 102] on button "Get link" at bounding box center [308, 102] width 15 height 6
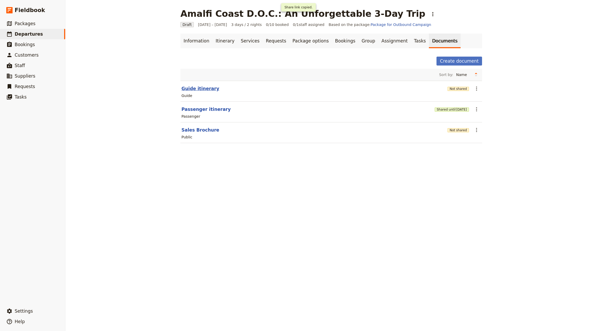
click at [202, 91] on button "Guide itinerary" at bounding box center [200, 88] width 38 height 6
select select "STAFF"
select select "RUN_SHEET"
select select "LARGE"
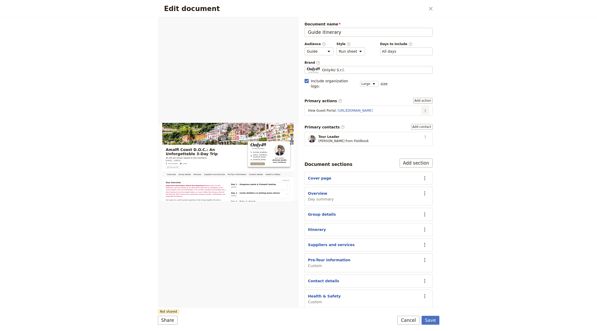
click at [427, 108] on icon "Actions" at bounding box center [425, 110] width 4 height 4
click at [424, 115] on span "Edit action" at bounding box center [412, 114] width 27 height 5
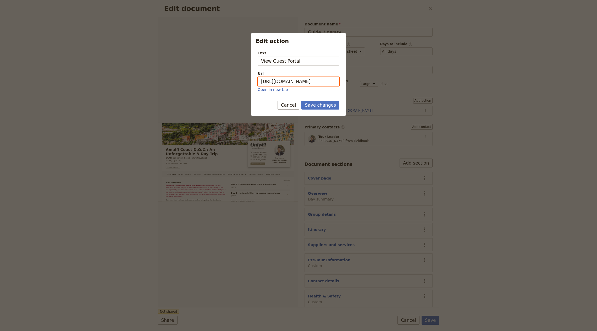
click at [316, 78] on input "https://trips.fieldbook.com/d/TPfYgjKvvaWM9MIlaLu1U" at bounding box center [299, 81] width 82 height 9
paste input "MFYZAJEdxpUz7ElobaEnz"
type input "https://trips.fieldbook.com/d/MFYZAJEdxpUz7ElobaEnz"
drag, startPoint x: 317, startPoint y: 106, endPoint x: 323, endPoint y: 111, distance: 8.4
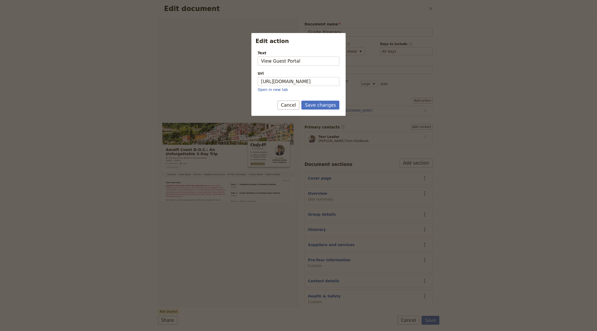
click at [317, 106] on button "Save changes" at bounding box center [320, 105] width 38 height 9
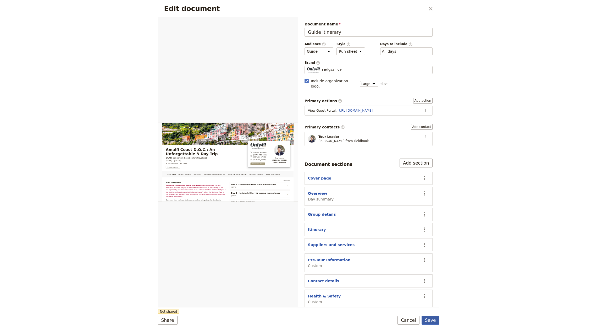
click at [429, 320] on button "Save" at bounding box center [431, 320] width 18 height 9
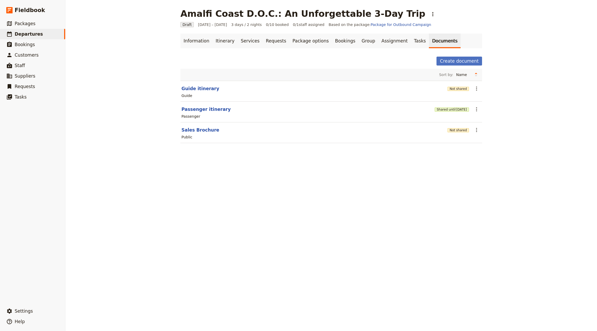
click at [198, 125] on section "Sales Brochure Not shared ​ Public" at bounding box center [331, 132] width 302 height 21
click at [199, 128] on button "Sales Brochure" at bounding box center [200, 130] width 38 height 6
select select "DEFAULT"
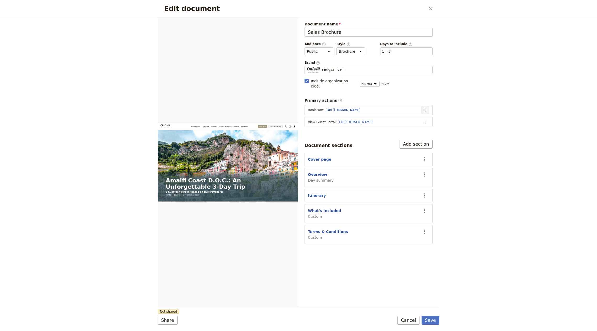
click at [428, 106] on button "​" at bounding box center [425, 110] width 8 height 8
click at [426, 118] on button "​" at bounding box center [425, 122] width 8 height 8
click at [414, 125] on span "Edit action" at bounding box center [404, 126] width 42 height 5
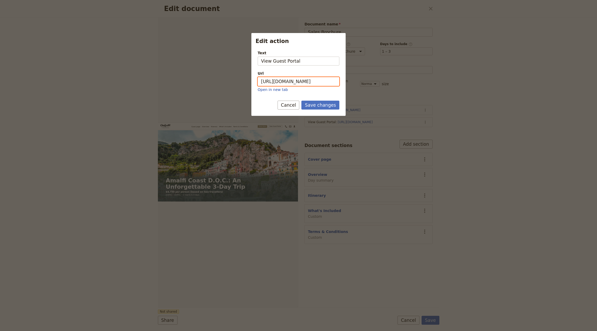
click at [306, 83] on input "https://trips.fieldbook.com/d/TPfYgjKvvaWM9MIlaLu1U" at bounding box center [299, 81] width 82 height 9
paste input "MFYZAJEdxpUz7ElobaEnz"
type input "https://trips.fieldbook.com/d/MFYZAJEdxpUz7ElobaEnz"
click at [321, 105] on button "Save changes" at bounding box center [320, 105] width 38 height 9
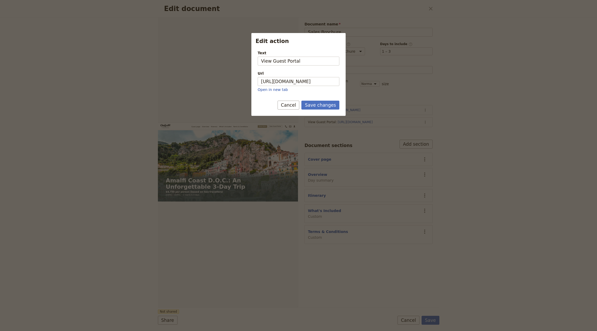
scroll to position [0, 0]
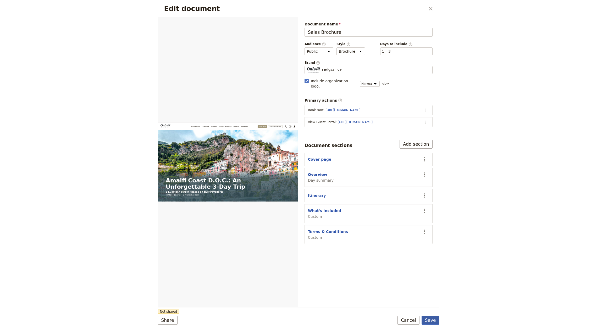
click at [434, 319] on button "Save" at bounding box center [431, 320] width 18 height 9
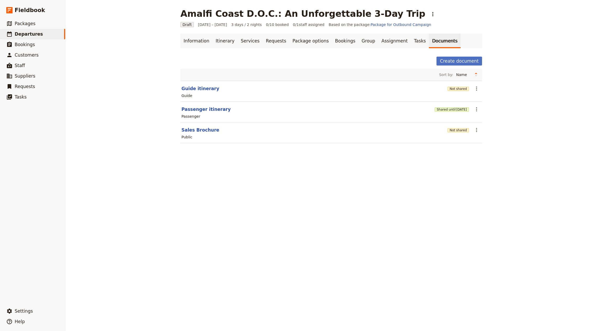
click at [448, 112] on div "Shared until 3 Nov 2025" at bounding box center [452, 109] width 34 height 9
click at [456, 109] on span "[DATE]" at bounding box center [461, 109] width 11 height 4
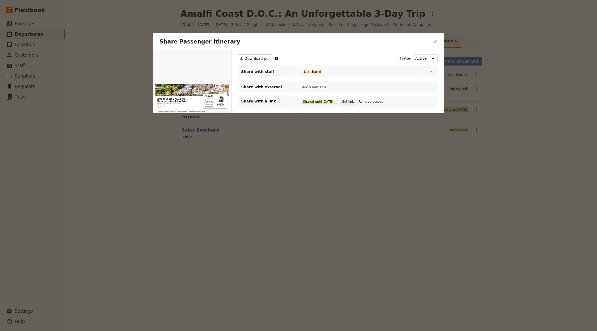
click at [353, 101] on button "Get link" at bounding box center [347, 102] width 15 height 6
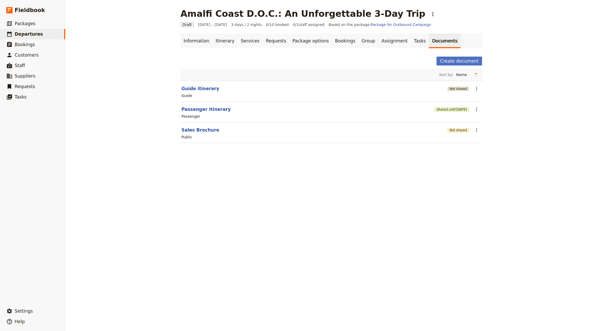
click at [455, 87] on button "Not shared" at bounding box center [458, 89] width 21 height 4
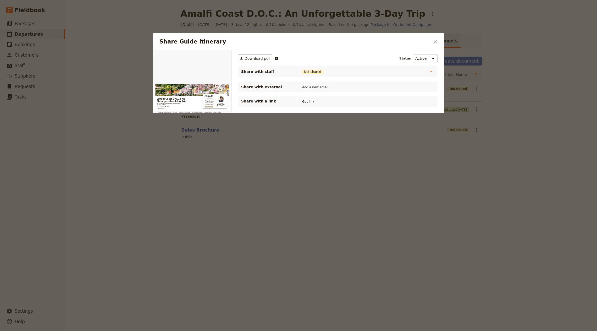
click at [306, 104] on div "Share with a link Get link" at bounding box center [337, 101] width 193 height 6
click at [310, 101] on button "Get link" at bounding box center [308, 102] width 15 height 6
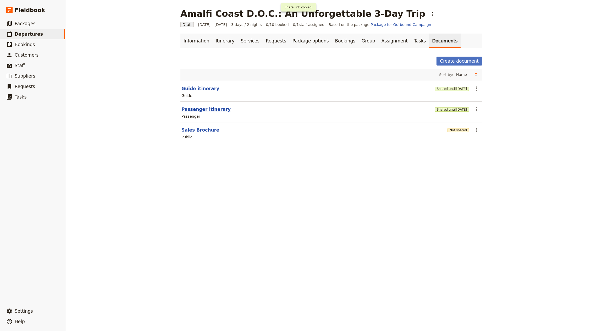
click at [192, 107] on button "Passenger itinerary" at bounding box center [205, 109] width 49 height 6
select select "PASSENGER"
select select "RUN_SHEET"
select select "LARGE"
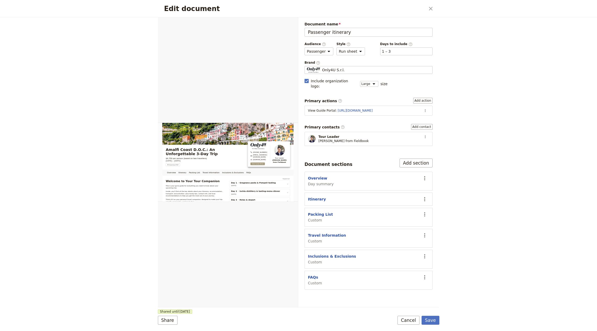
click at [430, 132] on section "Tour Leader Jeff from Fieldbook ​" at bounding box center [369, 139] width 128 height 14
click at [426, 108] on icon "Actions" at bounding box center [425, 110] width 4 height 4
click at [408, 117] on span "Edit action" at bounding box center [409, 114] width 20 height 5
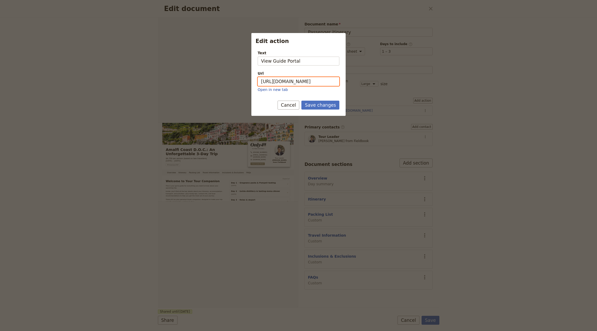
click at [302, 85] on div "Url https://trips.fieldbook.com/d/q3Qjbrhc9Uilf57dxPUCV Open in new tab" at bounding box center [299, 81] width 82 height 21
click at [300, 82] on input "https://trips.fieldbook.com/d/q3Qjbrhc9Uilf57dxPUCV" at bounding box center [299, 81] width 82 height 9
paste input "YoUjvac5L6fH1DUErdq59"
type input "https://trips.fieldbook.com/d/YoUjvac5L6fH1DUErdq59"
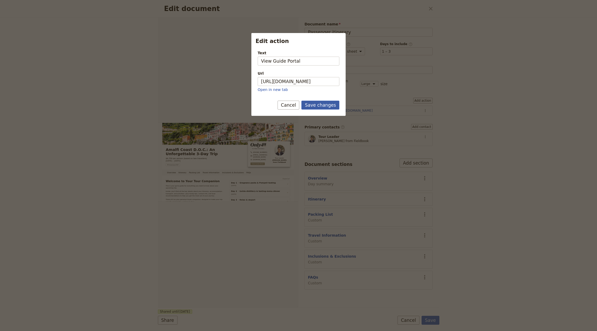
click at [317, 107] on button "Save changes" at bounding box center [320, 105] width 38 height 9
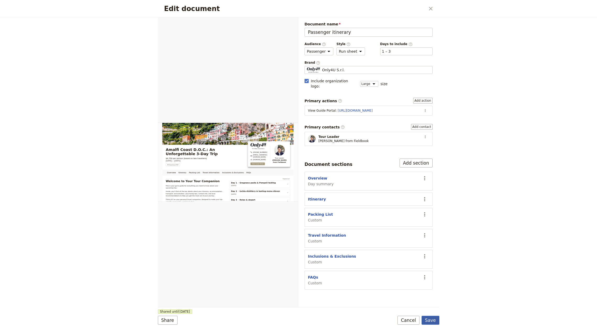
click at [426, 316] on button "Save" at bounding box center [431, 320] width 18 height 9
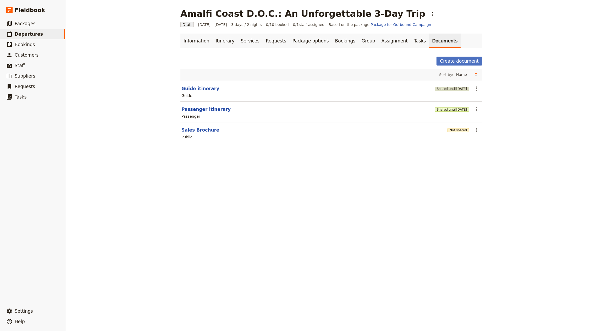
click at [456, 87] on span "[DATE]" at bounding box center [461, 89] width 11 height 4
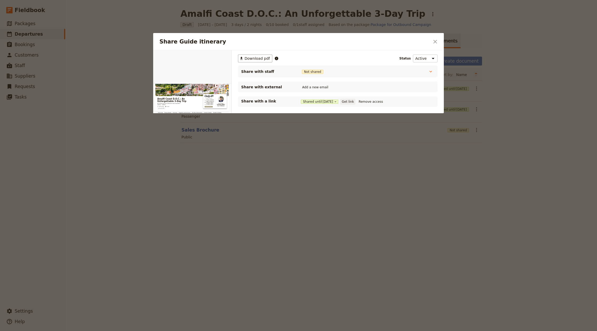
click at [354, 100] on button "Get link" at bounding box center [347, 102] width 15 height 6
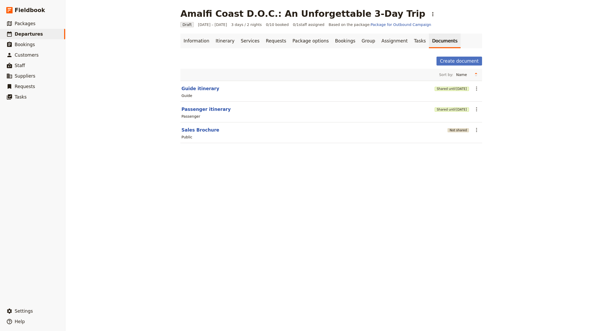
click at [452, 129] on button "Not shared" at bounding box center [458, 130] width 21 height 4
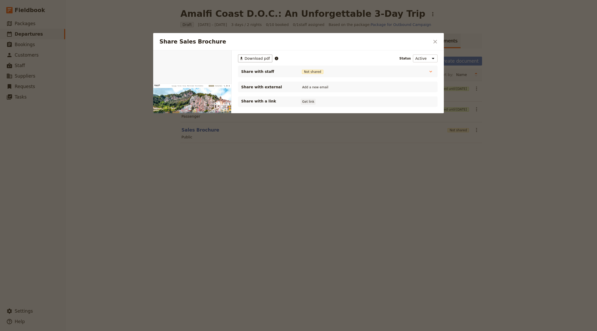
click at [307, 101] on button "Get link" at bounding box center [308, 102] width 15 height 6
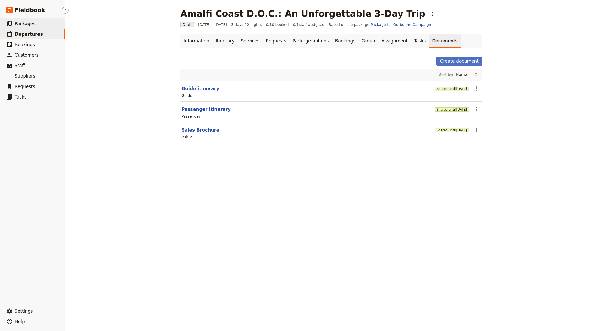
click at [31, 28] on link "​ Packages" at bounding box center [32, 23] width 65 height 10
select select "UPDATED_AT"
click at [335, 40] on link "Bookings" at bounding box center [345, 41] width 26 height 15
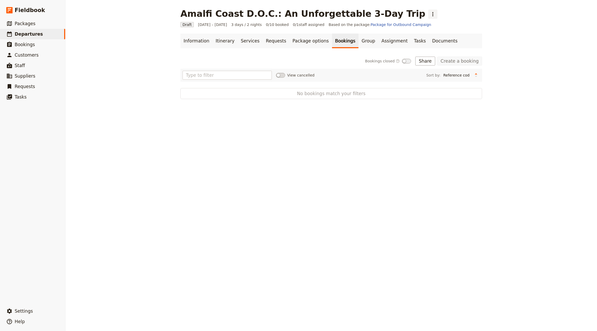
click at [430, 16] on icon "Actions" at bounding box center [433, 14] width 6 height 6
click at [399, 39] on span "Schedule departure" at bounding box center [397, 41] width 36 height 5
click at [411, 59] on button "Import bookings" at bounding box center [413, 61] width 43 height 9
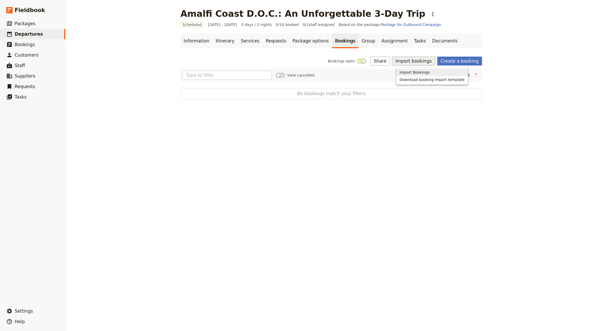
click at [418, 75] on button "Import Bookings" at bounding box center [431, 72] width 71 height 7
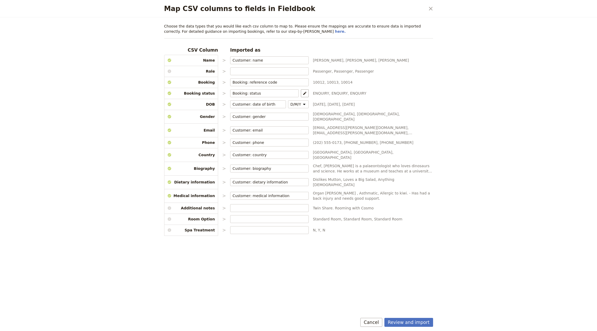
click at [416, 329] on div "Review and import Cancel" at bounding box center [299, 323] width 282 height 15
click at [416, 323] on button "Review and import" at bounding box center [408, 322] width 49 height 9
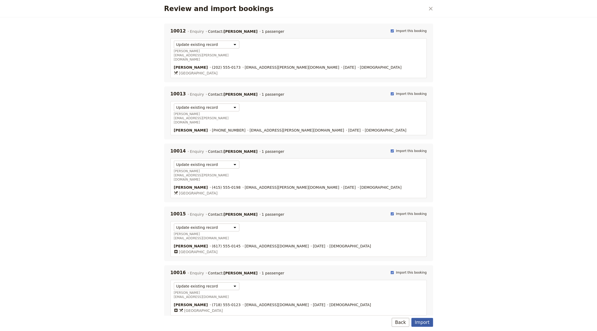
click at [421, 321] on button "Import" at bounding box center [421, 322] width 21 height 9
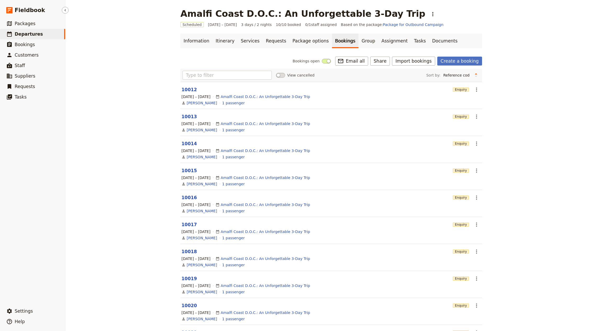
click at [22, 33] on span "Departures" at bounding box center [29, 33] width 28 height 5
select select "CREATED_AT"
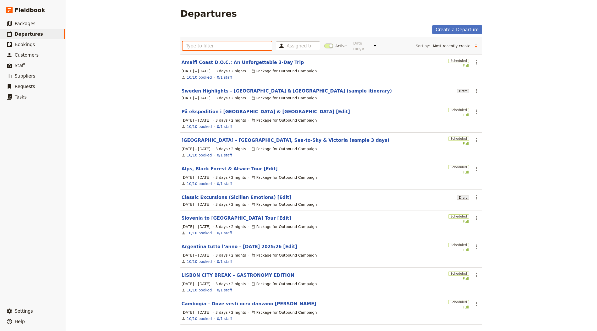
click at [225, 43] on input "text" at bounding box center [227, 45] width 89 height 9
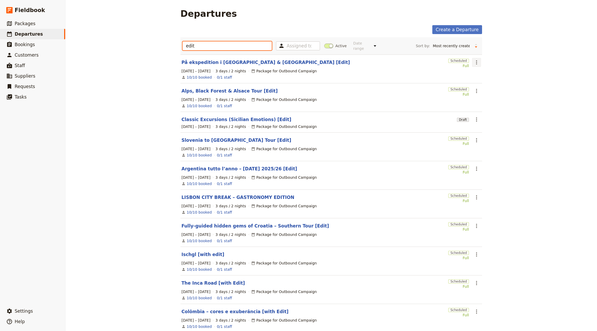
type input "edit"
click at [476, 59] on icon "Actions" at bounding box center [476, 62] width 6 height 6
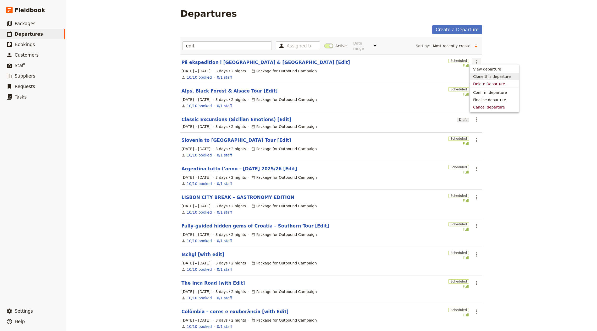
click at [478, 78] on span "Clone this departure" at bounding box center [491, 76] width 37 height 5
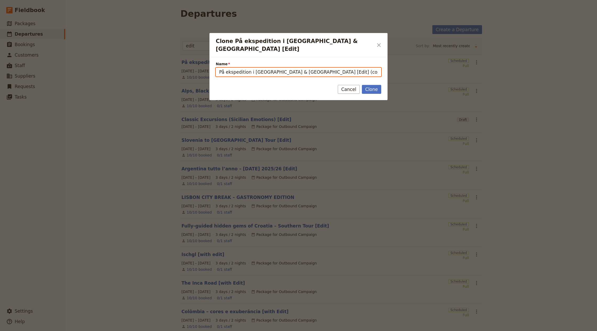
click at [299, 68] on input "På ekspedition i Botswana & Victoria Falls [Edit] (copy)" at bounding box center [299, 72] width 166 height 9
drag, startPoint x: 302, startPoint y: 66, endPoint x: 164, endPoint y: 62, distance: 138.1
click at [164, 331] on div "Clone På ekspedition i Botswana & Victoria Falls [Edit] ​ Name På ekspedition i…" at bounding box center [298, 331] width 597 height 0
paste input "Finland – Skerries, Lakes & Saunas (sample itinerary)"
drag, startPoint x: 339, startPoint y: 65, endPoint x: 400, endPoint y: 68, distance: 61.3
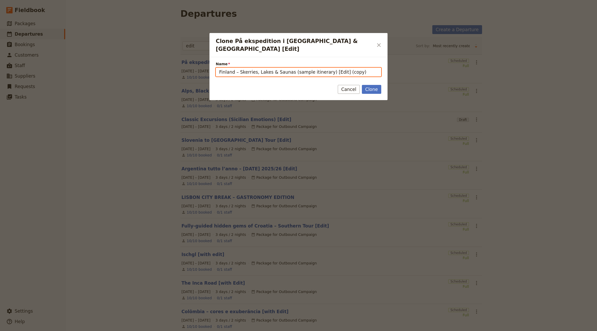
click at [400, 331] on div "Clone På ekspedition i Botswana & Victoria Falls [Edit] ​ Name Finland – Skerri…" at bounding box center [298, 331] width 597 height 0
type input "Finland – Skerries, Lakes & Saunas (sample itinerary) [Edit]"
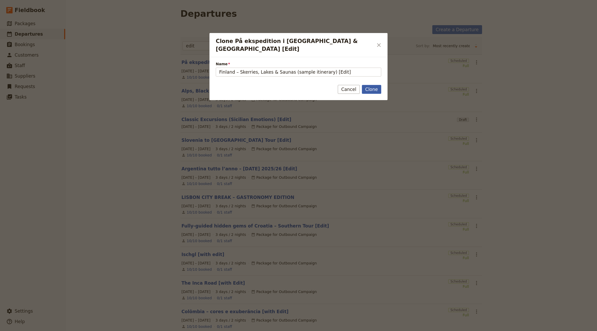
click at [372, 85] on button "Clone" at bounding box center [371, 89] width 19 height 9
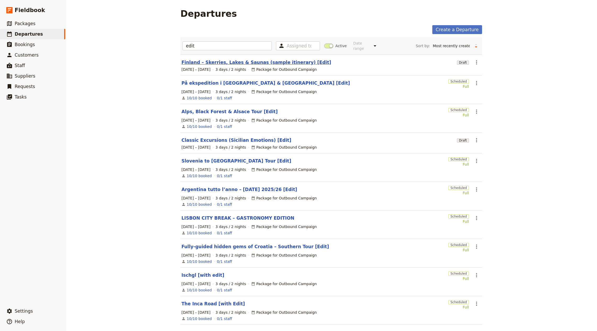
click at [219, 59] on link "Finland – Skerries, Lakes & Saunas (sample itinerary) [Edit]" at bounding box center [256, 62] width 150 height 6
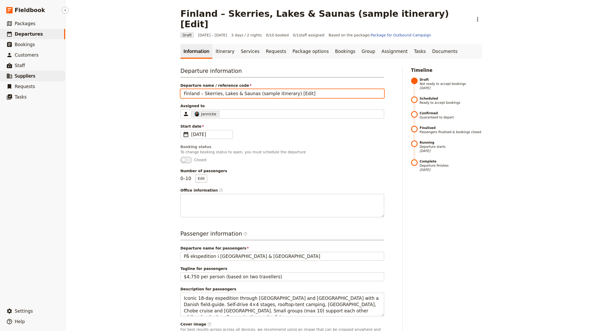
drag, startPoint x: 287, startPoint y: 83, endPoint x: 24, endPoint y: 77, distance: 262.5
click at [31, 77] on div "Fieldbook ​ ​ Fieldbook ​ ​ Packages ​ Departures ​ Bookings ​ Customers ​ Staf…" at bounding box center [298, 165] width 597 height 331
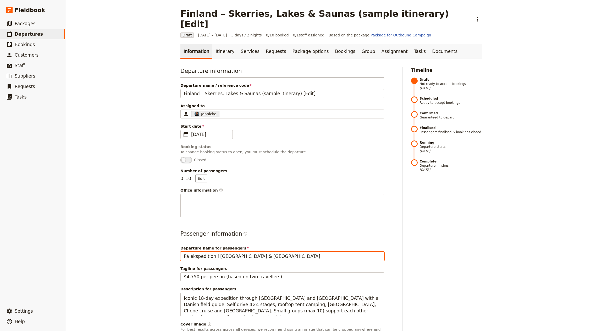
click at [217, 252] on input "På ekspedition i Botswana & Victoria Falls" at bounding box center [282, 256] width 204 height 9
paste input "Finland – Skerries, Lakes & Saunas (sample itinerary)"
type input "Finland – Skerries, Lakes & Saunas (sample itinerary)"
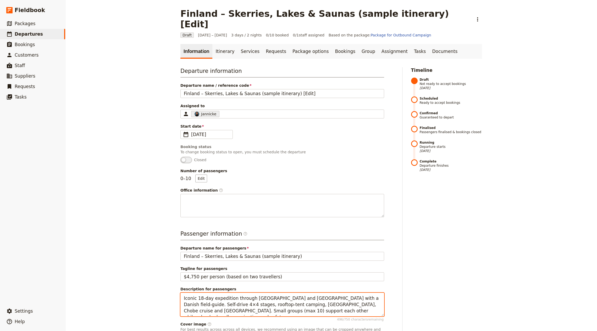
click at [285, 293] on textarea "Iconic 18-day expedition through Botswana and Zimbabwe with a Danish field-guid…" at bounding box center [282, 304] width 204 height 23
paste textarea "Finland blends vast forests, thousands of lakes and a unique Baltic archipelago…"
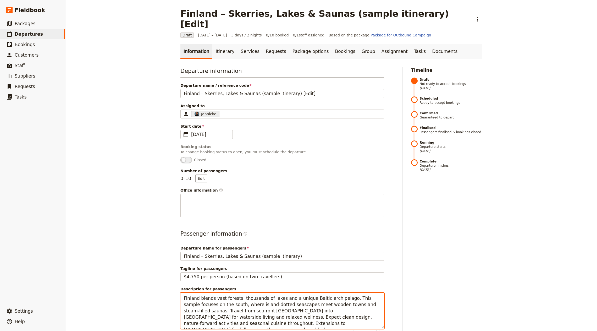
type textarea "Finland blends vast forests, thousands of lakes and a unique Baltic archipelago…"
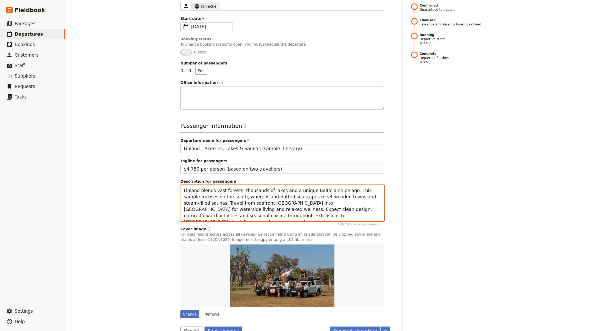
scroll to position [108, 0]
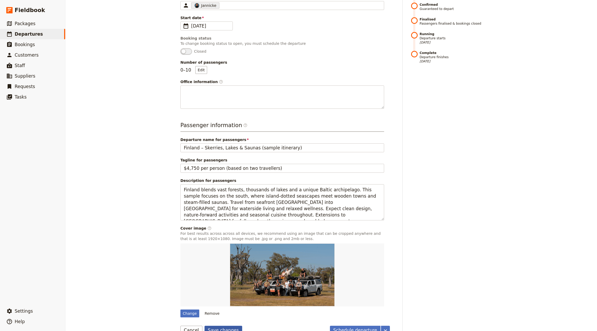
click at [216, 326] on button "Save changes" at bounding box center [224, 330] width 38 height 9
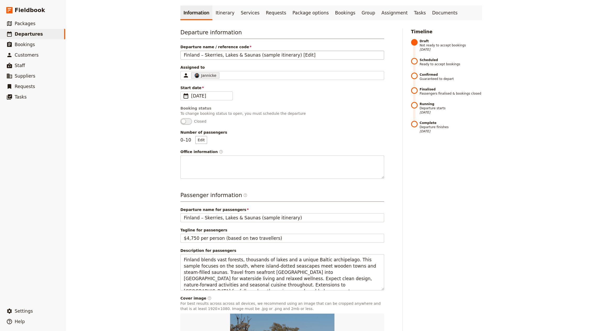
scroll to position [0, 0]
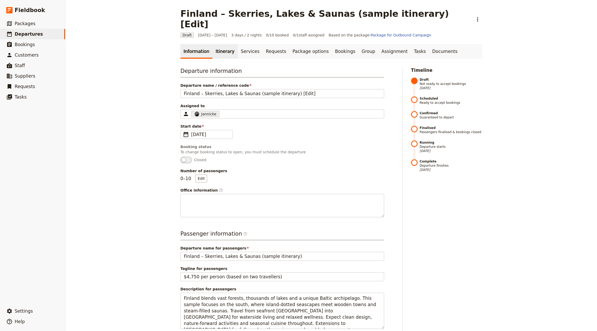
click at [219, 44] on link "Itinerary" at bounding box center [224, 51] width 25 height 15
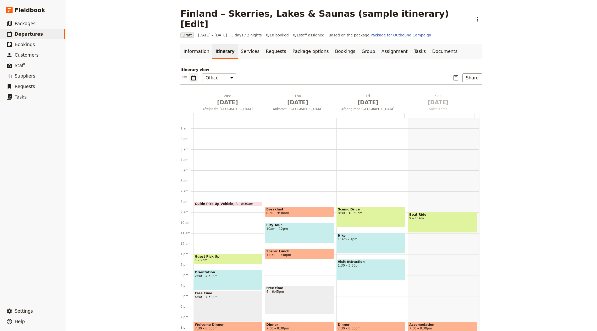
scroll to position [36, 0]
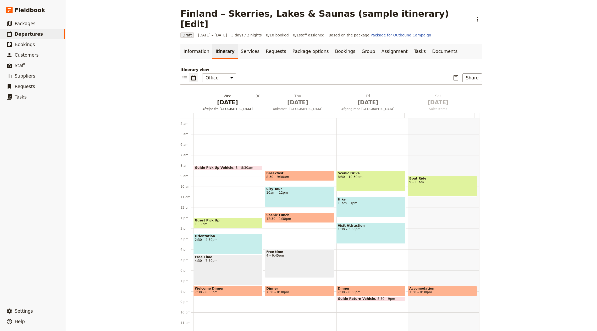
click at [226, 98] on span "Oct 1" at bounding box center [228, 102] width 64 height 8
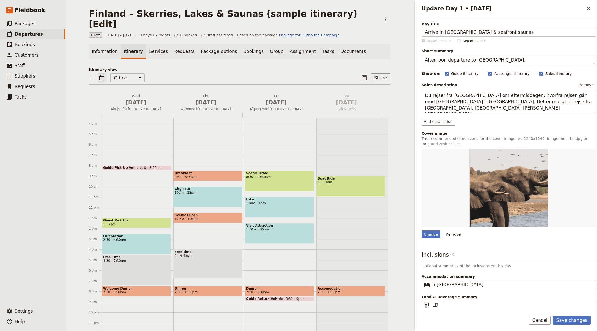
type input "Arrive in Helsinki & seafront saunas"
drag, startPoint x: 473, startPoint y: 57, endPoint x: 508, endPoint y: 63, distance: 35.3
click at [473, 56] on textarea "Afternoon departure to Johannesburg." at bounding box center [509, 59] width 174 height 11
paste textarea "Helsinki city icons, harbourfront markets and a coastal sauna"
type textarea "Helsinki city icons, harbourfront markets and a coastal sauna."
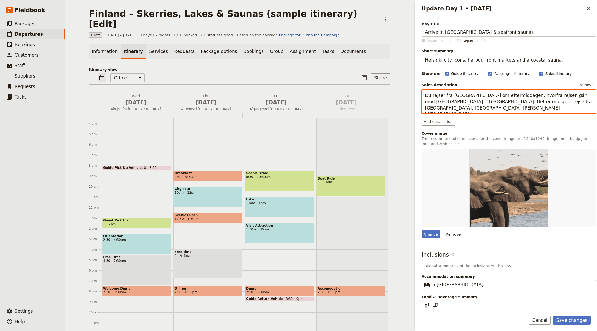
click at [474, 96] on textarea "Du rejser fra Danmark om eftermiddagen, hvorfra rejsen går mod Johannesburg i S…" at bounding box center [509, 101] width 174 height 23
paste textarea "Arrive in Helsinki and meet your tour manager for a panoramic city tour taking …"
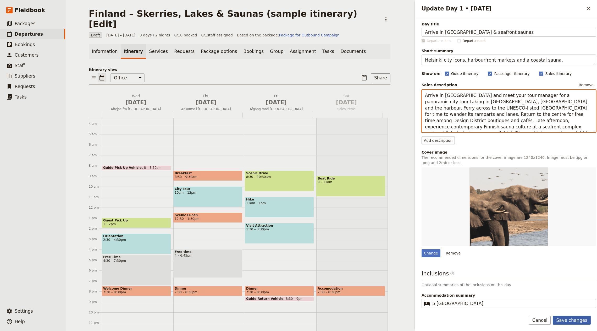
type textarea "Arrive in Helsinki and meet your tour manager for a panoramic city tour taking …"
click at [574, 323] on button "Save changes" at bounding box center [572, 320] width 38 height 9
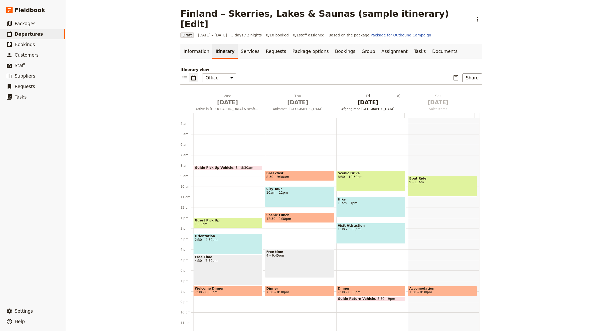
click at [288, 98] on span "Oct 2" at bounding box center [298, 102] width 64 height 8
click at [336, 98] on span "Oct 3" at bounding box center [368, 102] width 64 height 8
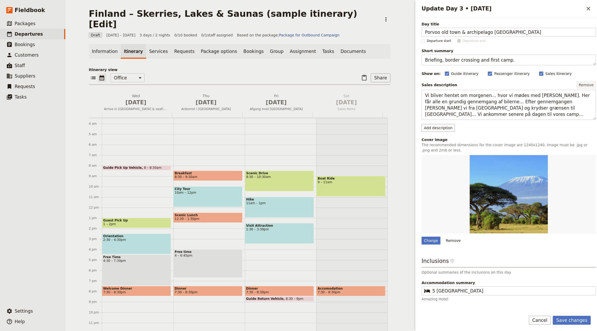
type input "Porvoo old town & archipelago vibes"
click at [466, 58] on textarea "Briefing, border crossing and first camp." at bounding box center [509, 59] width 174 height 11
paste textarea "Cobblestones, wooden houses and coastal archipelago cruising"
type textarea "Cobblestones, wooden houses and coastal archipelago cruising."
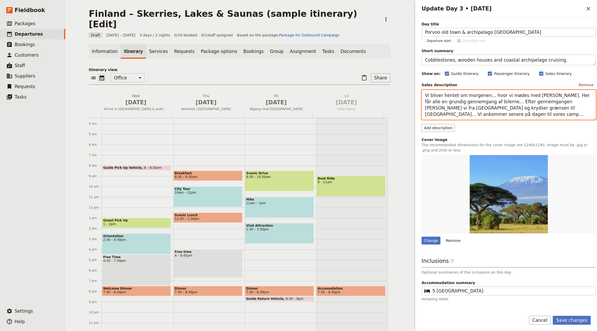
click at [533, 109] on textarea "Vi bliver hentet om morgenen… hvor vi mødes med Richi. Her får alle en grundig …" at bounding box center [509, 105] width 174 height 30
paste textarea "Drive east to riverside Porvoo and stroll its cobbled lanes, red shore houses a…"
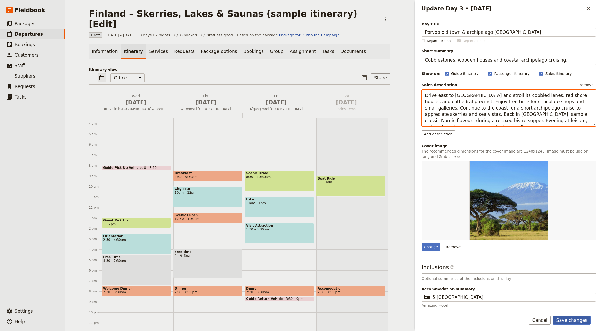
type textarea "Drive east to riverside Porvoo and stroll its cobbled lanes, red shore houses a…"
click at [565, 322] on button "Save changes" at bounding box center [572, 320] width 38 height 9
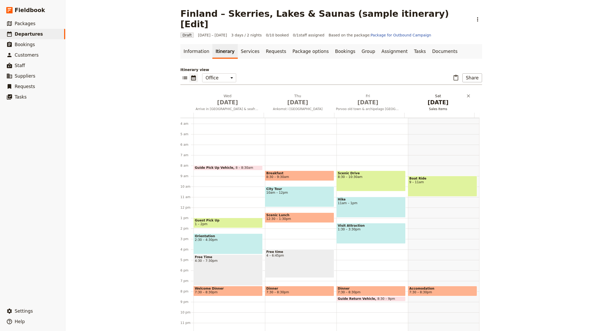
click at [361, 93] on h2 "Fri Oct 3 Porvoo old town & archipelago vibes" at bounding box center [368, 99] width 64 height 13
click at [406, 93] on h2 "Sat Oct 4 Sales Items" at bounding box center [438, 99] width 64 height 13
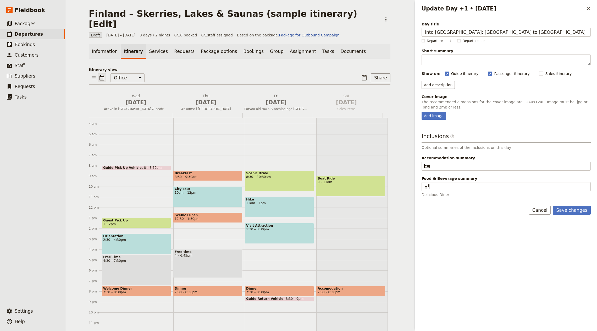
type input "Into Lakeland: Lahti to Saimaa"
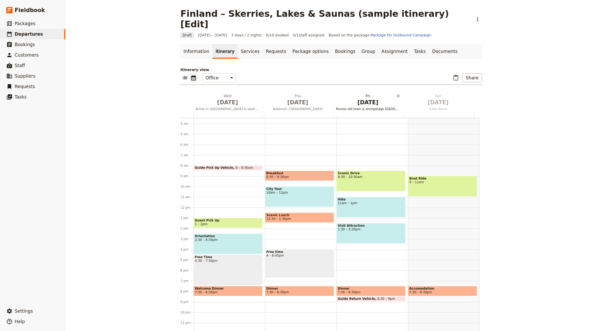
click at [354, 98] on span "Oct 3" at bounding box center [368, 102] width 64 height 8
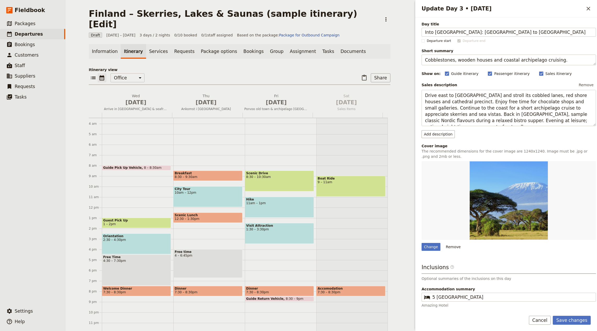
type input "Into Lakeland: Lahti to Saimaa"
click at [449, 60] on textarea "Cobblestones, wooden houses and coastal archipelago cruising." at bounding box center [509, 59] width 174 height 11
paste textarea "Forest roads, lakeside sauna and canals of Saimaa"
type textarea "Forest roads, lakeside sauna and canals of Saimaa."
click at [498, 101] on textarea "Drive east to riverside Porvoo and stroll its cobbled lanes, red shore houses a…" at bounding box center [509, 108] width 174 height 36
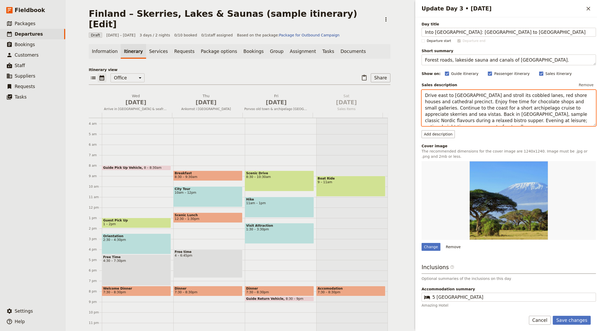
paste textarea "Head north via Lahti into Finnish Lakeland, a mosaic of forests and waterways. …"
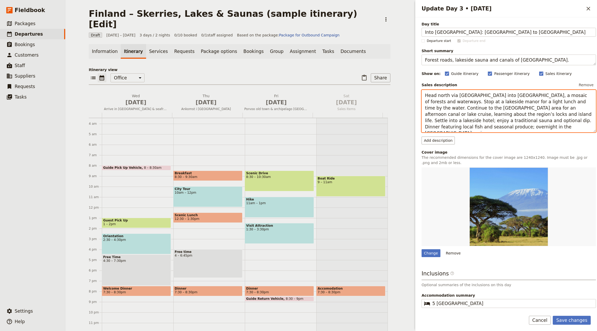
type textarea "Head north via Lahti into Finnish Lakeland, a mosaic of forests and waterways. …"
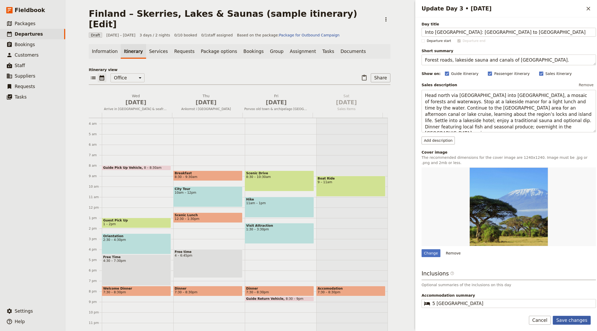
click at [586, 322] on button "Save changes" at bounding box center [572, 320] width 38 height 9
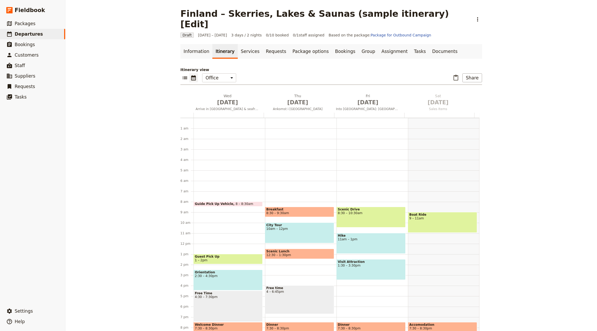
scroll to position [36, 0]
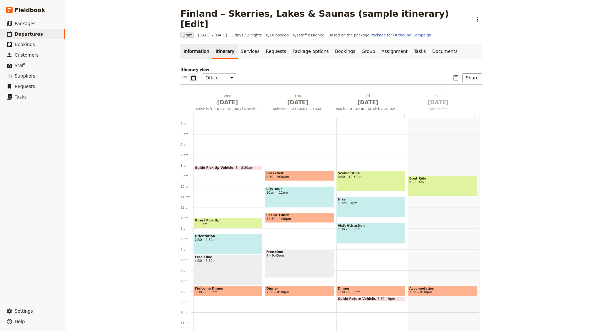
click at [203, 44] on link "Information" at bounding box center [196, 51] width 32 height 15
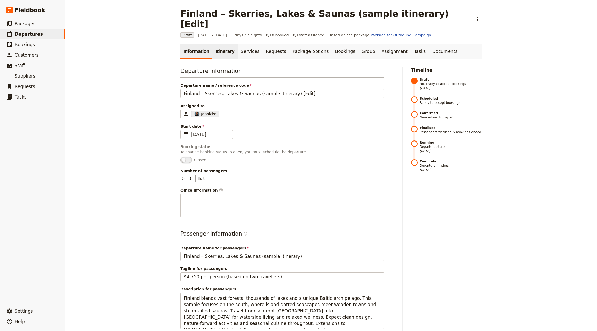
click at [212, 44] on link "Itinerary" at bounding box center [224, 51] width 25 height 15
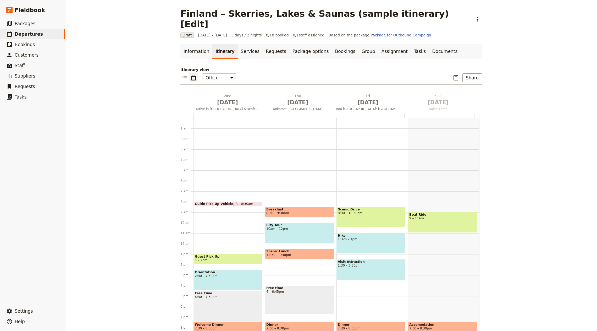
scroll to position [36, 0]
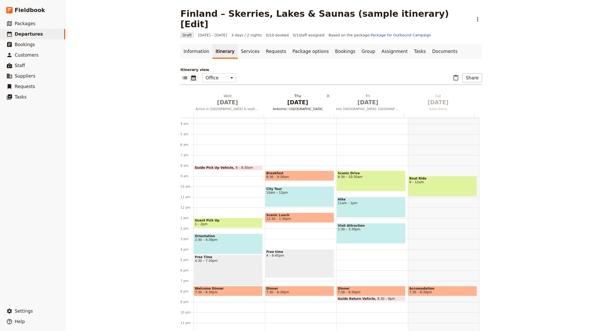
click at [290, 98] on span "[DATE]" at bounding box center [298, 102] width 64 height 8
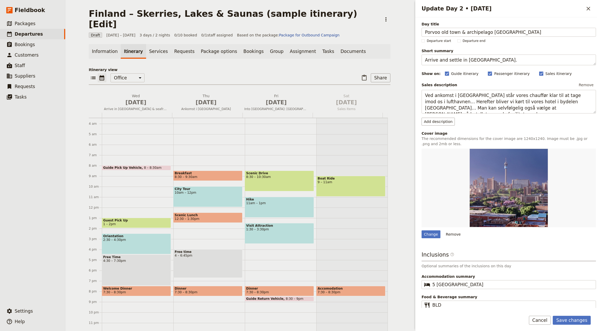
type input "Porvoo old town & archipelago [GEOGRAPHIC_DATA]"
click at [476, 60] on textarea "Arrive and settle in [GEOGRAPHIC_DATA]." at bounding box center [509, 59] width 174 height 11
paste textarea "Cobblestones, wooden houses and coastal archipelago cruising"
type textarea "Cobblestones, wooden houses and coastal archipelago cruising."
click at [438, 93] on textarea "Ved ankomst i [GEOGRAPHIC_DATA] står vores chauffør klar til at tage imod os i …" at bounding box center [509, 101] width 174 height 23
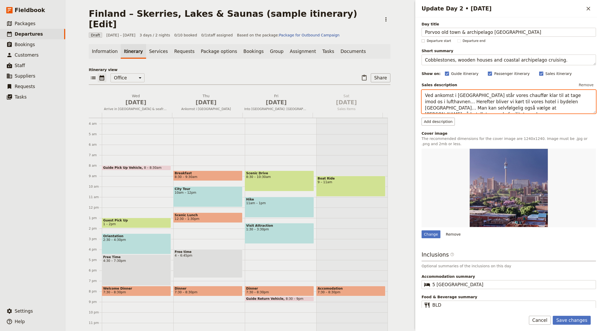
paste textarea "Drive east to [GEOGRAPHIC_DATA] and stroll its cobbled lanes, red shore houses …"
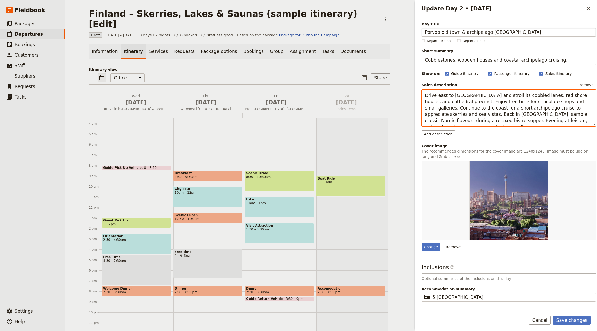
type textarea "Drive east to [GEOGRAPHIC_DATA] and stroll its cobbled lanes, red shore houses …"
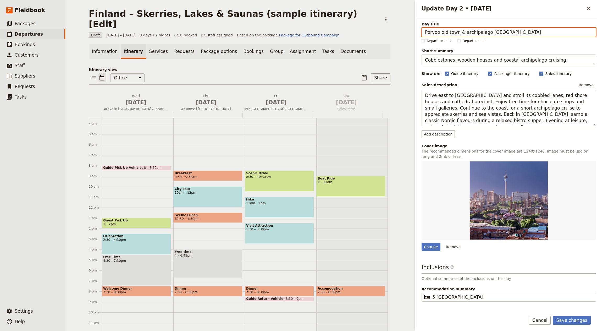
click at [467, 32] on input "Porvoo old town & archipelago [GEOGRAPHIC_DATA]" at bounding box center [509, 32] width 174 height 9
click at [570, 321] on button "Save changes" at bounding box center [572, 320] width 38 height 9
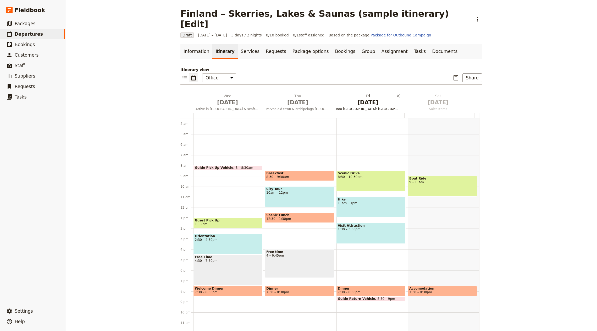
click at [359, 98] on span "[DATE]" at bounding box center [368, 102] width 64 height 8
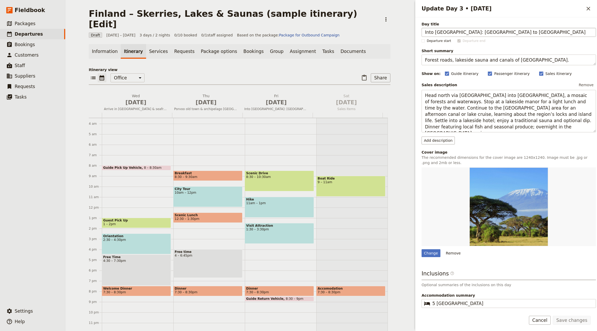
click at [456, 30] on input "Into [GEOGRAPHIC_DATA]: [GEOGRAPHIC_DATA] to [GEOGRAPHIC_DATA]" at bounding box center [509, 32] width 174 height 9
click at [455, 31] on input "Into [GEOGRAPHIC_DATA]: [GEOGRAPHIC_DATA] to [GEOGRAPHIC_DATA]" at bounding box center [509, 32] width 174 height 9
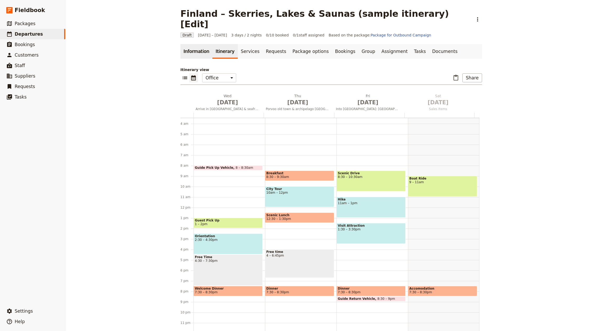
click at [190, 44] on link "Information" at bounding box center [196, 51] width 32 height 15
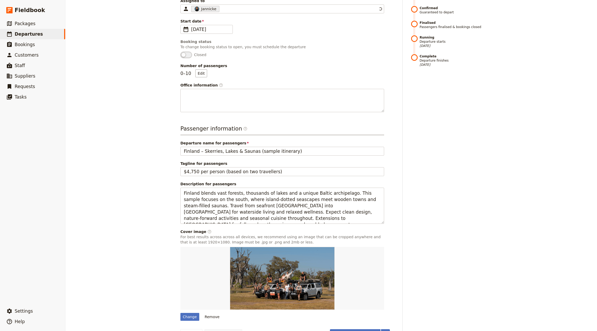
scroll to position [108, 0]
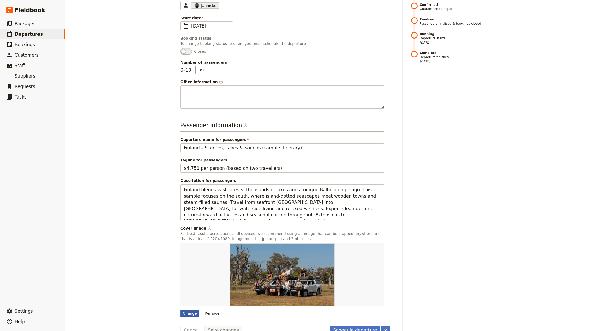
drag, startPoint x: 184, startPoint y: 293, endPoint x: 186, endPoint y: 304, distance: 11.1
click at [184, 293] on div at bounding box center [282, 274] width 204 height 63
click at [186, 309] on div "Change" at bounding box center [189, 313] width 19 height 8
click at [180, 309] on input "Change" at bounding box center [180, 309] width 0 height 0
type input "C:\fakepath\[PERSON_NAME]-FdEb6KaVIq4-unsplash.jpg"
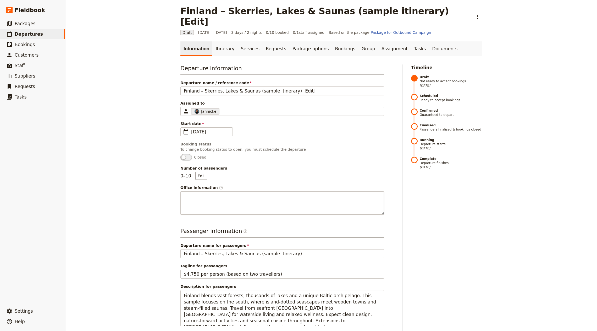
scroll to position [0, 0]
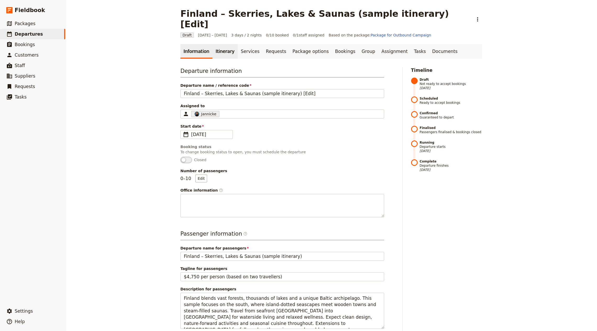
click at [212, 44] on link "Itinerary" at bounding box center [224, 51] width 25 height 15
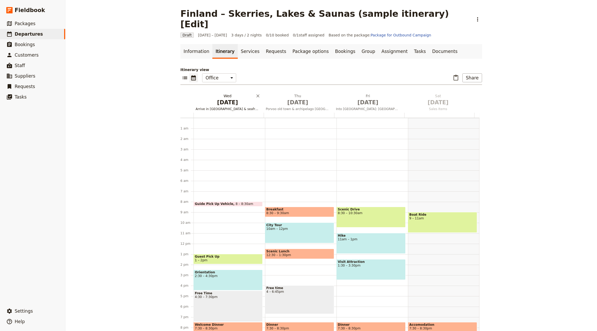
scroll to position [36, 0]
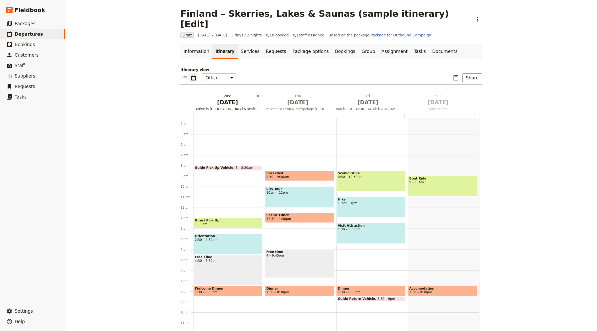
click at [209, 98] on span "Oct 1" at bounding box center [228, 102] width 64 height 8
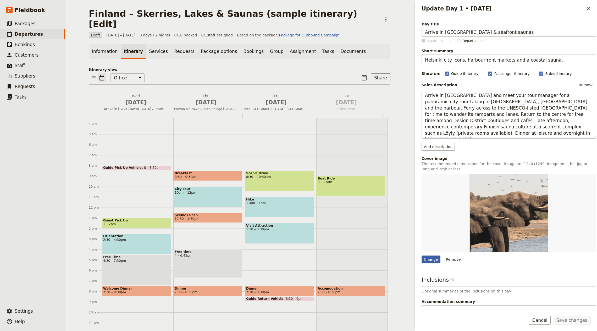
click at [430, 261] on div "Change" at bounding box center [431, 259] width 19 height 8
click at [422, 255] on input "Change" at bounding box center [421, 255] width 0 height 0
type input "C:\fakepath\tapio-haaja-bpDJvls-h-0-unsplash.jpg"
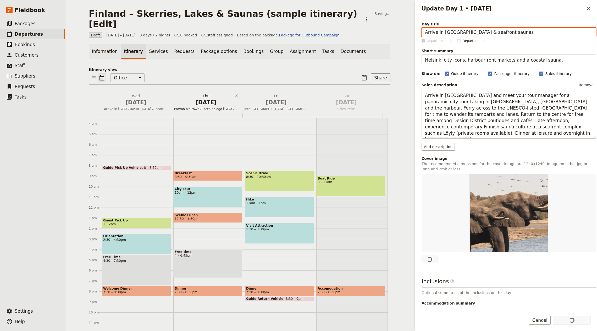
click at [204, 98] on span "Oct 2" at bounding box center [206, 102] width 64 height 8
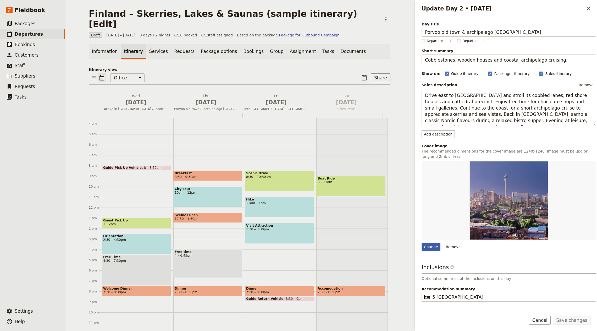
click at [425, 244] on div "Change" at bounding box center [431, 247] width 19 height 8
click at [422, 243] on input "Change" at bounding box center [421, 243] width 0 height 0
type input "C:\fakepath\tapio-haaja-z9LKMs0P3bo-unsplash.jpg"
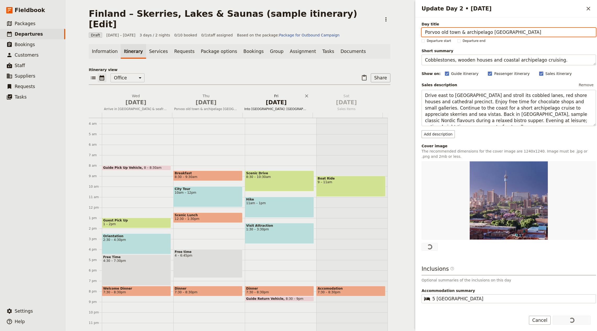
click at [275, 98] on span "Oct 3" at bounding box center [276, 102] width 64 height 8
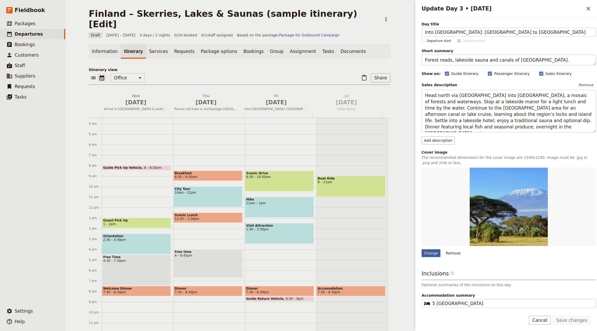
click at [428, 250] on div "Change" at bounding box center [431, 253] width 19 height 8
click at [422, 249] on input "Change" at bounding box center [421, 249] width 0 height 0
type input "C:\fakepath\carlos-grury-santos-9R9Z8PHwo2E-unsplash.jpg"
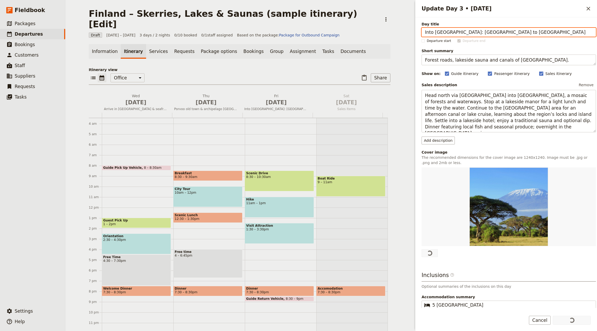
drag, startPoint x: 304, startPoint y: 63, endPoint x: 307, endPoint y: 59, distance: 5.0
click at [304, 73] on div "​ ​ Office Guide Passenger Sales ​ Share" at bounding box center [240, 79] width 302 height 12
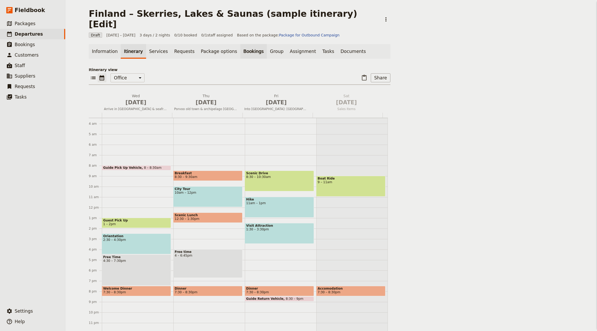
click at [267, 44] on link "Bookings" at bounding box center [253, 51] width 26 height 15
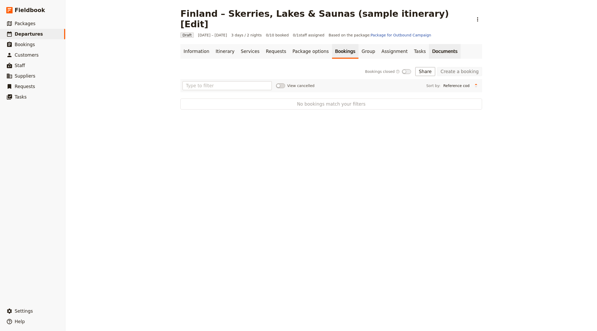
click at [429, 45] on link "Documents" at bounding box center [445, 51] width 32 height 15
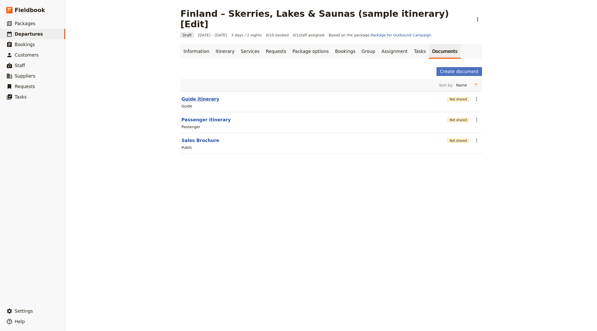
click at [204, 96] on button "Guide itinerary" at bounding box center [200, 99] width 38 height 6
select select "STAFF"
select select "RUN_SHEET"
select select "LARGE"
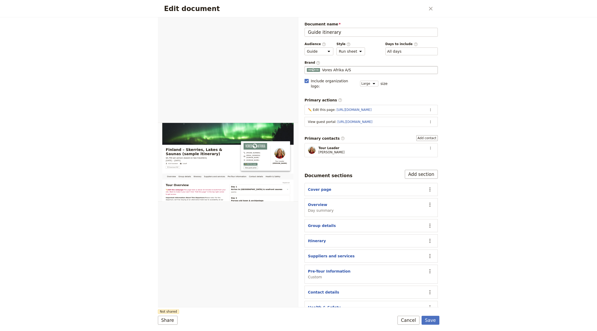
click at [360, 67] on div "Vores Afrika A/S" at bounding box center [371, 69] width 129 height 5
click at [307, 66] on input "Vores Afrika A/S" at bounding box center [307, 66] width 0 height 0
click at [352, 68] on input "Vores Afrika A/S" at bounding box center [371, 69] width 129 height 5
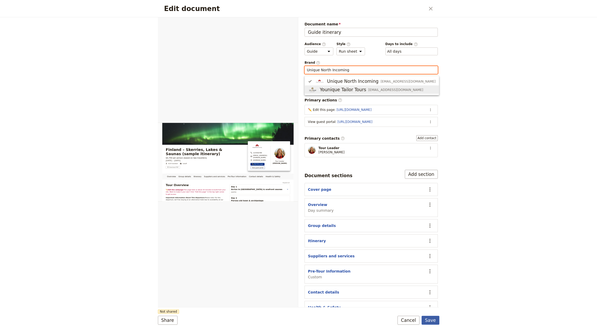
type input "Unique North Incoming"
click at [432, 317] on button "Save" at bounding box center [431, 320] width 18 height 9
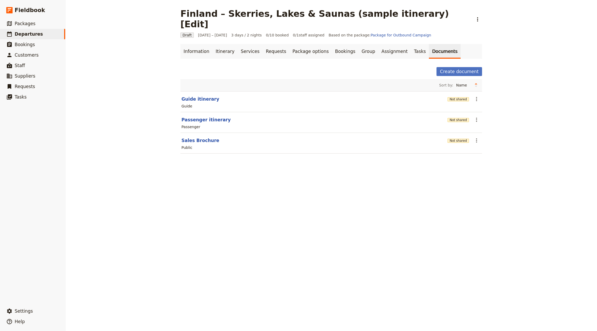
click at [200, 124] on div "Passenger" at bounding box center [331, 127] width 301 height 6
click at [201, 117] on button "Passenger itinerary" at bounding box center [205, 120] width 49 height 6
select select "PASSENGER"
select select "RUN_SHEET"
select select "LARGE"
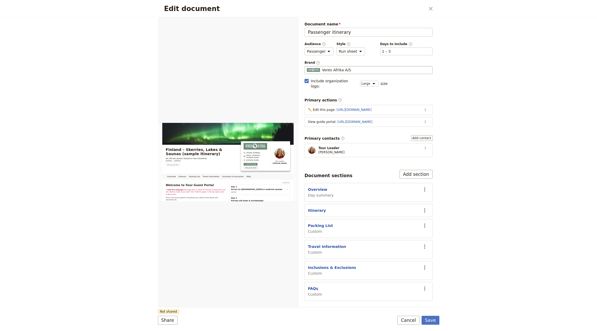
click at [344, 69] on span "Vores Afrika A/S" at bounding box center [336, 69] width 29 height 5
click at [307, 66] on input "Vores Afrika A/S" at bounding box center [307, 66] width 0 height 0
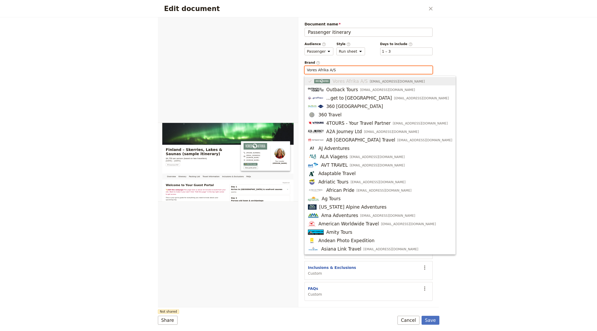
paste input "Unique North Incoming"
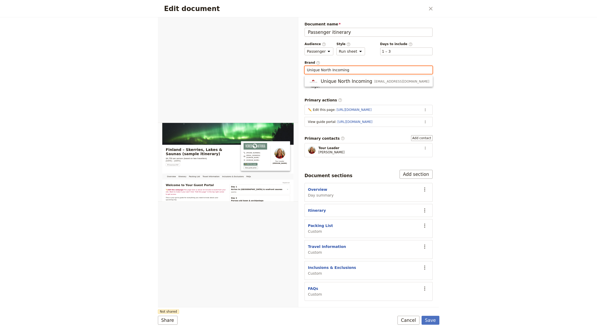
click at [343, 76] on ul "Unique North Incoming info@email.com" at bounding box center [369, 81] width 128 height 11
click at [348, 85] on button "Unique North Incoming info@email.com" at bounding box center [369, 81] width 128 height 8
type input "Unique North Incoming"
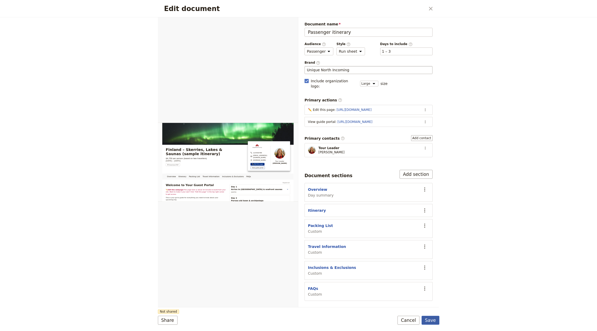
click at [433, 321] on button "Save" at bounding box center [431, 320] width 18 height 9
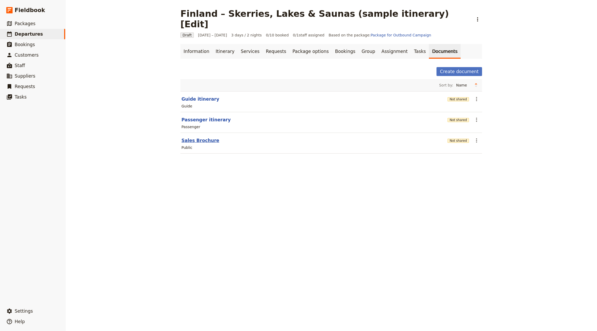
click at [206, 137] on button "Sales Brochure" at bounding box center [200, 140] width 38 height 6
select select "DEFAULT"
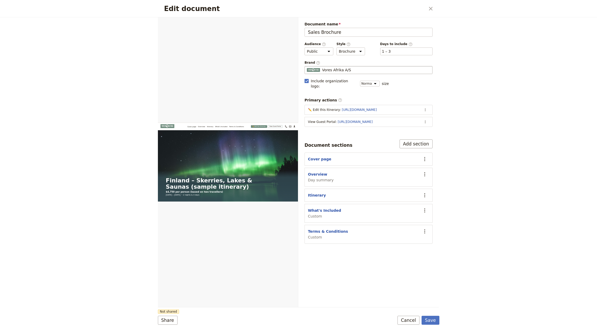
click at [335, 70] on span "Vores Afrika A/S" at bounding box center [336, 69] width 29 height 5
click at [307, 66] on input "Vores Afrika A/S" at bounding box center [307, 66] width 0 height 0
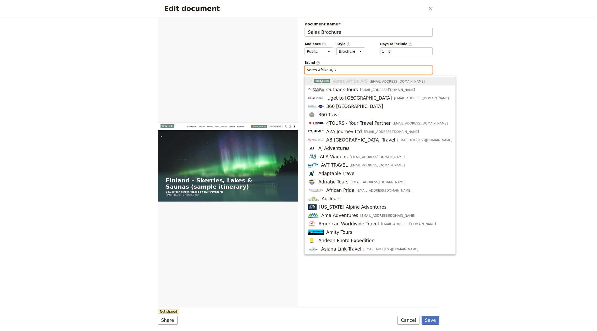
paste input "Unique North Incoming"
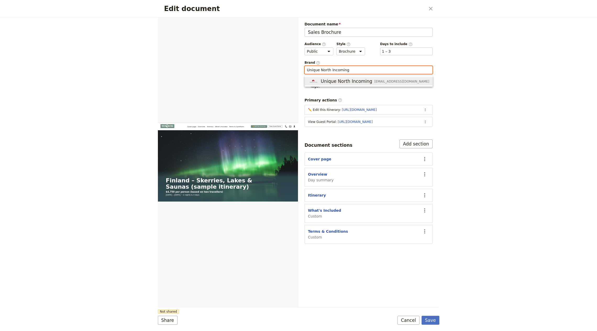
click at [329, 80] on span "Unique North Incoming" at bounding box center [347, 81] width 52 height 6
type input "Unique North Incoming"
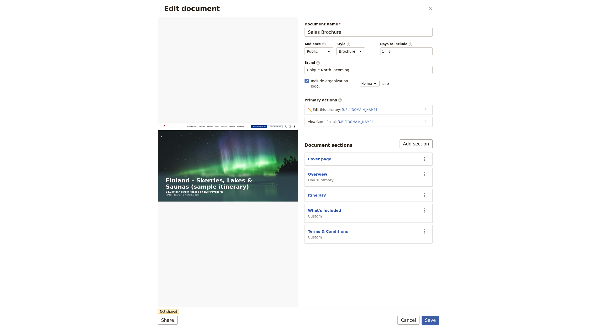
click at [432, 317] on button "Save" at bounding box center [431, 320] width 18 height 9
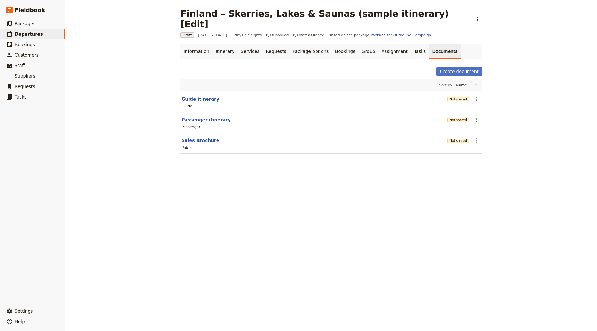
click at [448, 124] on div "Passenger" at bounding box center [331, 127] width 301 height 6
click at [451, 118] on button "Not shared" at bounding box center [458, 120] width 21 height 4
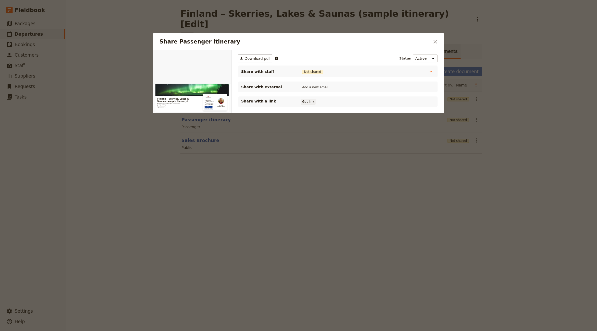
click at [314, 101] on button "Get link" at bounding box center [308, 102] width 15 height 6
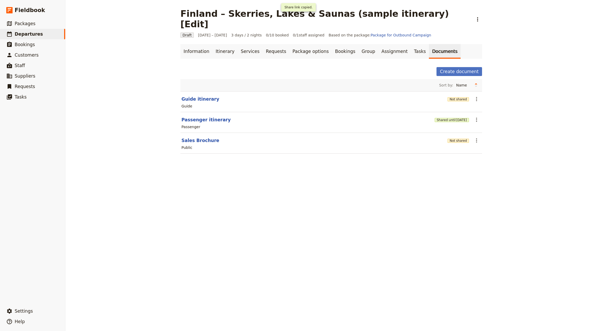
drag, startPoint x: 293, startPoint y: 213, endPoint x: 226, endPoint y: 119, distance: 115.5
click at [293, 212] on div "Finland – Skerries, Lakes & Saunas (sample itinerary) [Edit] ​ Draft 1 – 3 Oct …" at bounding box center [331, 165] width 532 height 331
click at [205, 96] on button "Guide itinerary" at bounding box center [200, 99] width 38 height 6
select select "STAFF"
select select "RUN_SHEET"
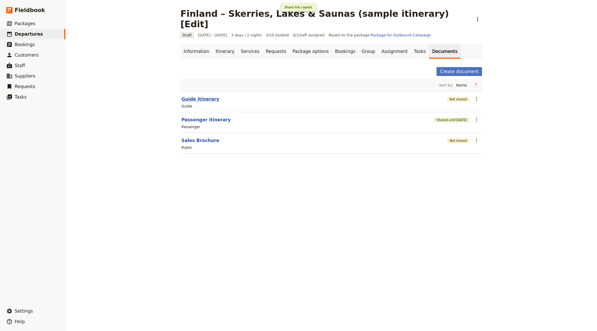
select select "LARGE"
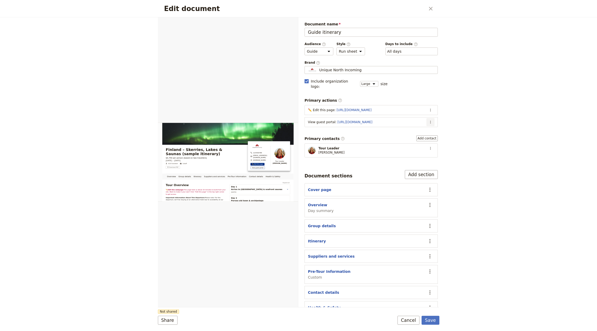
click at [428, 120] on icon "Actions" at bounding box center [430, 122] width 4 height 4
click at [416, 125] on span "Edit action" at bounding box center [404, 126] width 42 height 5
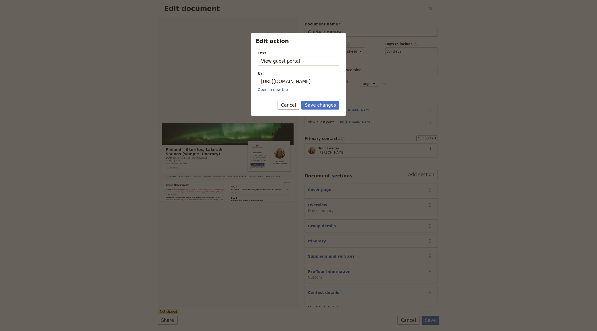
click at [299, 75] on div "Url" at bounding box center [299, 73] width 82 height 5
click at [299, 77] on input "https://trips.fieldbook.com/d/rbRqxtUvyKkXOArKvhOmA" at bounding box center [299, 81] width 82 height 9
paste input "F81pgVqC0oWCb19TroHaF"
type input "https://trips.fieldbook.com/d/F81pgVqC0oWCb19TroHaF"
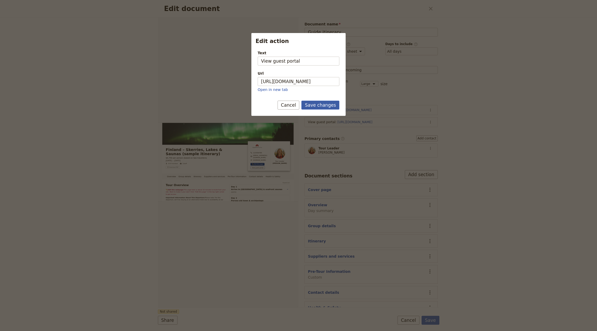
click at [318, 103] on button "Save changes" at bounding box center [320, 105] width 38 height 9
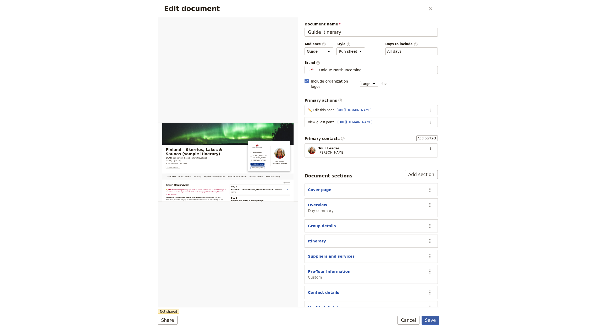
click at [430, 321] on button "Save" at bounding box center [431, 320] width 18 height 9
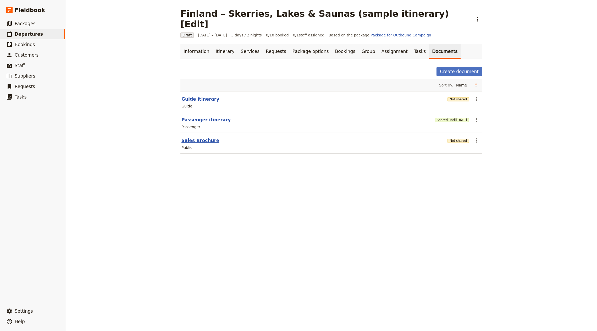
click at [205, 137] on button "Sales Brochure" at bounding box center [200, 140] width 38 height 6
select select "DEFAULT"
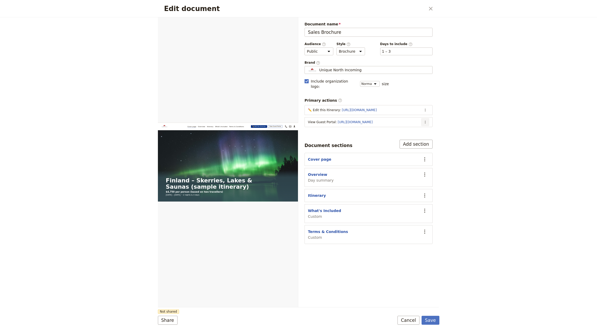
click at [424, 120] on icon "Actions" at bounding box center [425, 122] width 4 height 4
click at [393, 127] on span "Edit action" at bounding box center [393, 126] width 20 height 5
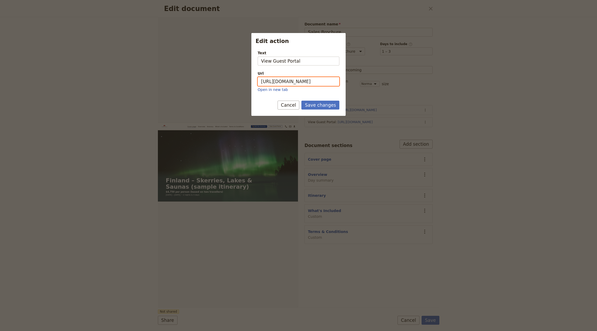
click at [298, 80] on input "https://trips.fieldbook.com/d/rbRqxtUvyKkXOArKvhOmA" at bounding box center [299, 81] width 82 height 9
paste input "F81pgVqC0oWCb19TroHaF"
type input "https://trips.fieldbook.com/d/F81pgVqC0oWCb19TroHaF"
drag, startPoint x: 317, startPoint y: 106, endPoint x: 322, endPoint y: 108, distance: 5.2
click at [317, 106] on button "Save changes" at bounding box center [320, 105] width 38 height 9
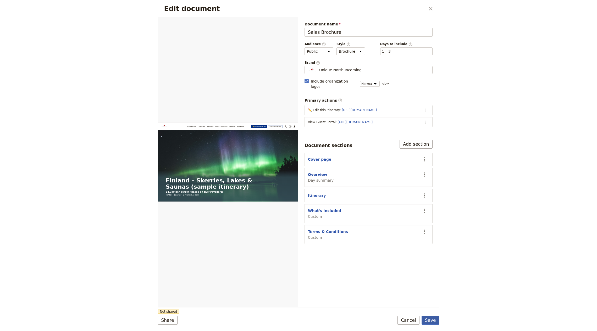
click at [433, 323] on button "Save" at bounding box center [431, 320] width 18 height 9
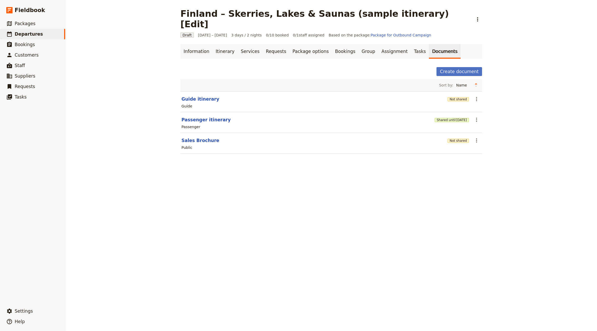
click at [439, 115] on div "Shared until 3 Nov 2025" at bounding box center [452, 119] width 34 height 9
click at [438, 117] on div "Shared until 3 Nov 2025" at bounding box center [452, 119] width 34 height 5
click at [438, 118] on button "Shared until 3 Nov 2025" at bounding box center [452, 120] width 34 height 4
click at [457, 97] on button "Not shared" at bounding box center [458, 99] width 21 height 4
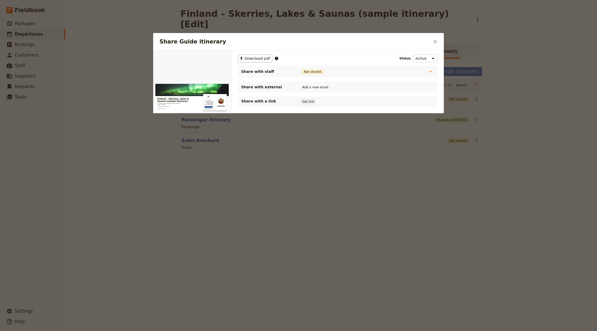
click at [307, 103] on button "Get link" at bounding box center [308, 102] width 15 height 6
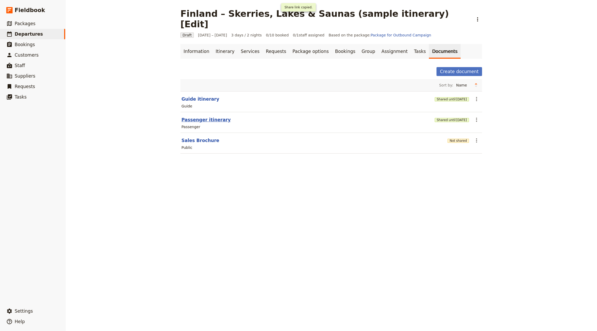
click at [197, 117] on button "Passenger itinerary" at bounding box center [205, 120] width 49 height 6
select select "PASSENGER"
select select "RUN_SHEET"
select select "LARGE"
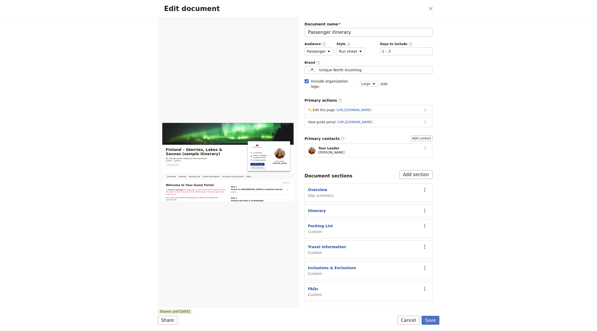
click at [429, 117] on section "View guide portal : https://trips.fieldbook.com/d/mZqhs5Bo1GbBhKoi_06ys ​" at bounding box center [369, 122] width 128 height 10
click at [432, 116] on div "Primary actions ​ ✏️ Edit this page : https://5ejeo.share.hsforms.com/2vESyOLRW…" at bounding box center [369, 112] width 128 height 29
click at [426, 120] on icon "Actions" at bounding box center [425, 122] width 4 height 4
click at [388, 122] on ul "Edit action Remove action Move up" at bounding box center [404, 135] width 49 height 26
click at [387, 127] on span "Edit action" at bounding box center [393, 126] width 20 height 5
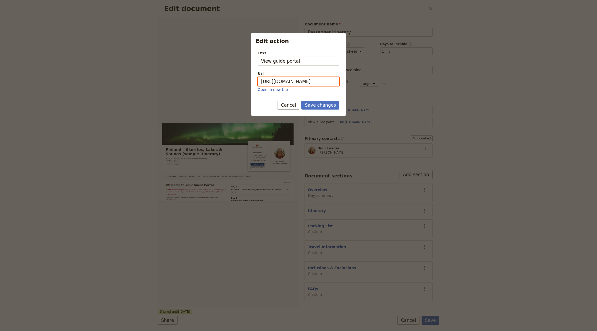
click at [325, 85] on input "https://trips.fieldbook.com/d/mZqhs5Bo1GbBhKoi_06ys" at bounding box center [299, 81] width 82 height 9
paste input "puuJllPnwlCxeRG5OOzDl"
type input "https://trips.fieldbook.com/d/puuJllPnwlCxeRG5OOzDl"
click at [323, 111] on div "Save changes Cancel" at bounding box center [298, 108] width 94 height 15
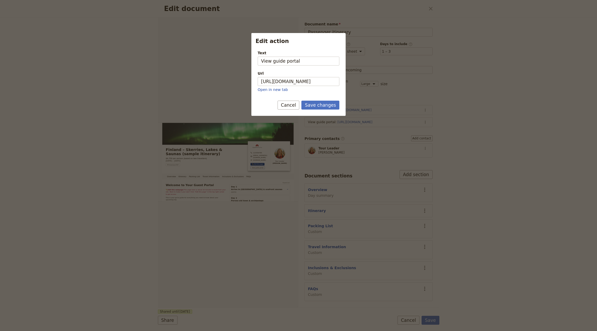
scroll to position [0, 0]
click at [323, 106] on button "Save changes" at bounding box center [320, 105] width 38 height 9
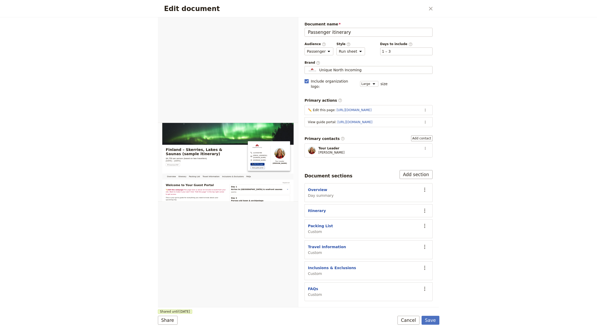
click at [430, 326] on form "Overview Itinerary Packing List Travel Information Inclusions & Exclusions FAQs…" at bounding box center [299, 173] width 282 height 313
click at [430, 323] on button "Save" at bounding box center [431, 320] width 18 height 9
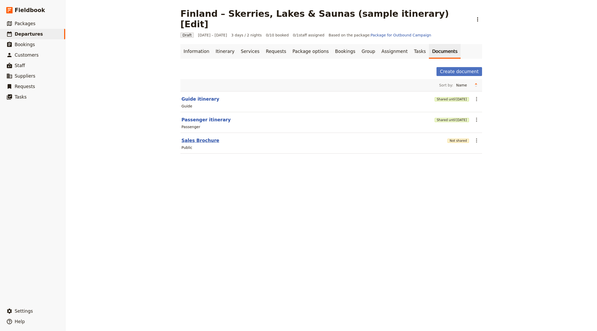
click at [191, 137] on button "Sales Brochure" at bounding box center [200, 140] width 38 height 6
select select "DEFAULT"
click at [475, 16] on icon "Actions" at bounding box center [478, 19] width 6 height 6
click at [435, 42] on span "Schedule departure" at bounding box center [438, 41] width 36 height 5
click at [475, 16] on icon "Actions" at bounding box center [478, 19] width 6 height 6
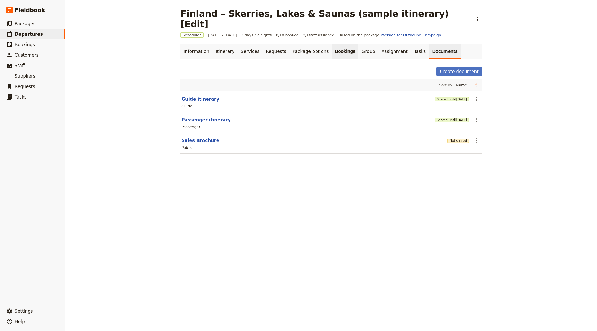
click at [332, 44] on link "Bookings" at bounding box center [345, 51] width 26 height 15
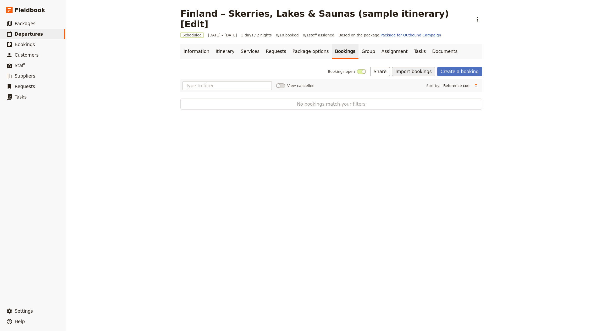
drag, startPoint x: 406, startPoint y: 60, endPoint x: 423, endPoint y: 62, distance: 17.1
click at [407, 67] on button "Import bookings" at bounding box center [413, 71] width 43 height 9
click at [423, 69] on button "Import Bookings" at bounding box center [431, 72] width 71 height 7
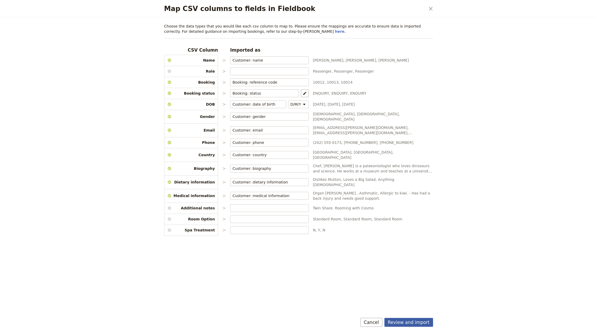
click at [413, 326] on button "Review and import" at bounding box center [408, 322] width 49 height 9
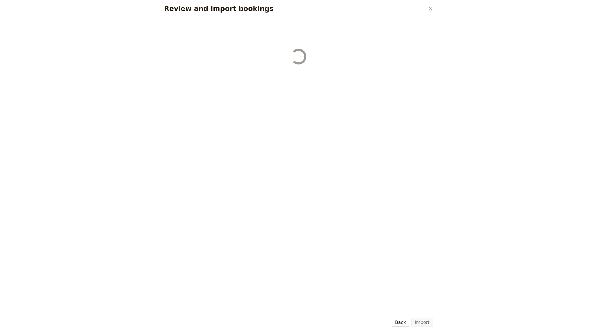
select select "655d56b39948720cb8e55355"
select select "655d57ca9948720cb8e553ec"
select select "655d57fa9948720cb8e553f3"
select select "655d58079948720cb8e553fa"
select select "655d584c9948720cb8e55401"
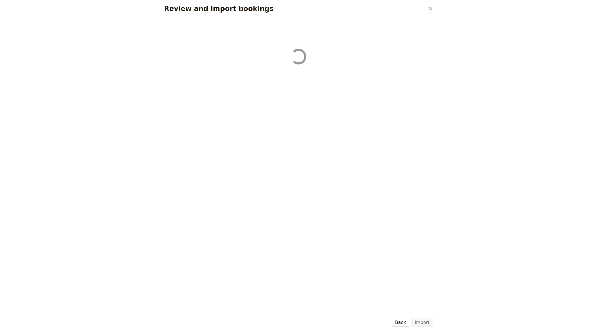
select select "655d58679948720cb8e5540d"
select select "650e6b6659641ed5ee156647"
select select "650e6b4b59641ed5ee156605"
select select "650e2104408bbede5b0c60fd"
select select "650e1d73408bbede5b0c60a6"
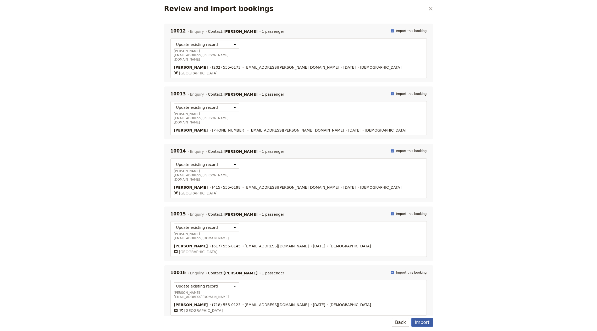
click at [423, 319] on button "Import" at bounding box center [421, 322] width 21 height 9
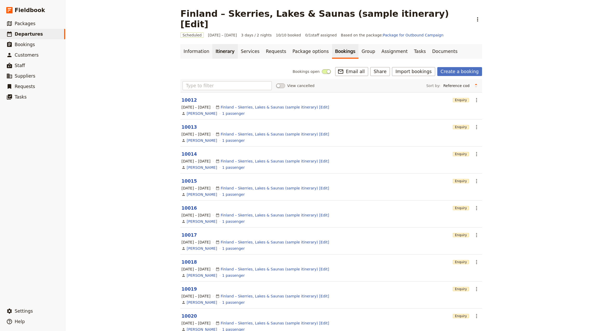
click at [228, 44] on link "Itinerary" at bounding box center [224, 51] width 25 height 15
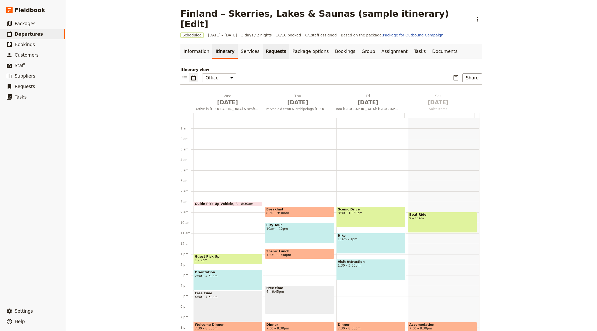
scroll to position [36, 0]
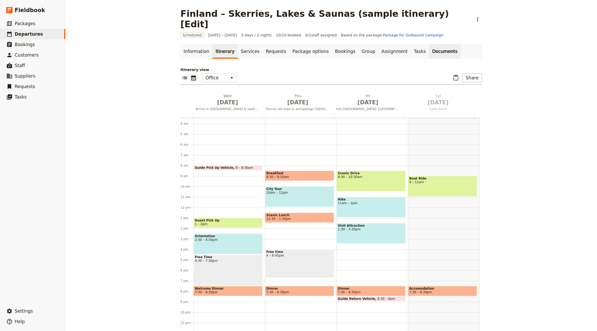
click at [435, 44] on link "Documents" at bounding box center [445, 51] width 32 height 15
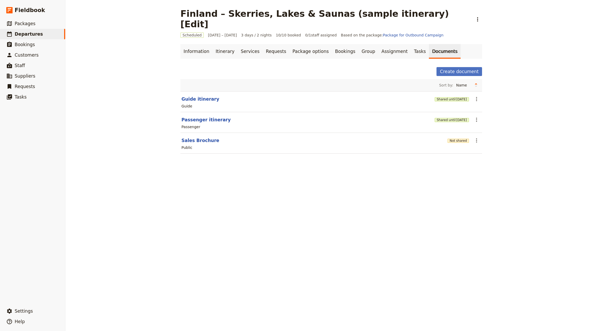
click at [448, 138] on div "Not shared" at bounding box center [458, 140] width 21 height 5
click at [449, 139] on button "Not shared" at bounding box center [458, 141] width 21 height 4
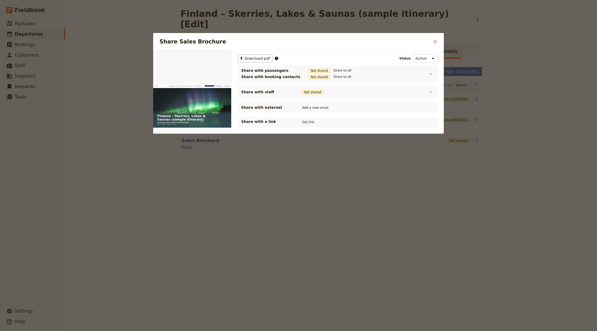
drag, startPoint x: 311, startPoint y: 122, endPoint x: 335, endPoint y: 128, distance: 25.2
click at [311, 122] on button "Get link" at bounding box center [308, 122] width 15 height 6
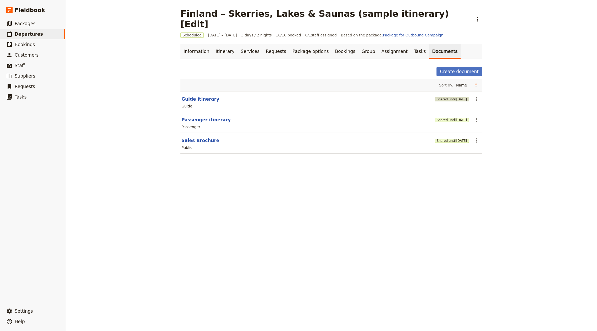
click at [435, 97] on button "Shared until [DATE]" at bounding box center [452, 99] width 34 height 4
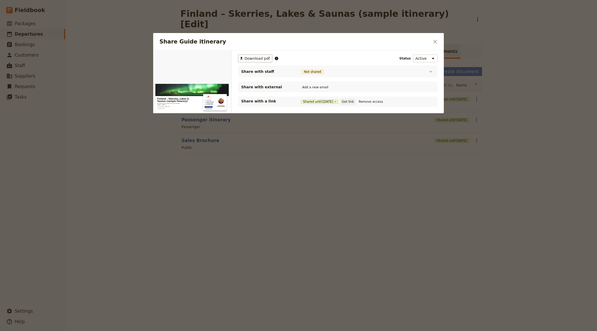
click at [354, 102] on button "Get link" at bounding box center [347, 102] width 15 height 6
